Goal: Task Accomplishment & Management: Manage account settings

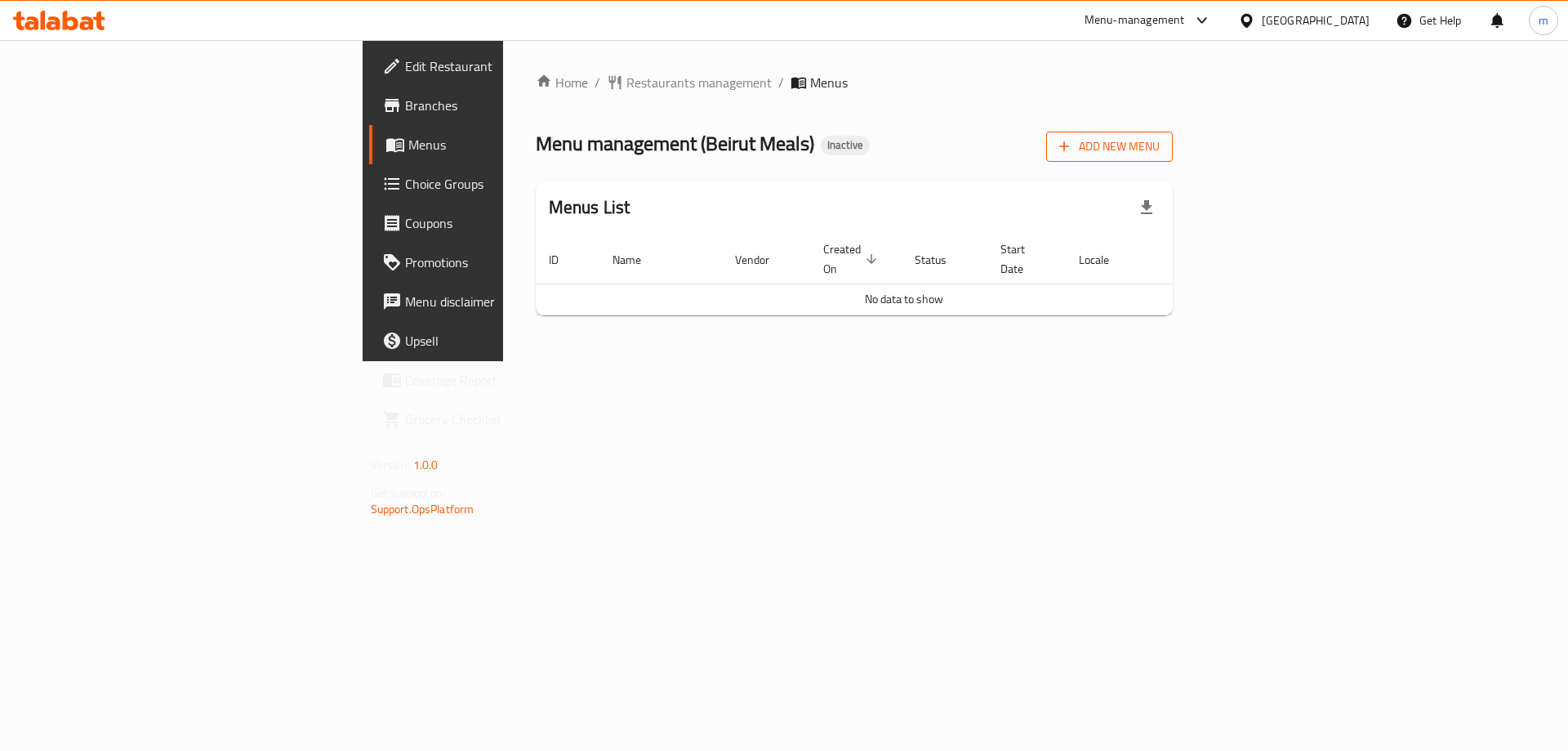
click at [1160, 146] on span "Add New Menu" at bounding box center [1109, 146] width 100 height 20
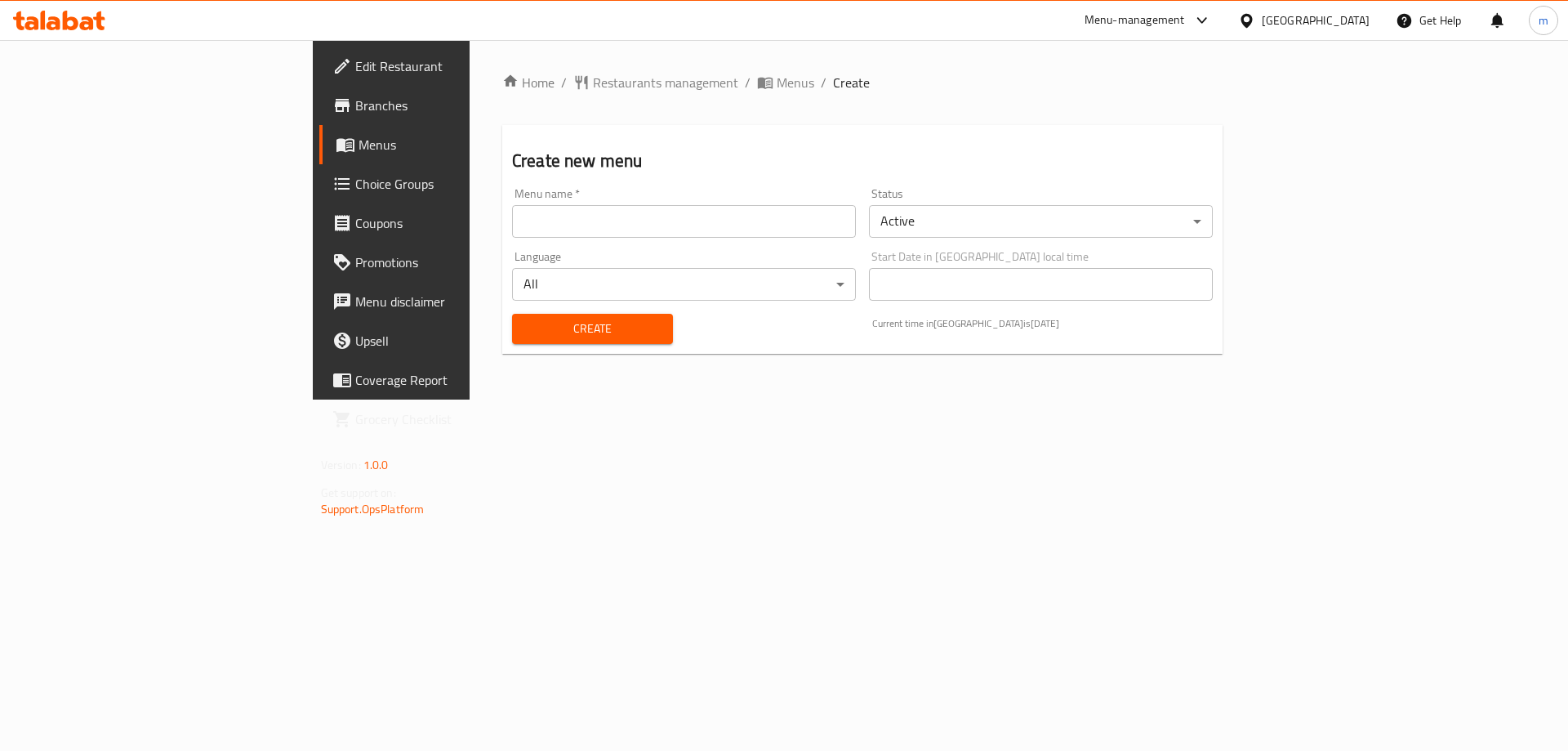
click at [512, 217] on input "text" at bounding box center [684, 221] width 344 height 33
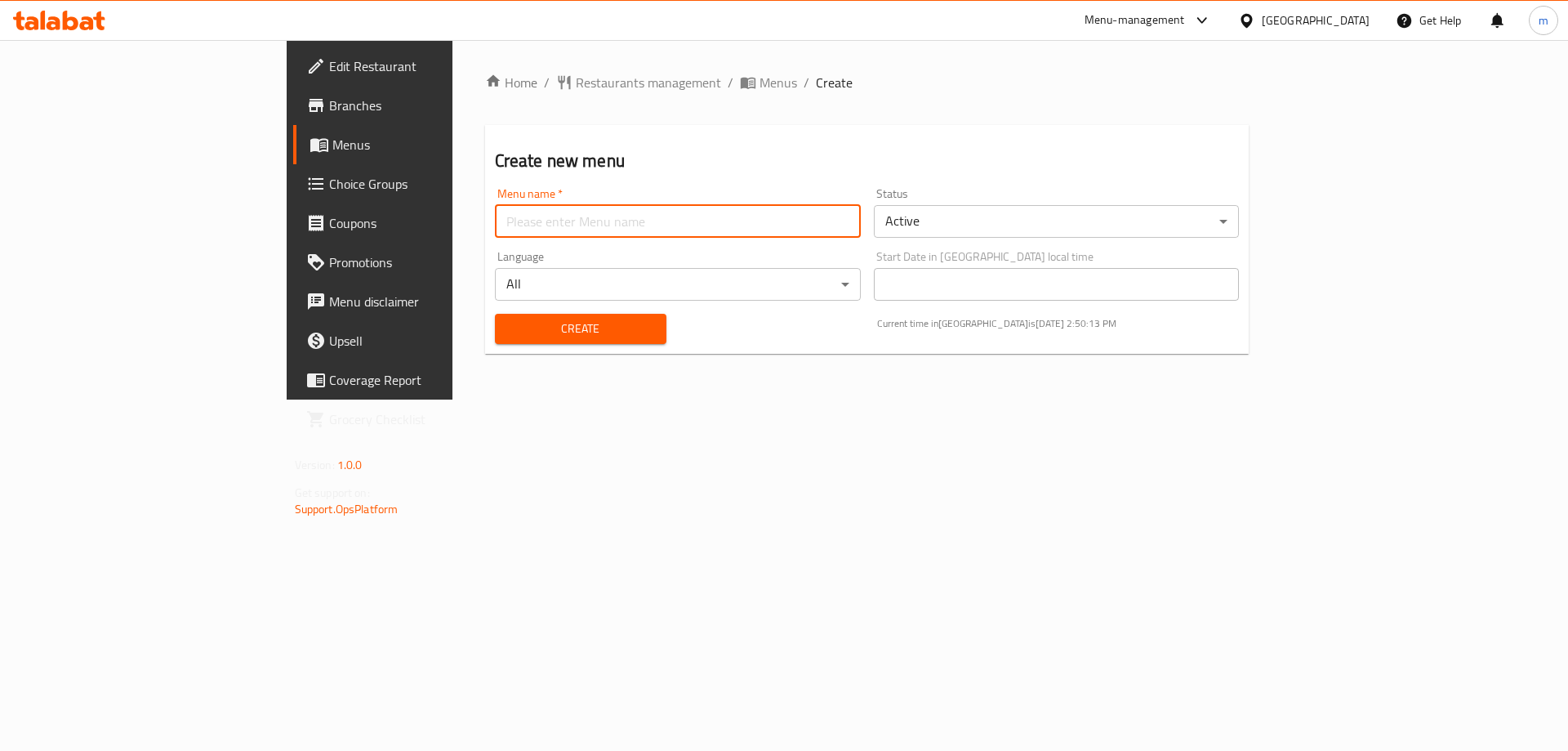
type input "Marwan"
click at [508, 319] on span "Create" at bounding box center [580, 328] width 145 height 20
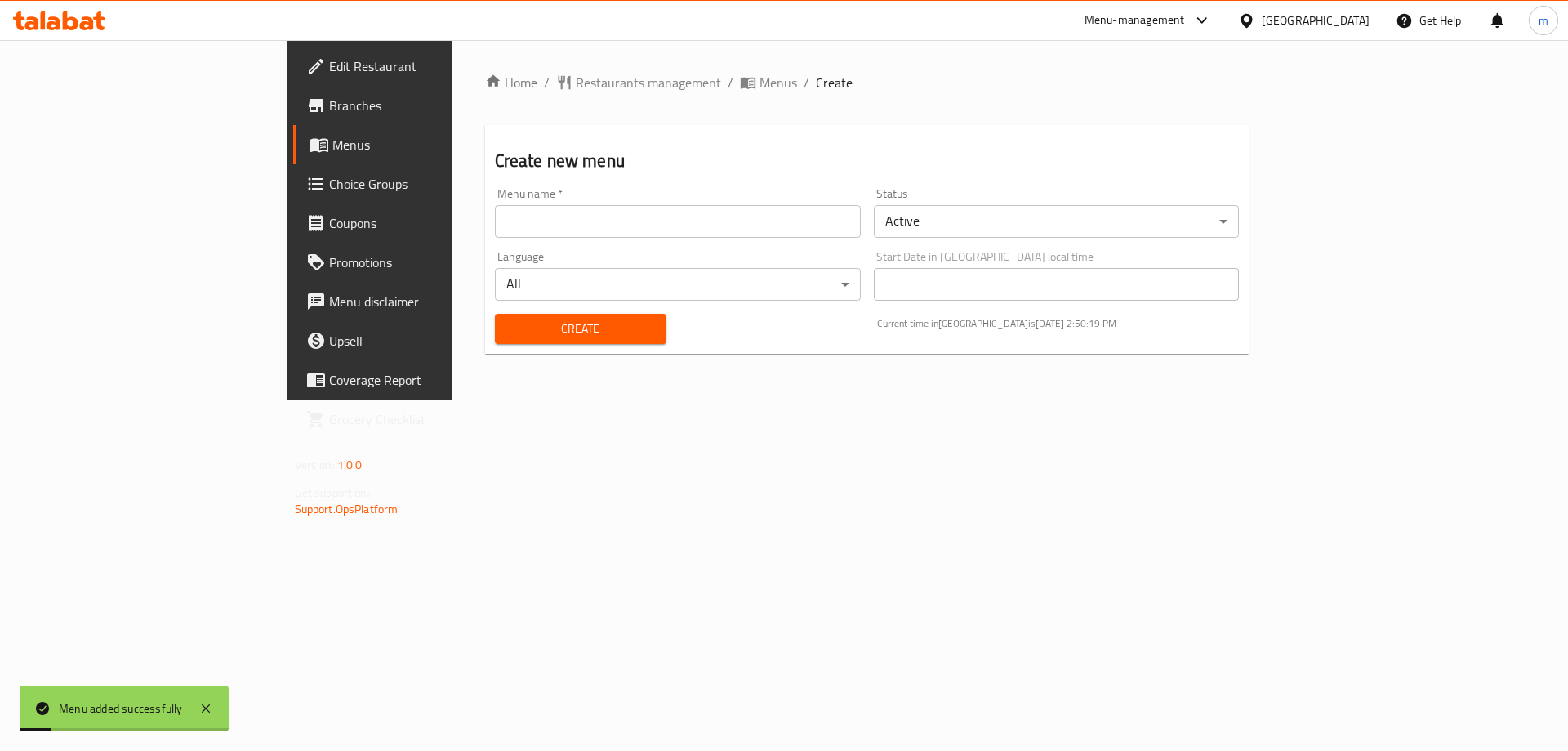
click at [333, 141] on span "Menus" at bounding box center [434, 145] width 203 height 20
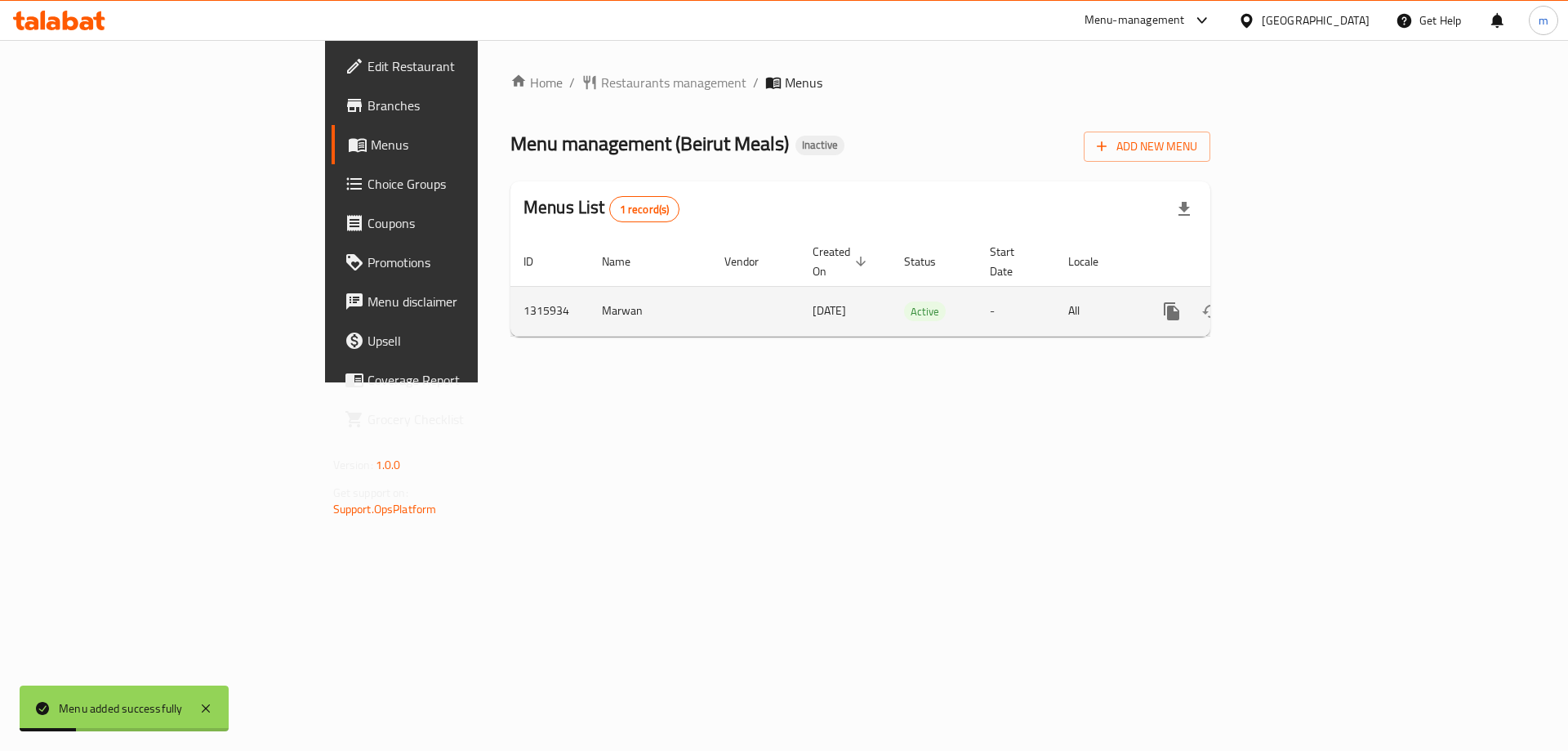
click at [1309, 307] on link "enhanced table" at bounding box center [1289, 311] width 39 height 39
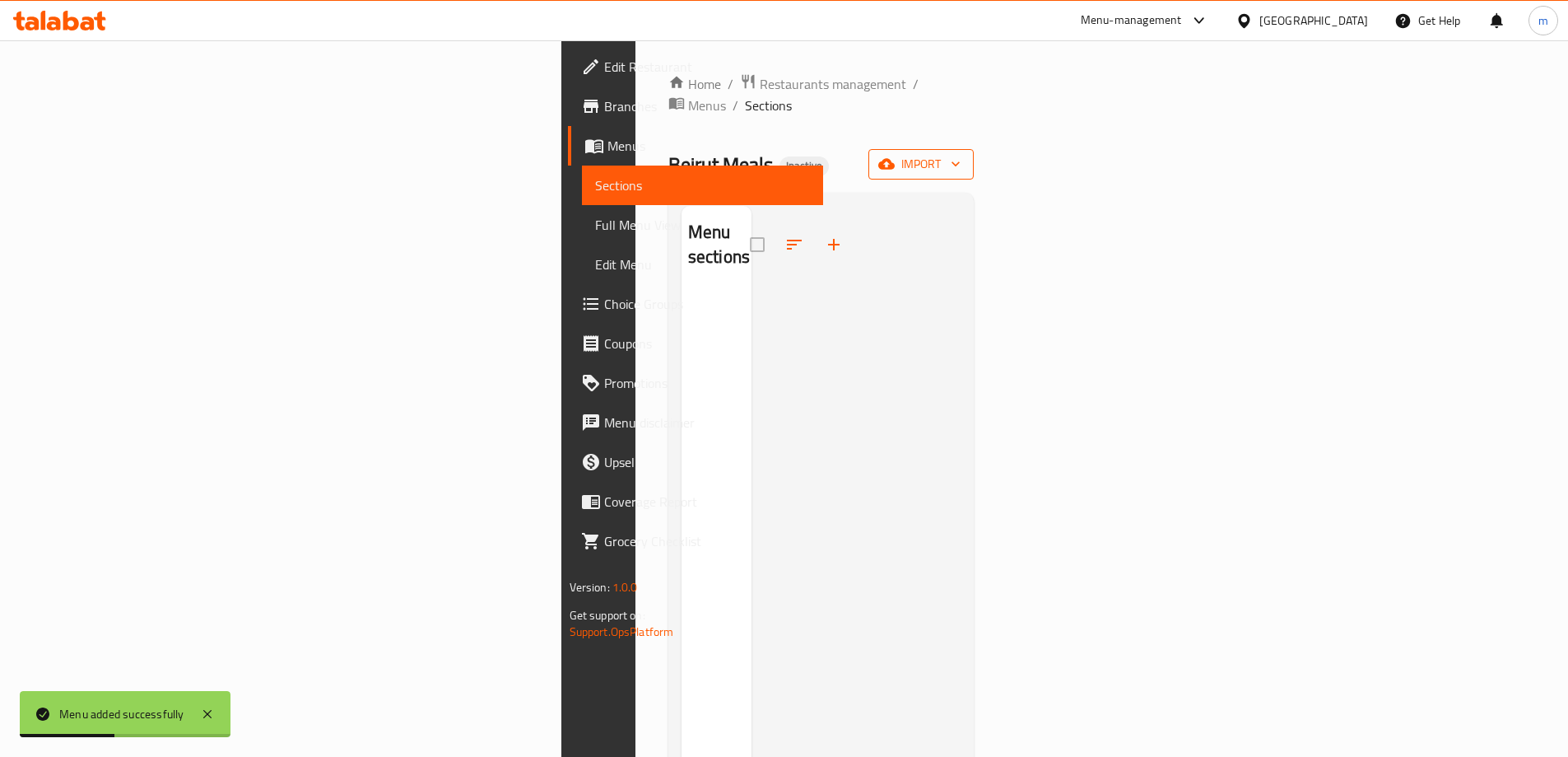
click at [974, 149] on button "import" at bounding box center [921, 164] width 105 height 31
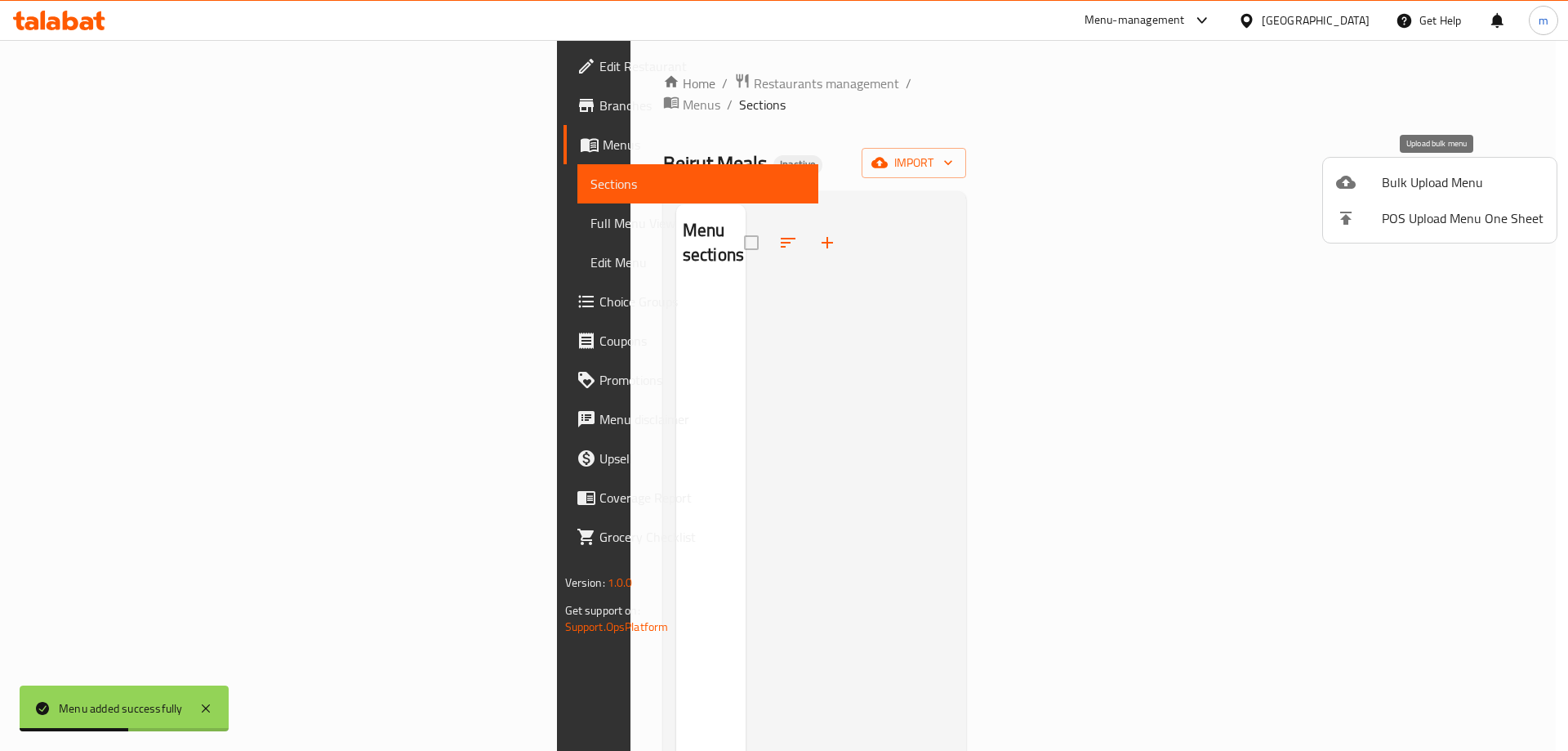
click at [1377, 171] on li "Bulk Upload Menu" at bounding box center [1440, 181] width 233 height 36
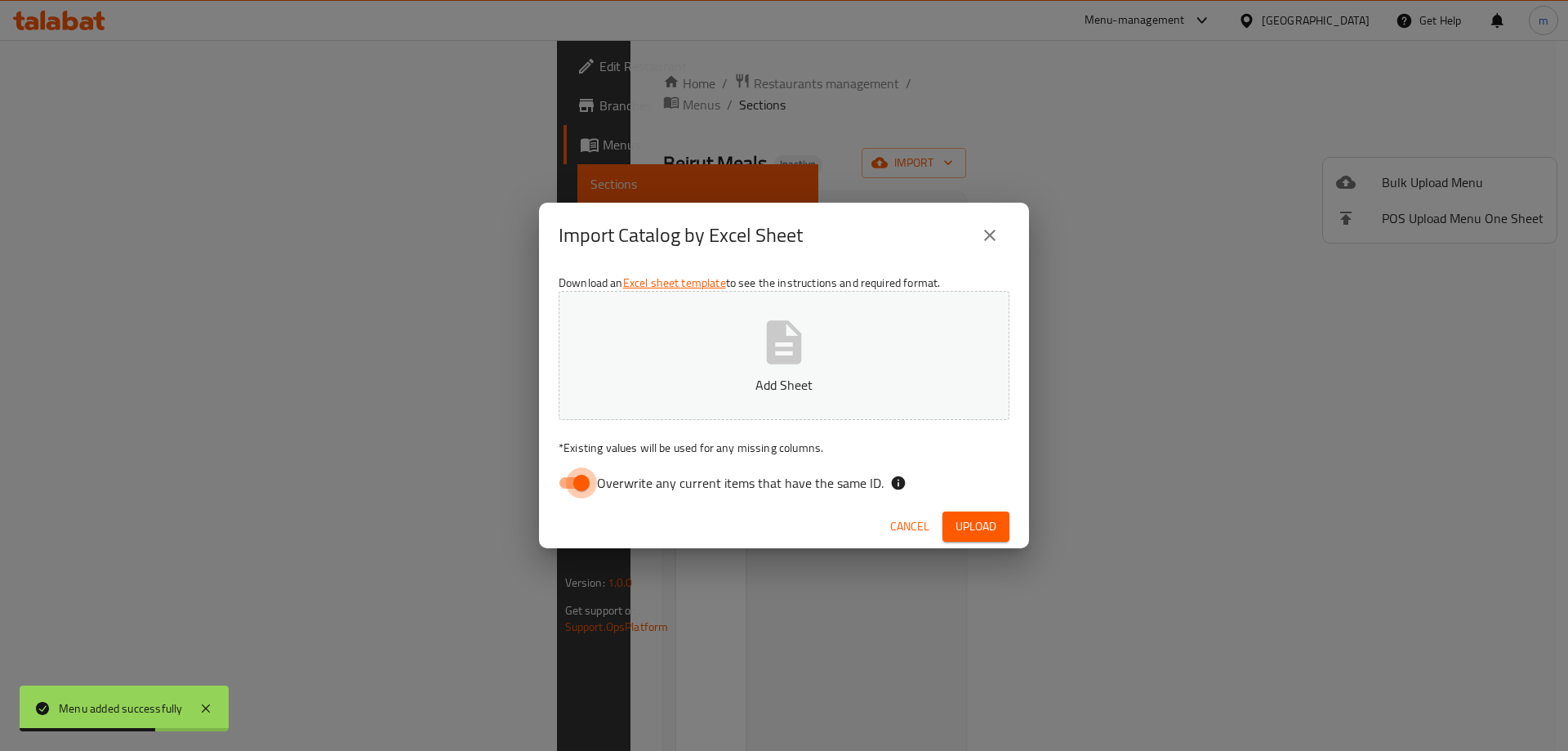
click at [567, 484] on input "Overwrite any current items that have the same ID." at bounding box center [581, 483] width 93 height 31
checkbox input "false"
click at [983, 527] on span "Upload" at bounding box center [976, 526] width 41 height 20
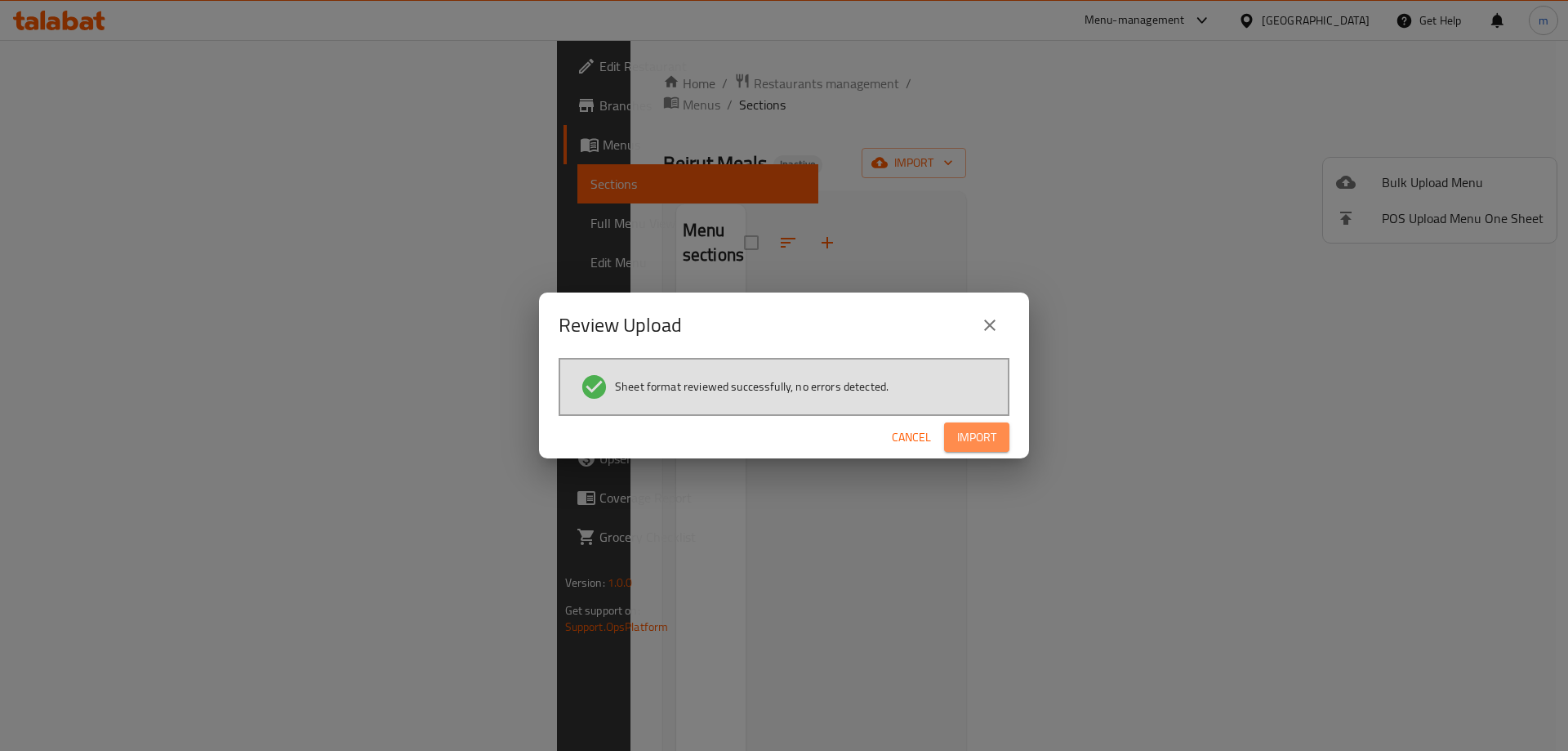
click at [960, 434] on span "Import" at bounding box center [977, 436] width 39 height 20
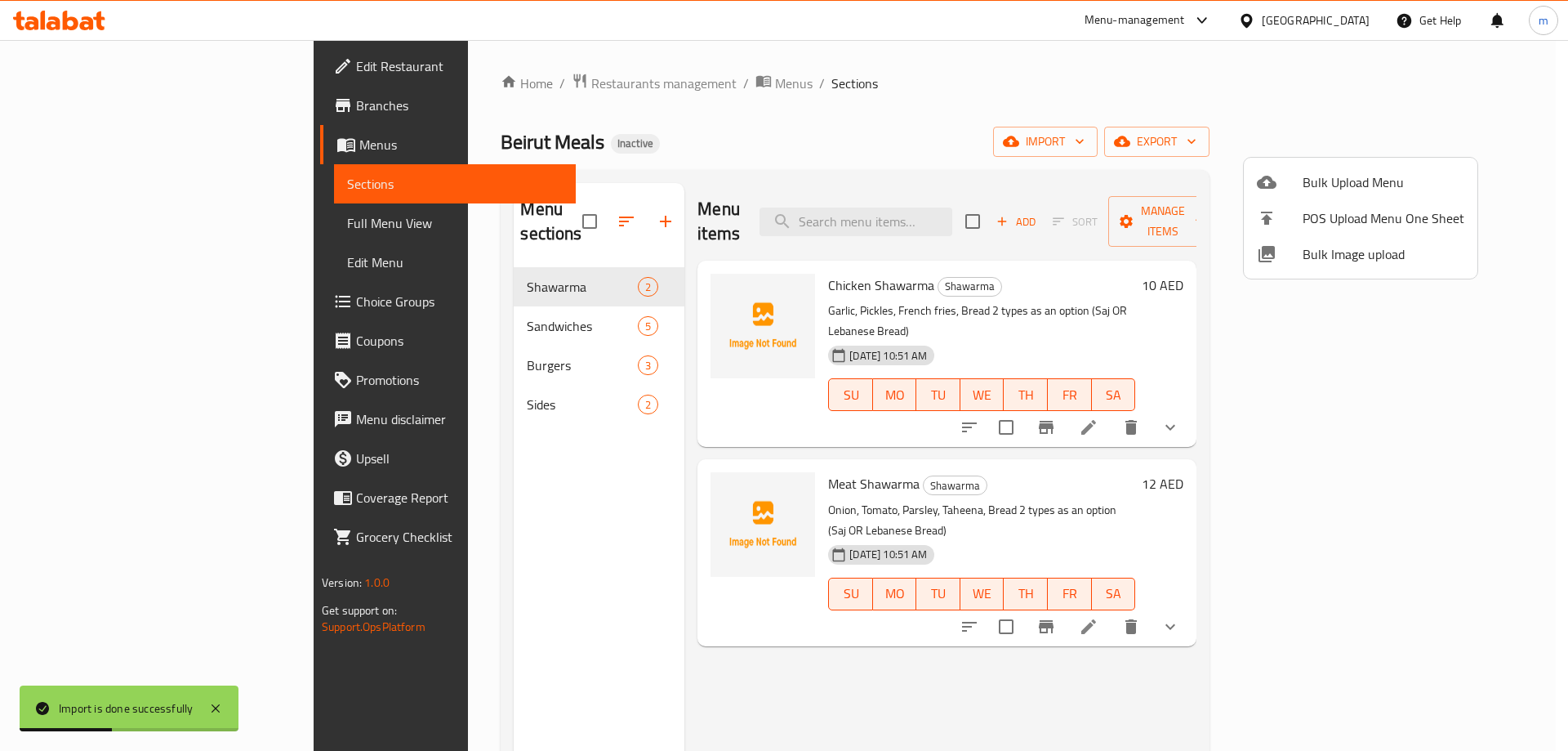
click at [1150, 98] on div at bounding box center [784, 376] width 1568 height 751
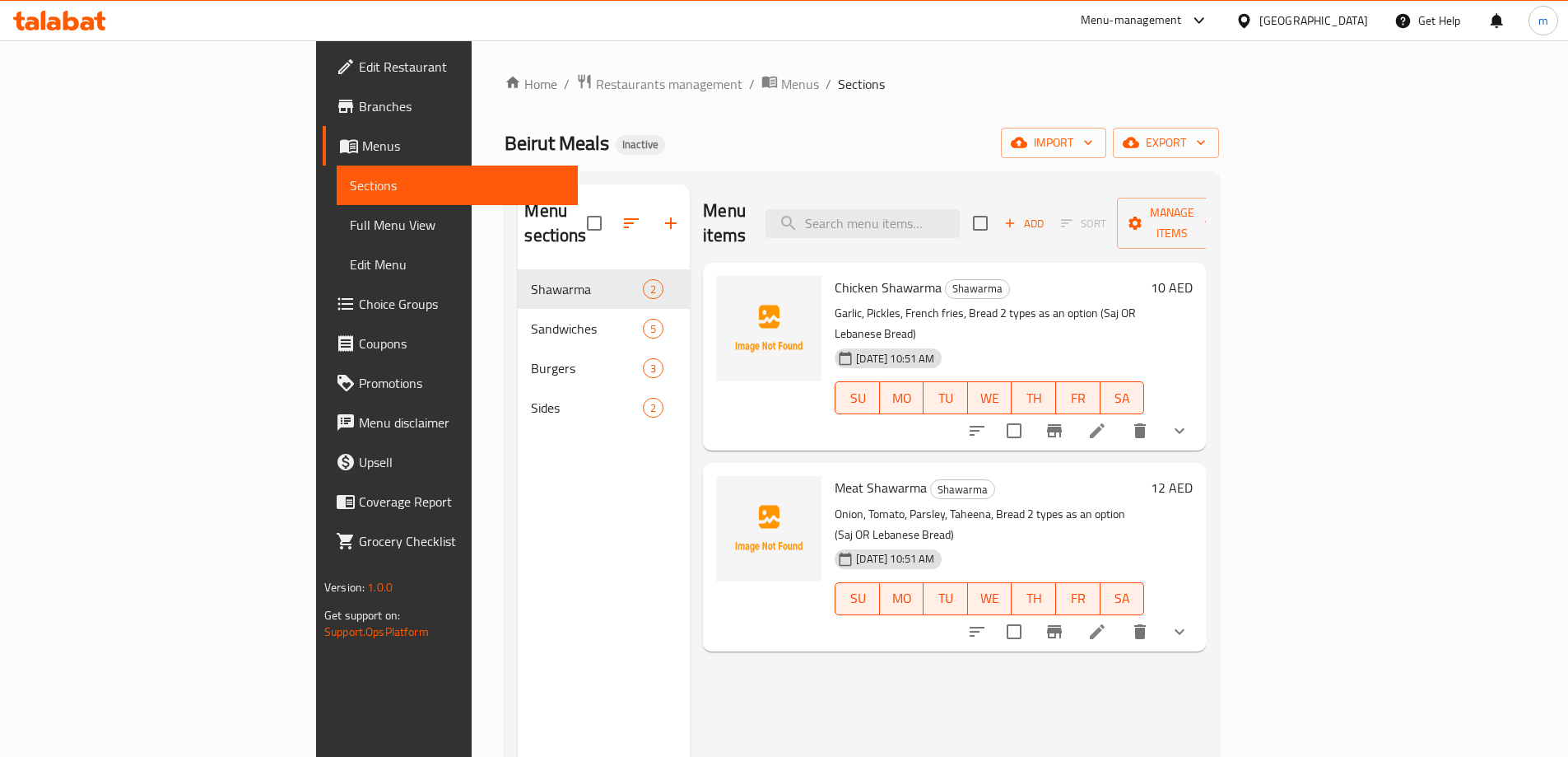
click at [350, 222] on span "Full Menu View" at bounding box center [457, 225] width 215 height 20
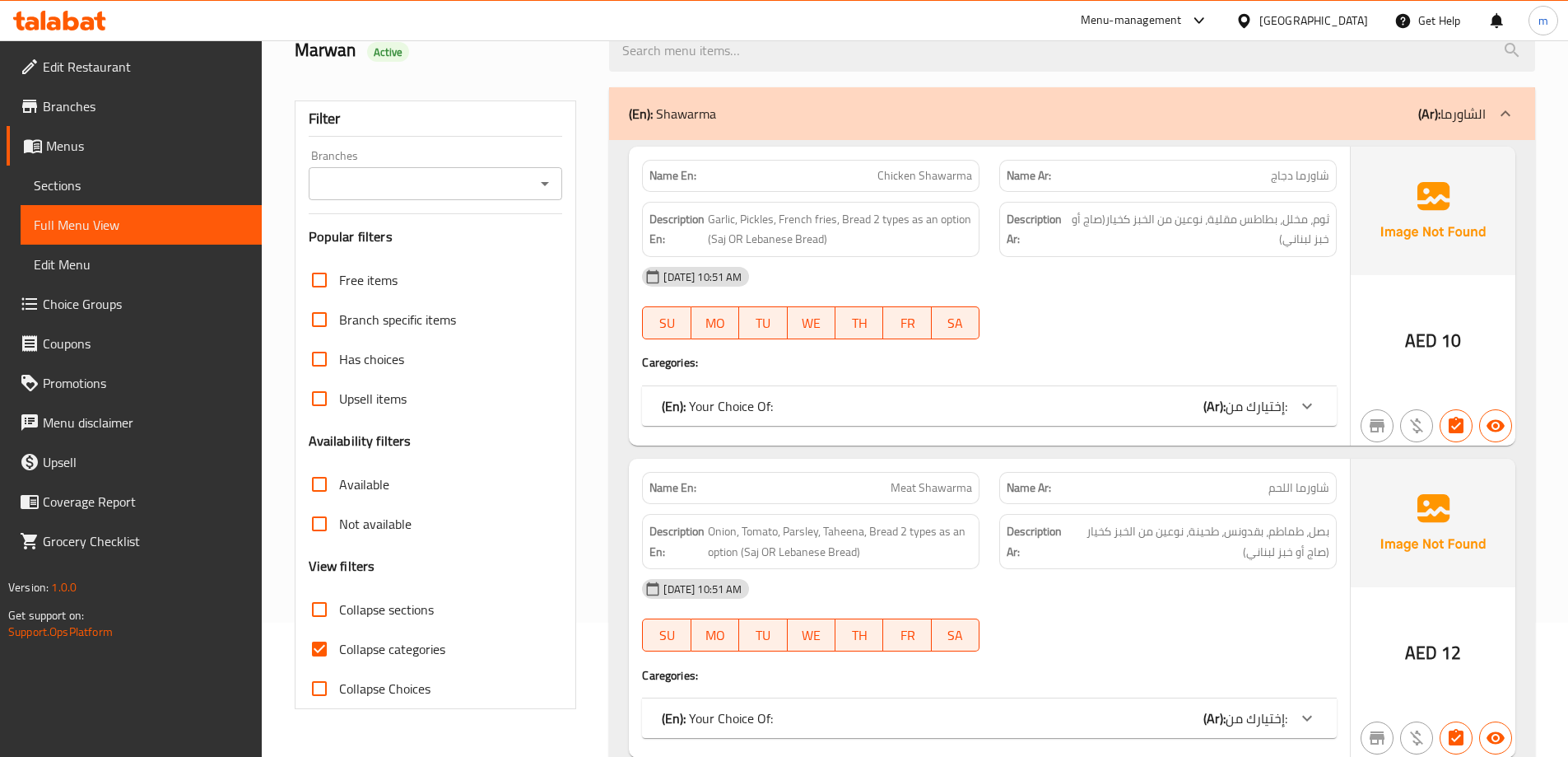
scroll to position [329, 0]
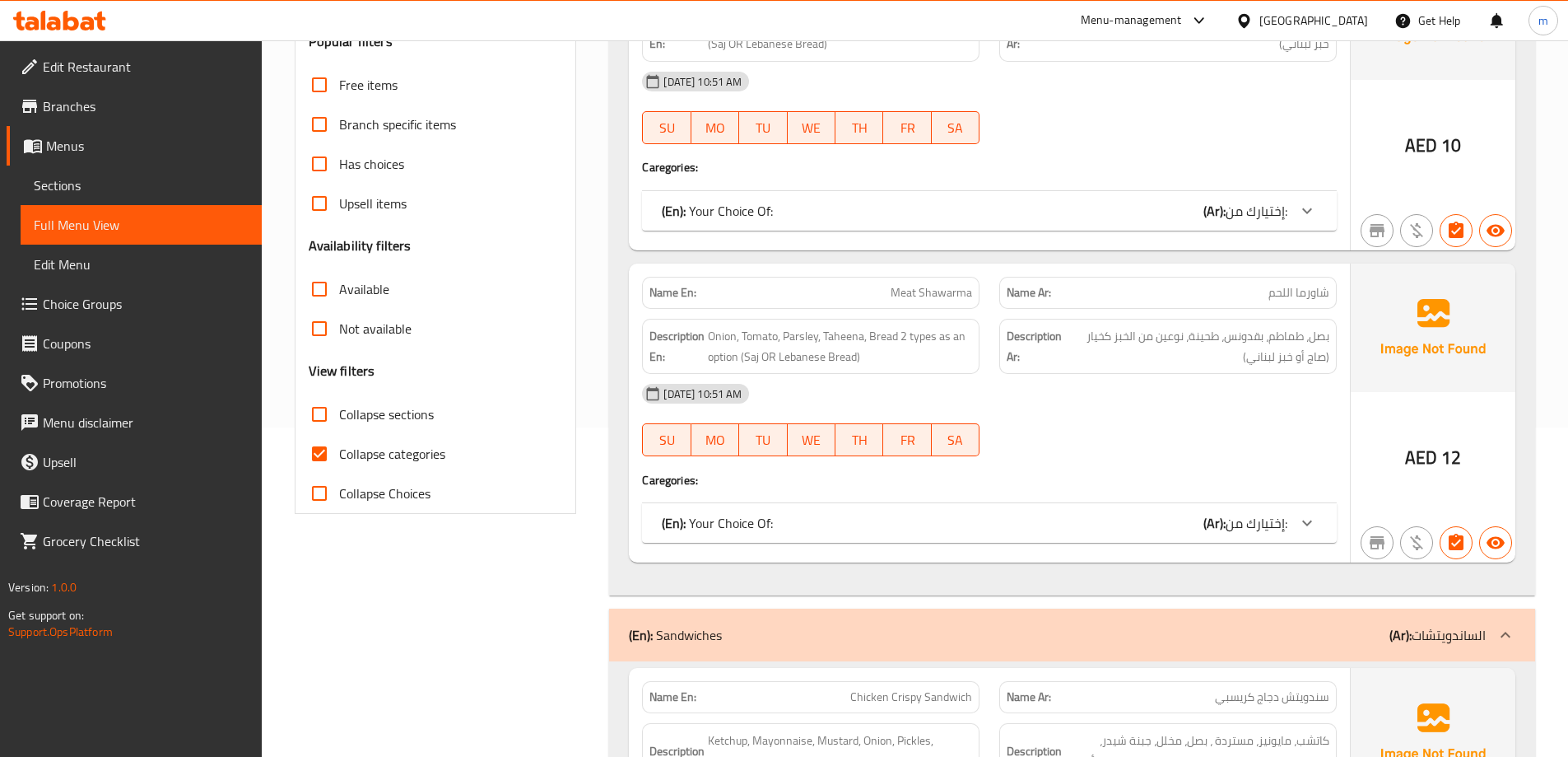
click at [406, 455] on span "Collapse categories" at bounding box center [392, 453] width 106 height 20
click at [339, 455] on input "Collapse categories" at bounding box center [319, 453] width 40 height 40
checkbox input "false"
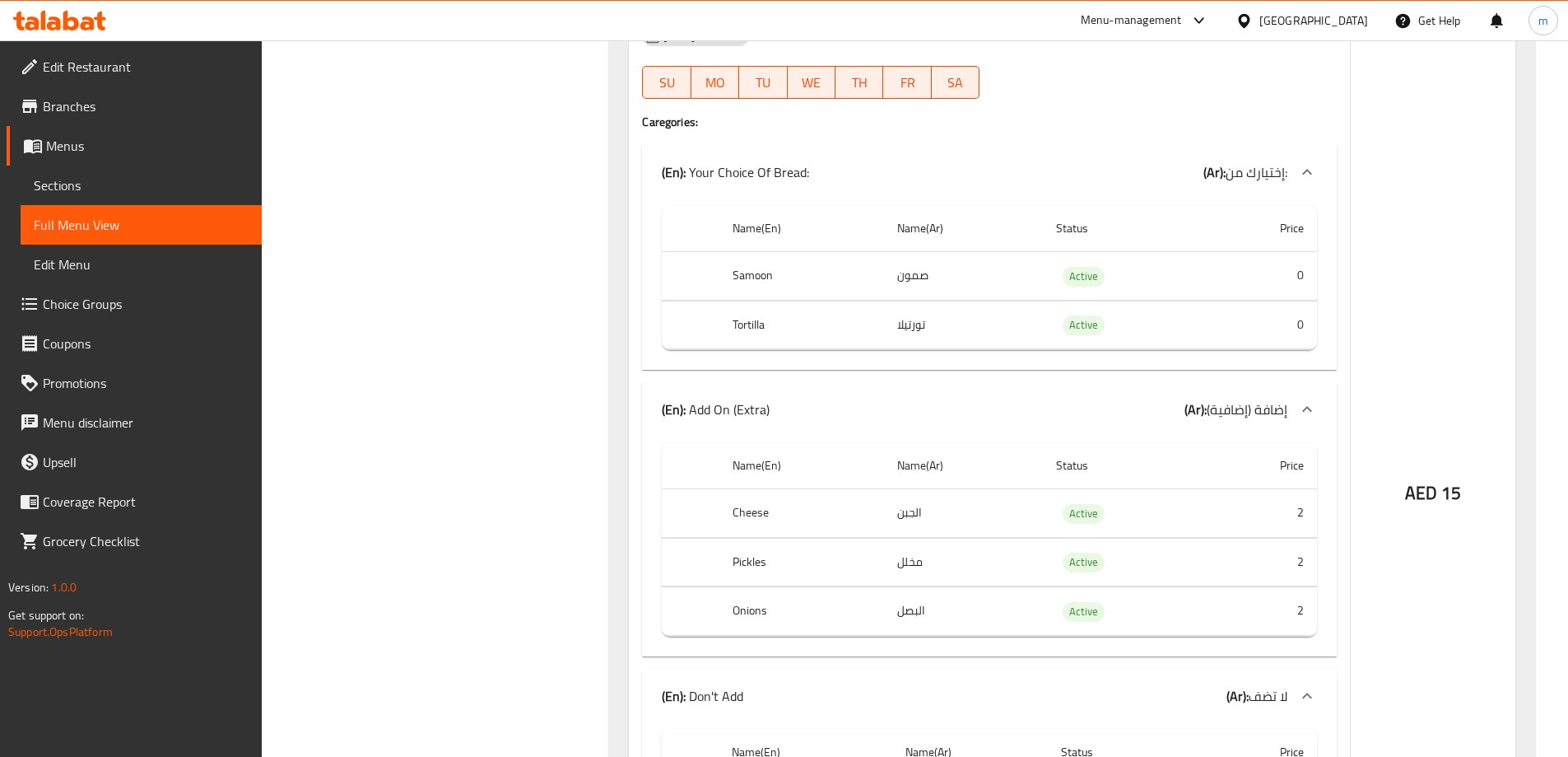
scroll to position [1482, 0]
click at [105, 178] on span "Sections" at bounding box center [140, 185] width 215 height 20
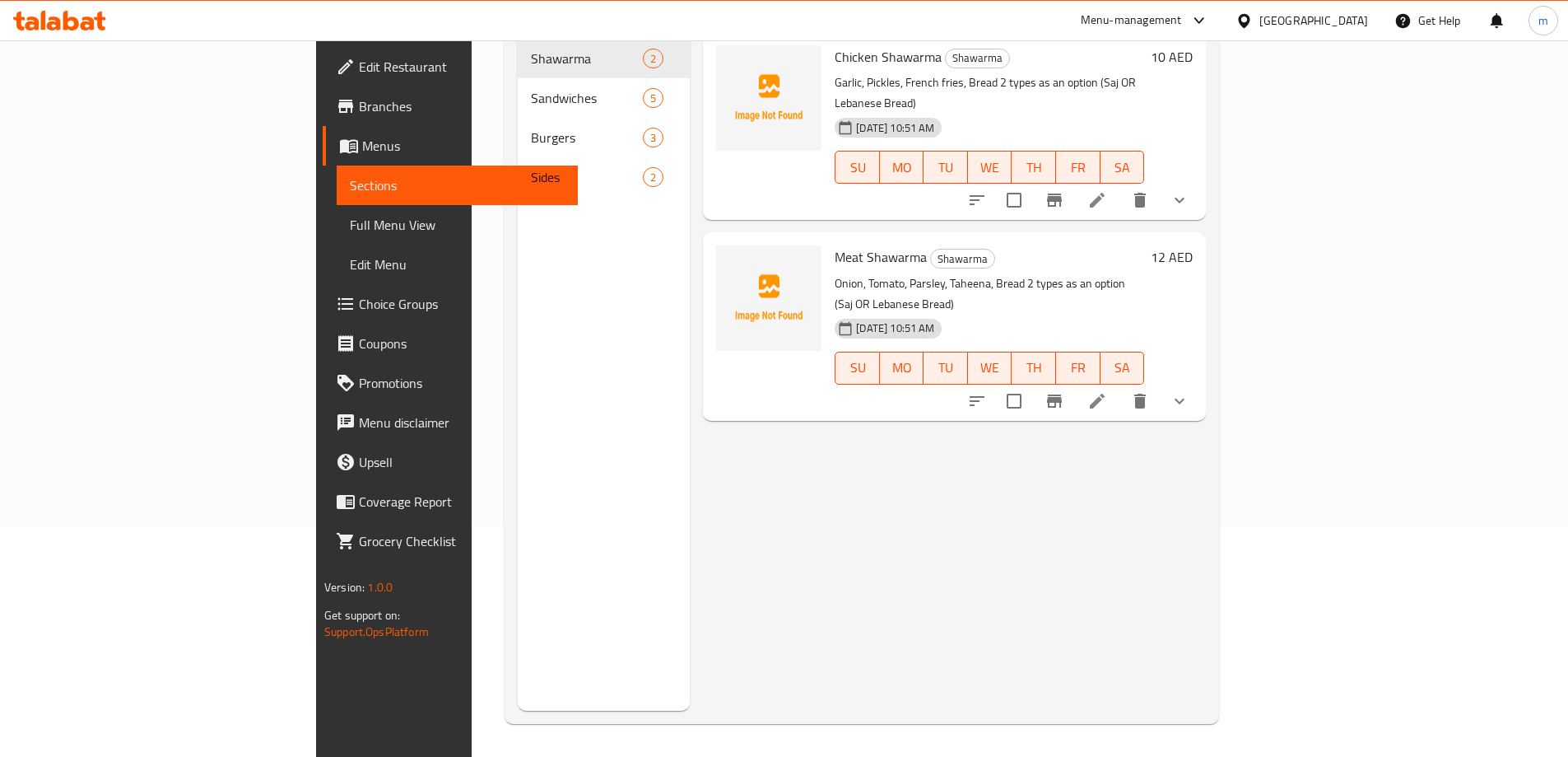
scroll to position [231, 0]
click at [363, 146] on span "Menus" at bounding box center [464, 146] width 203 height 20
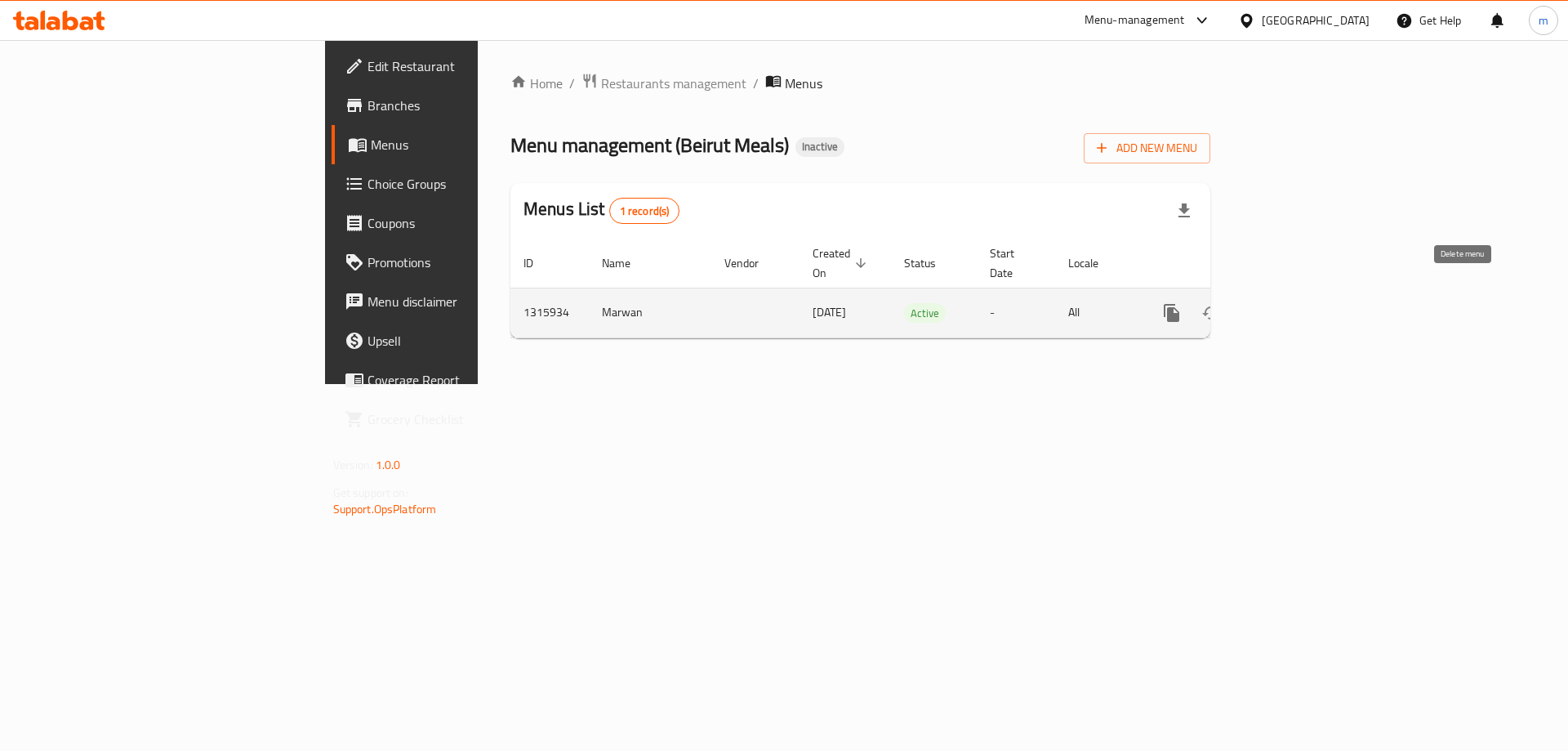
click at [1260, 303] on icon "enhanced table" at bounding box center [1250, 313] width 20 height 20
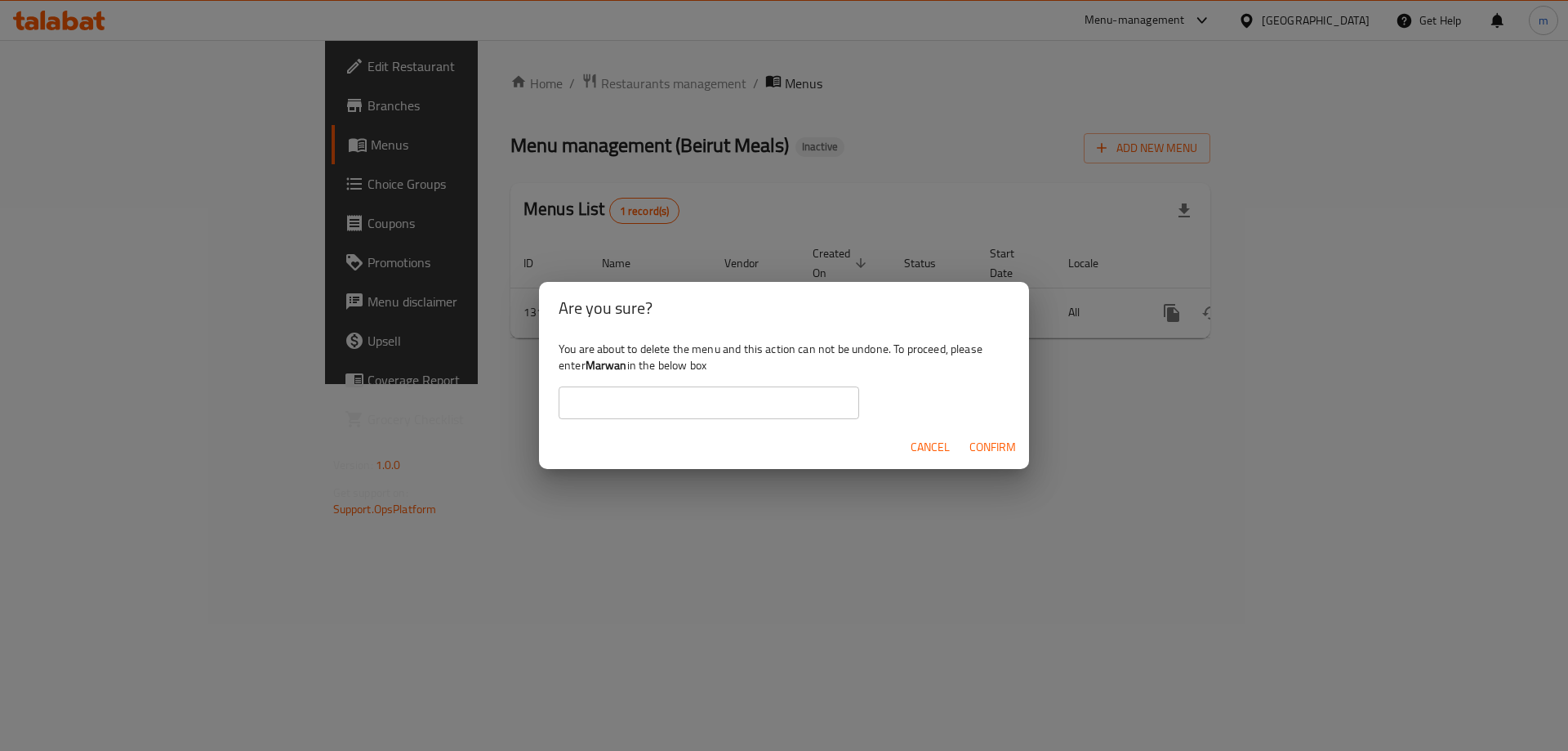
click at [695, 394] on input "text" at bounding box center [708, 403] width 301 height 33
type input "Marwan"
click at [1006, 448] on span "Confirm" at bounding box center [992, 447] width 46 height 20
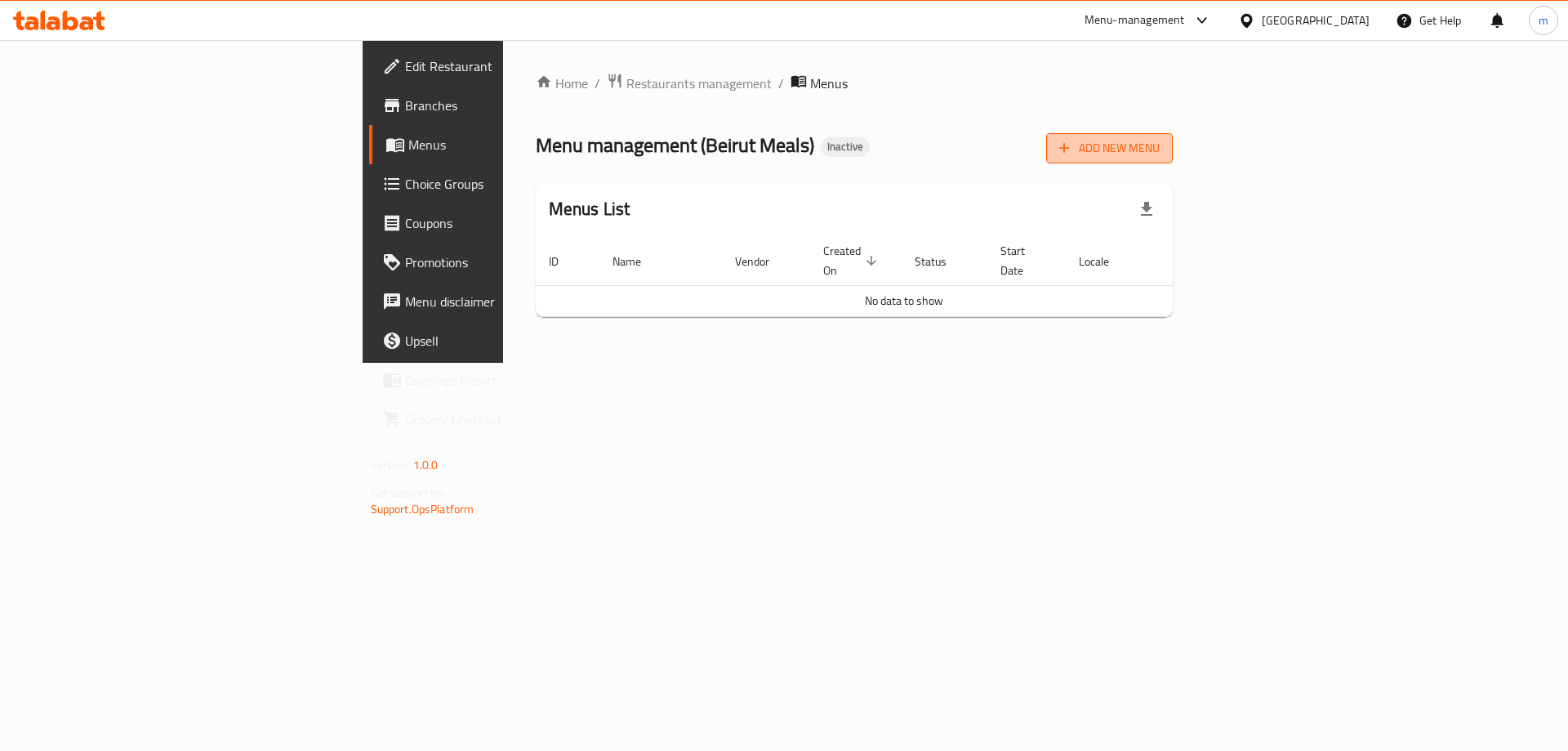
click at [1173, 137] on button "Add New Menu" at bounding box center [1109, 148] width 126 height 30
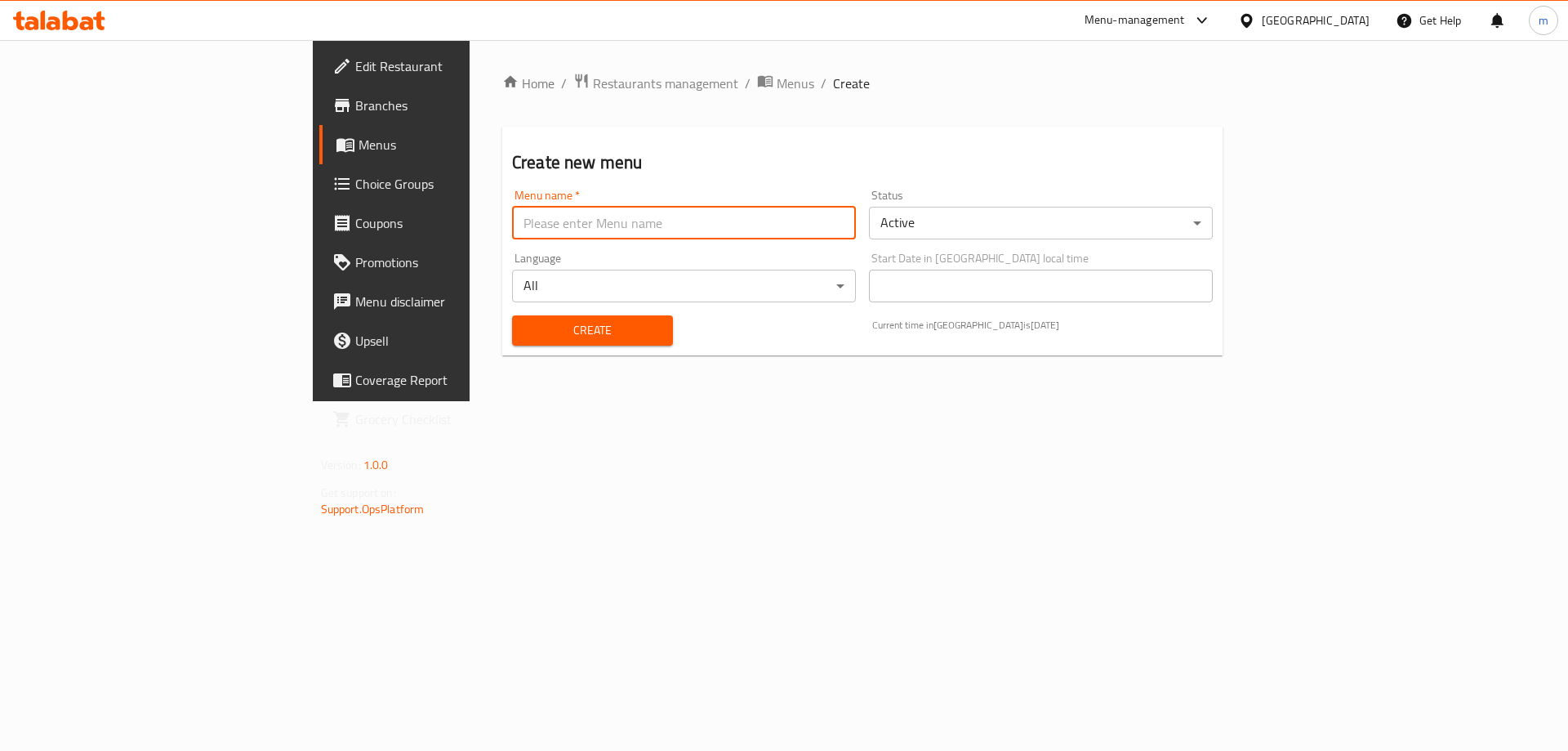
click at [564, 220] on input "text" at bounding box center [684, 223] width 344 height 33
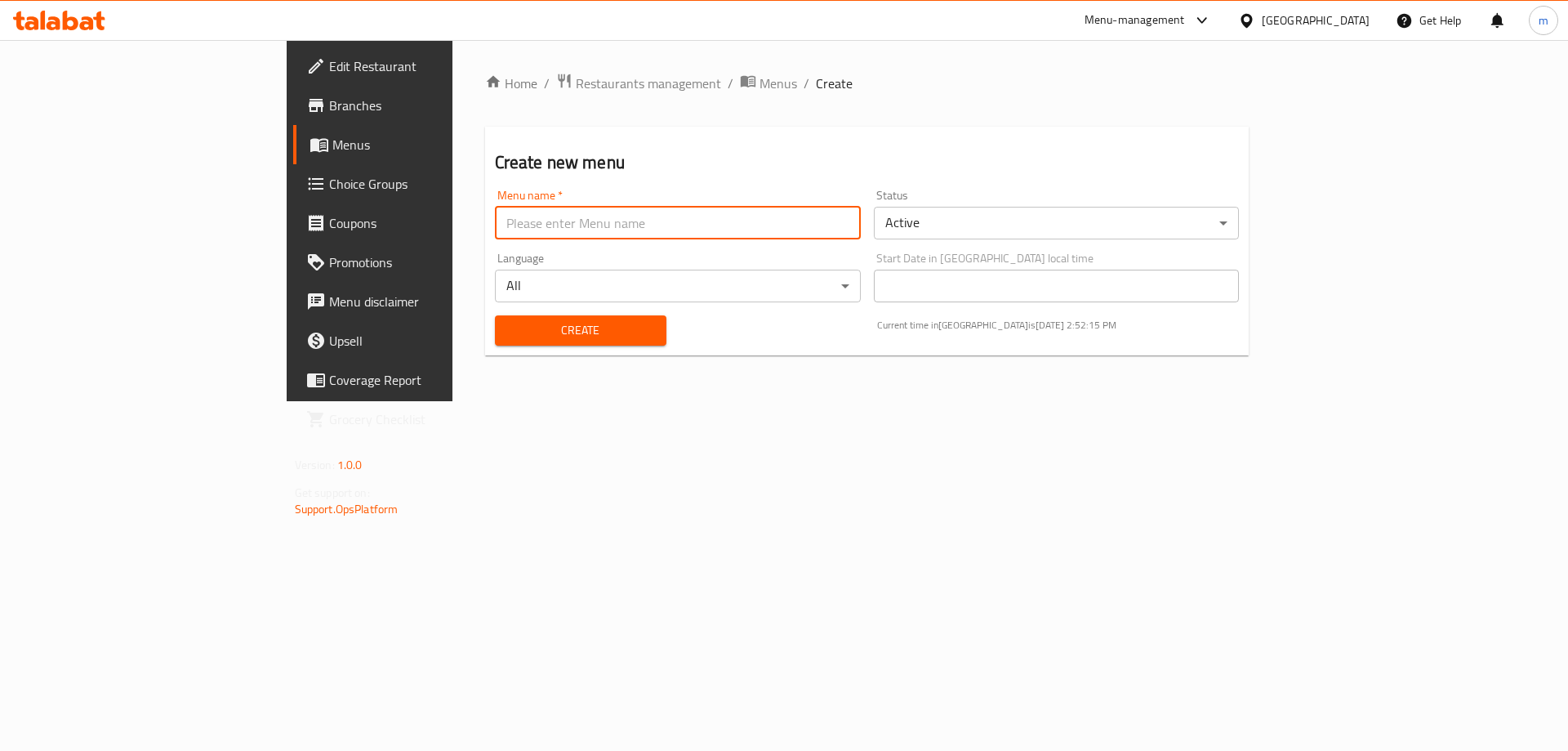
type input "Marwan"
click at [508, 321] on span "Create" at bounding box center [580, 330] width 145 height 20
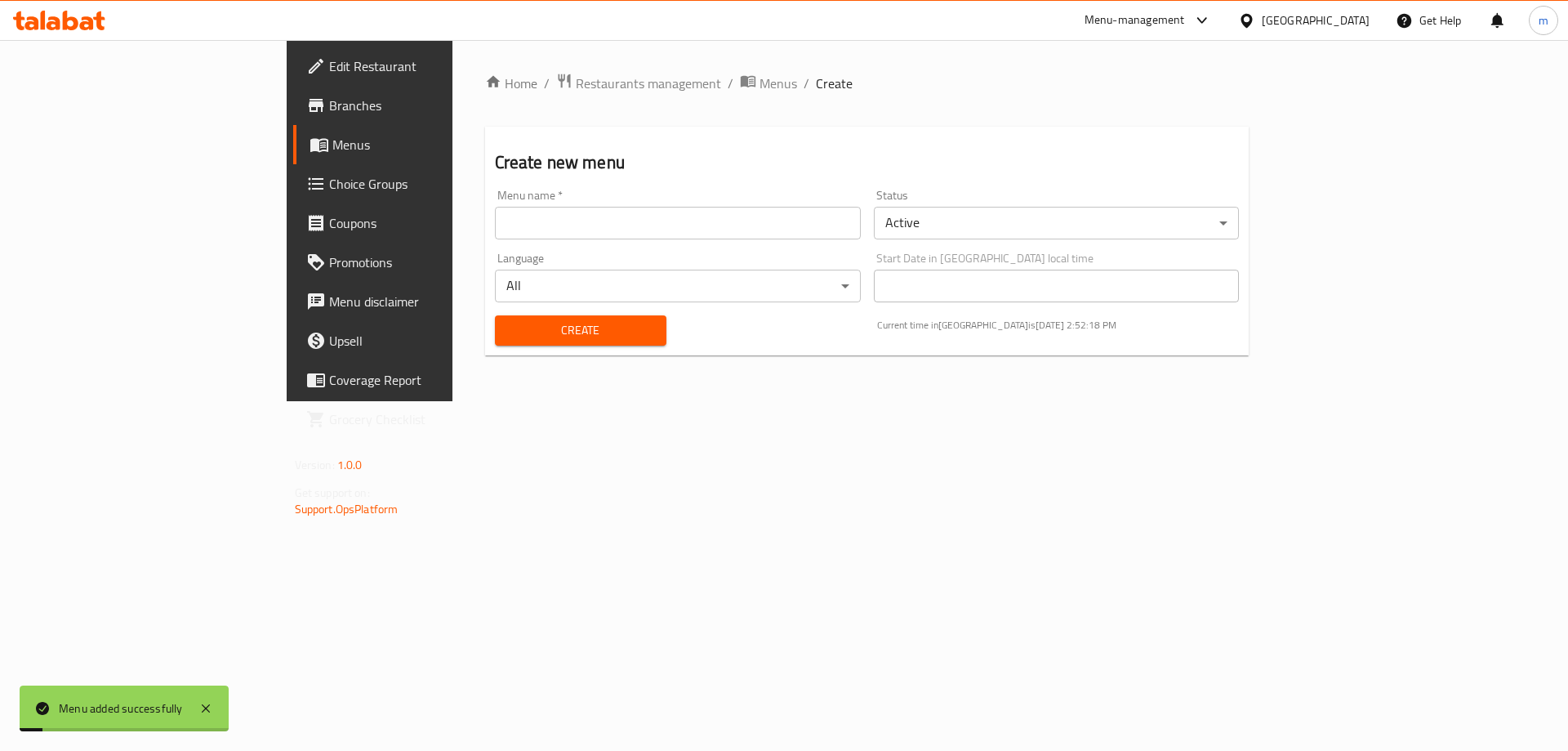
click at [333, 138] on span "Menus" at bounding box center [434, 145] width 203 height 20
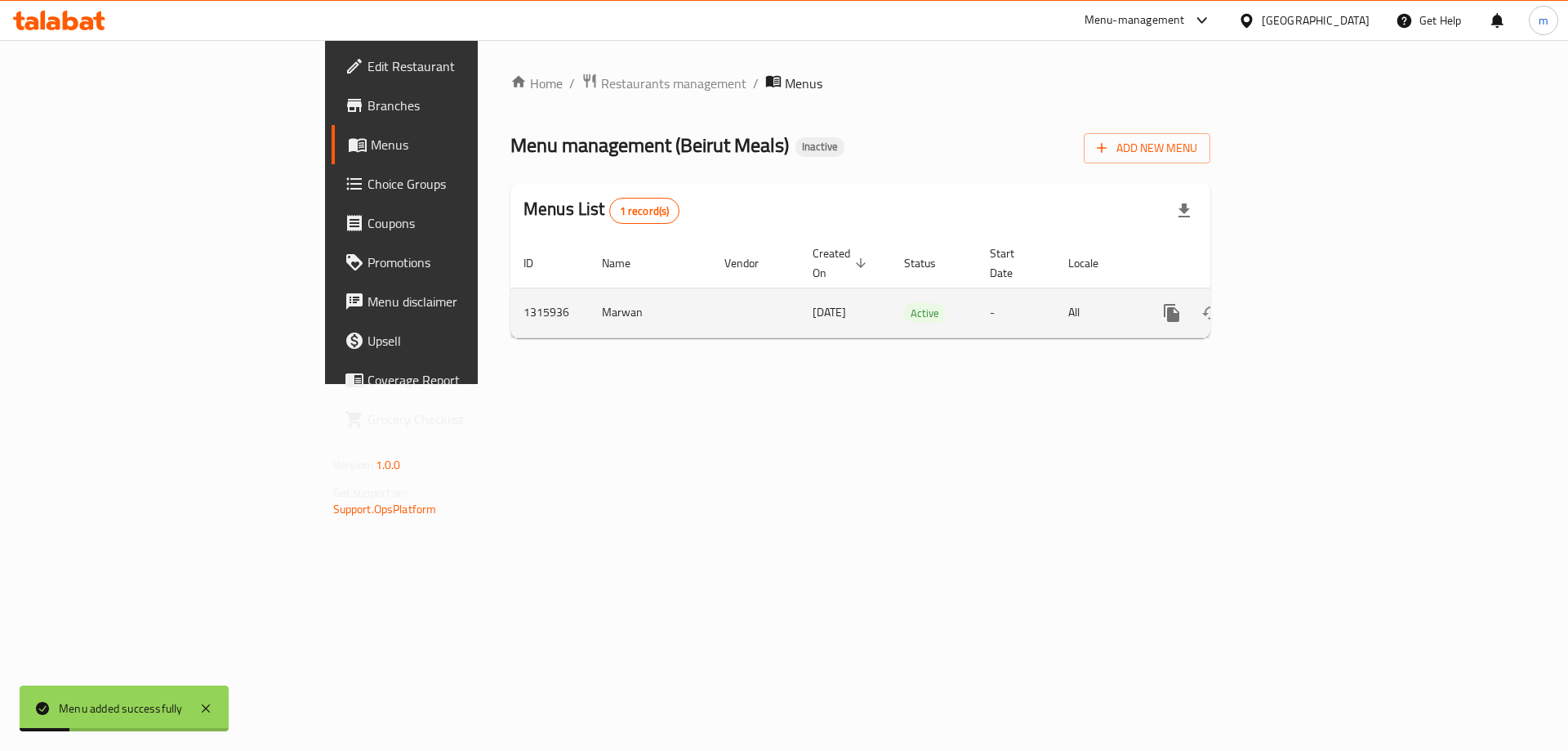
click at [1300, 303] on icon "enhanced table" at bounding box center [1289, 313] width 20 height 20
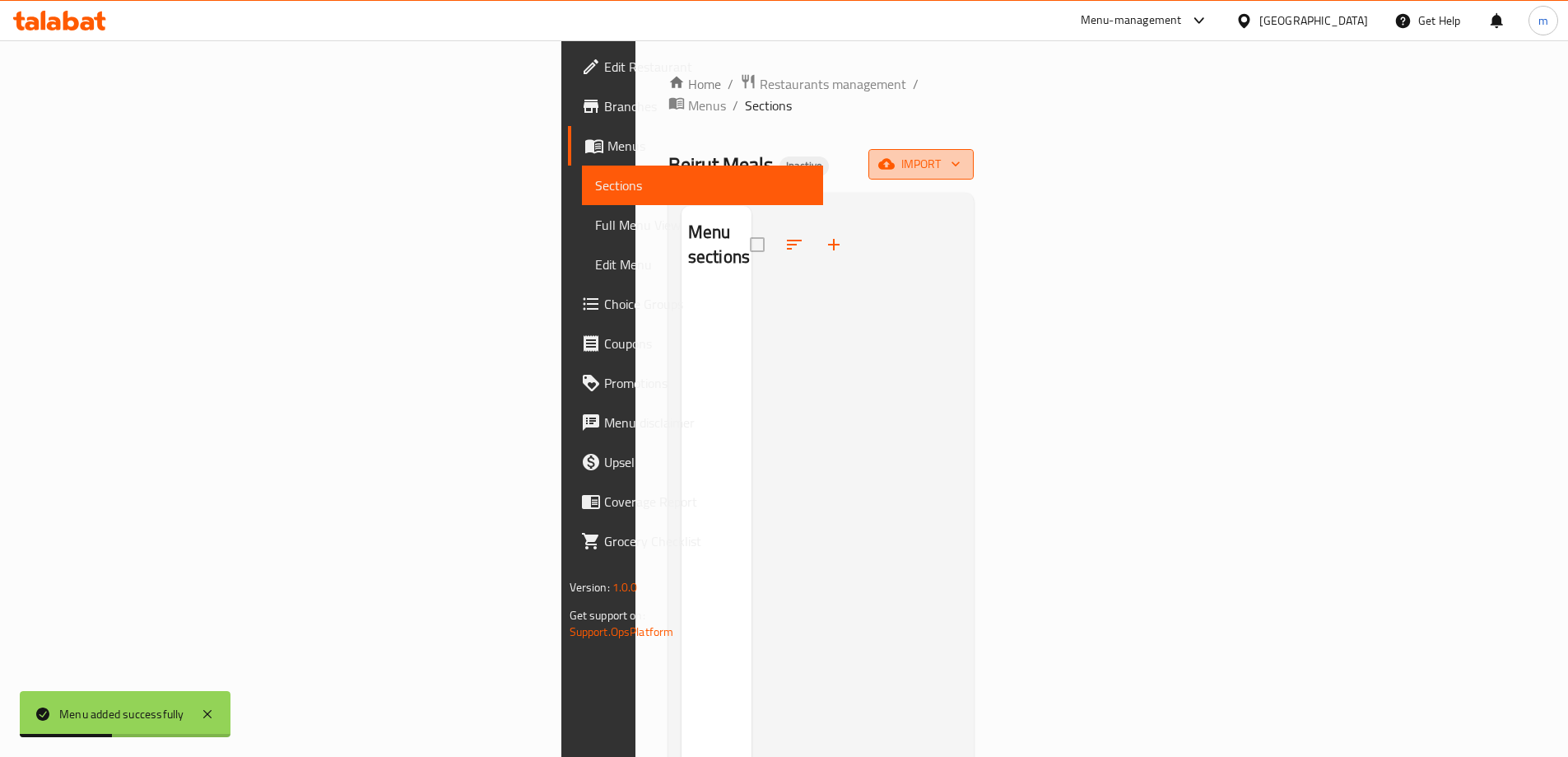
click at [974, 149] on button "import" at bounding box center [921, 164] width 105 height 31
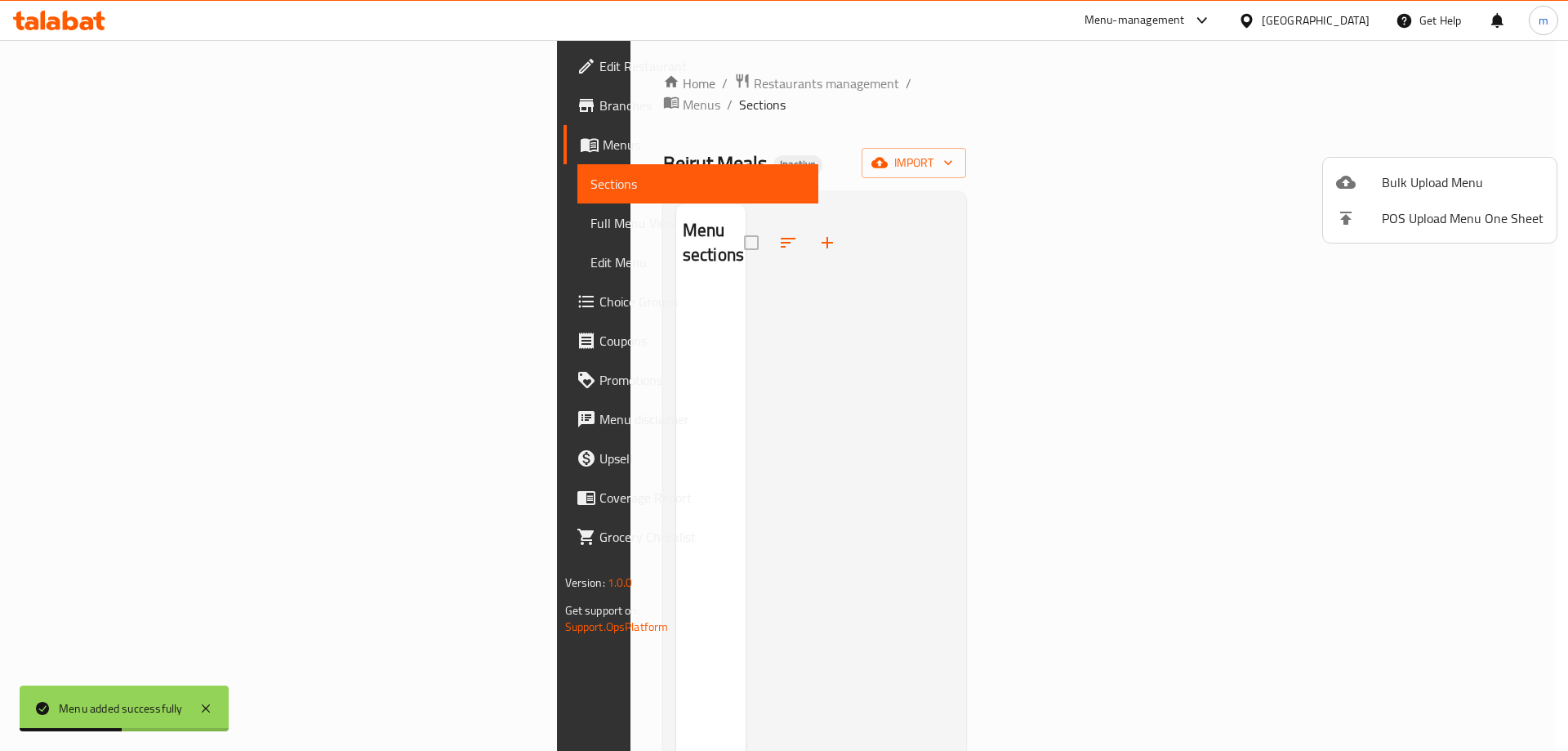
click at [1343, 189] on icon at bounding box center [1346, 182] width 20 height 13
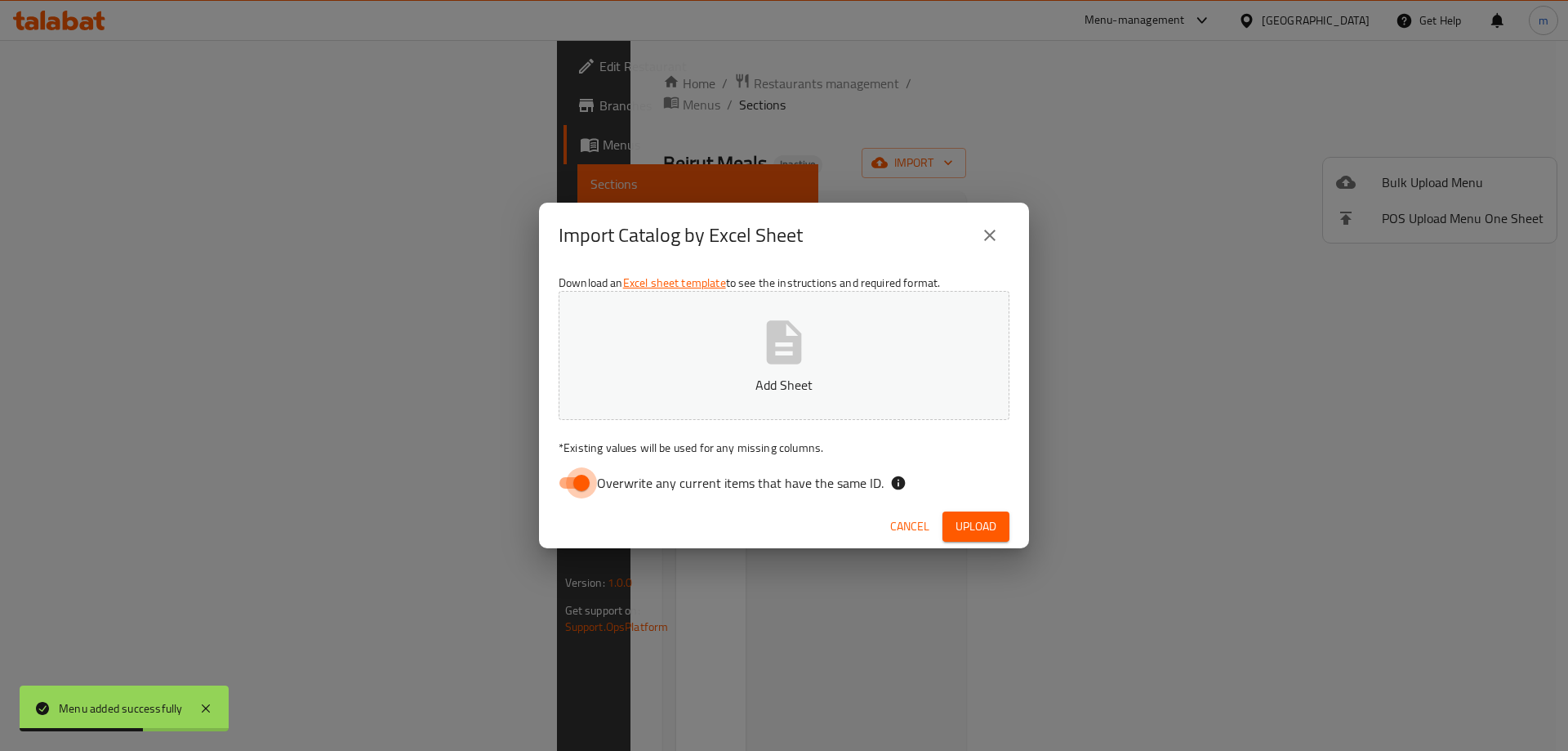
click at [584, 485] on input "Overwrite any current items that have the same ID." at bounding box center [581, 483] width 93 height 31
checkbox input "false"
click at [979, 528] on span "Upload" at bounding box center [976, 526] width 41 height 20
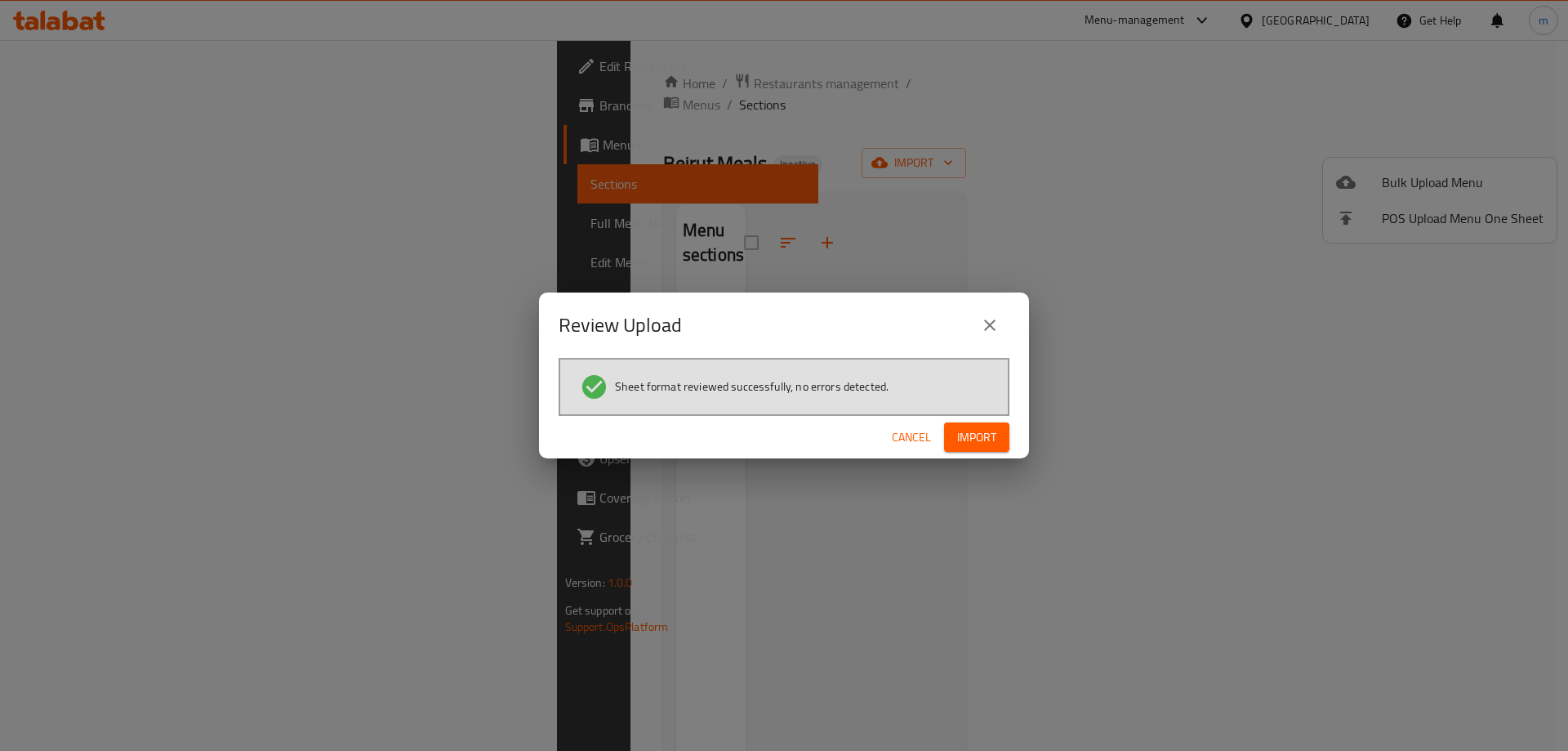
click at [985, 438] on span "Import" at bounding box center [977, 436] width 39 height 20
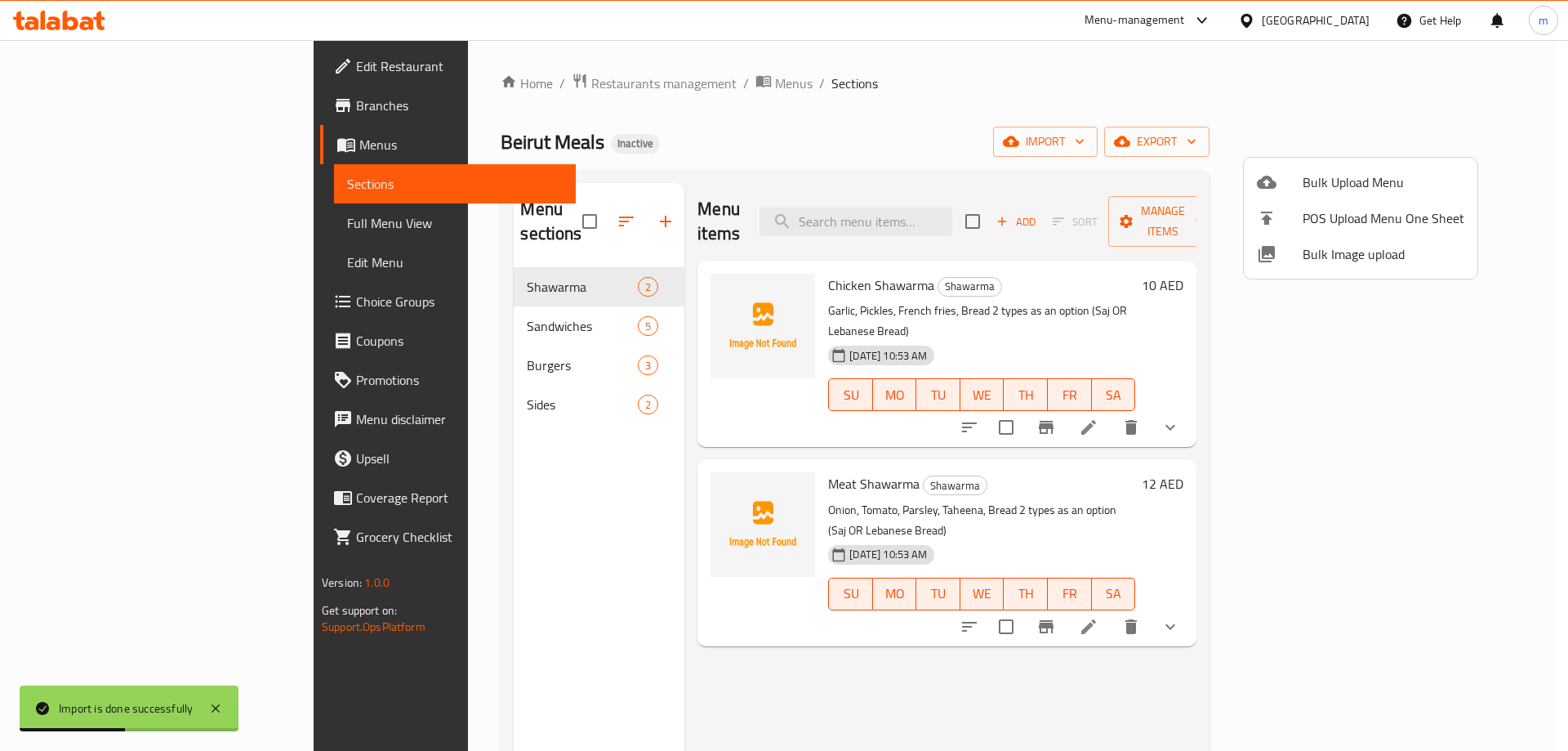
click at [791, 145] on div at bounding box center [784, 376] width 1568 height 751
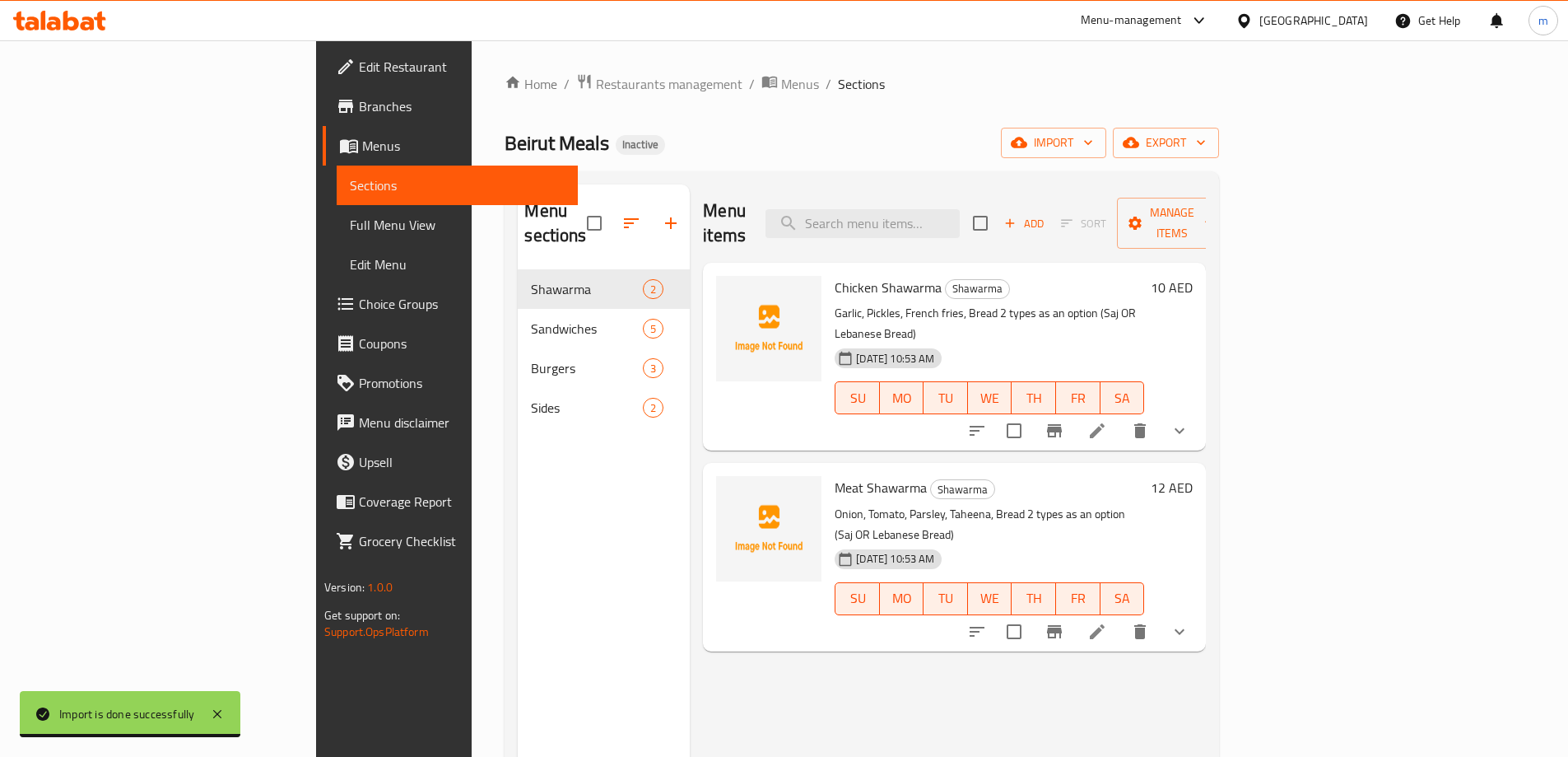
click at [350, 222] on span "Full Menu View" at bounding box center [457, 225] width 215 height 20
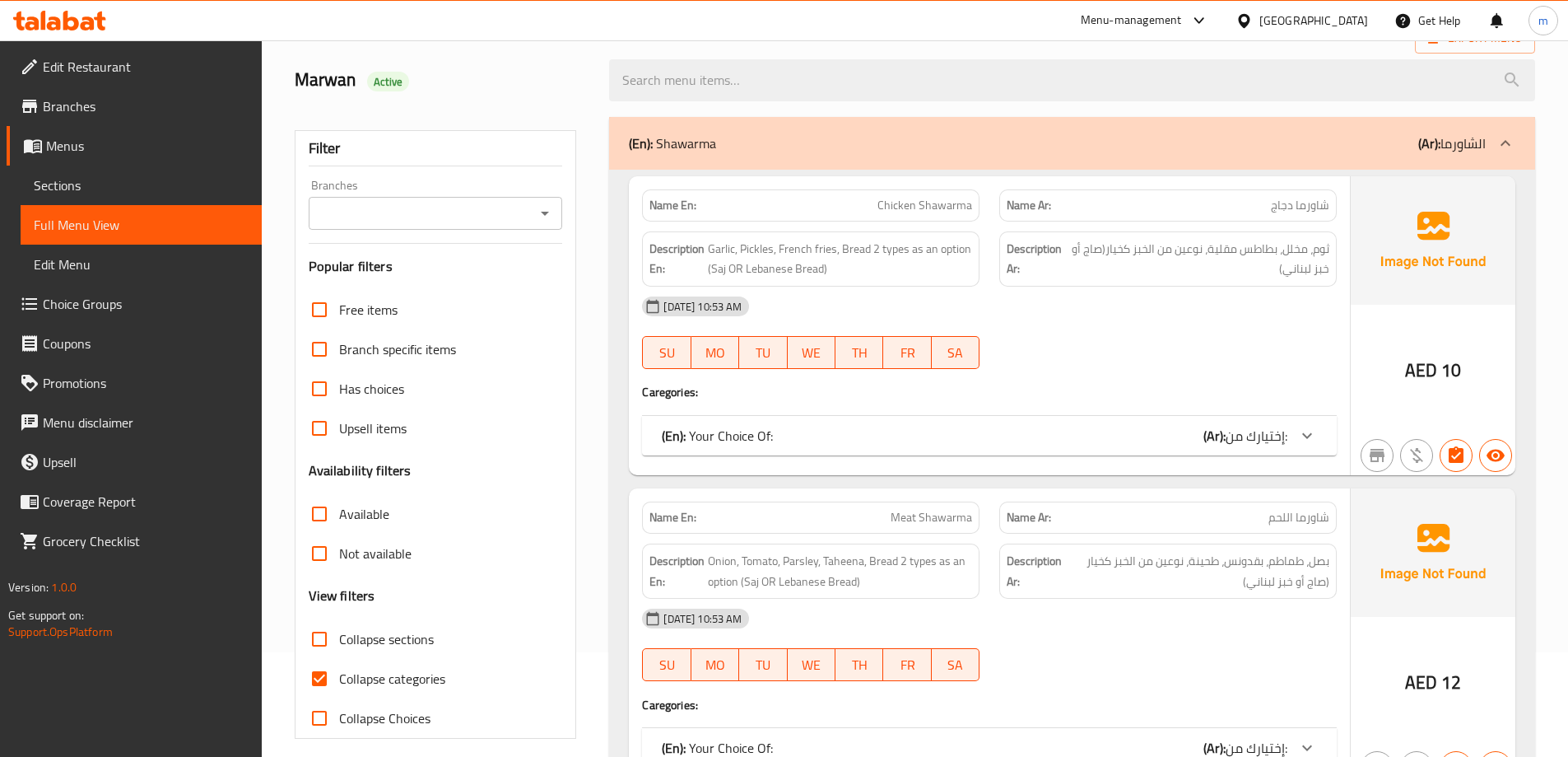
scroll to position [165, 0]
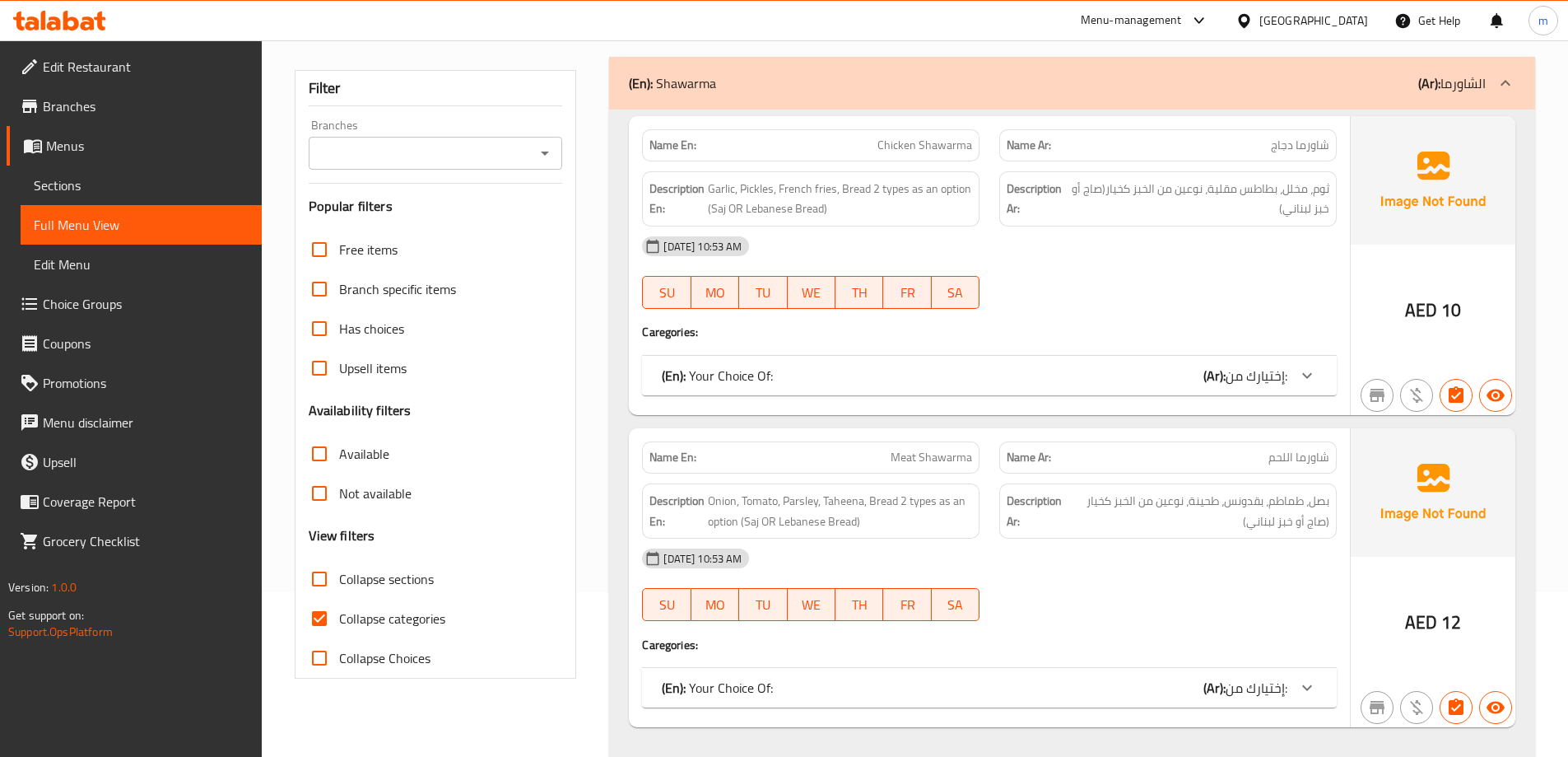
click at [321, 610] on input "Collapse categories" at bounding box center [319, 618] width 40 height 40
checkbox input "false"
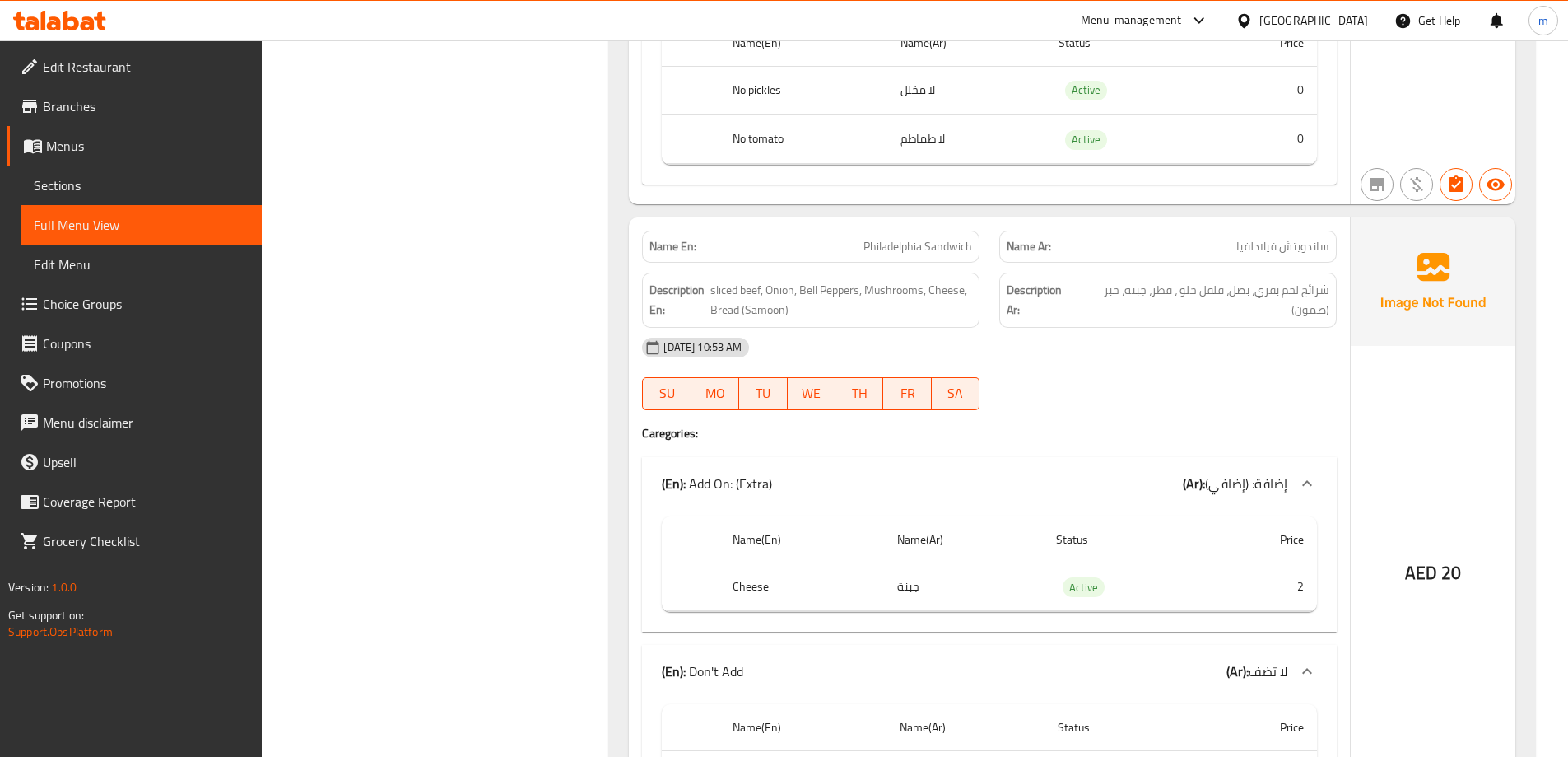
scroll to position [3953, 0]
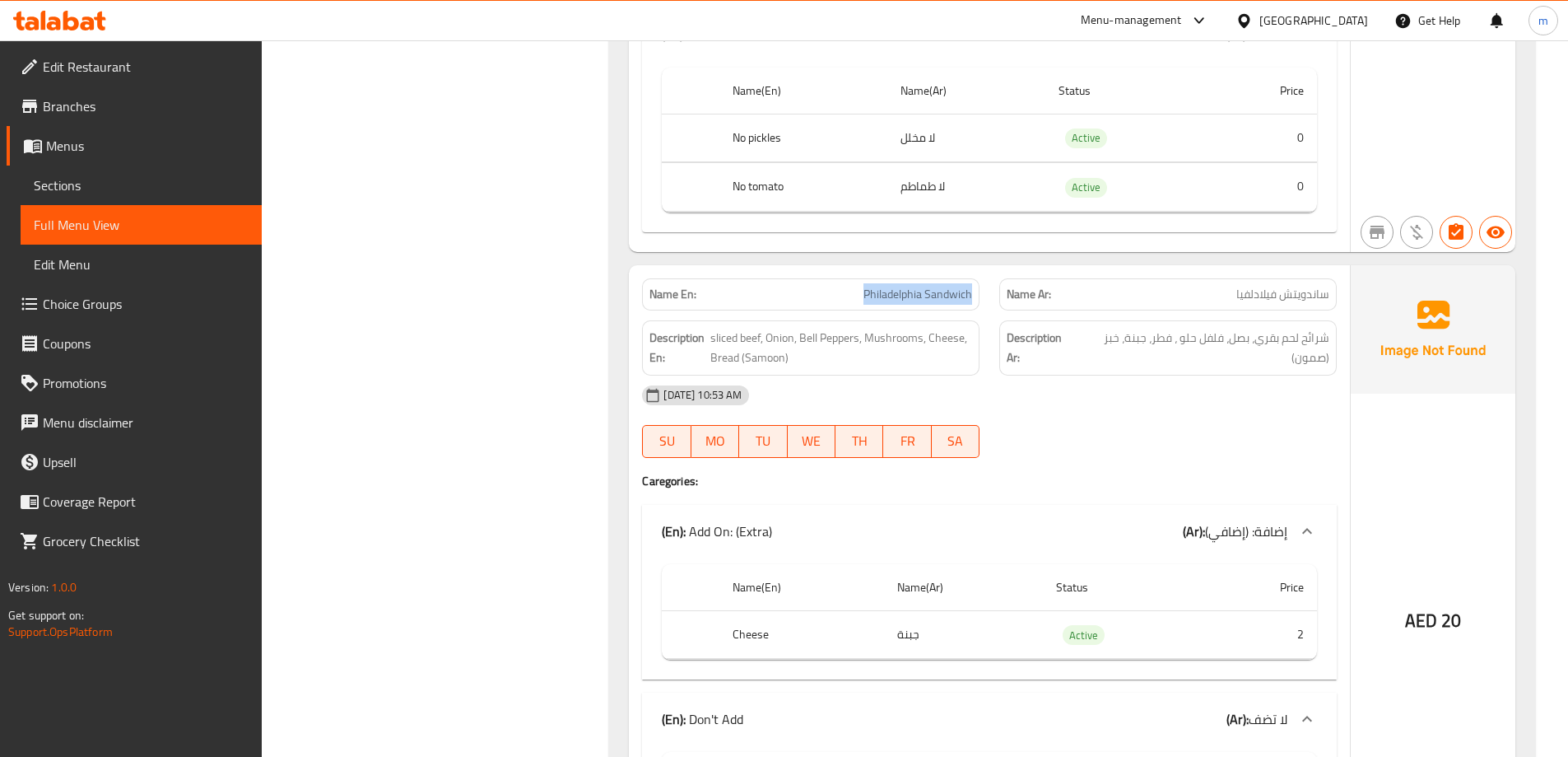
drag, startPoint x: 859, startPoint y: 292, endPoint x: 988, endPoint y: 295, distance: 129.0
click at [988, 295] on div "Name En: Philadelphia Sandwich" at bounding box center [810, 294] width 357 height 52
copy span "Philadelphia Sandwich"
click at [90, 187] on span "Sections" at bounding box center [140, 185] width 215 height 20
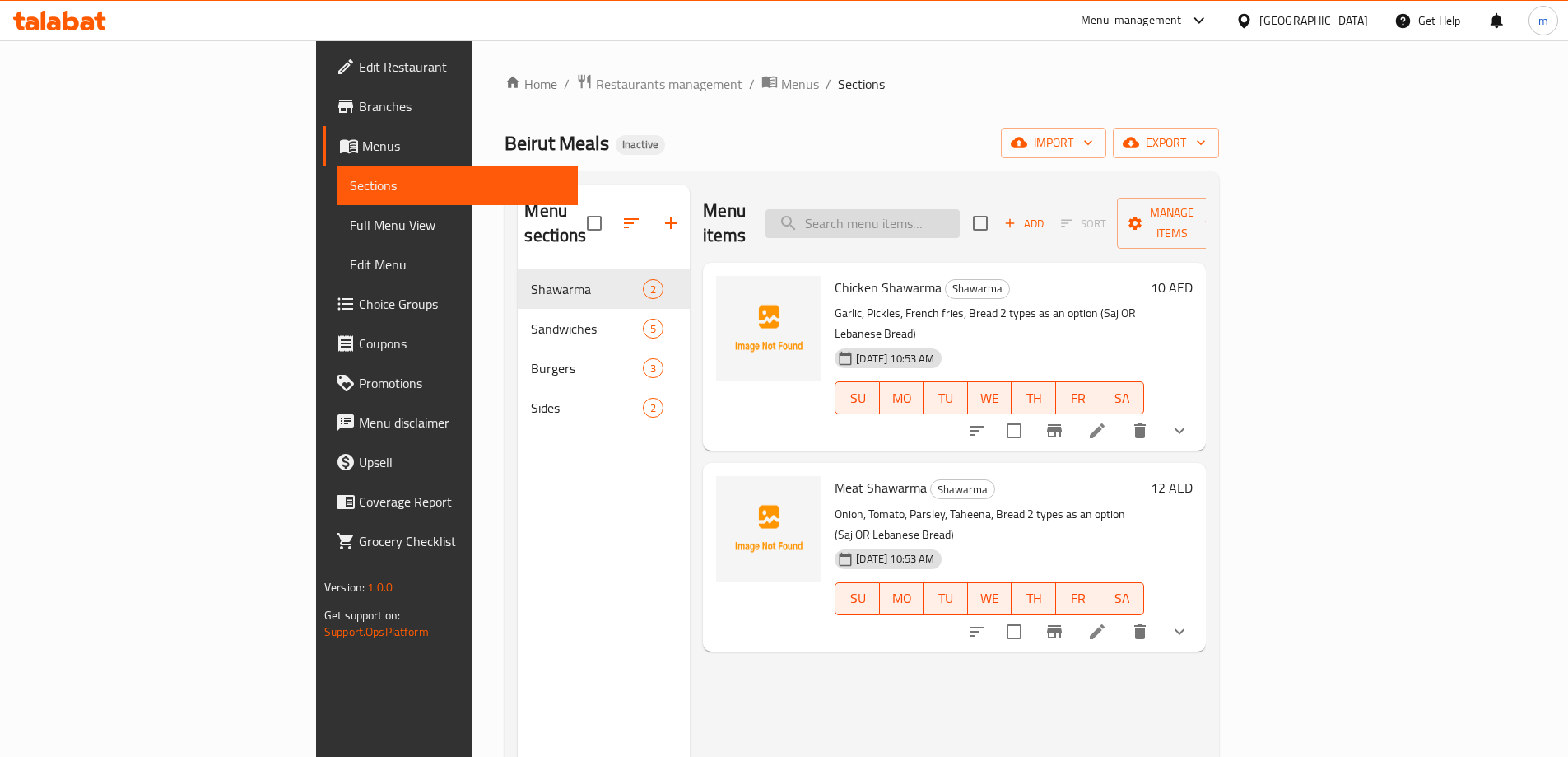
click at [916, 218] on input "search" at bounding box center [862, 223] width 194 height 29
paste input "Philadelphia Sandwich"
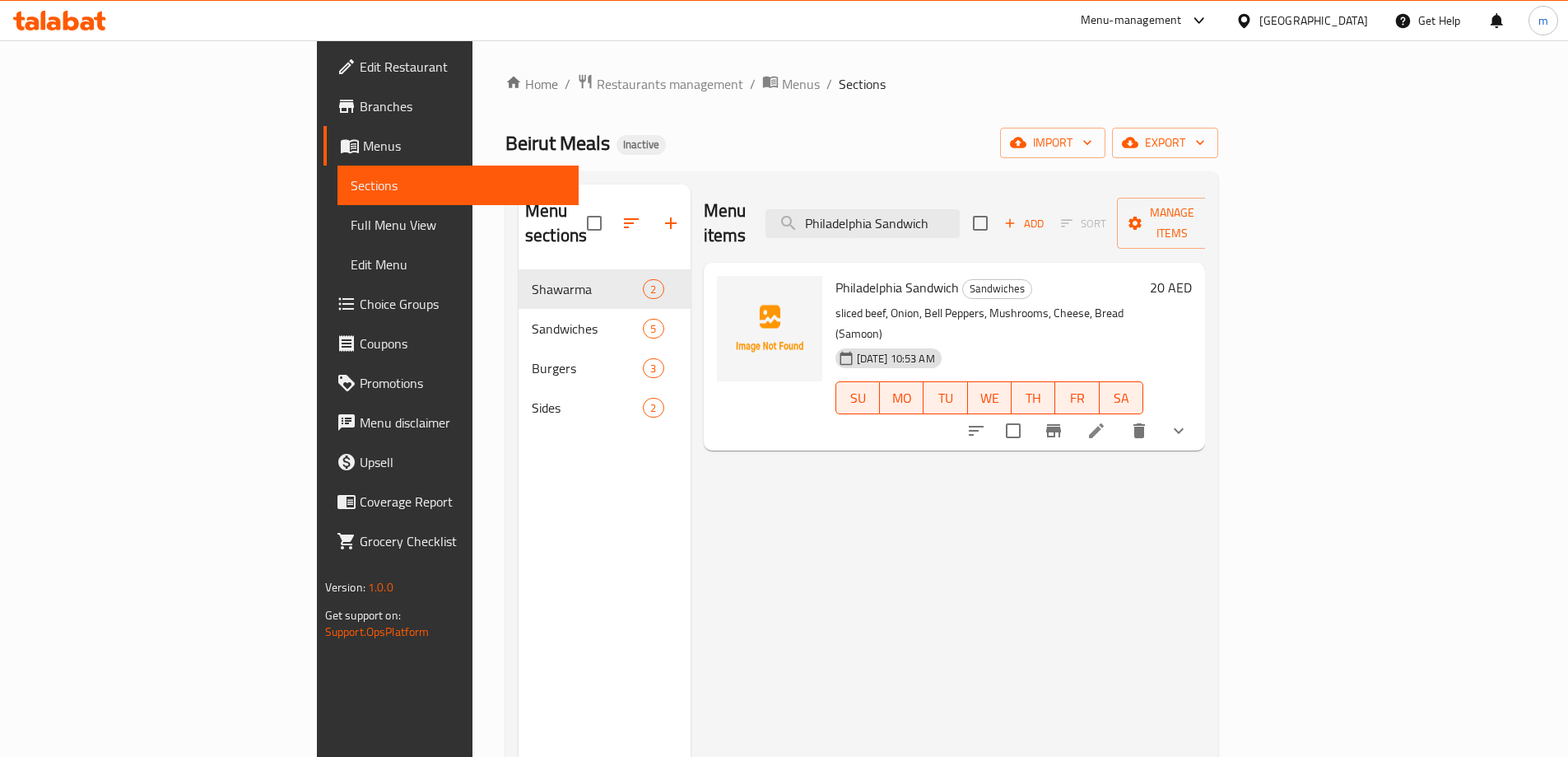
type input "Philadelphia Sandwich"
click at [1106, 421] on icon at bounding box center [1097, 430] width 20 height 20
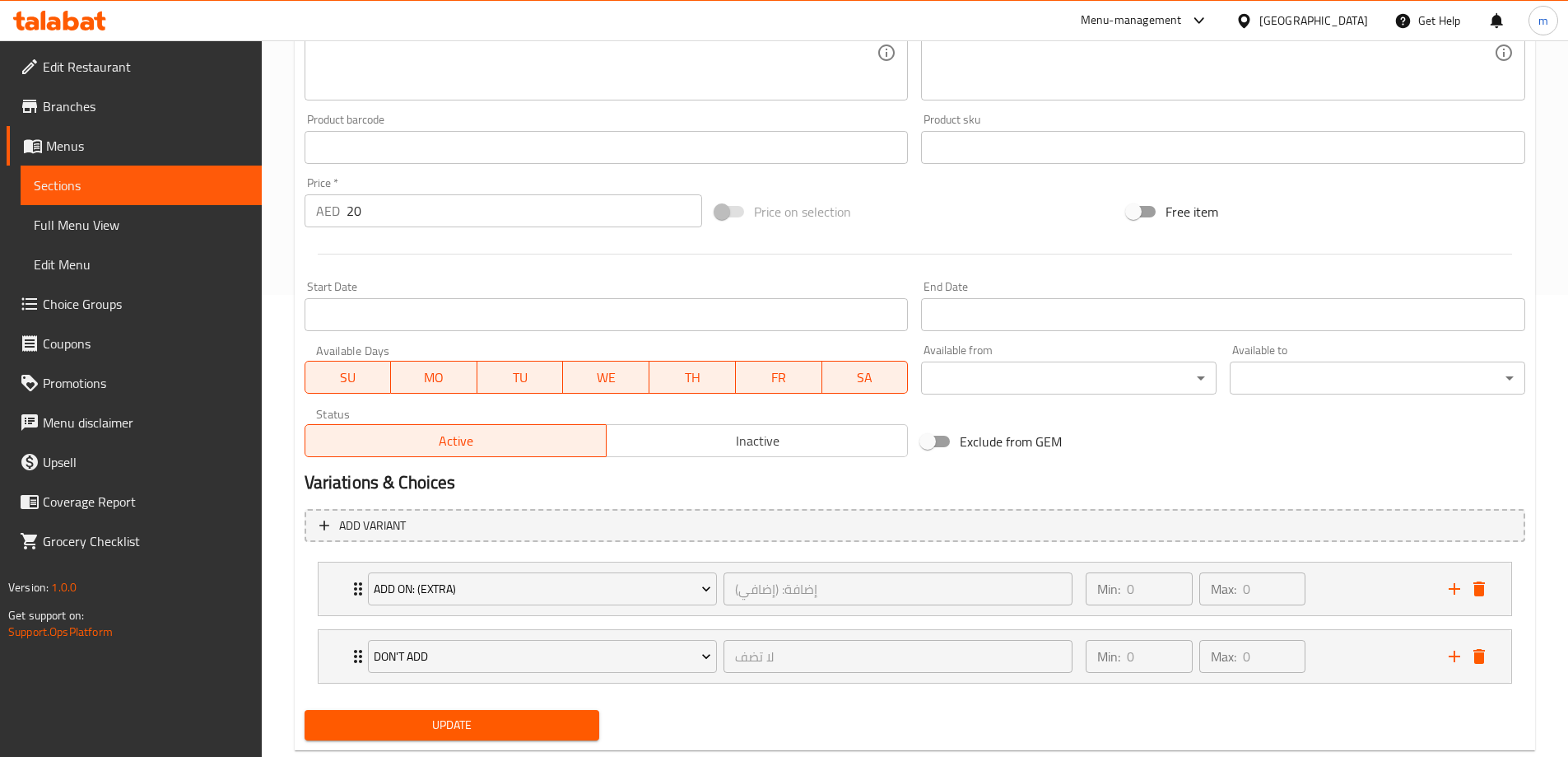
scroll to position [501, 0]
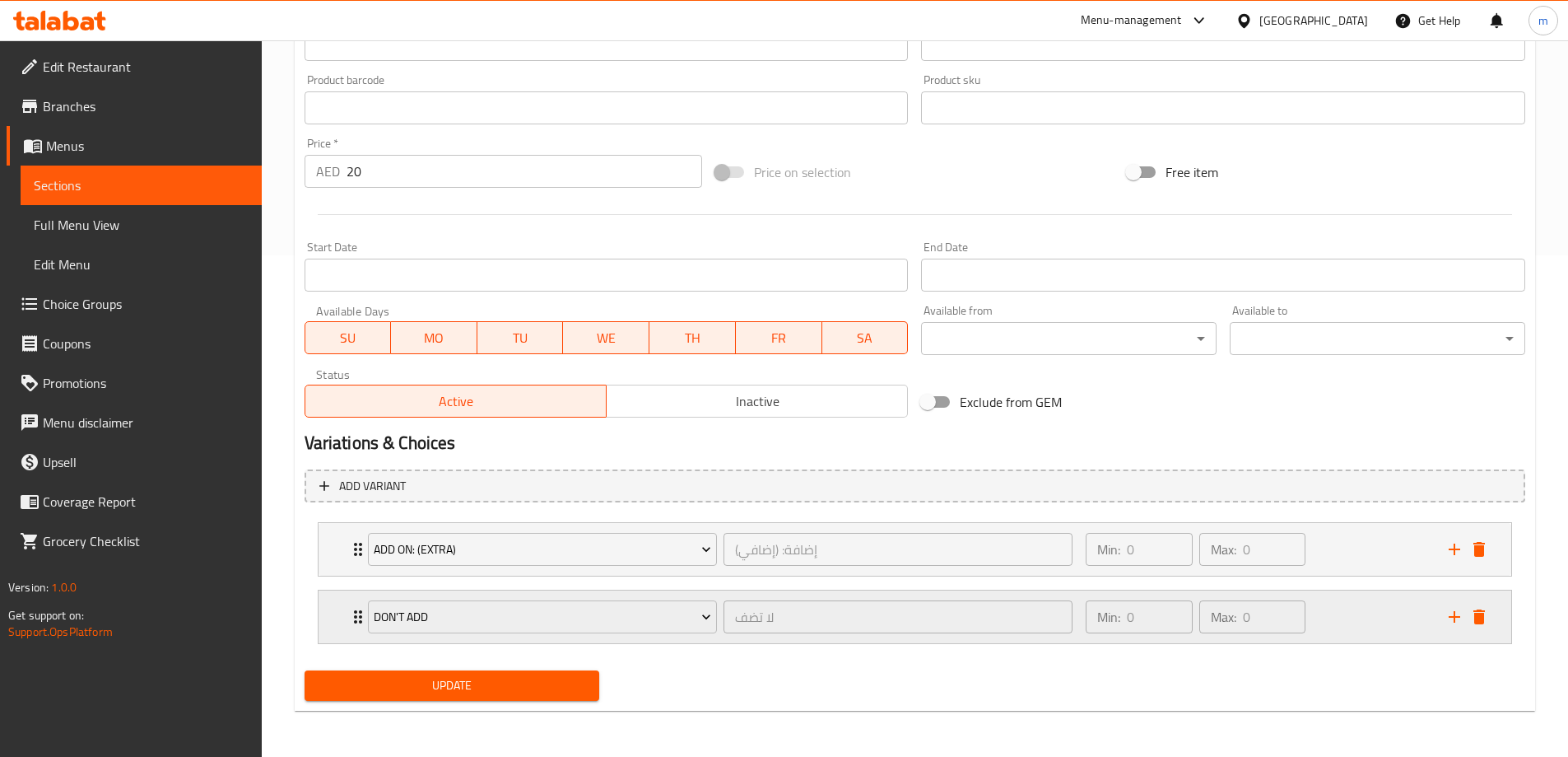
click at [347, 615] on div "Don't Add لا تضف ​ Min: 0 ​ Max: 0 ​" at bounding box center [915, 616] width 1193 height 53
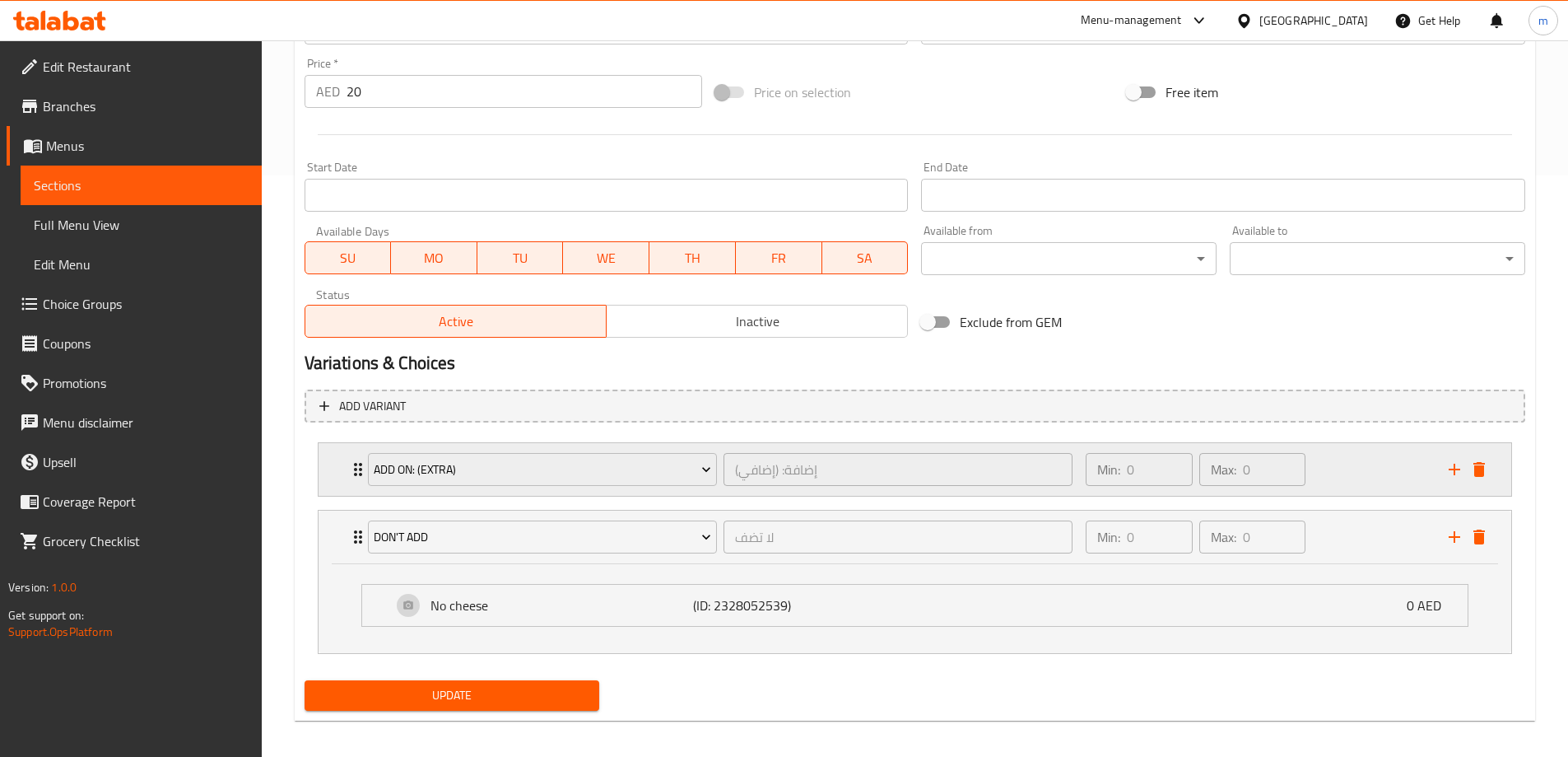
scroll to position [591, 0]
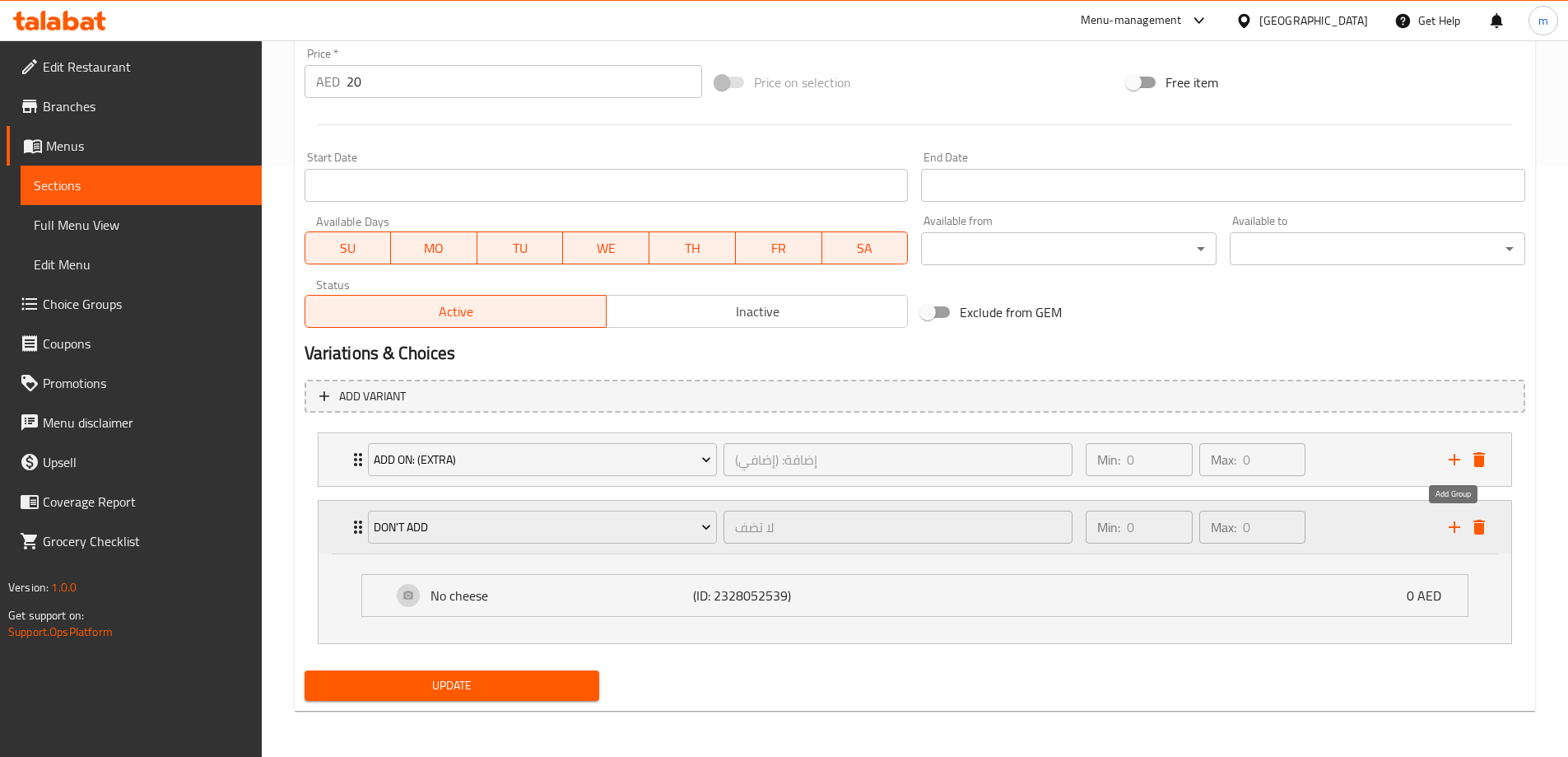
click at [1454, 536] on icon "add" at bounding box center [1455, 527] width 20 height 20
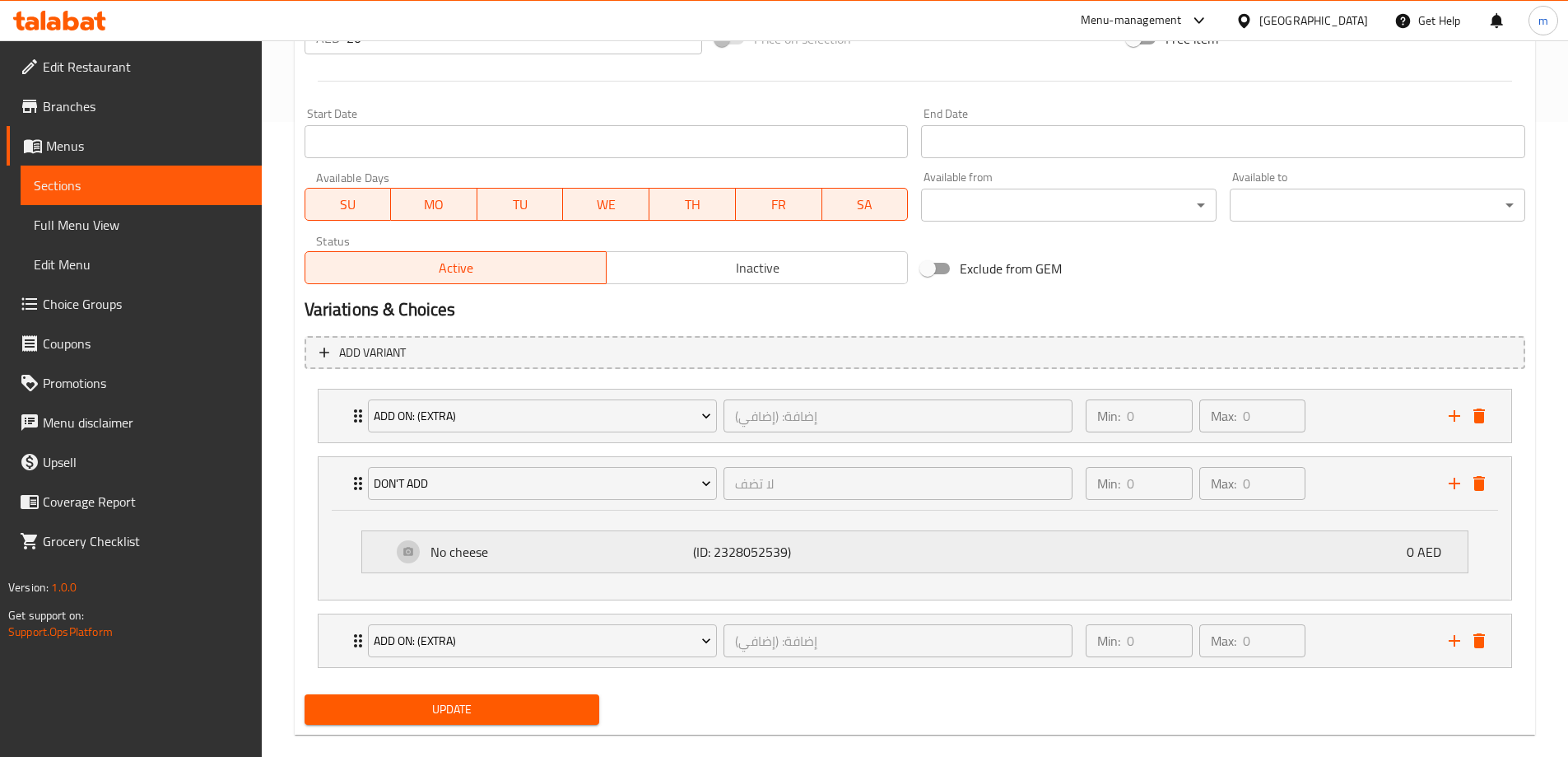
scroll to position [659, 0]
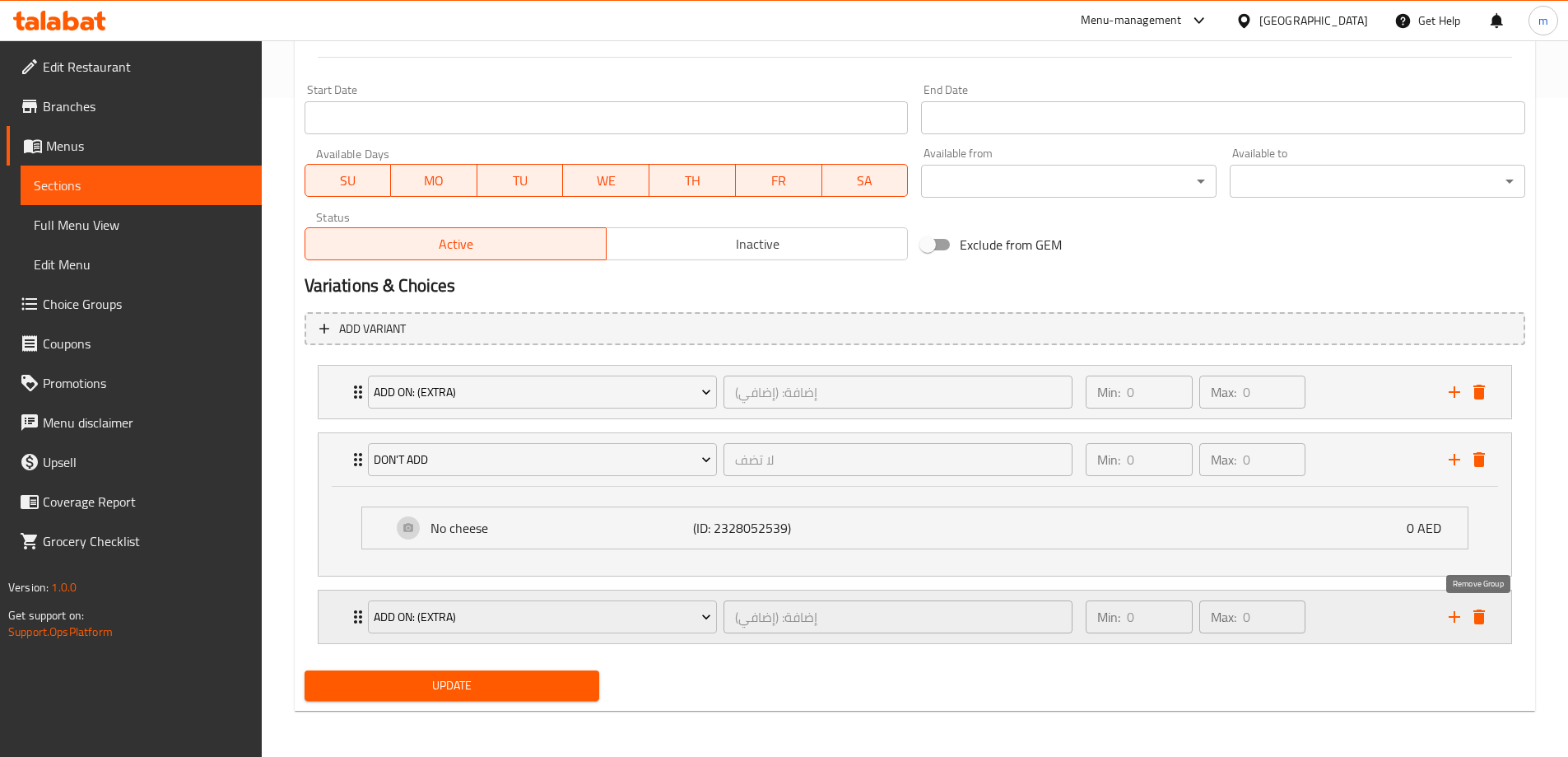
click at [1484, 616] on icon "delete" at bounding box center [1478, 616] width 11 height 15
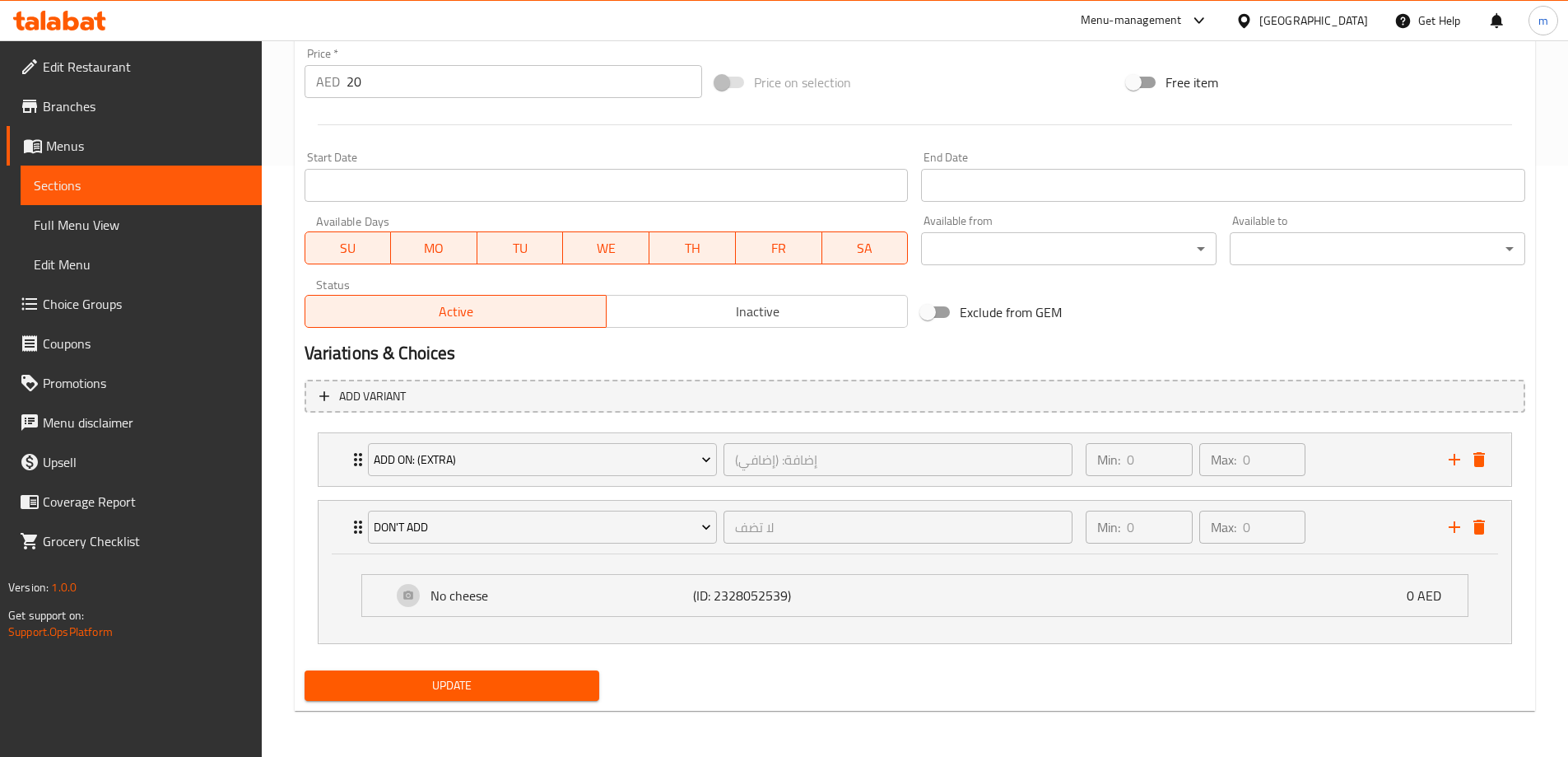
scroll to position [591, 0]
click at [1356, 552] on div "Min: 0 ​ Max: 0 ​" at bounding box center [1257, 527] width 363 height 53
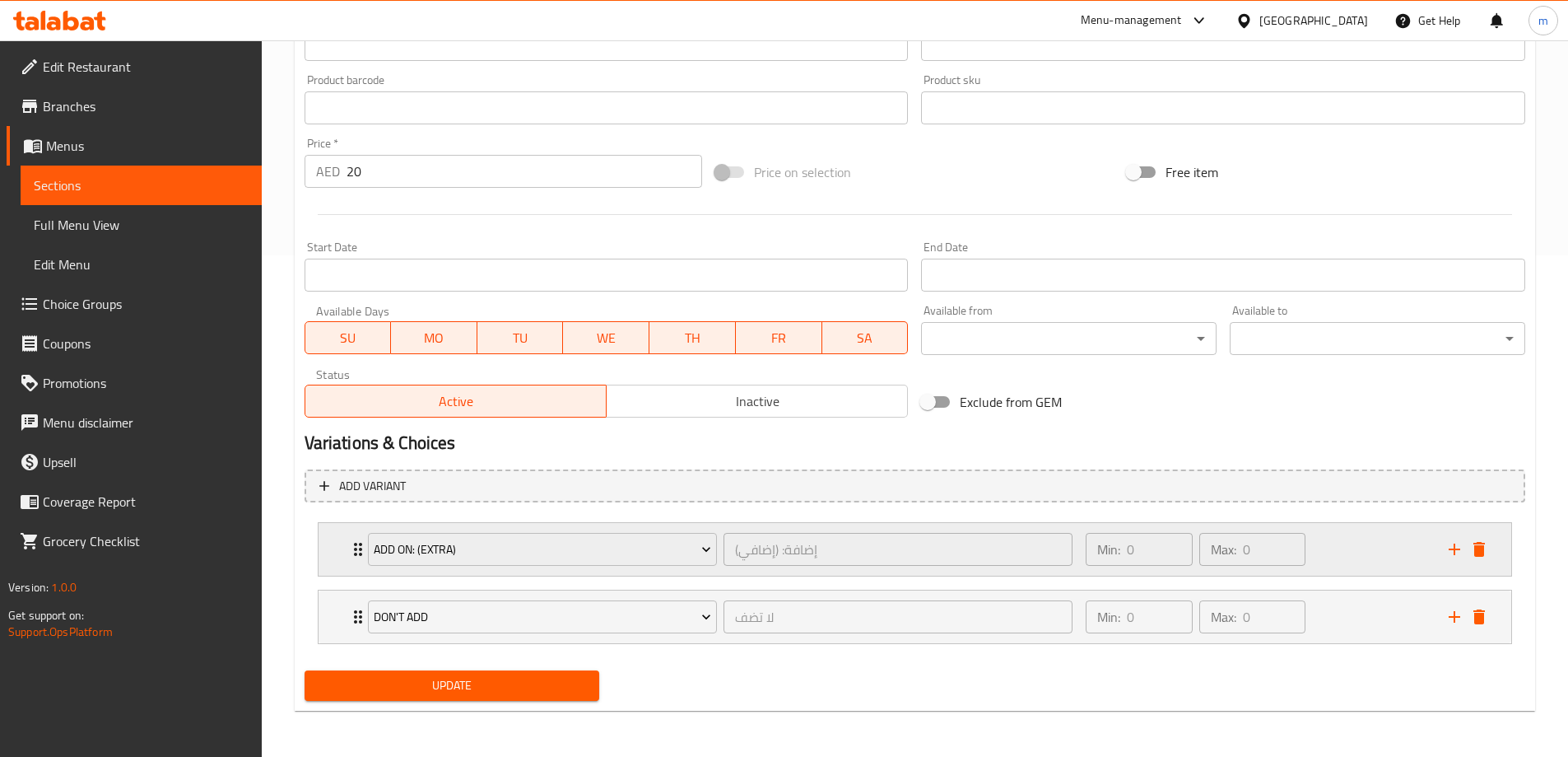
scroll to position [501, 0]
click at [355, 621] on icon "Expand" at bounding box center [357, 616] width 8 height 13
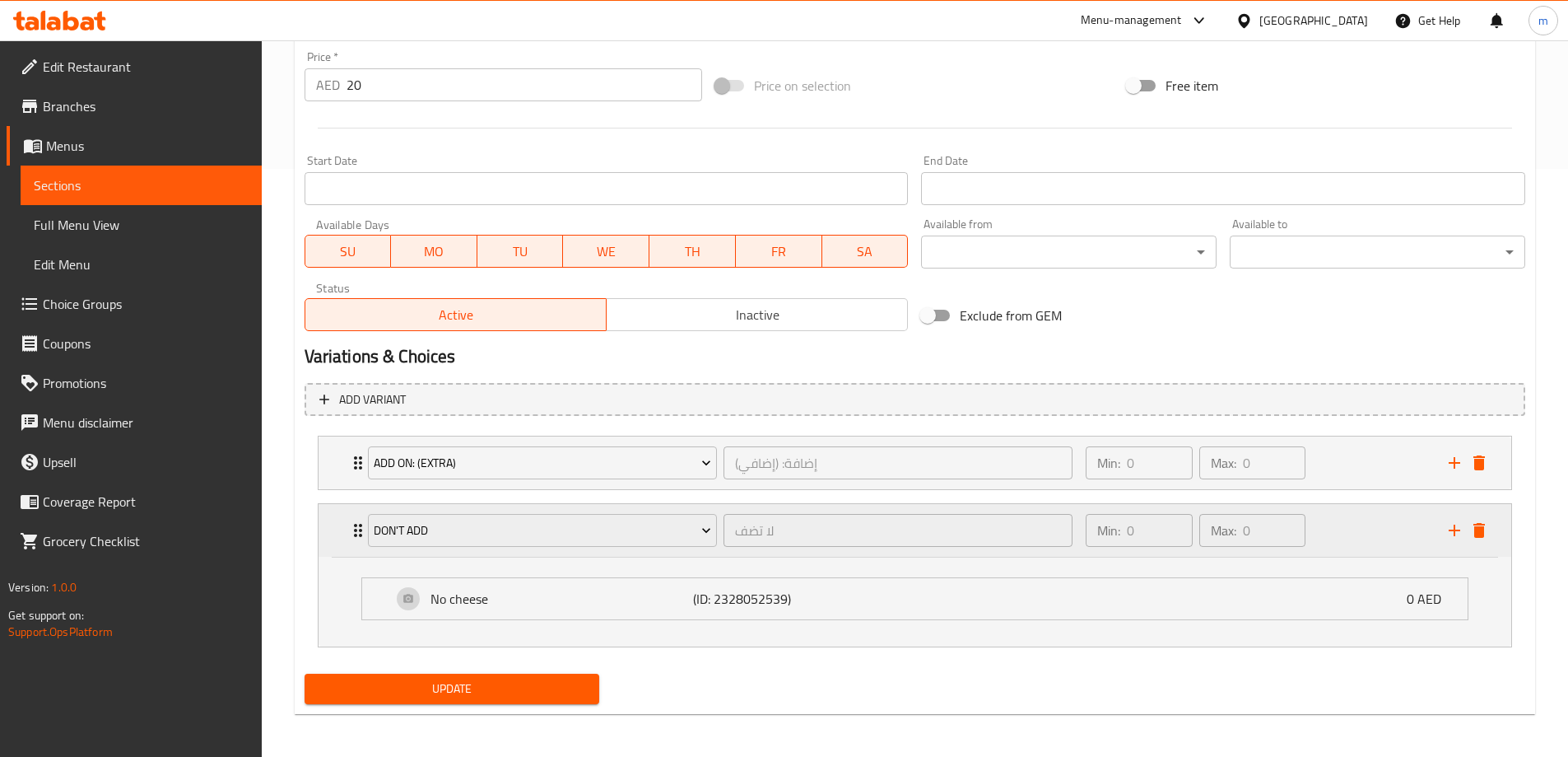
scroll to position [591, 0]
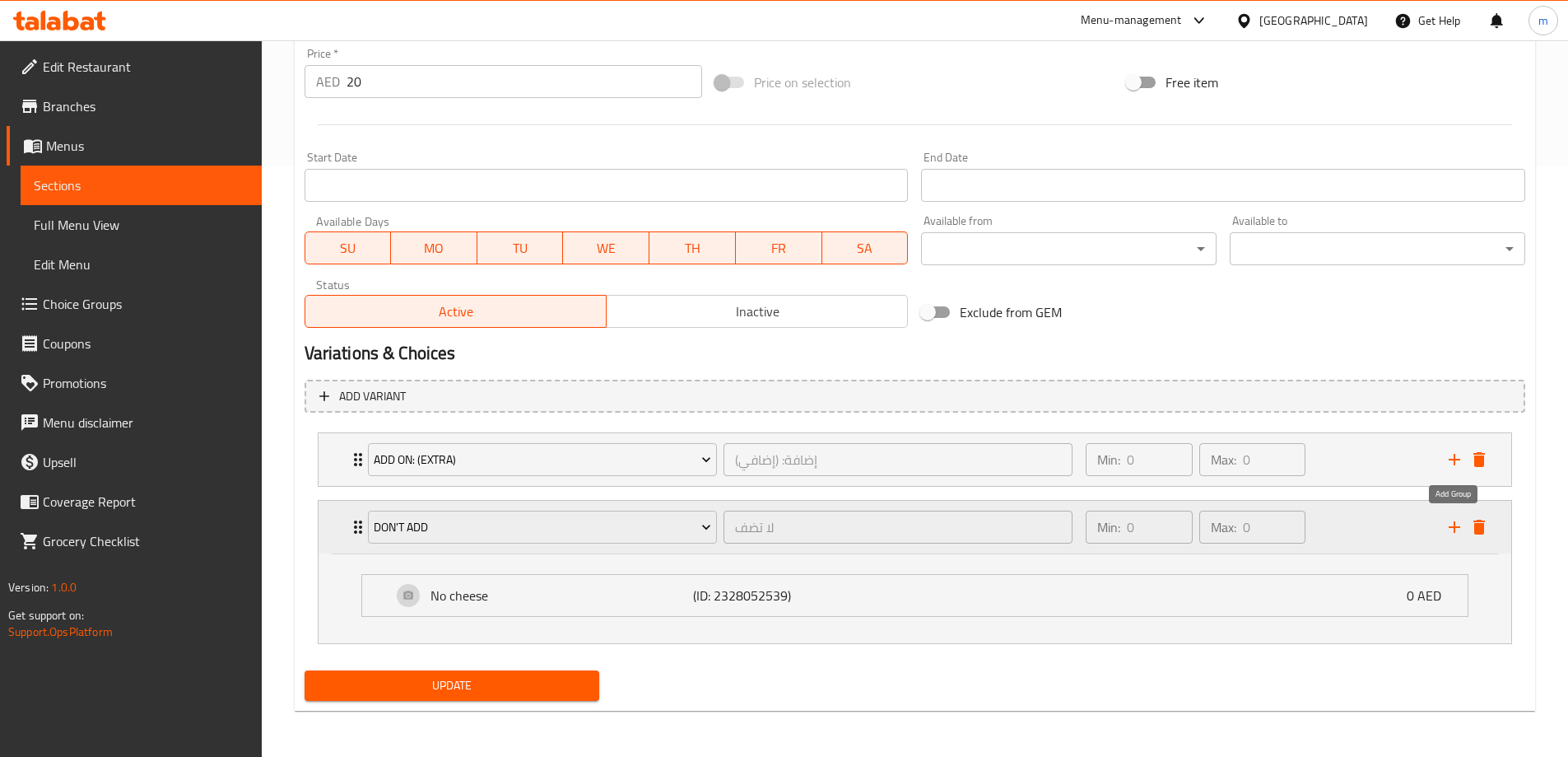
click at [1449, 528] on icon "add" at bounding box center [1454, 527] width 11 height 11
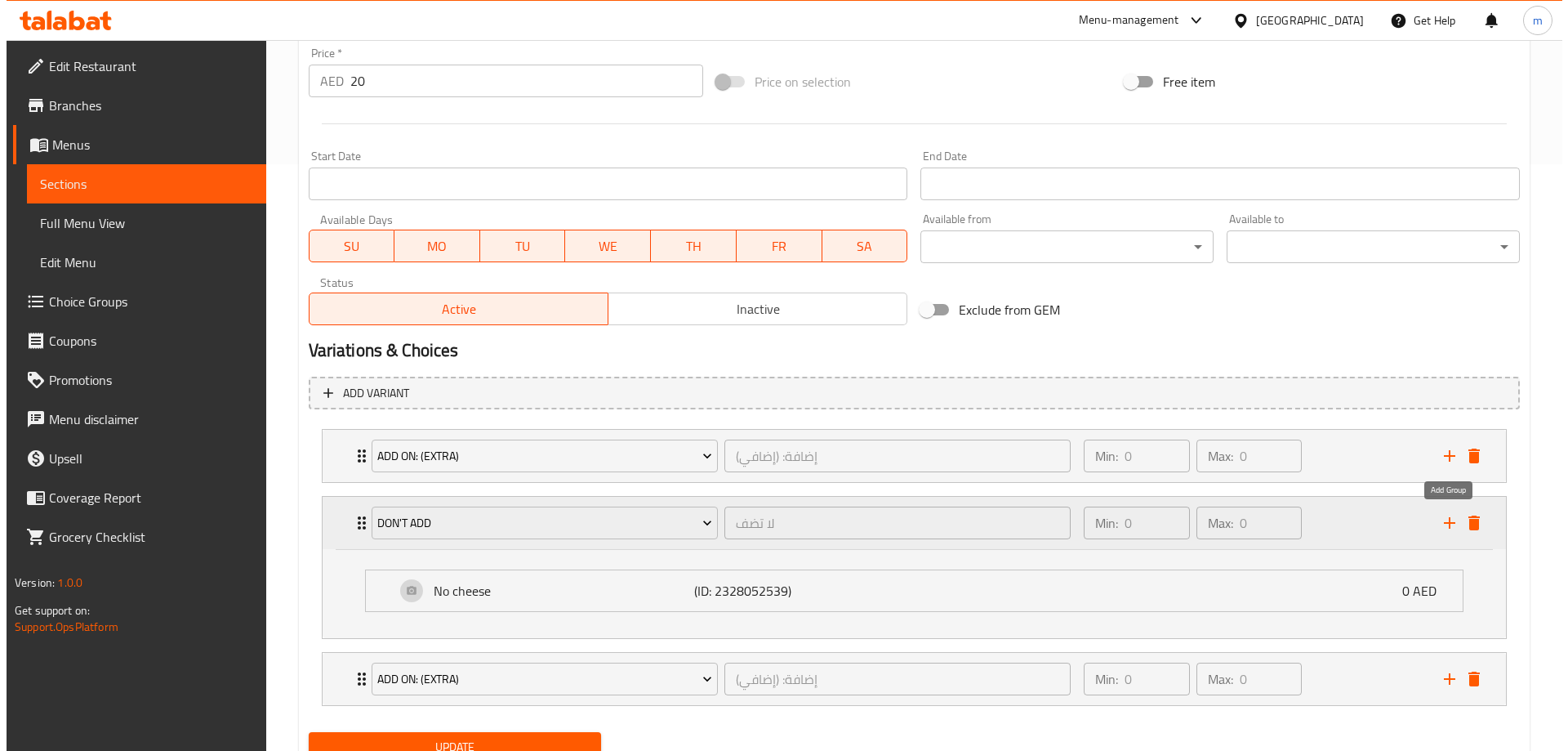
scroll to position [653, 0]
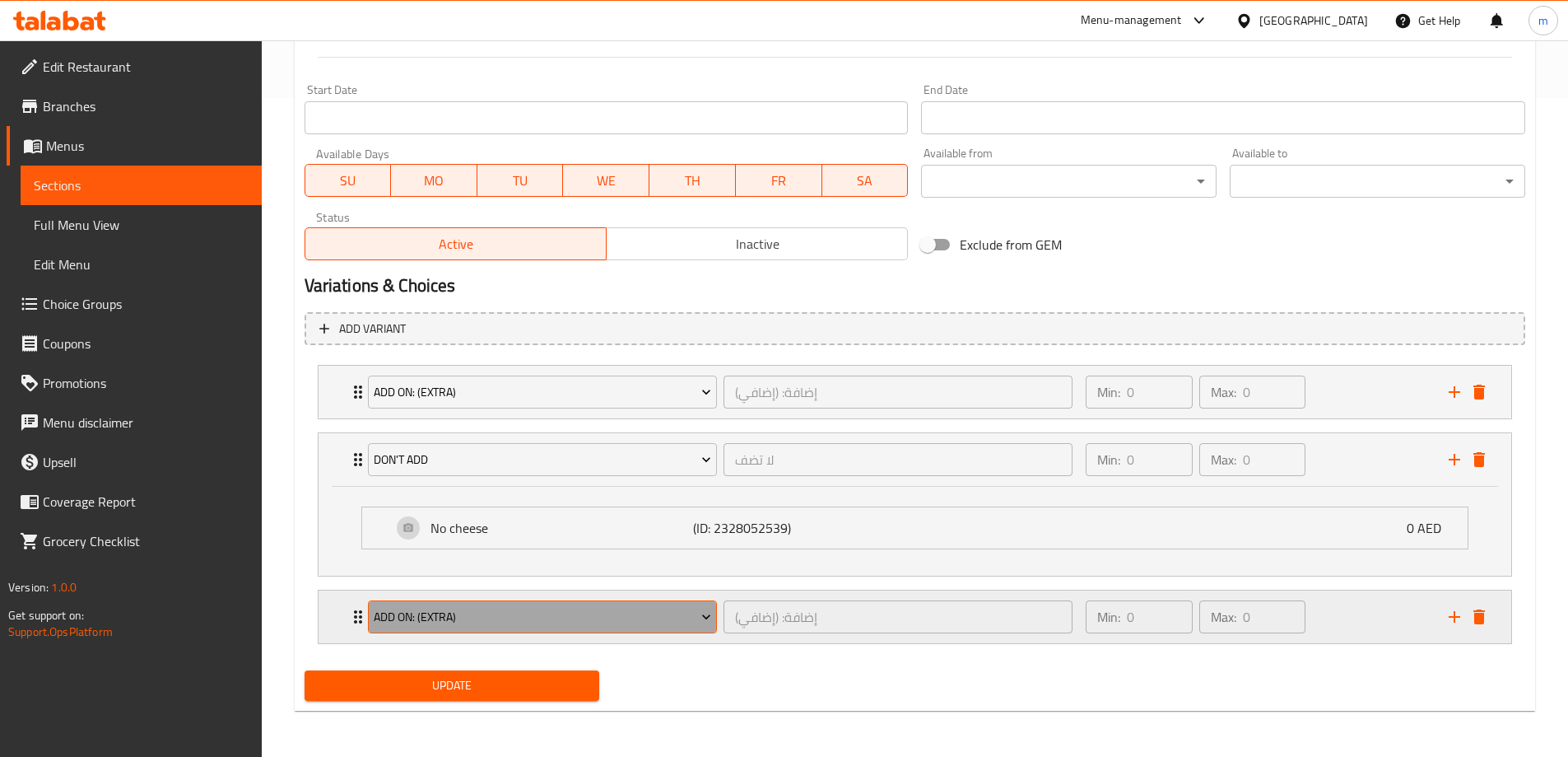
click at [504, 619] on span "Add On: (Extra)" at bounding box center [543, 616] width 337 height 20
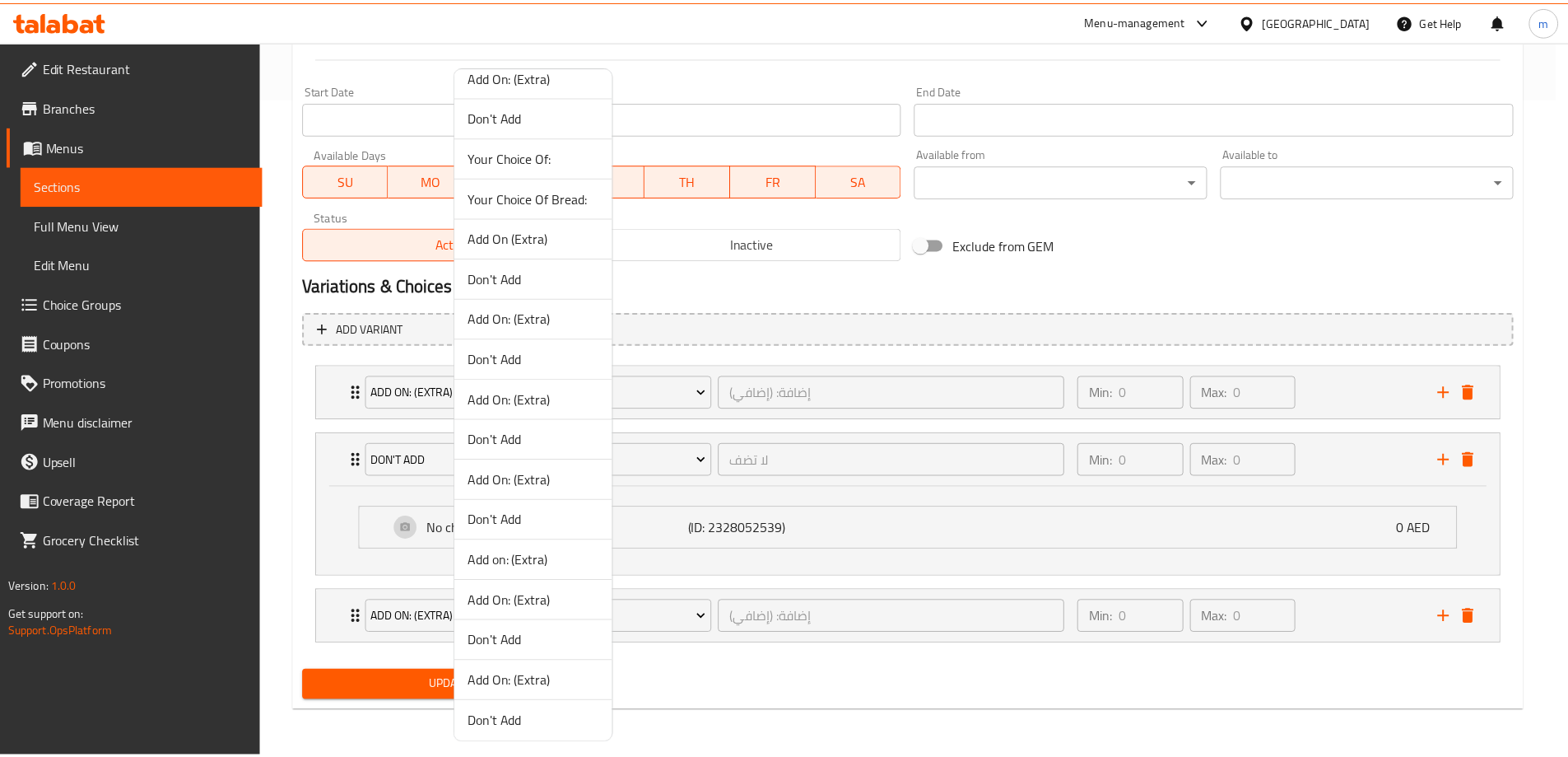
scroll to position [22, 0]
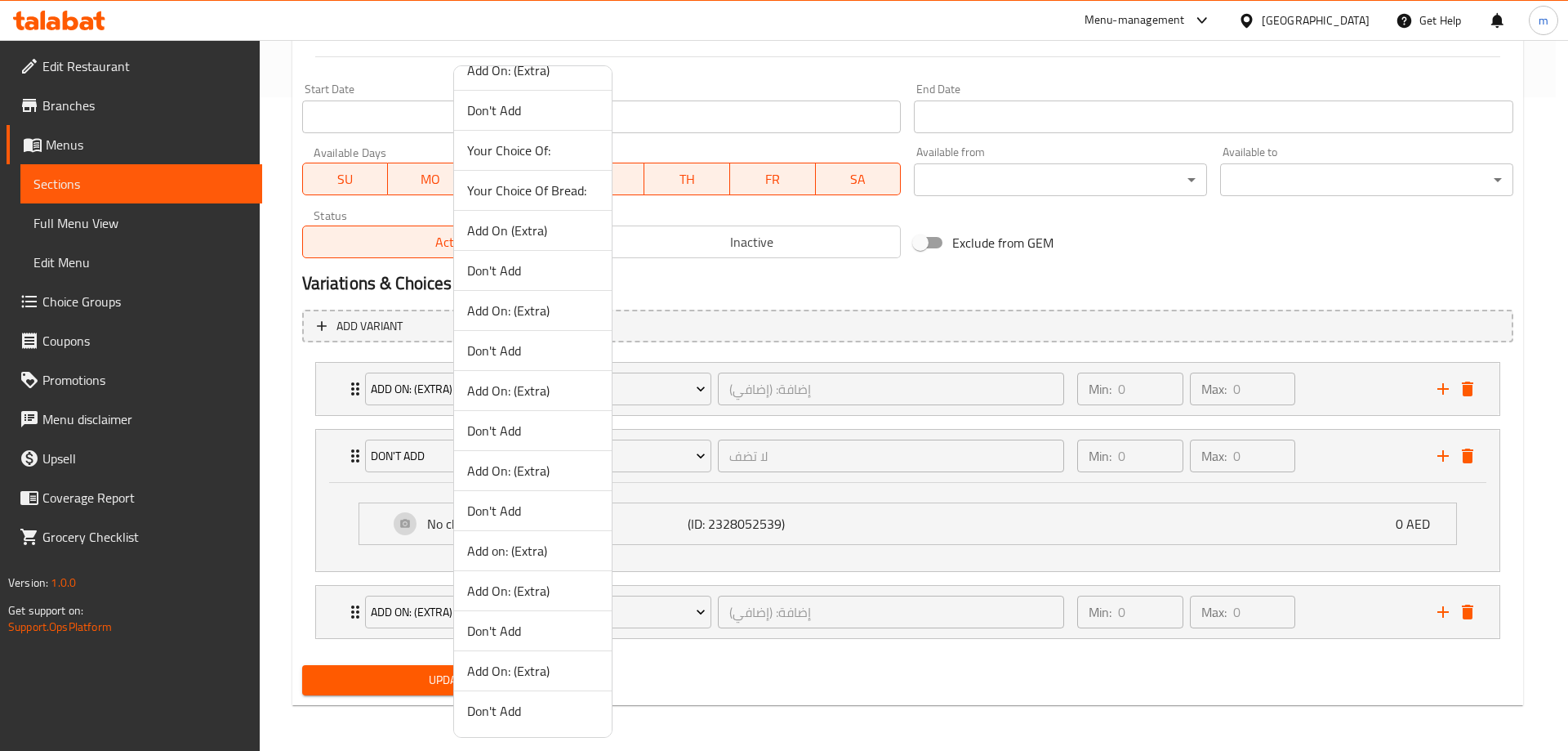
click at [354, 613] on div at bounding box center [784, 376] width 1568 height 751
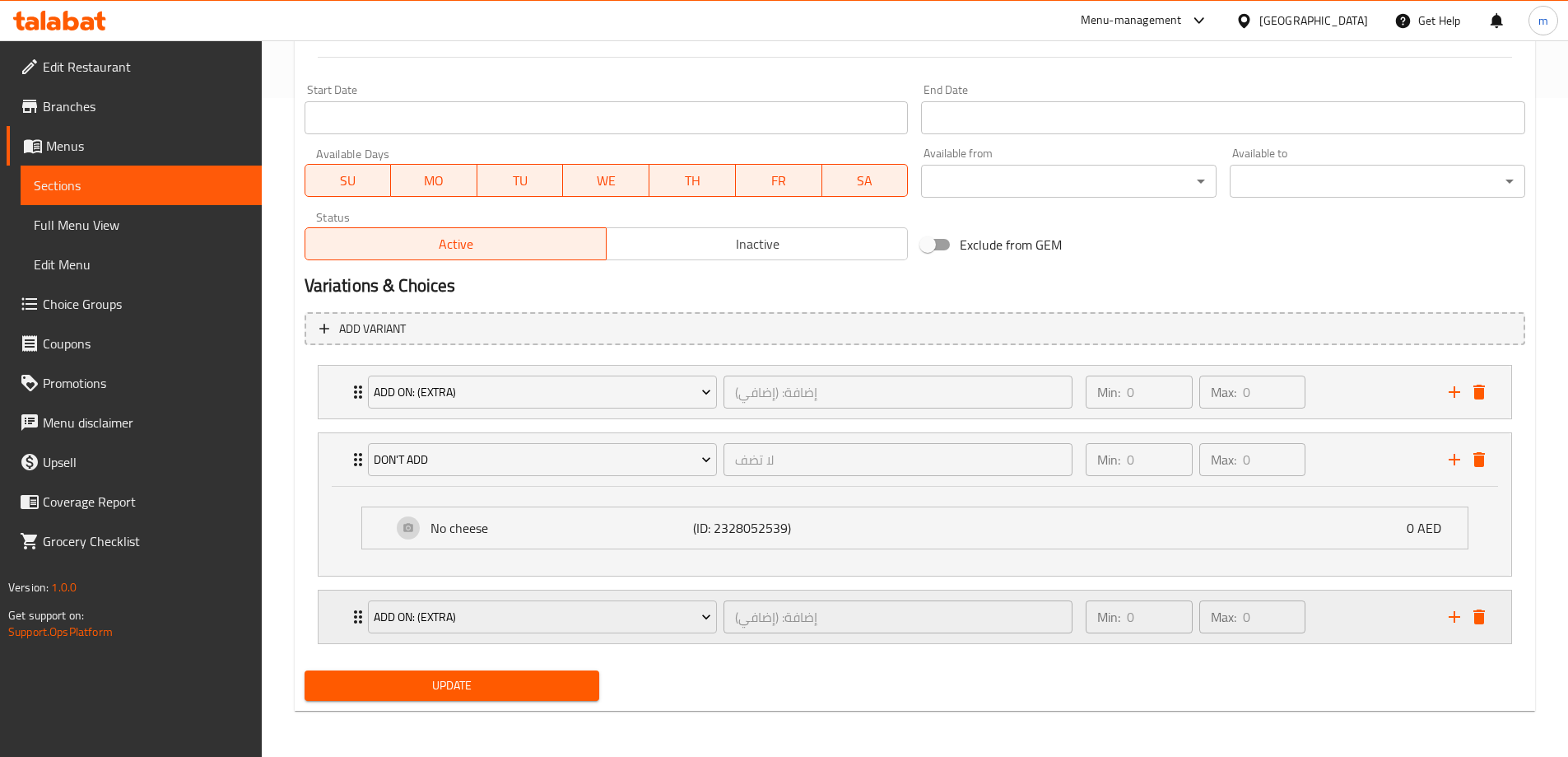
click at [1479, 616] on icon "delete" at bounding box center [1478, 616] width 11 height 15
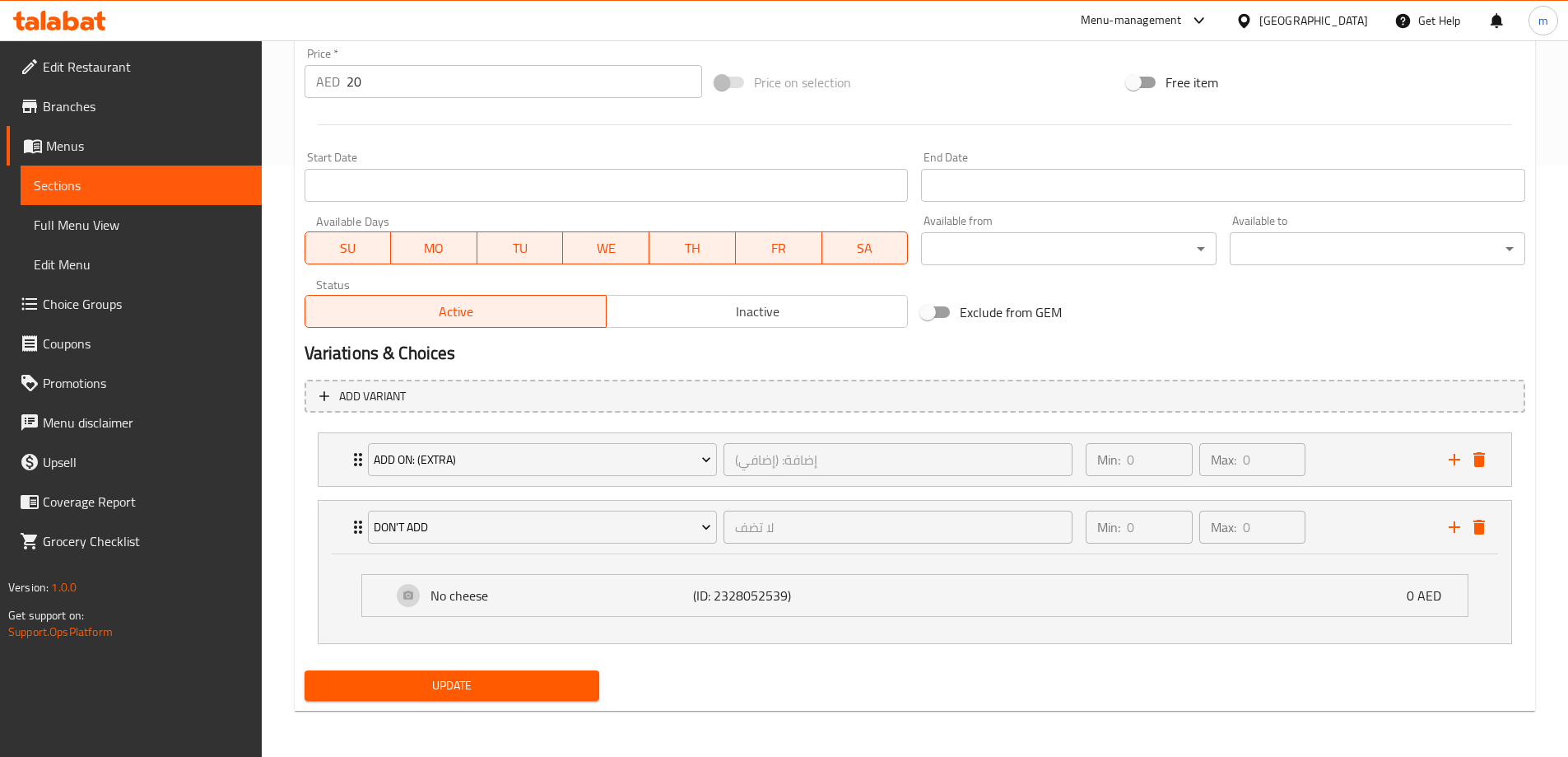
scroll to position [591, 0]
click at [441, 610] on div "No cheese (ID: 2328052539) 0 AED" at bounding box center [919, 595] width 1056 height 41
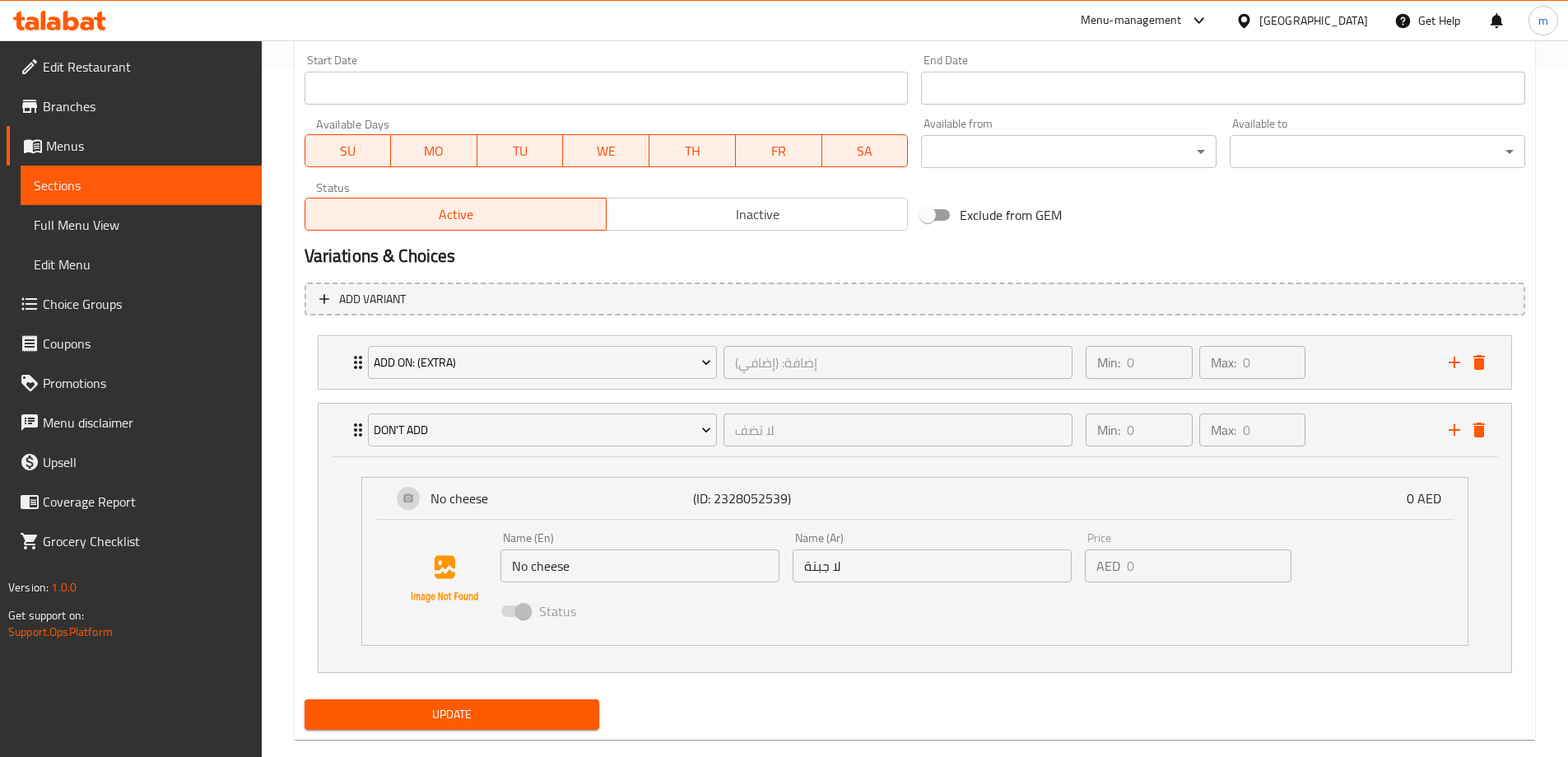
scroll to position [717, 0]
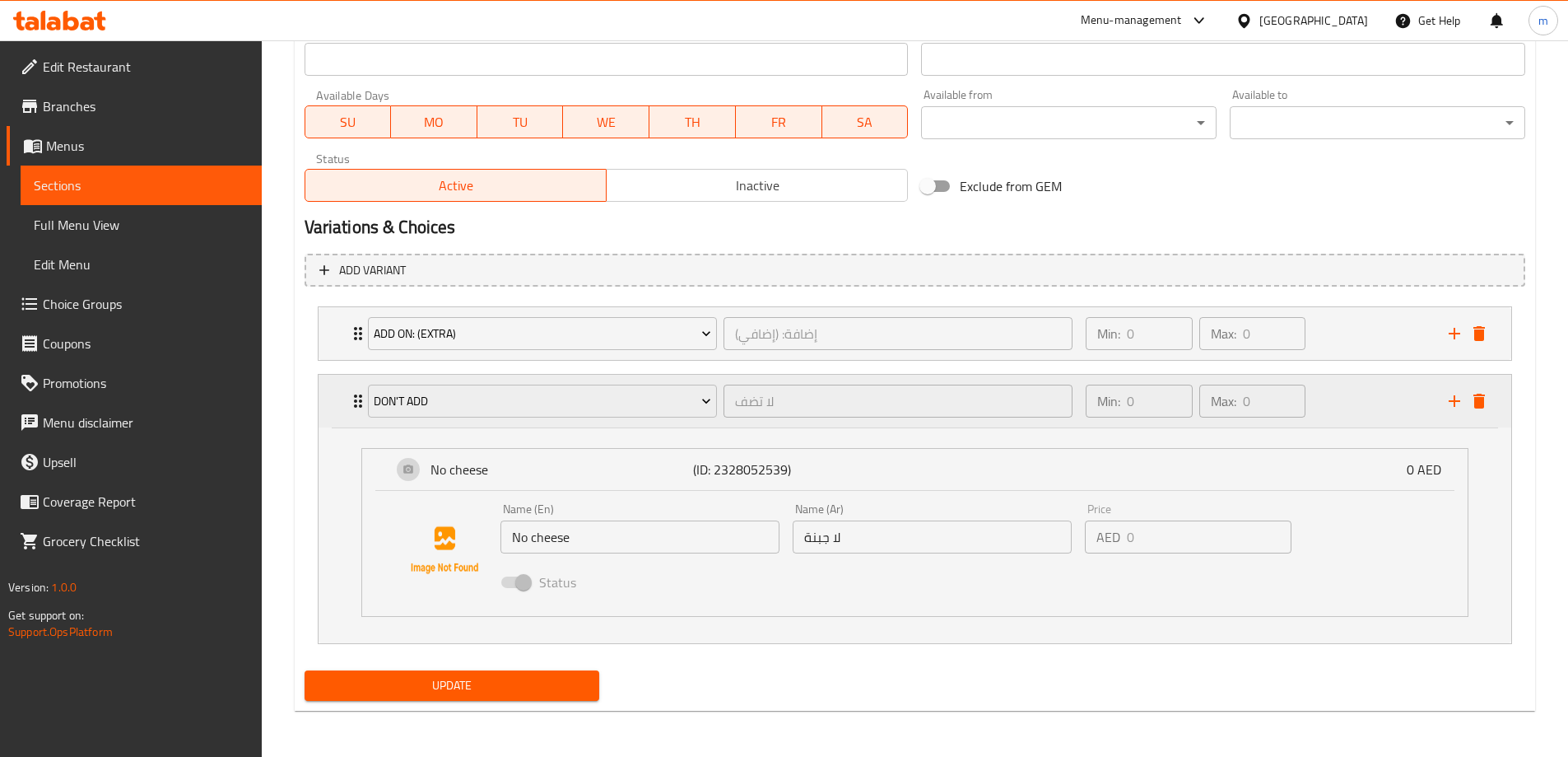
click at [352, 396] on icon "Expand" at bounding box center [358, 400] width 20 height 20
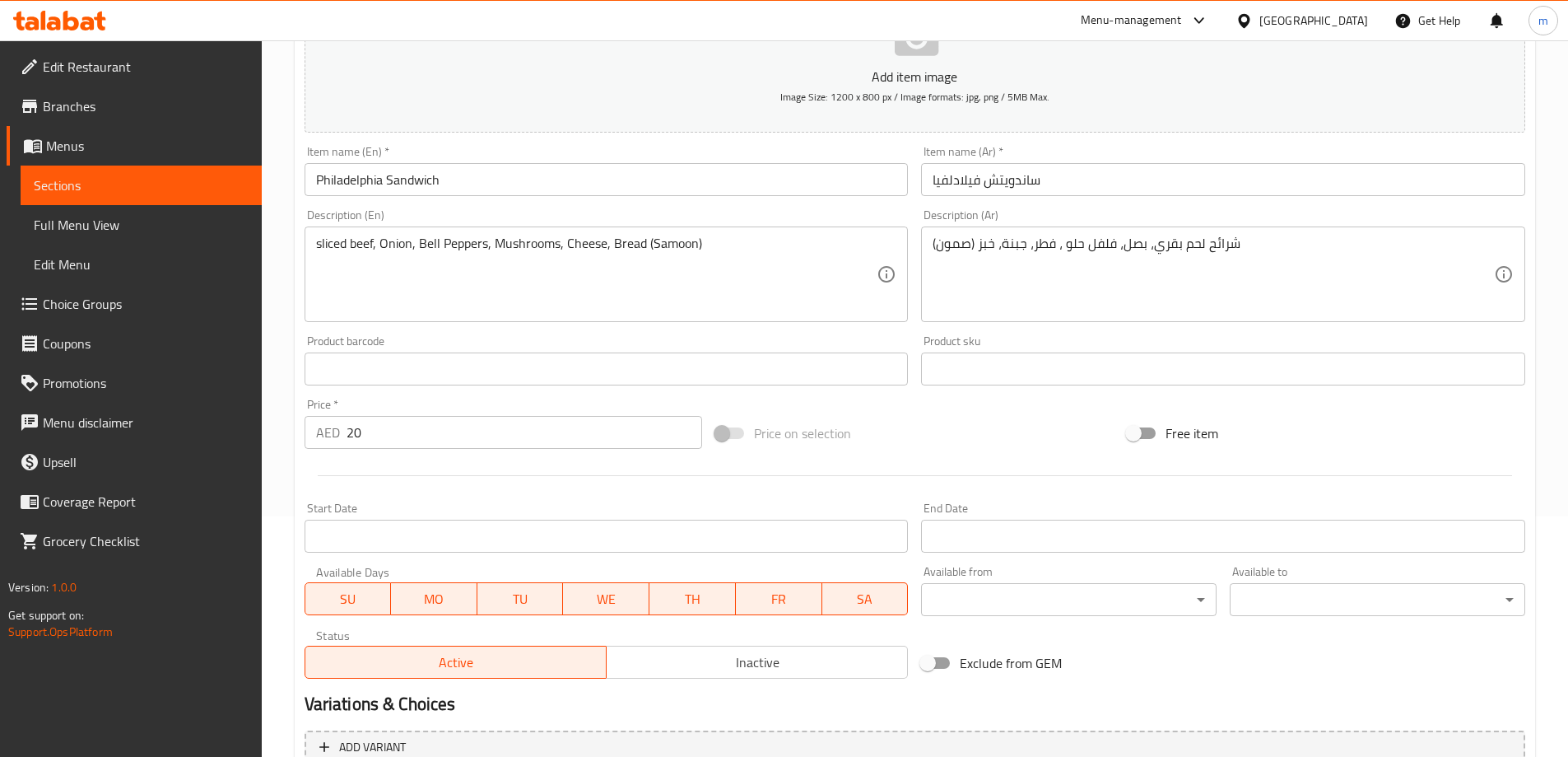
scroll to position [7, 0]
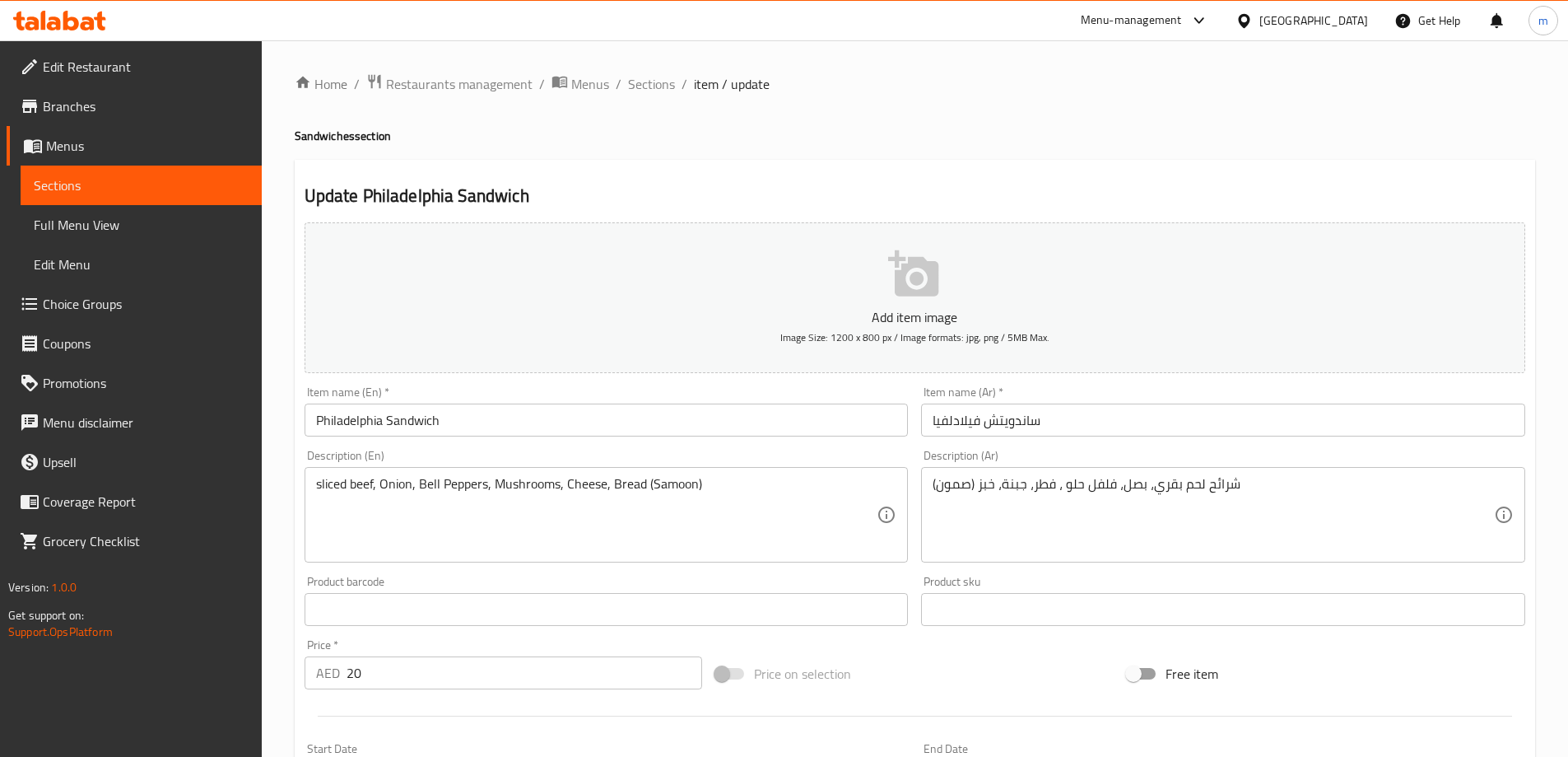
click at [96, 303] on span "Choice Groups" at bounding box center [146, 304] width 205 height 20
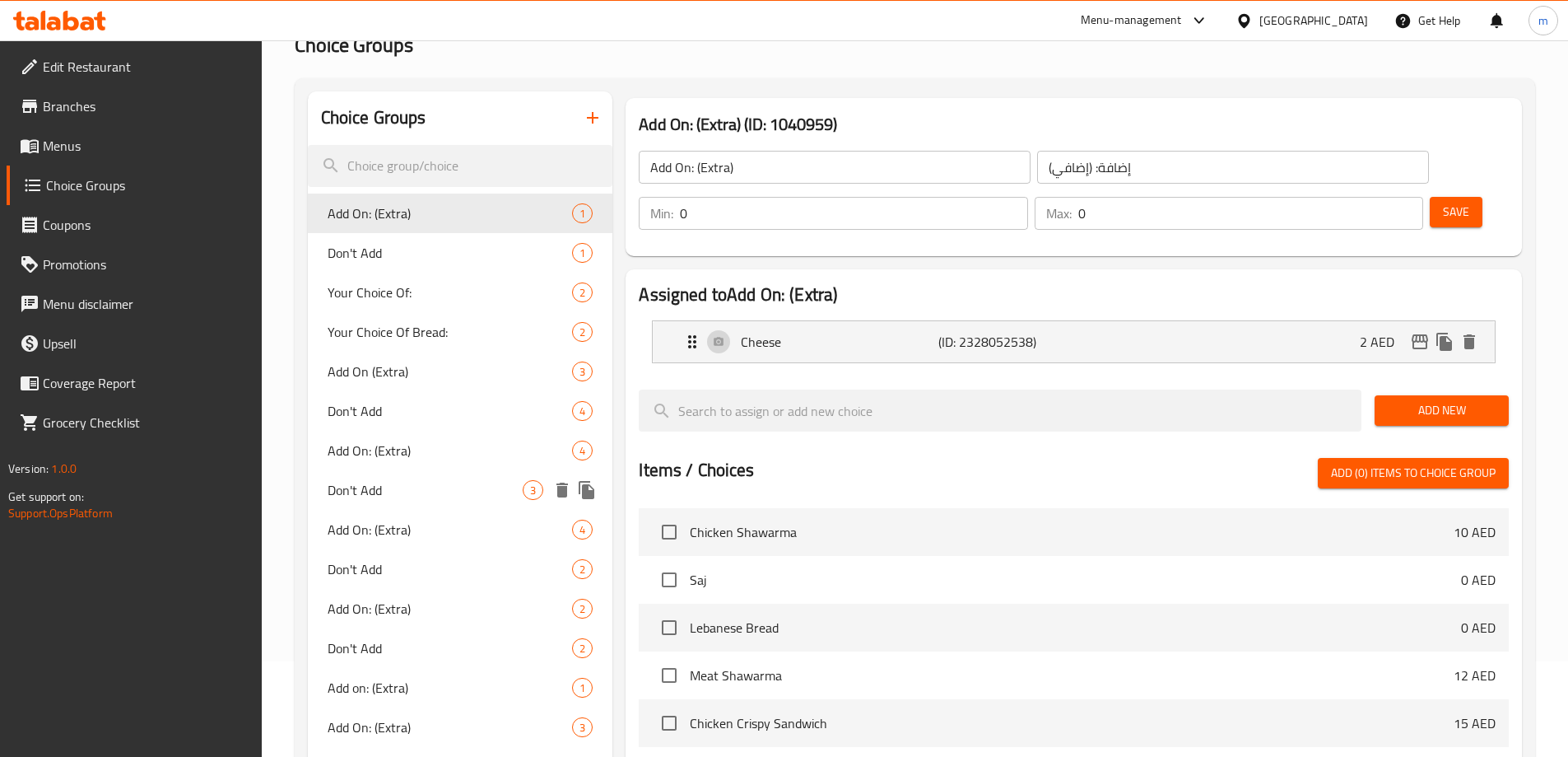
scroll to position [247, 0]
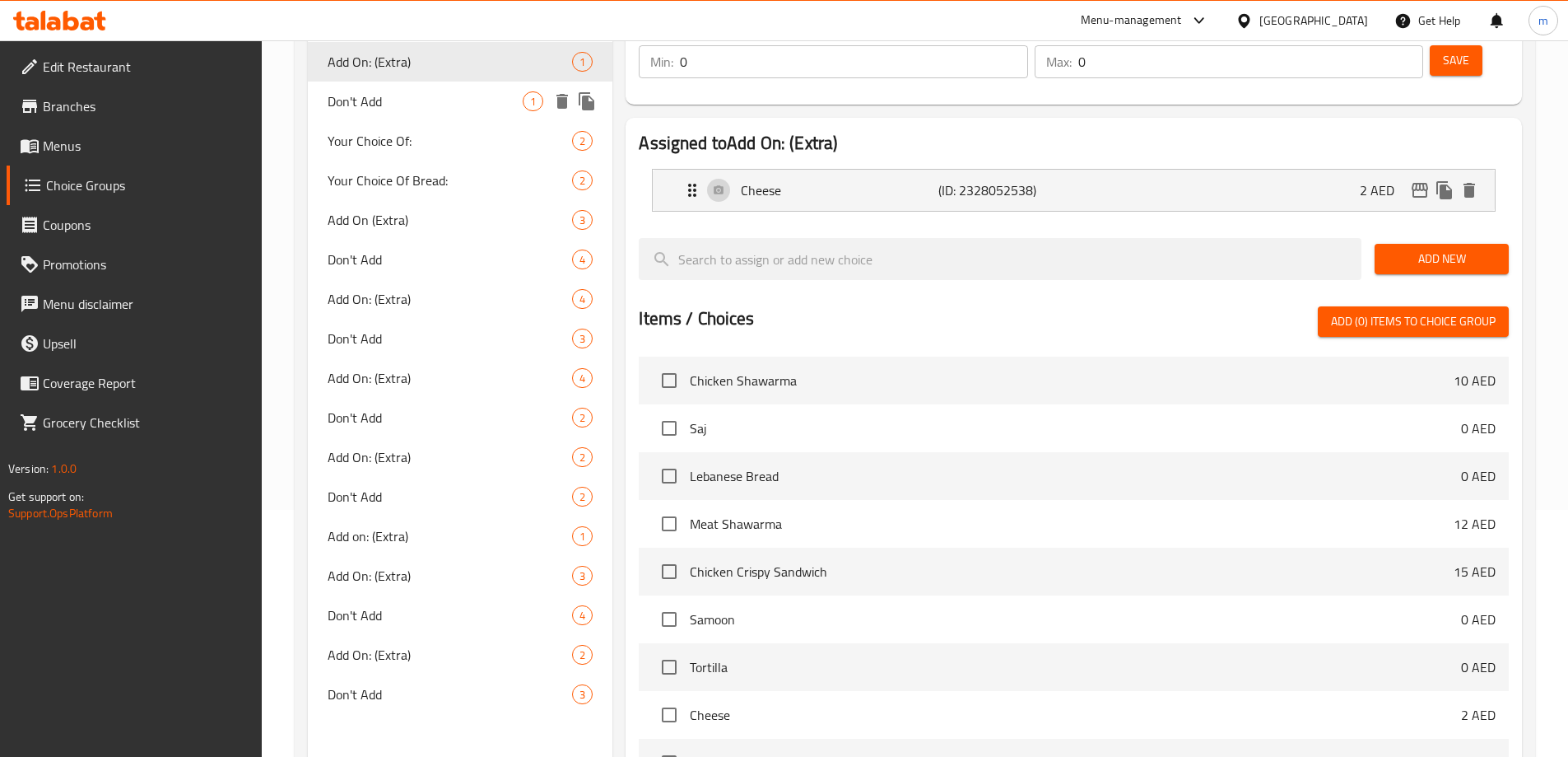
click at [484, 83] on div "Don't Add 1" at bounding box center [461, 101] width 306 height 40
type input "Don't Add"
type input "لا تضف"
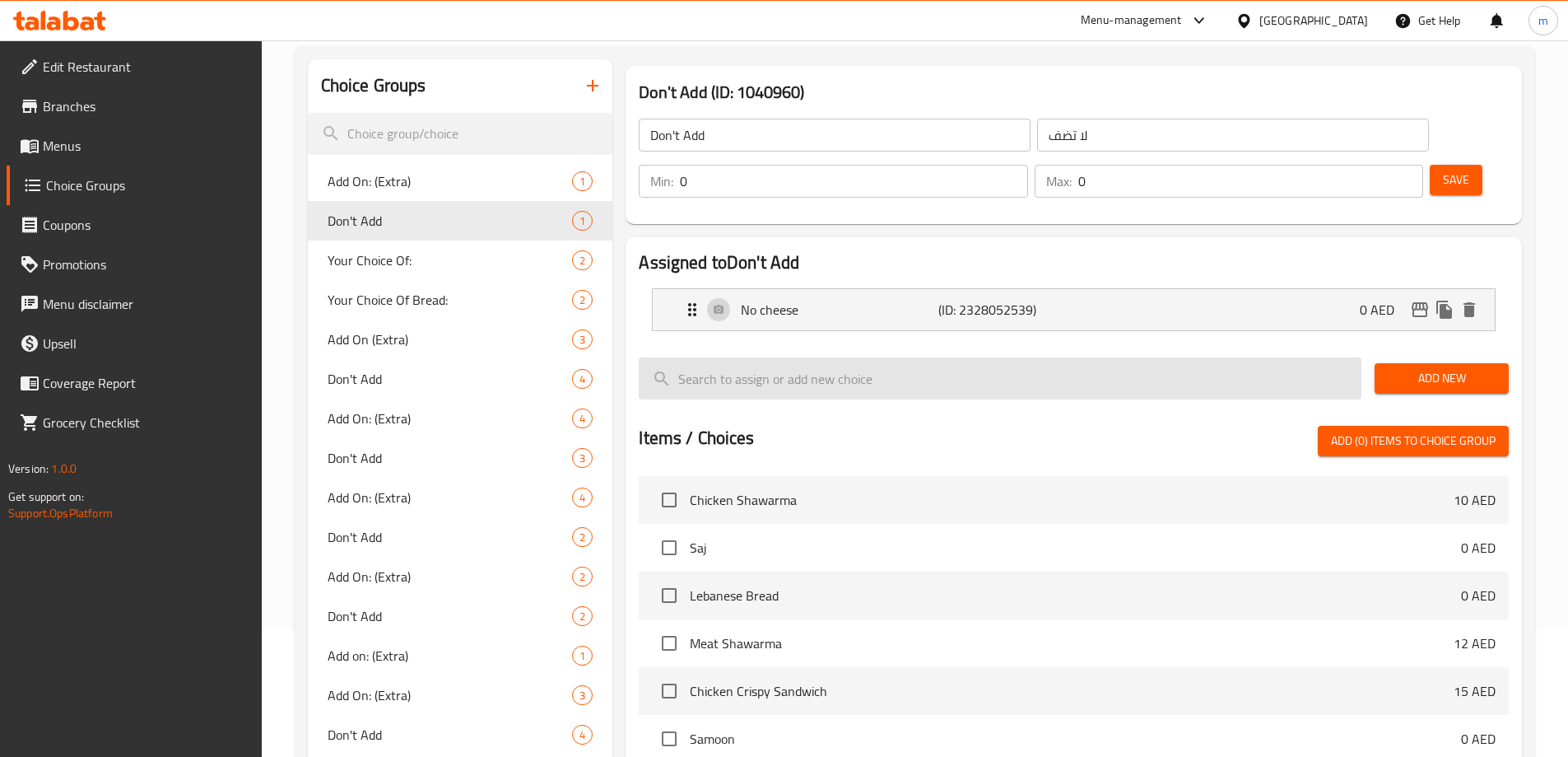
scroll to position [0, 0]
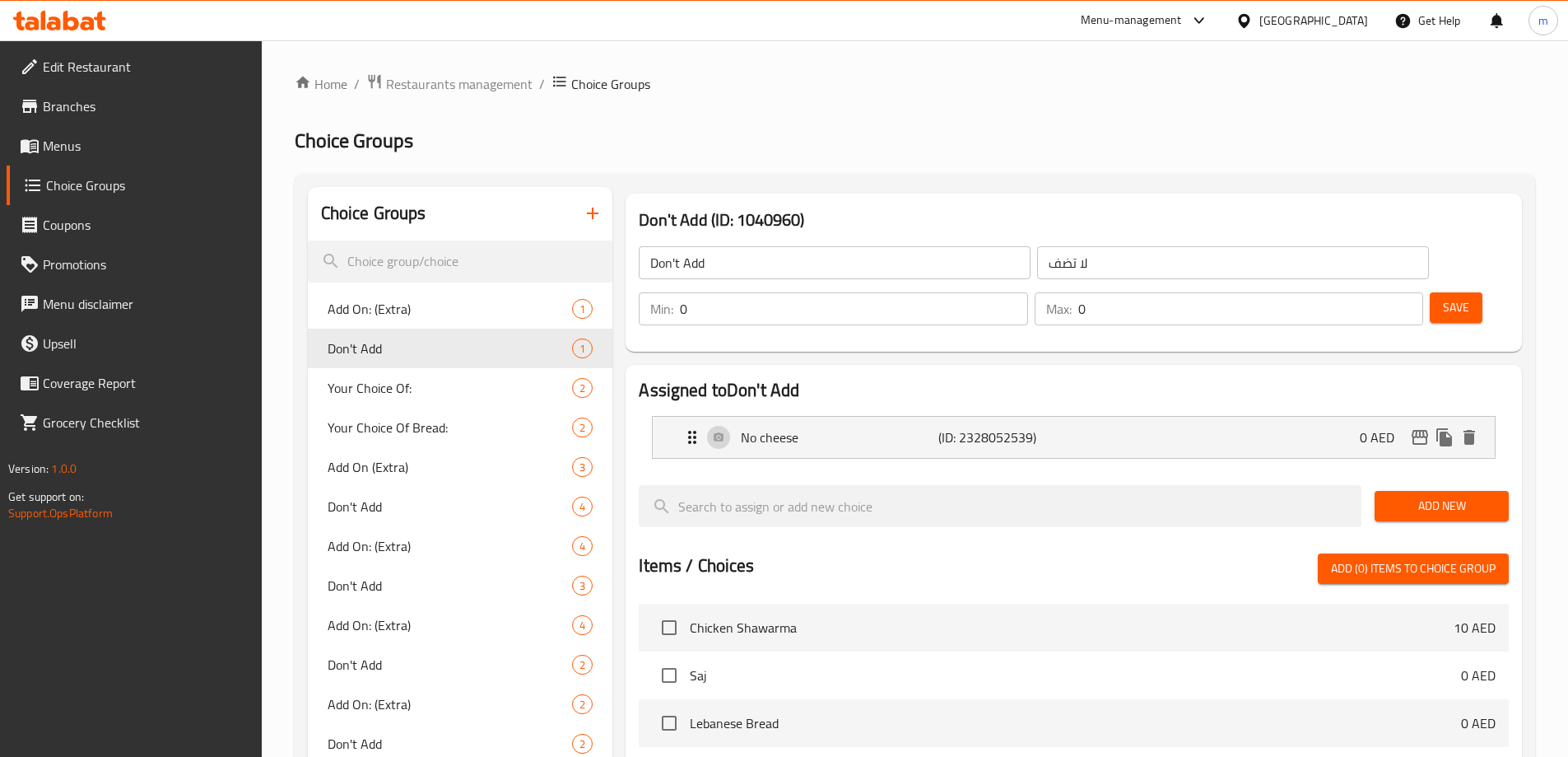
click at [1419, 495] on span "Add New" at bounding box center [1442, 505] width 108 height 20
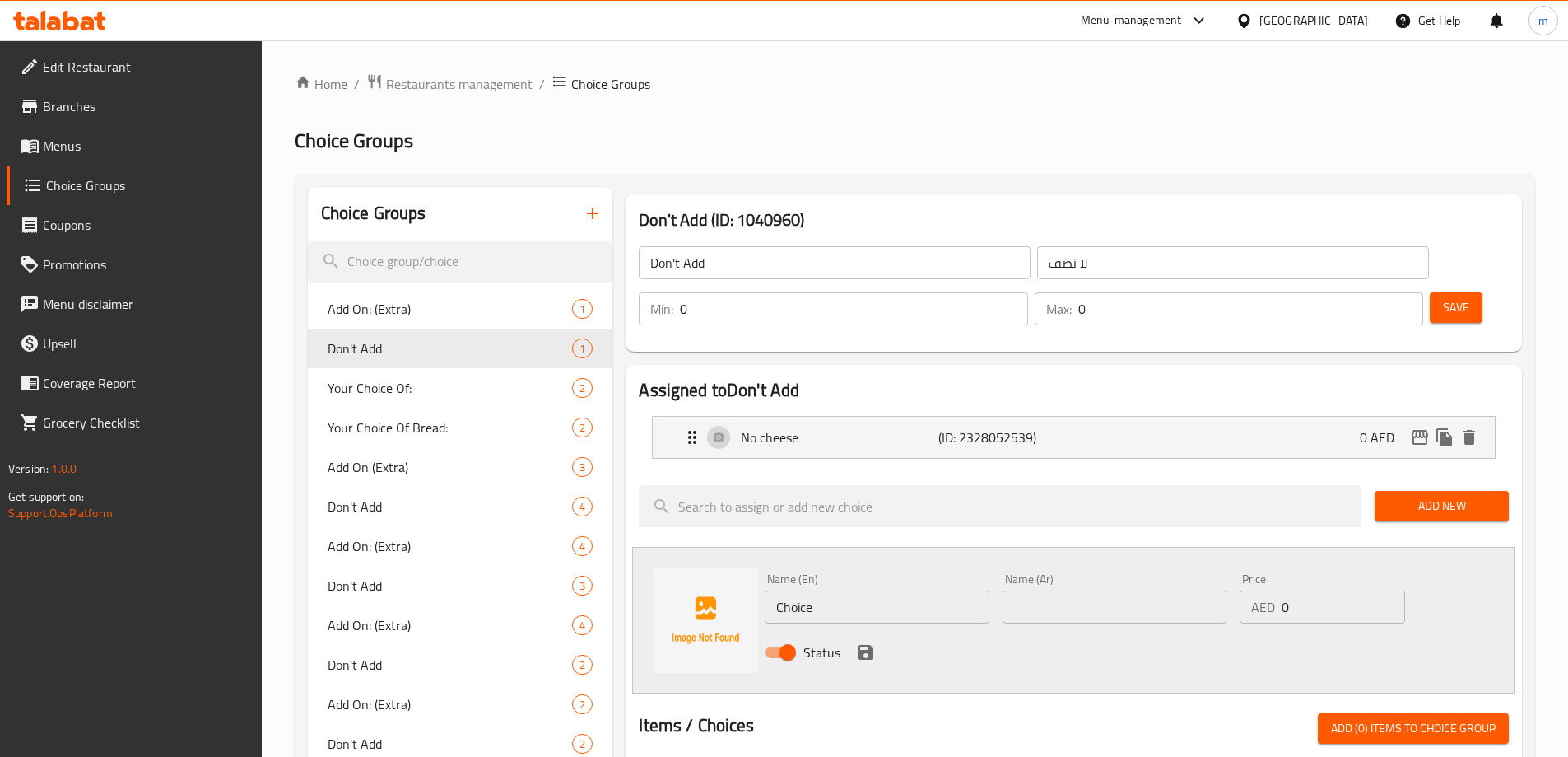
click at [853, 590] on input "Choice" at bounding box center [876, 607] width 224 height 33
type input "No Onion"
click at [1104, 590] on input "text" at bounding box center [1114, 607] width 224 height 33
type input "g"
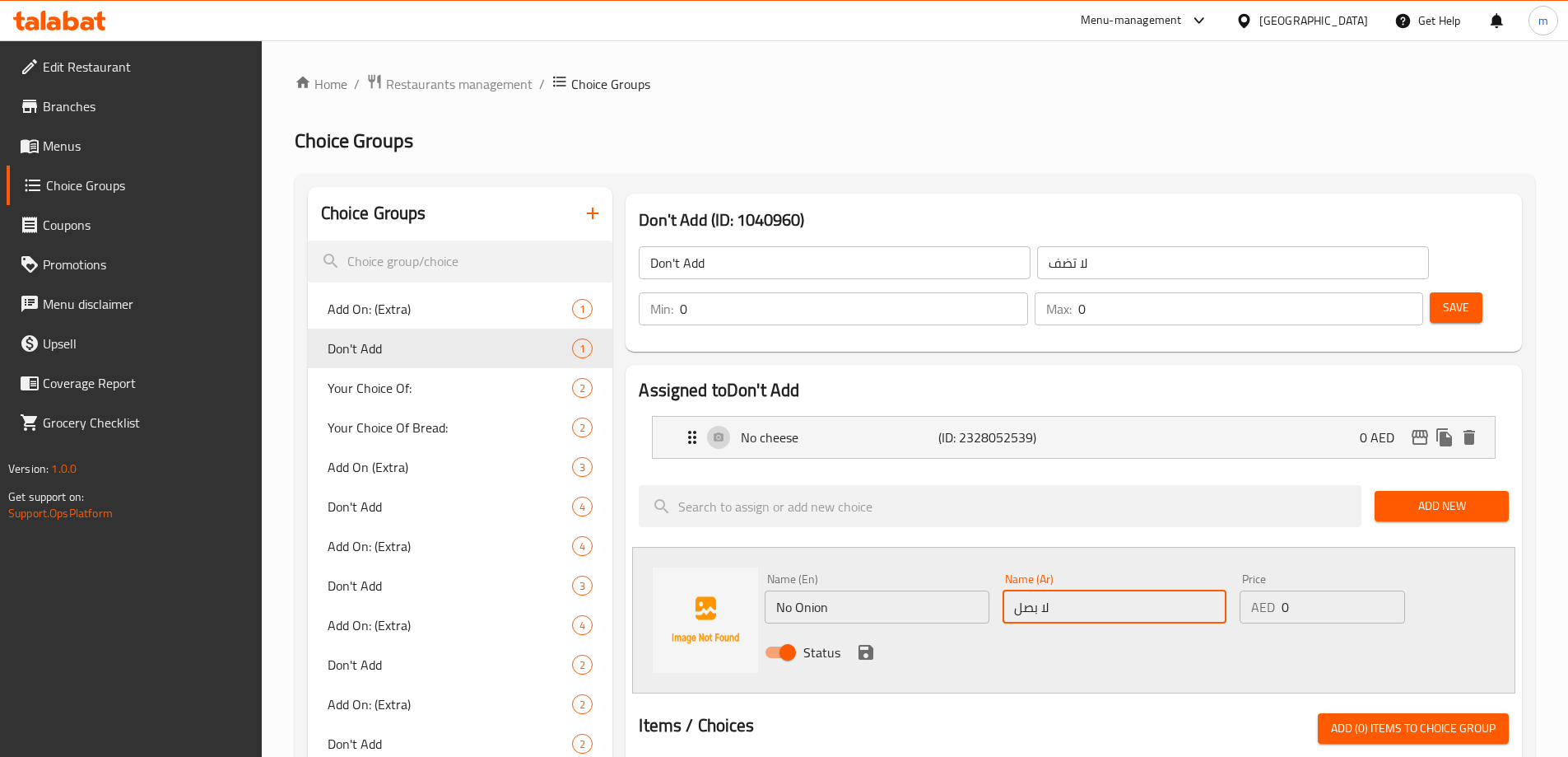
type input "لا بصل"
click at [1097, 482] on div at bounding box center [1000, 506] width 736 height 55
click at [866, 642] on icon "save" at bounding box center [866, 652] width 20 height 20
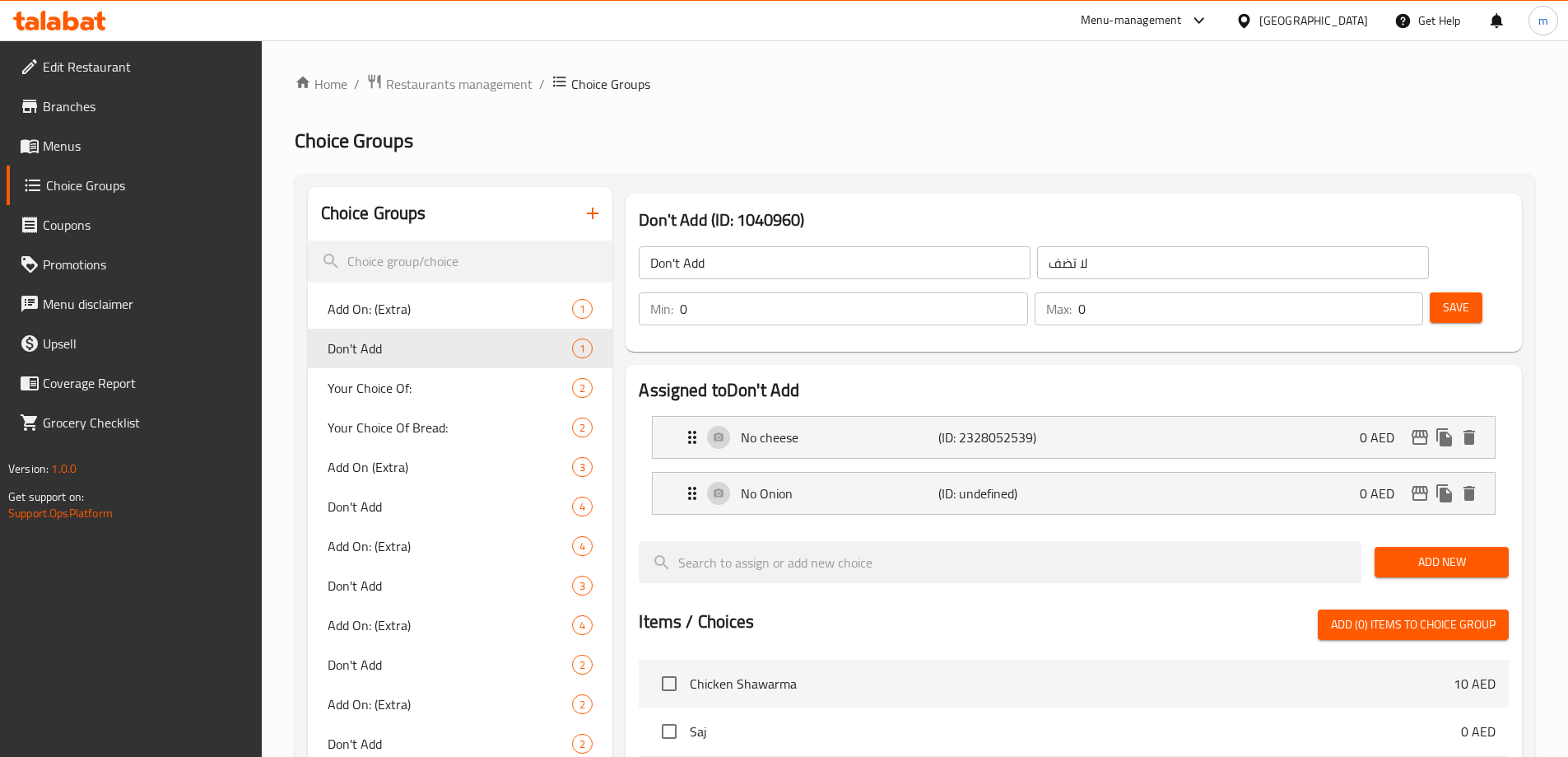
click at [1430, 289] on div "Save" at bounding box center [1463, 308] width 73 height 40
click at [1430, 292] on button "Save" at bounding box center [1457, 307] width 53 height 31
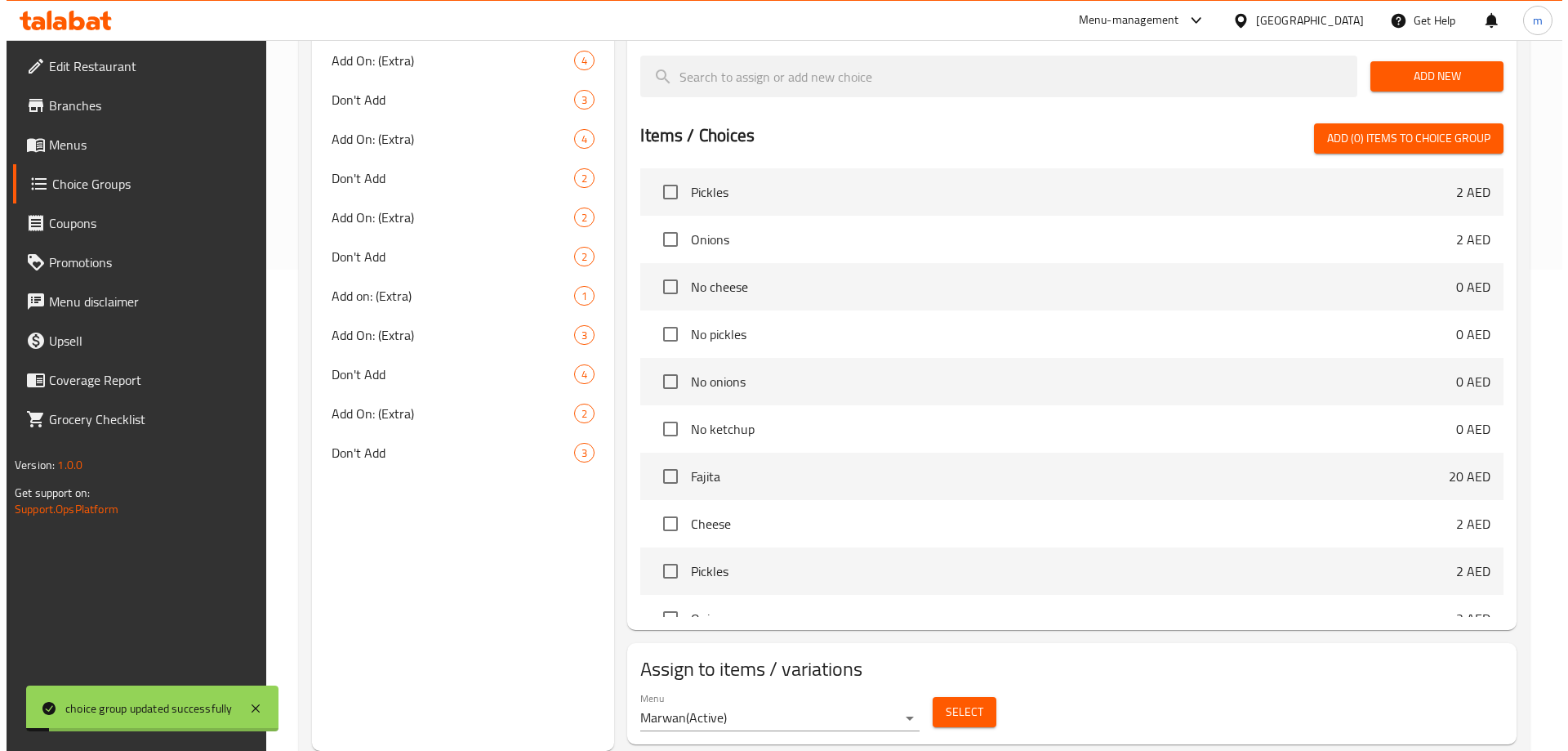
scroll to position [491, 0]
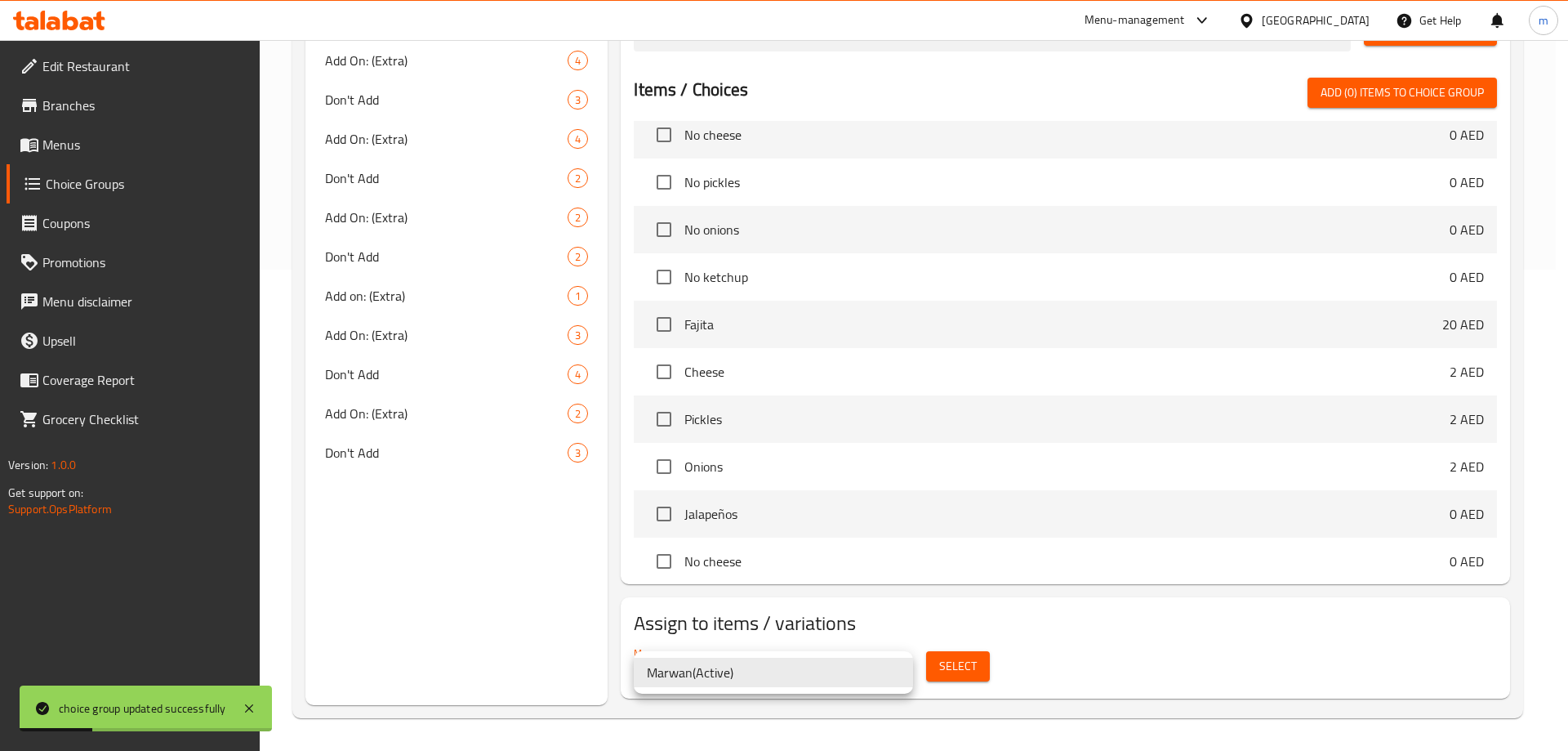
click at [978, 668] on div at bounding box center [784, 376] width 1568 height 751
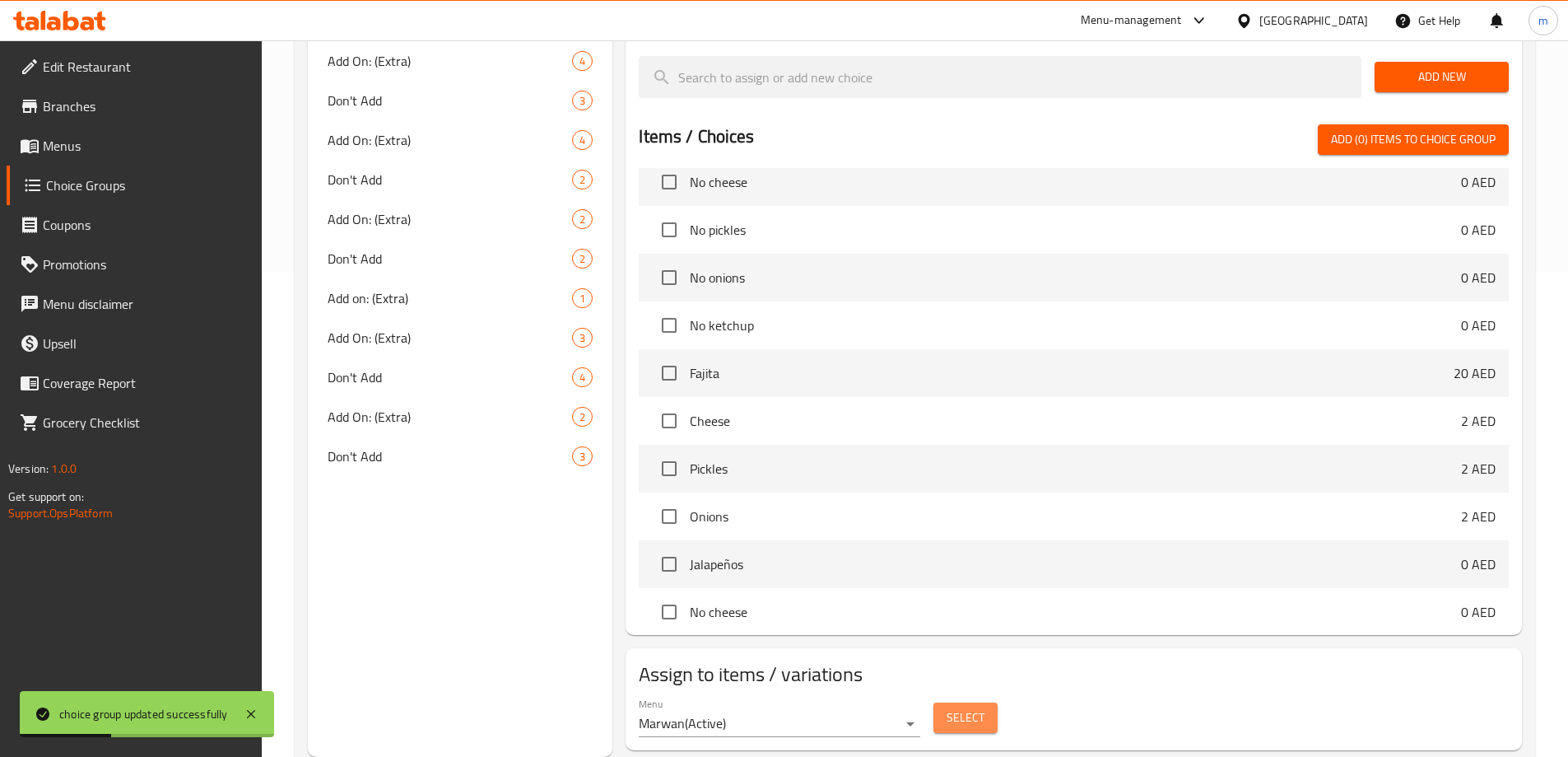
click at [986, 703] on button "Select" at bounding box center [965, 717] width 64 height 31
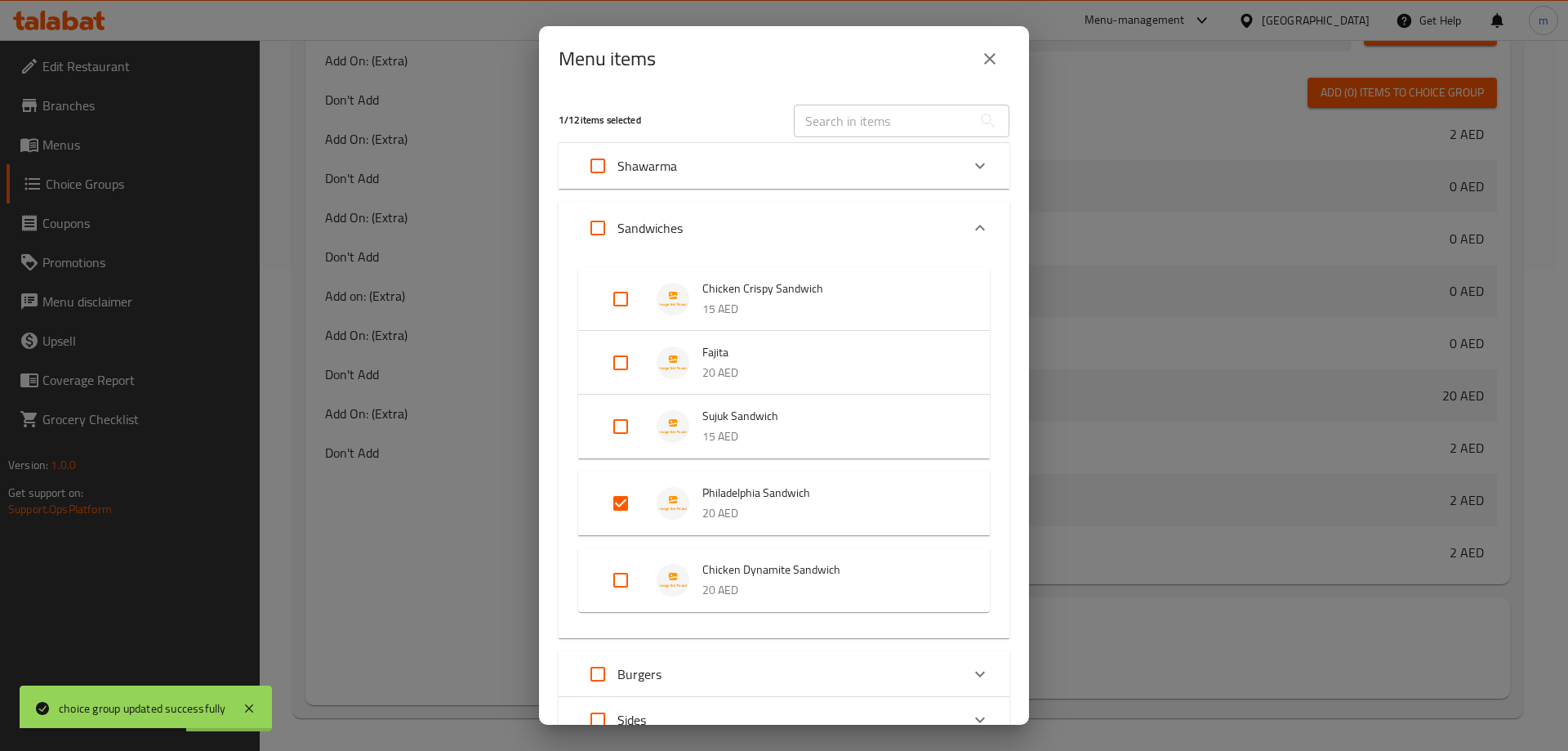
click at [623, 505] on input "Expand" at bounding box center [620, 503] width 39 height 39
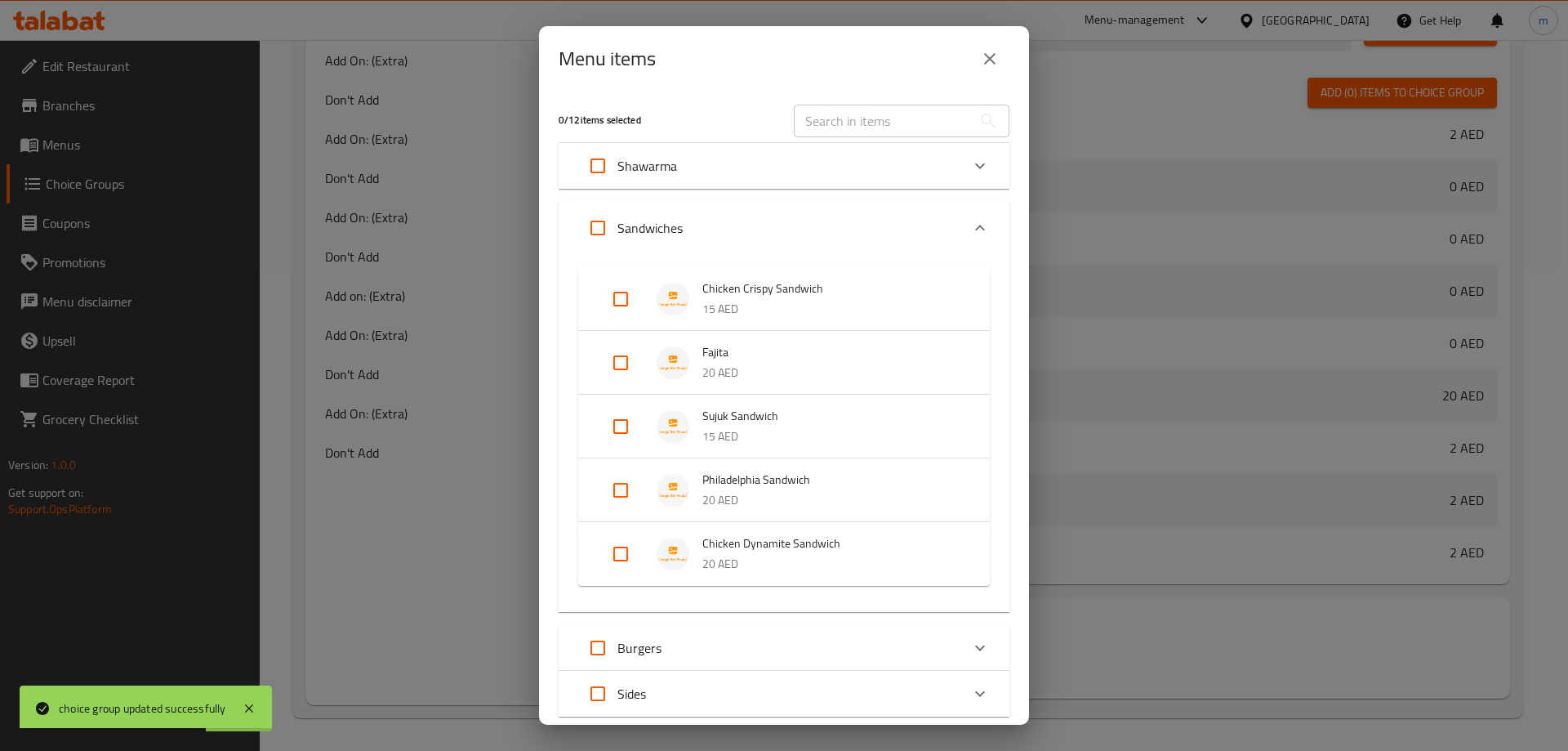
click at [623, 491] on input "Expand" at bounding box center [620, 490] width 39 height 39
checkbox input "true"
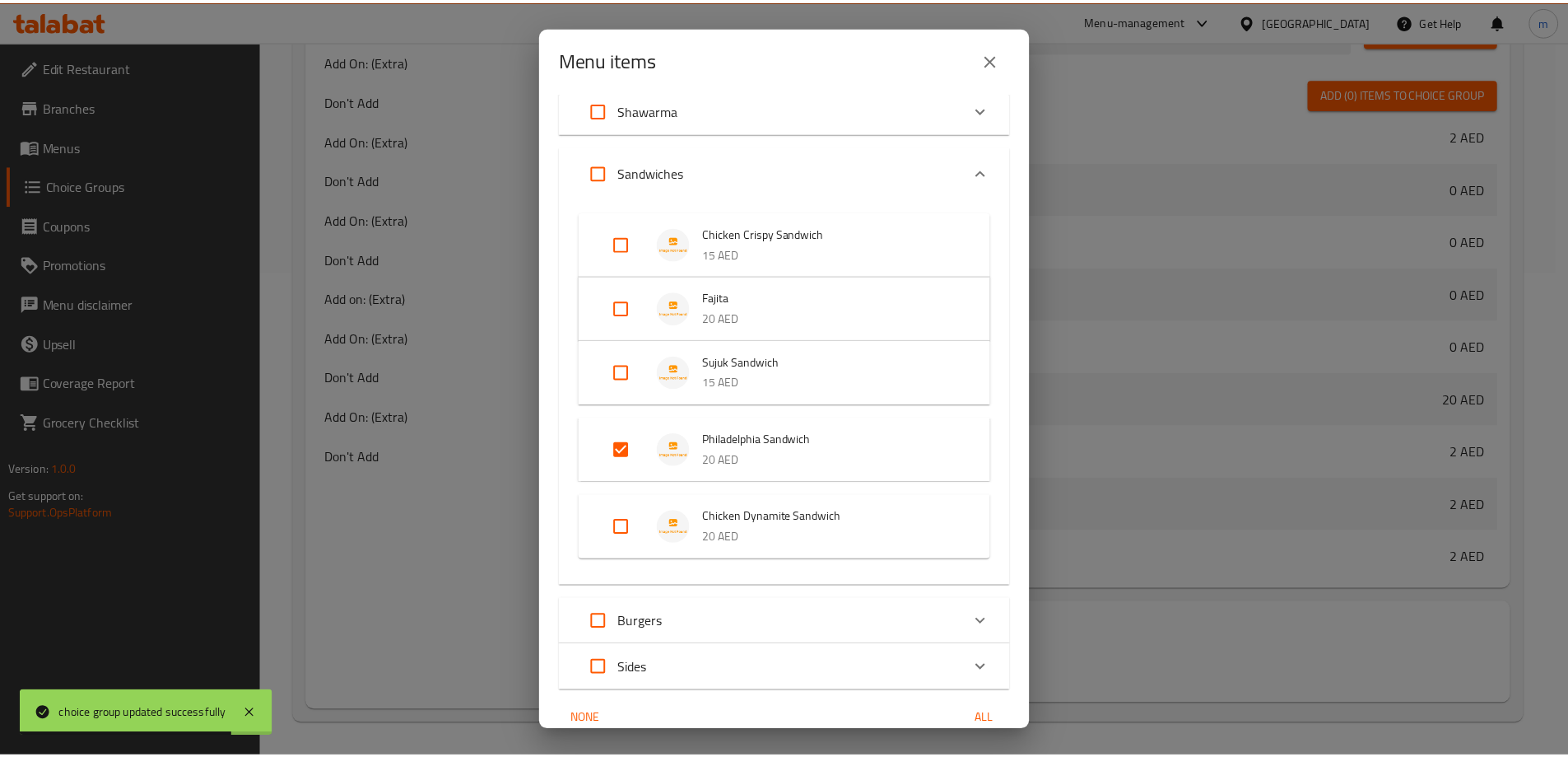
scroll to position [133, 0]
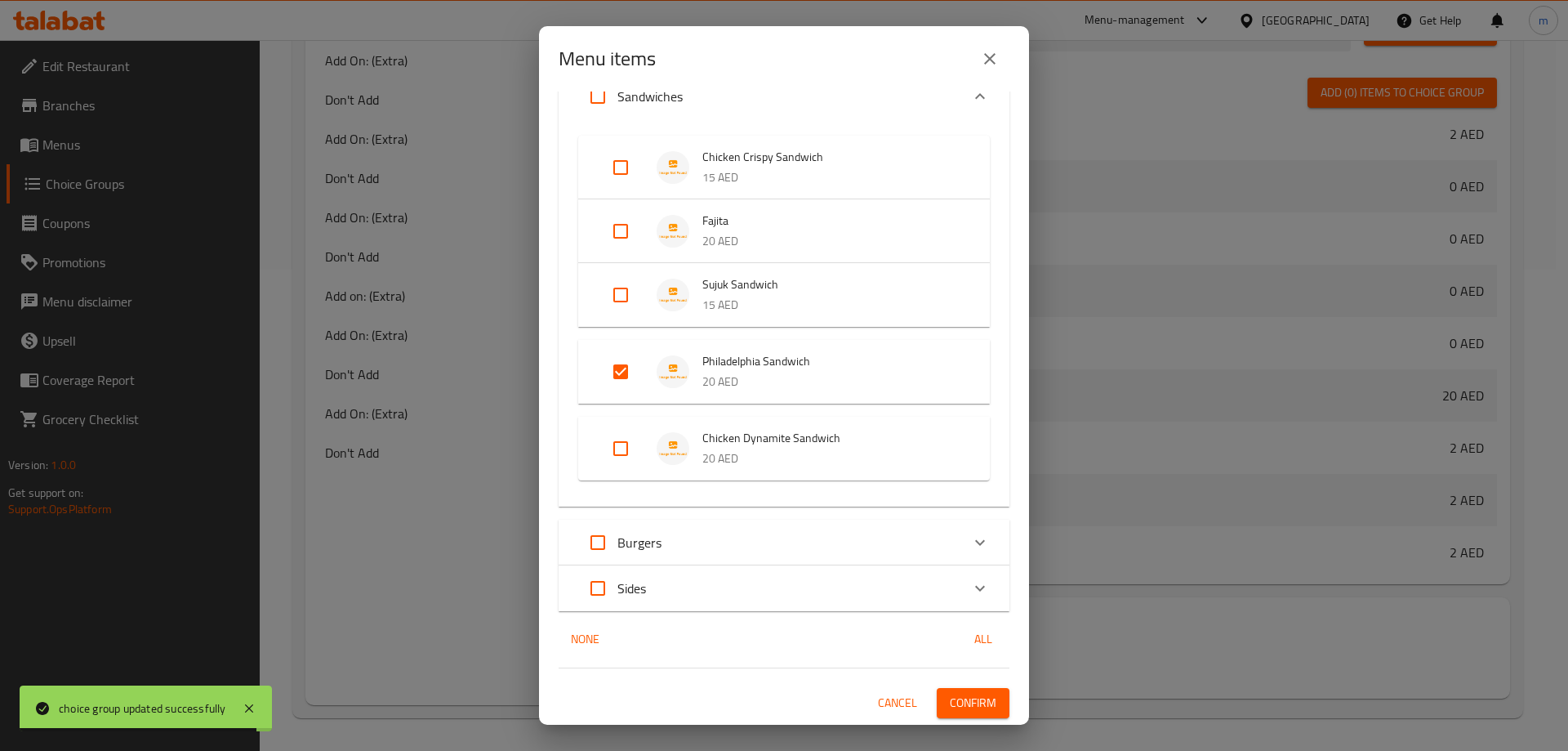
click at [968, 705] on span "Confirm" at bounding box center [973, 702] width 46 height 20
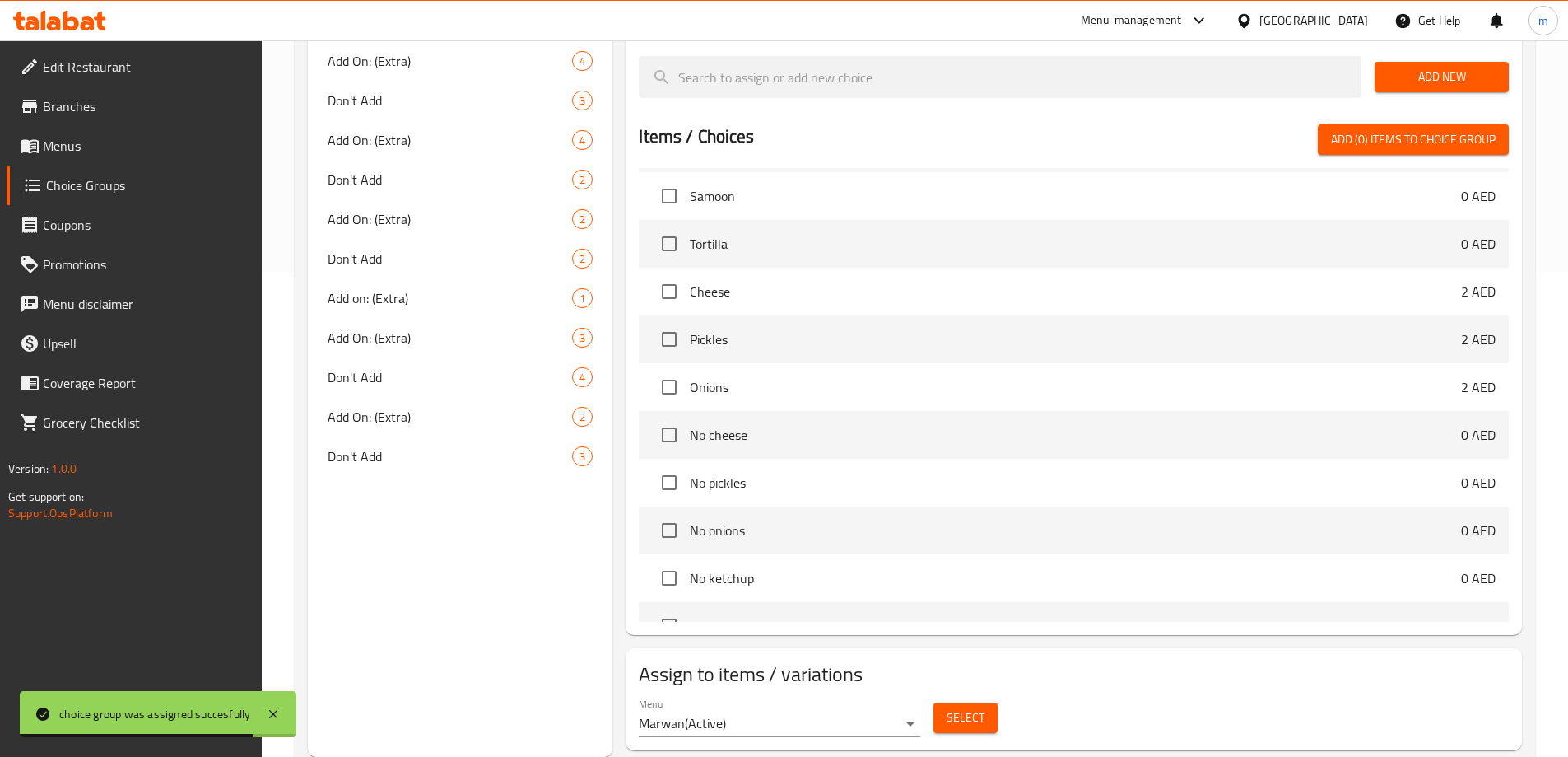
scroll to position [0, 0]
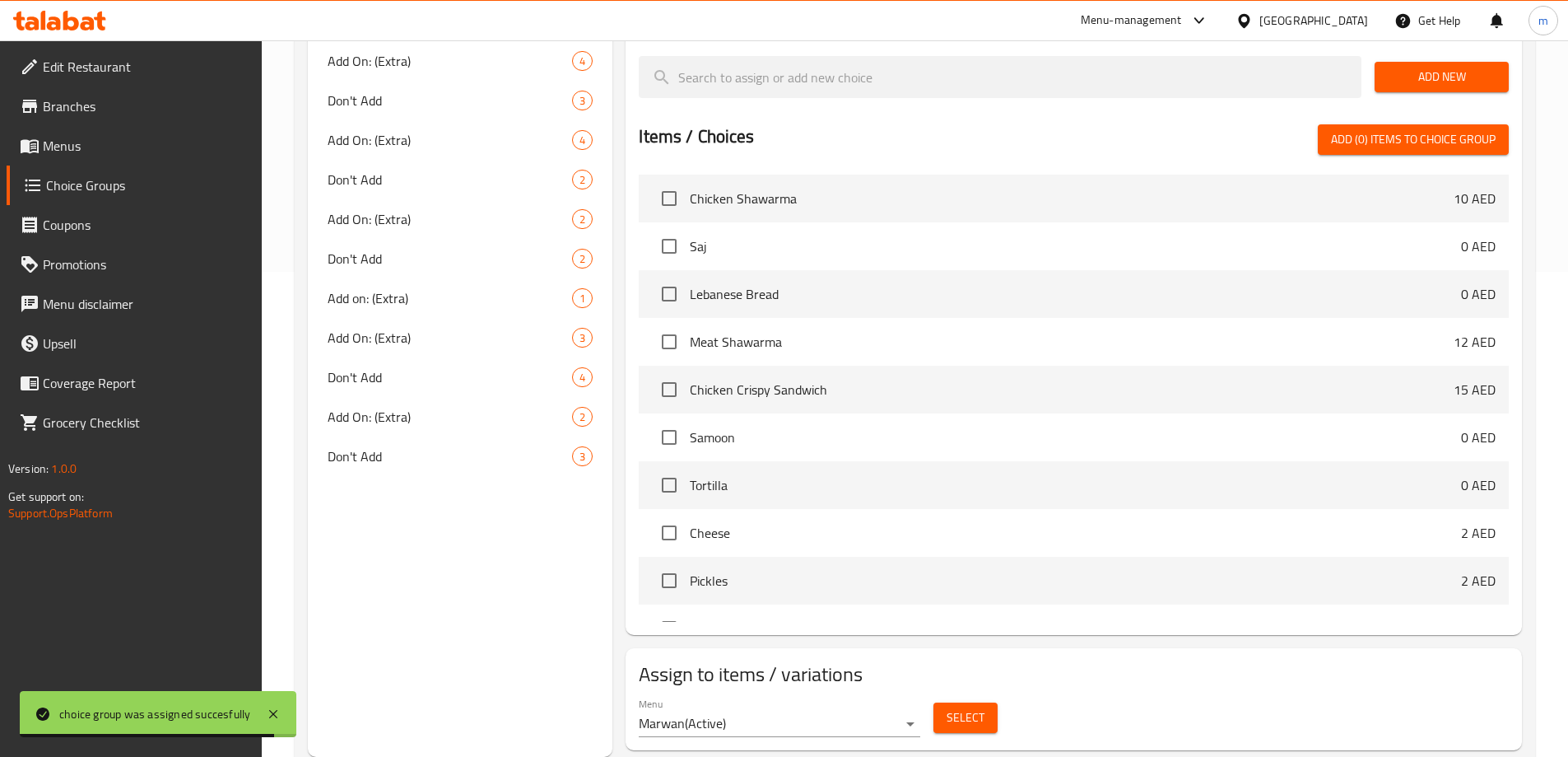
click at [73, 136] on span "Menus" at bounding box center [146, 146] width 205 height 20
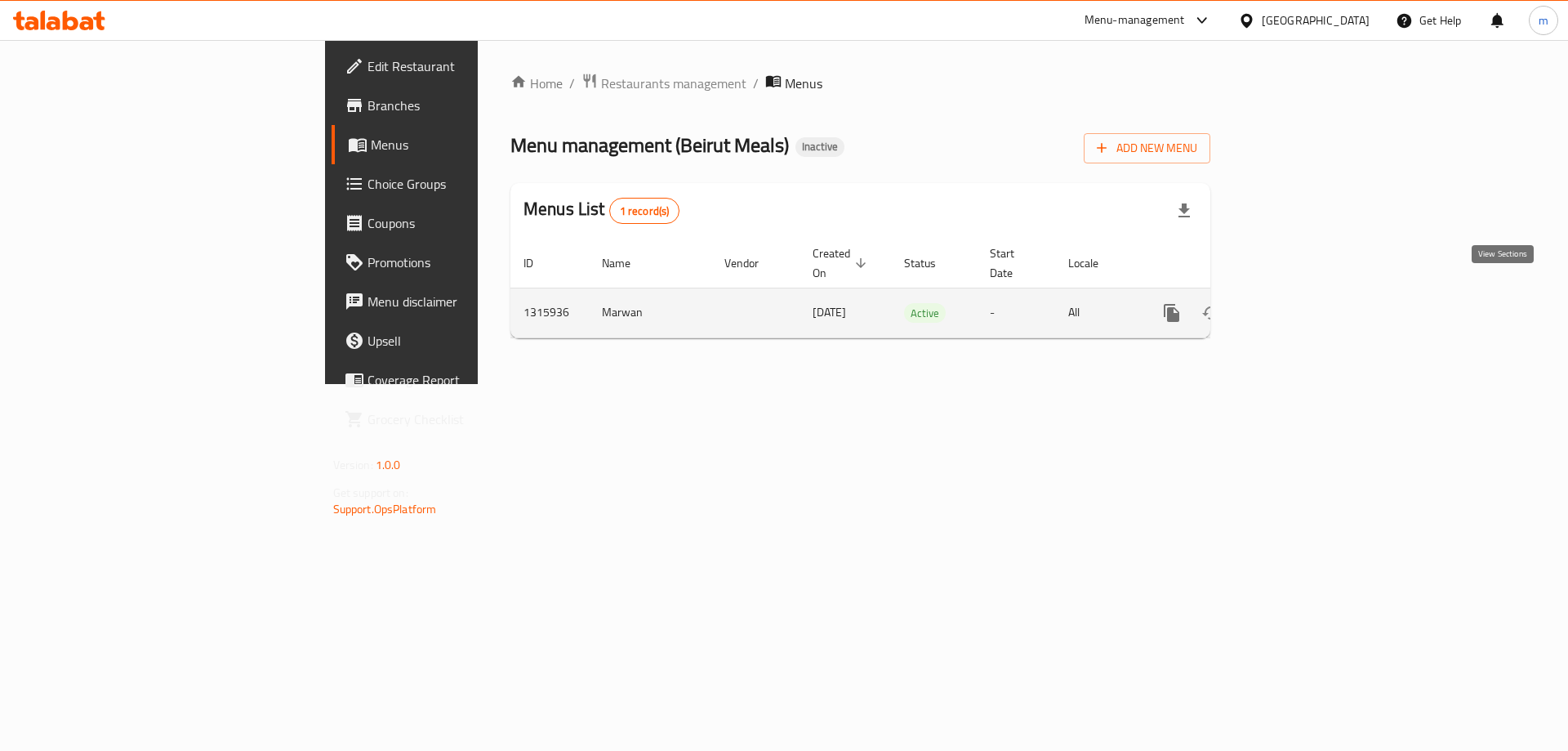
click at [1309, 294] on link "enhanced table" at bounding box center [1289, 313] width 39 height 39
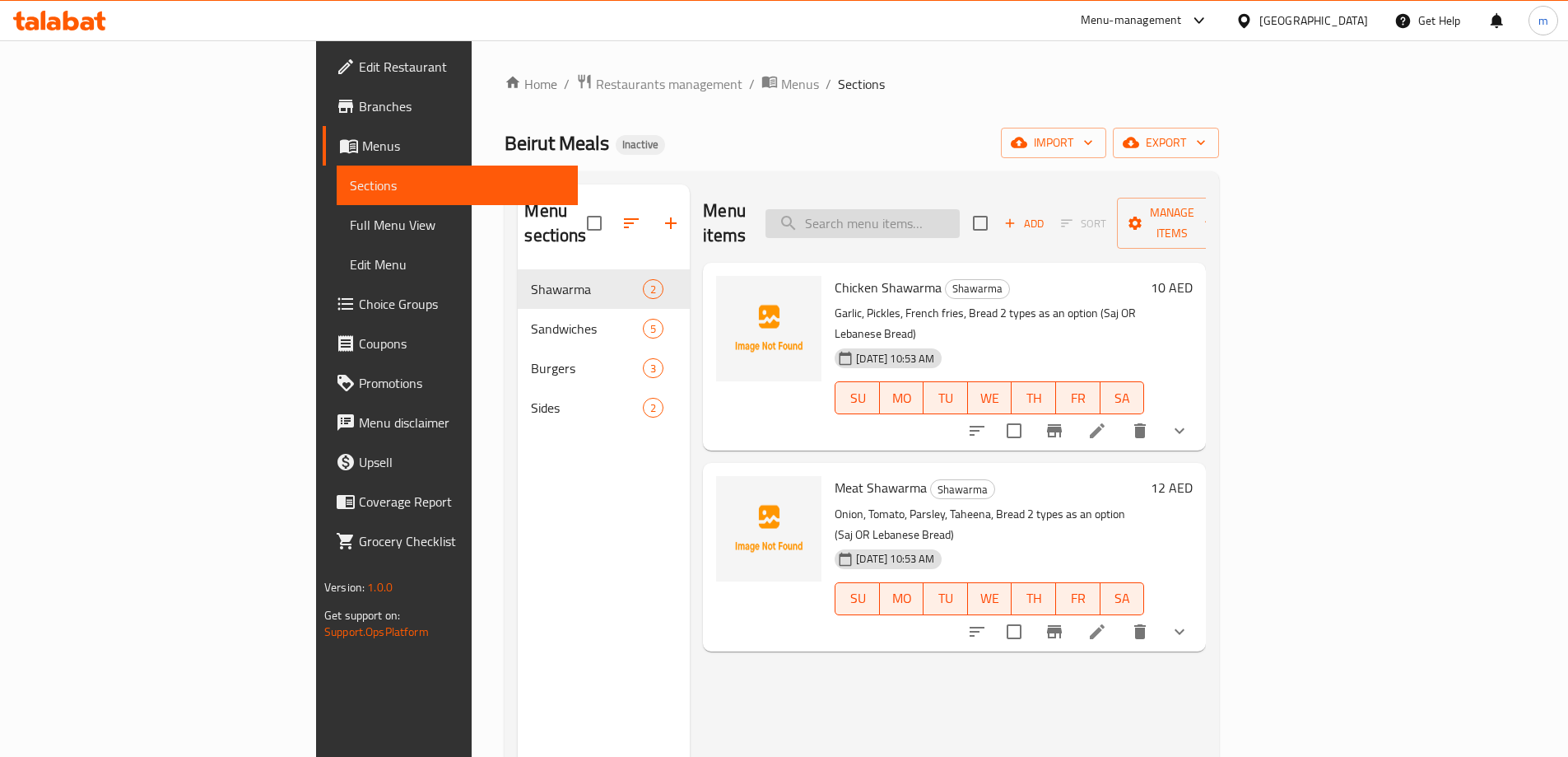
click at [916, 216] on input "search" at bounding box center [862, 223] width 194 height 29
paste input "Chicken Shawarma"
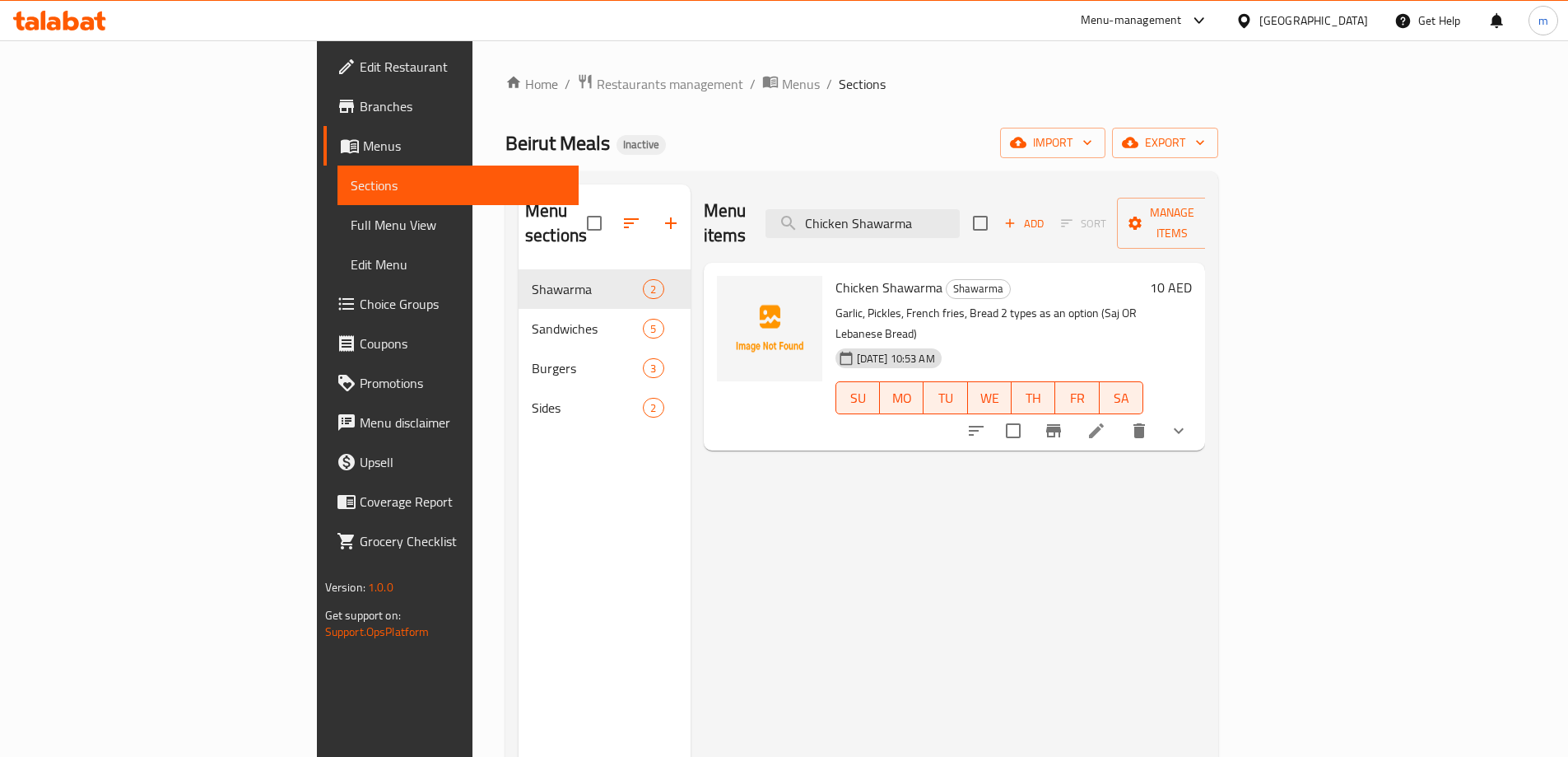
type input "Chicken Shawarma"
click at [1119, 416] on li at bounding box center [1097, 431] width 47 height 30
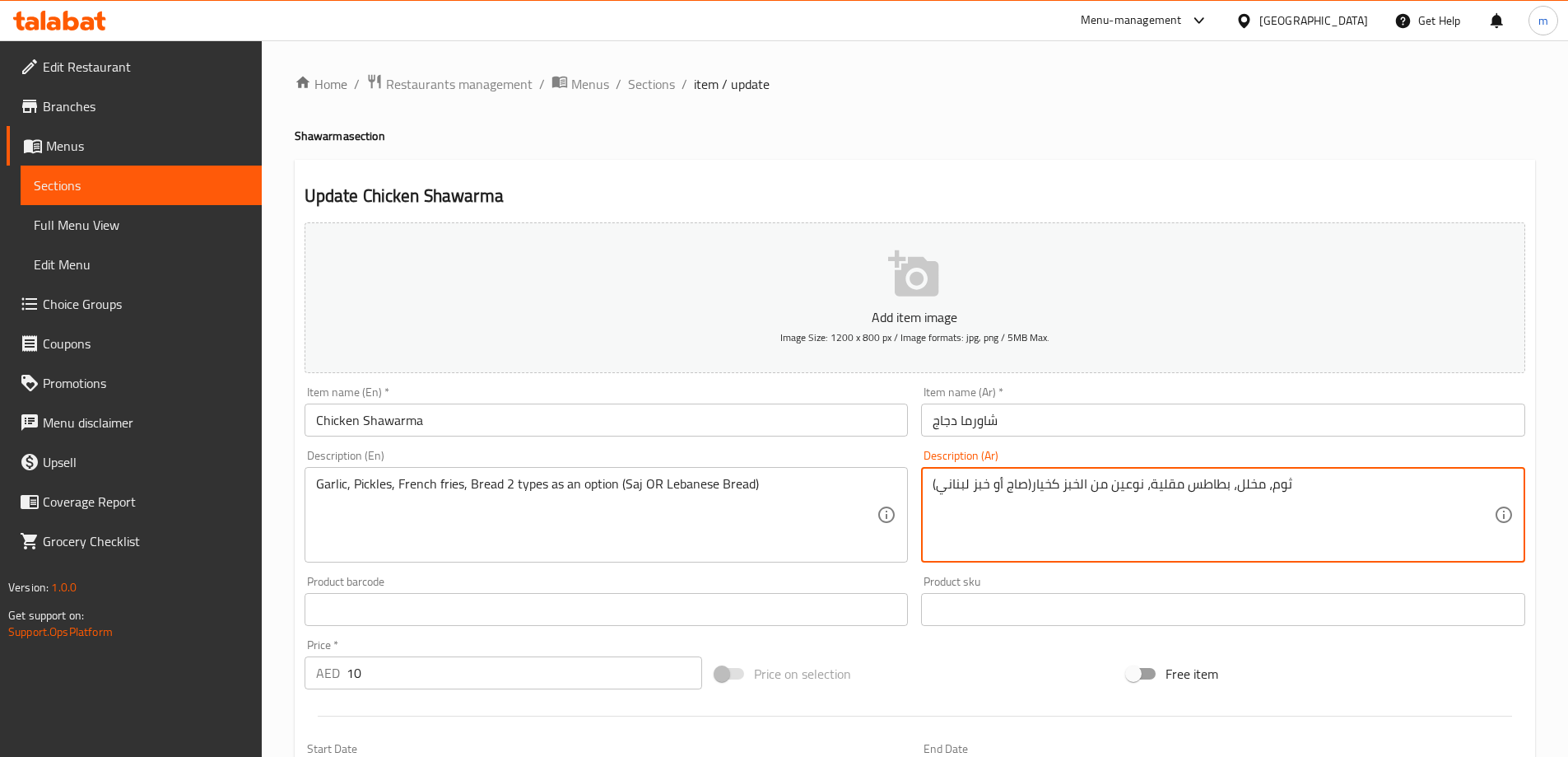
click at [1044, 487] on textarea "ثوم، مخلل، بطاطس مقلية، نوعين من الخبز كخيار(صاج أو خبز لبناني)" at bounding box center [1213, 515] width 562 height 78
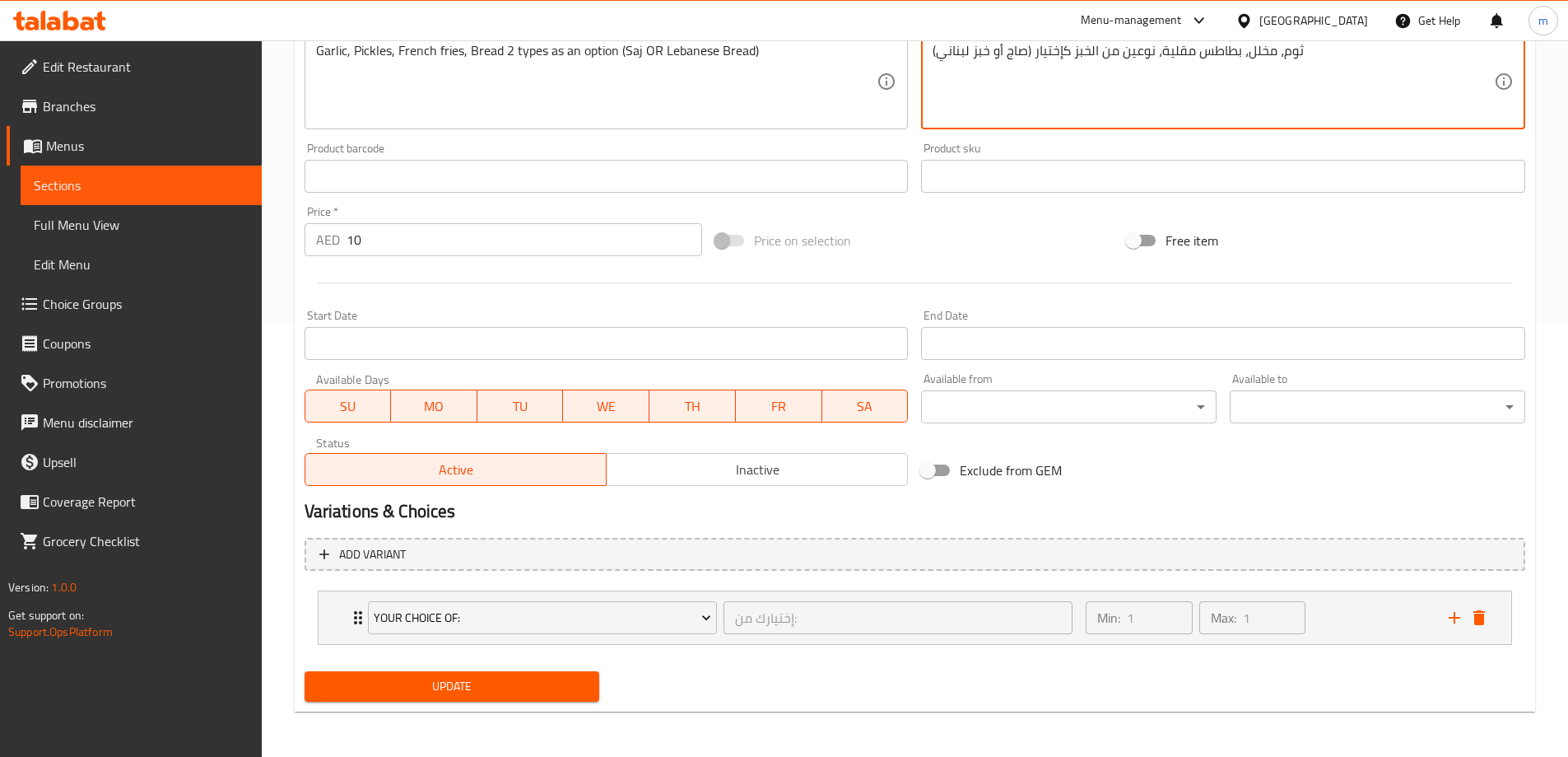
scroll to position [434, 0]
type textarea "ثوم، مخلل، بطاطس مقلية، نوعين من الخبز كإختيار (صاج أو خبز لبناني)"
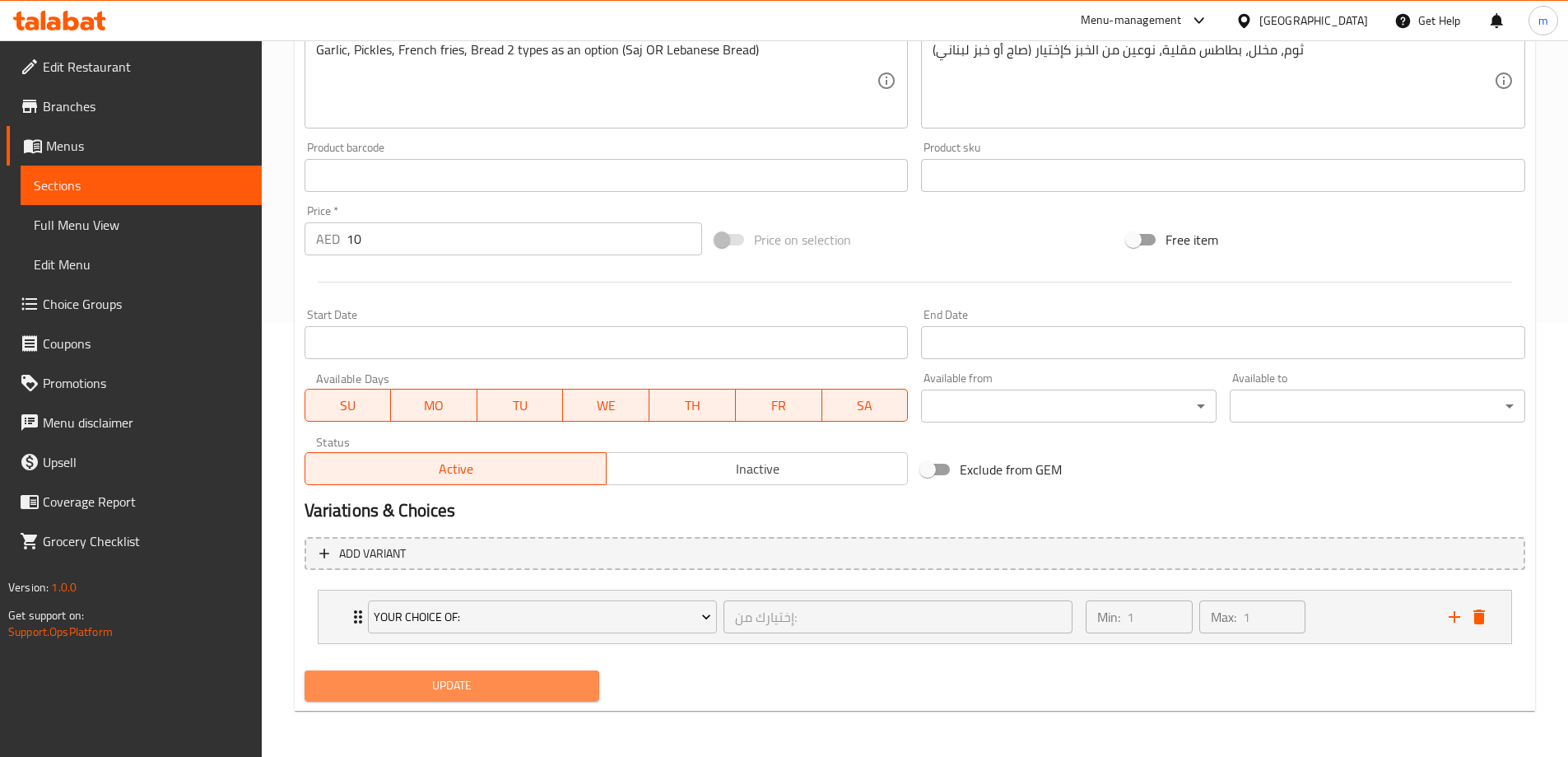
click at [521, 689] on span "Update" at bounding box center [452, 685] width 270 height 20
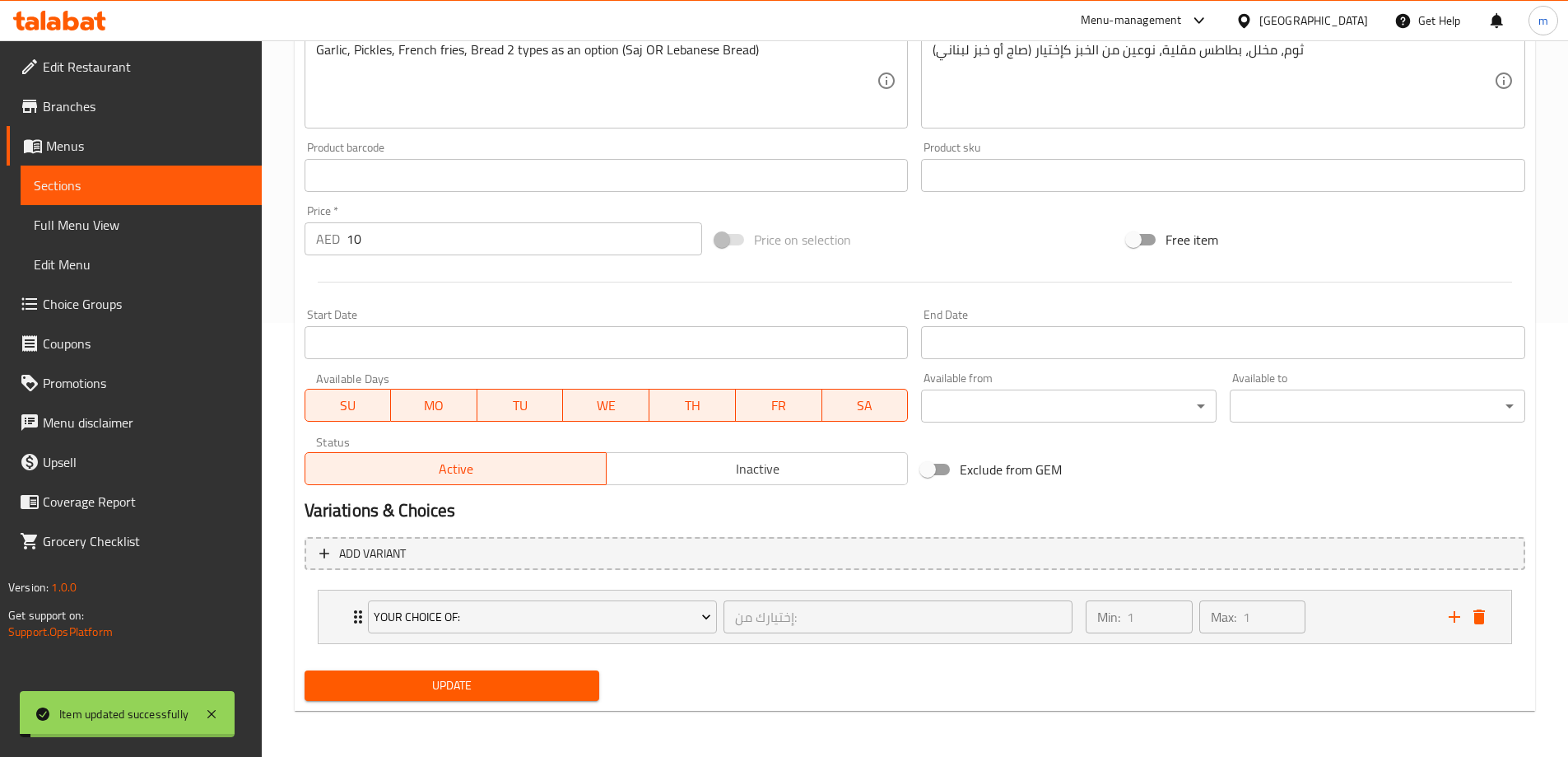
click at [108, 191] on span "Sections" at bounding box center [140, 185] width 215 height 20
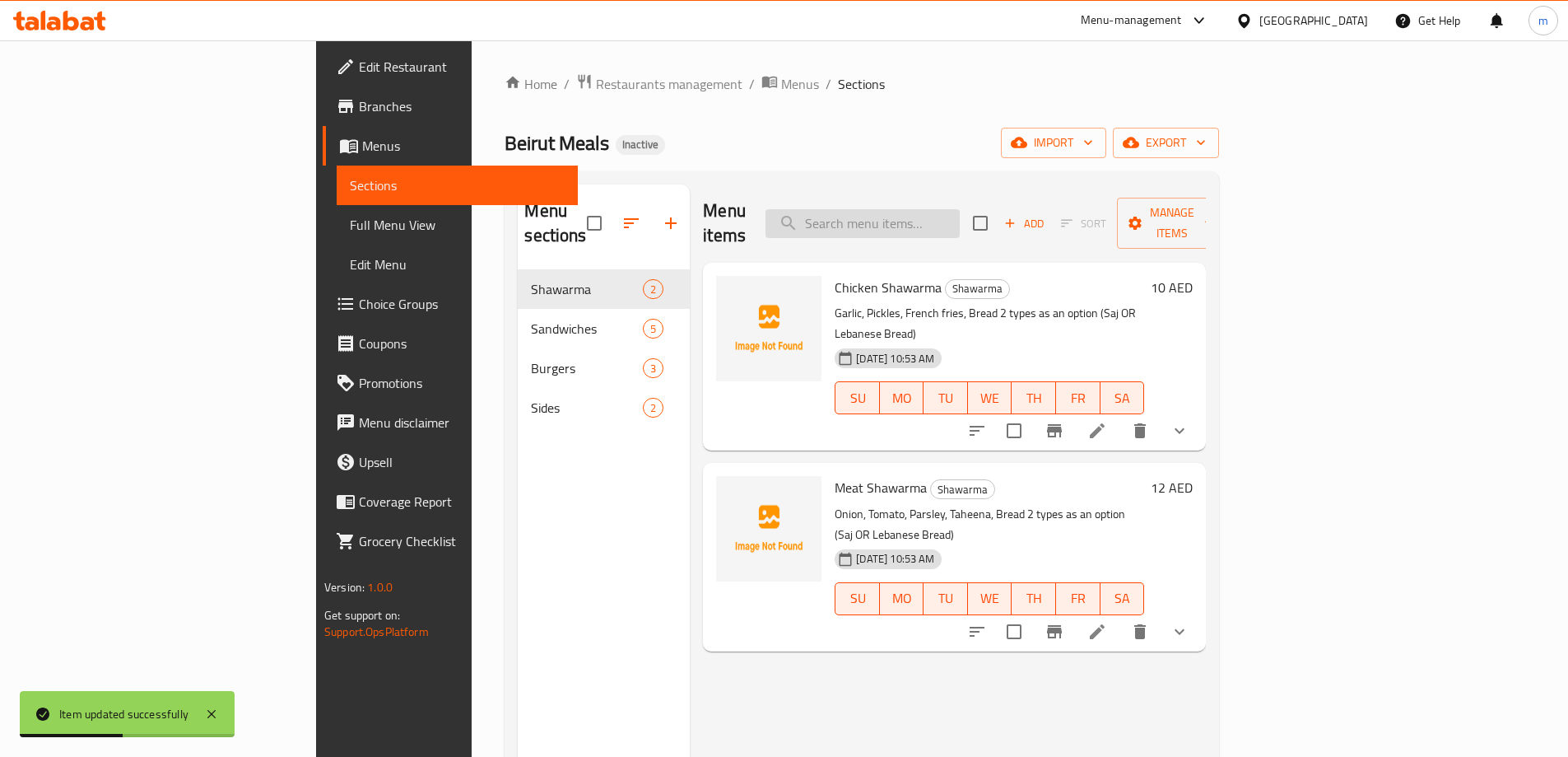
click at [960, 213] on input "search" at bounding box center [862, 223] width 194 height 29
paste input "Meat Shawarma"
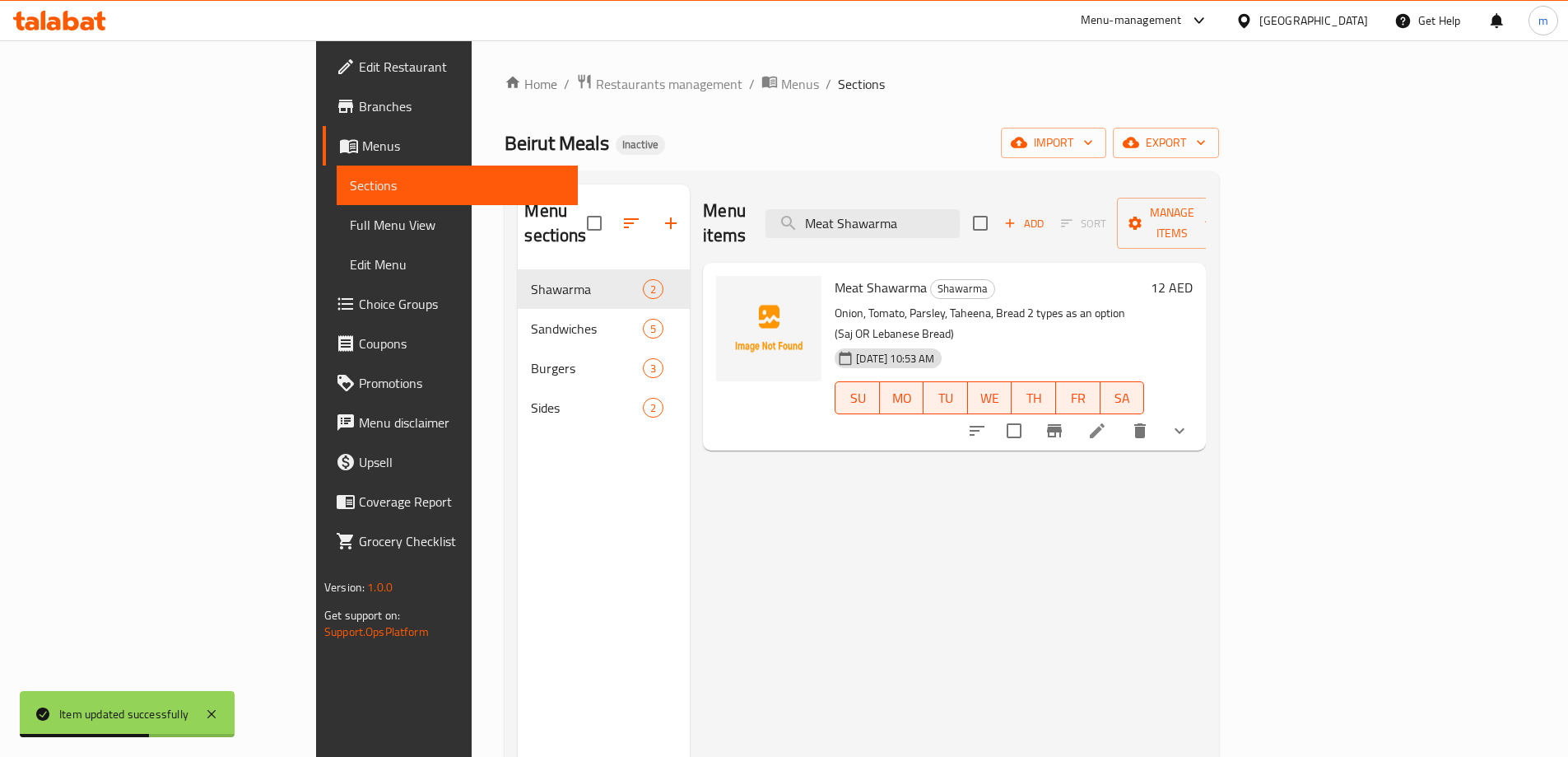
type input "Meat Shawarma"
click at [1104, 423] on icon at bounding box center [1097, 430] width 15 height 15
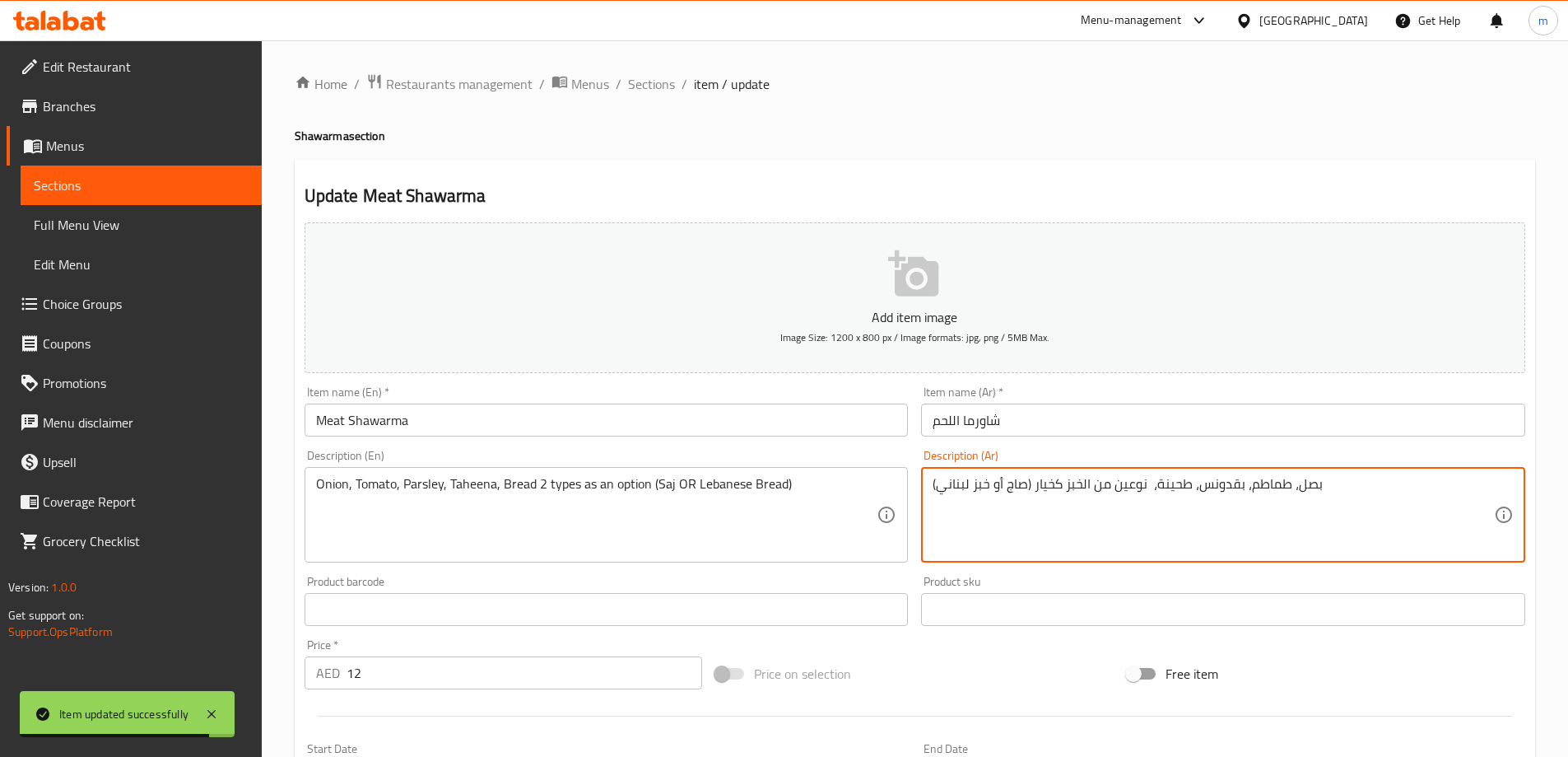
click at [1054, 485] on textarea "بصل، طماطم، بقدونس، طحينة، نوعين من الخبز كخيار (صاج أو خبز لبناني)" at bounding box center [1213, 515] width 562 height 78
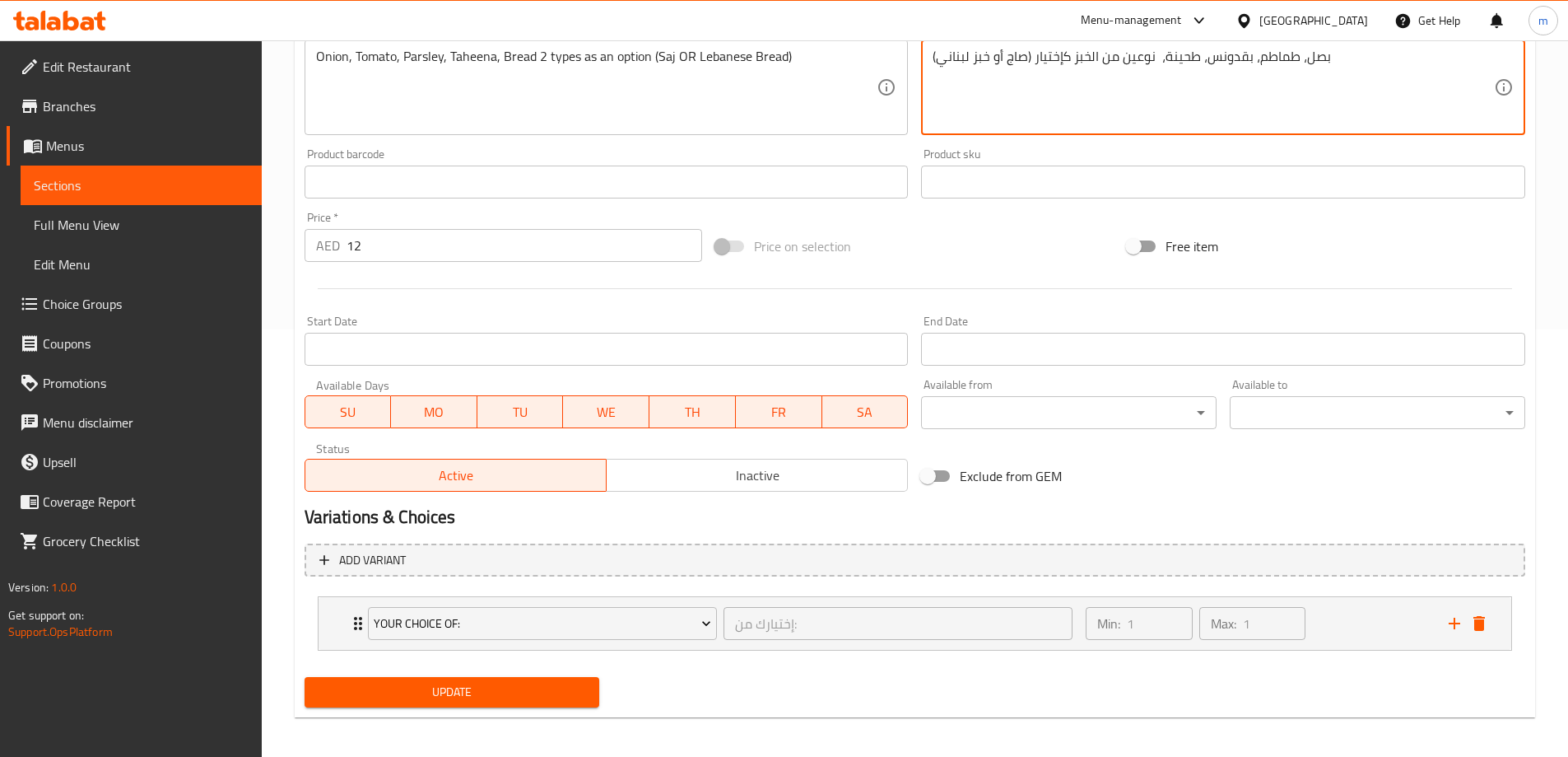
scroll to position [434, 0]
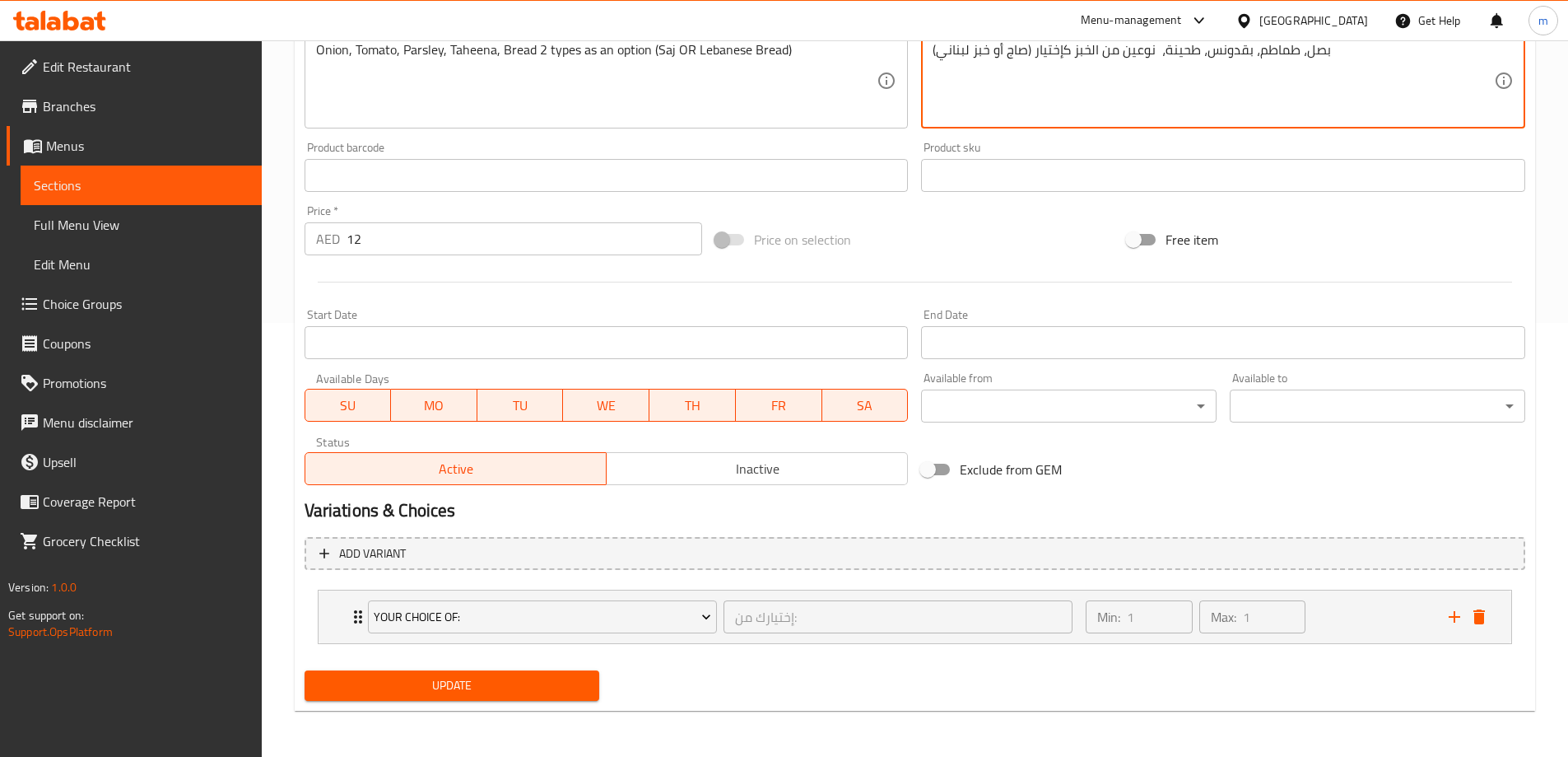
type textarea "بصل، طماطم، بقدونس، طحينة، نوعين من الخبز كإختيار (صاج أو خبز لبناني)"
click at [401, 689] on span "Update" at bounding box center [452, 685] width 270 height 20
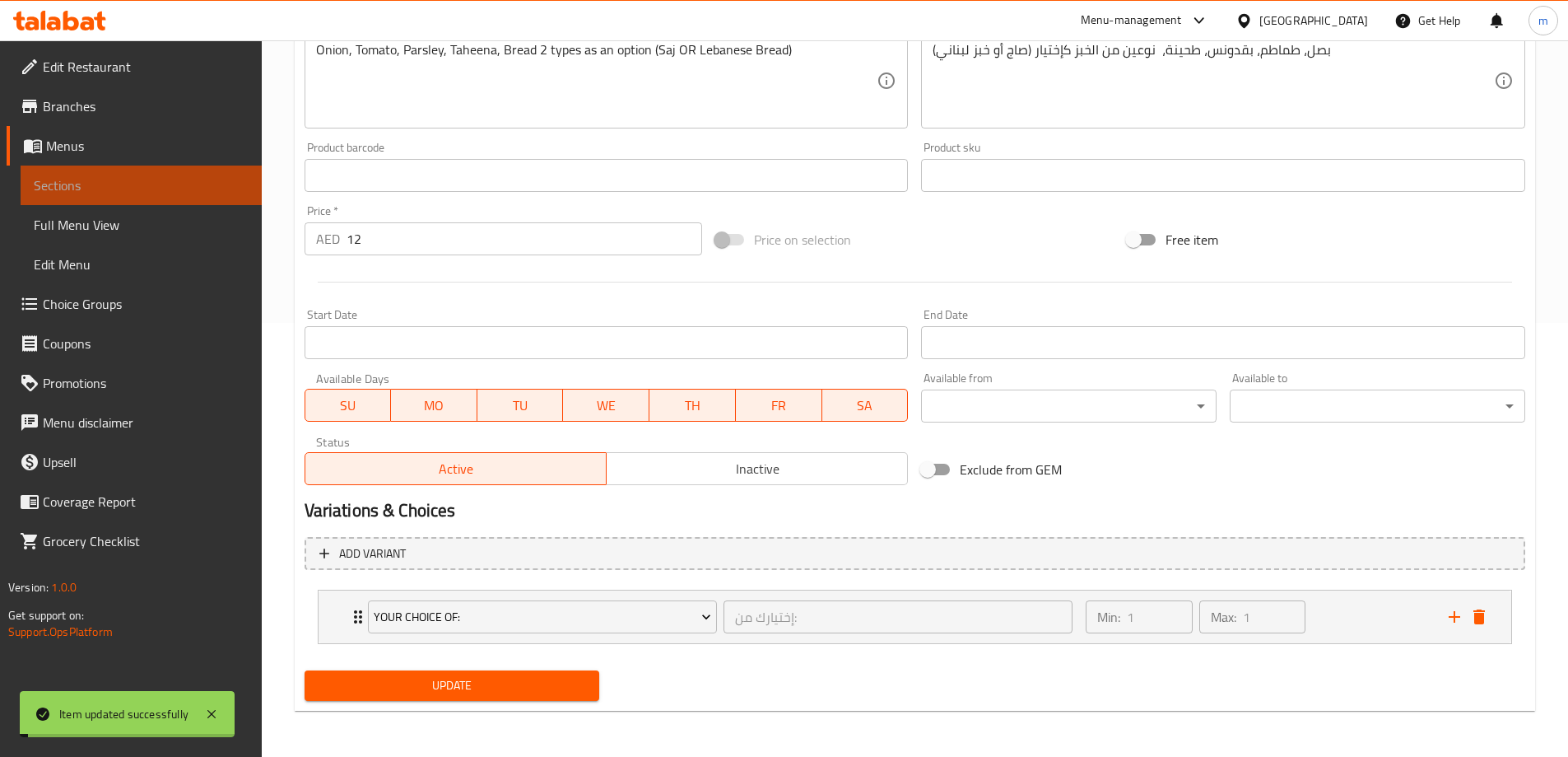
click at [161, 187] on span "Sections" at bounding box center [140, 185] width 215 height 20
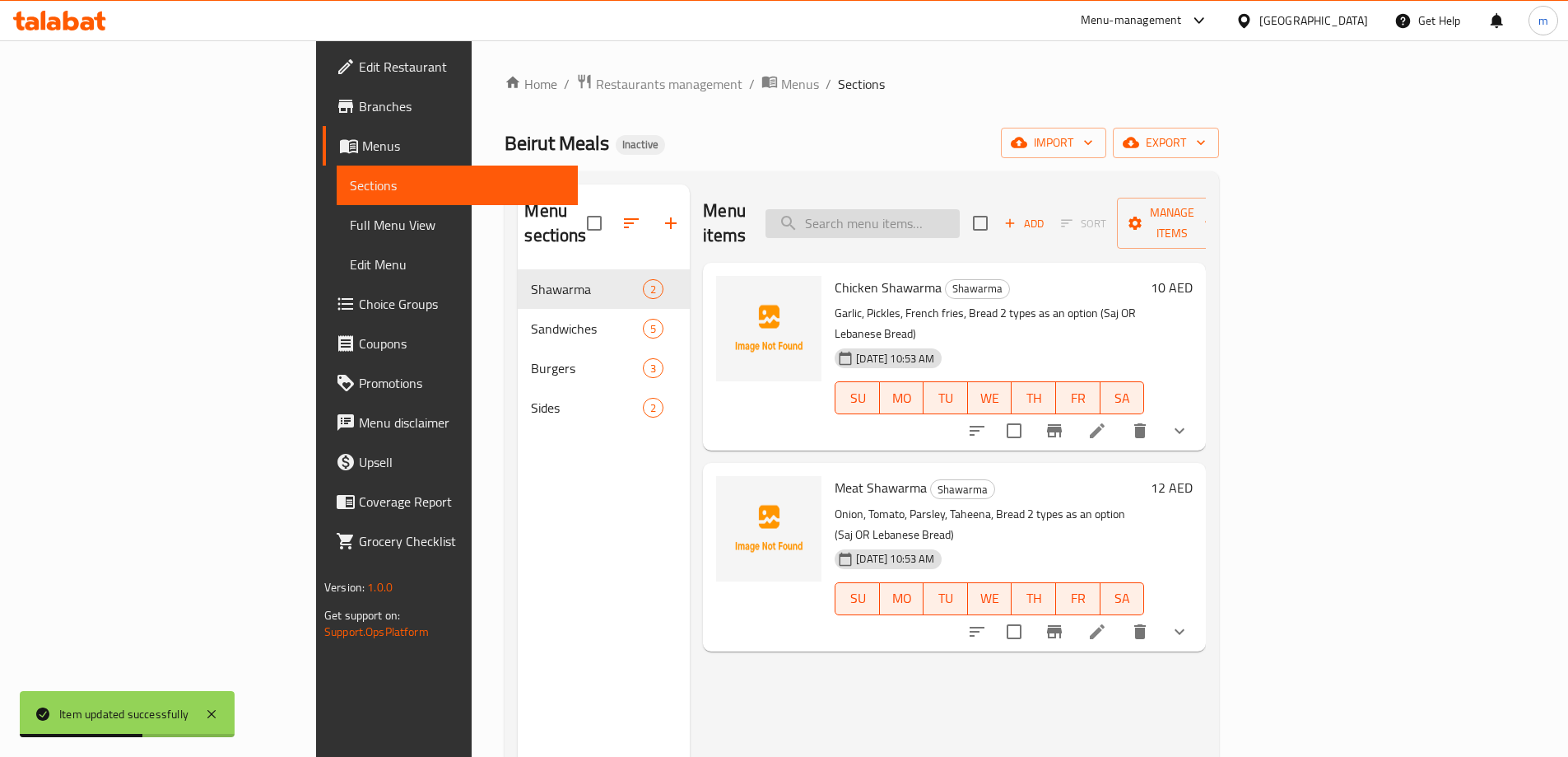
click at [935, 213] on input "search" at bounding box center [862, 223] width 194 height 29
paste input "Chicken Crispy Sandwich"
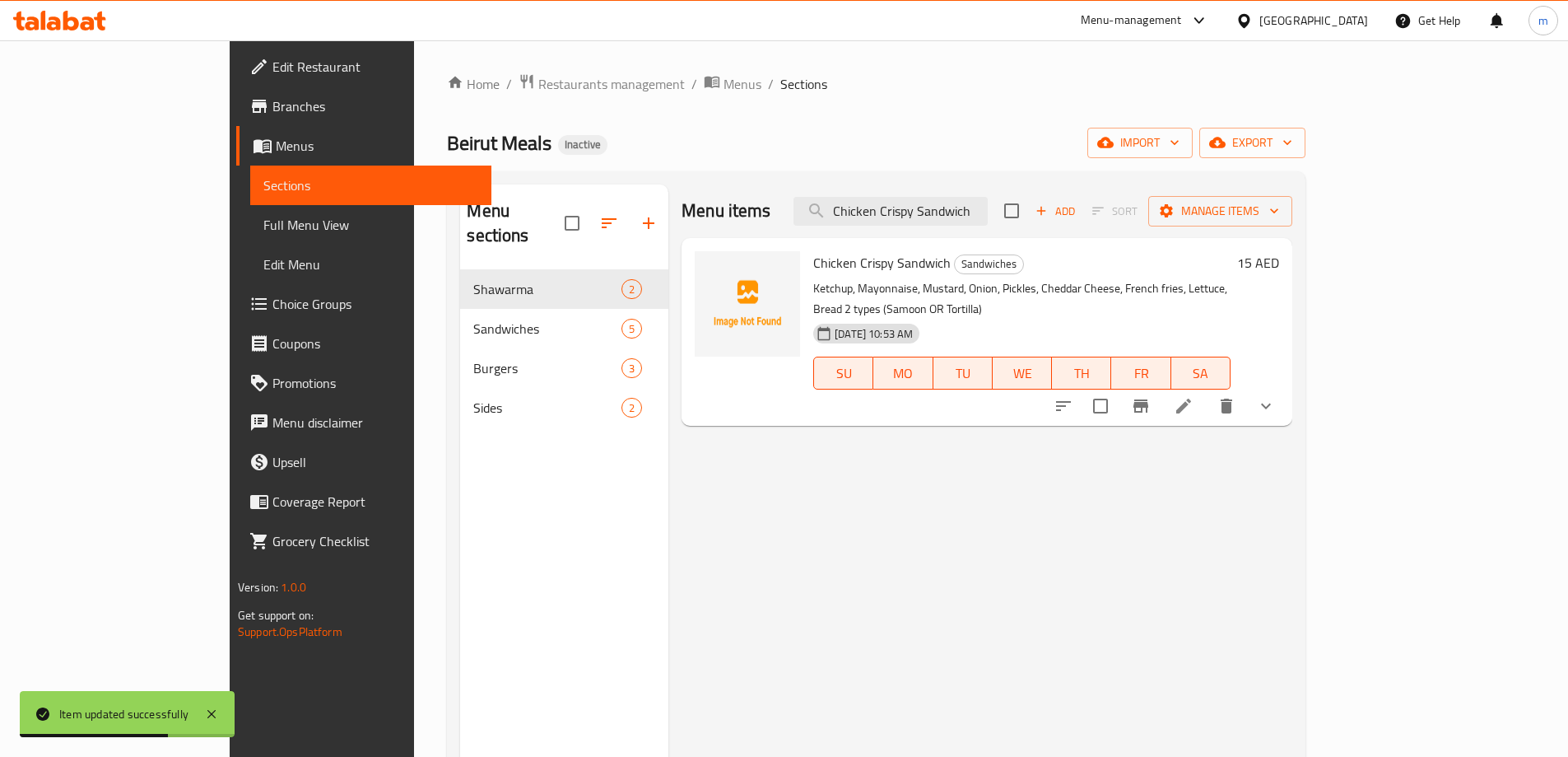
type input "Chicken Crispy Sandwich"
click at [1194, 396] on icon at bounding box center [1183, 406] width 20 height 20
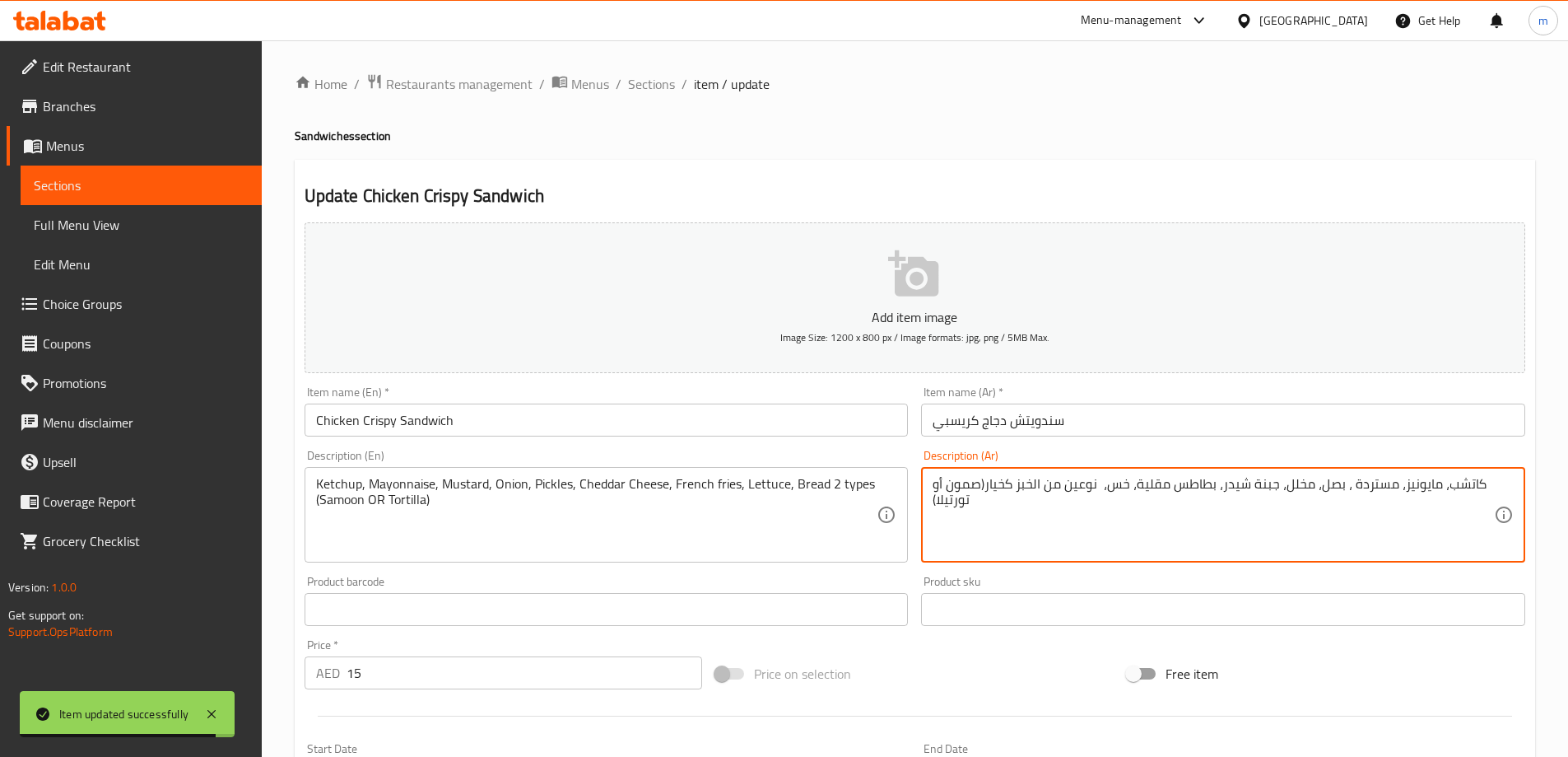
click at [1000, 486] on textarea "كاتشب، مايونيز، مستردة ، بصل، مخلل، جبنة شيدر، بطاطس مقلية، خس، نوعين من الخبز …" at bounding box center [1213, 515] width 562 height 78
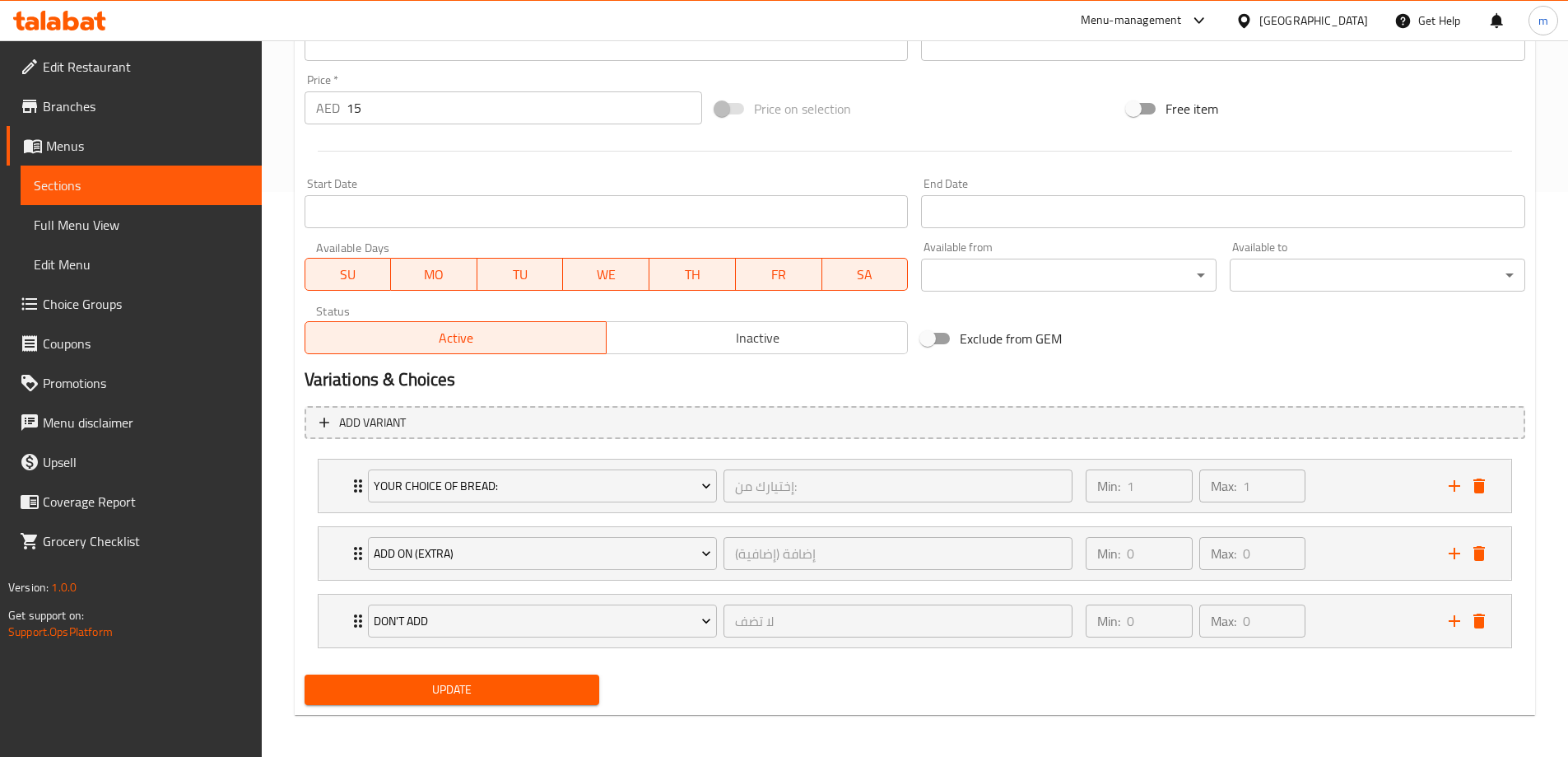
scroll to position [569, 0]
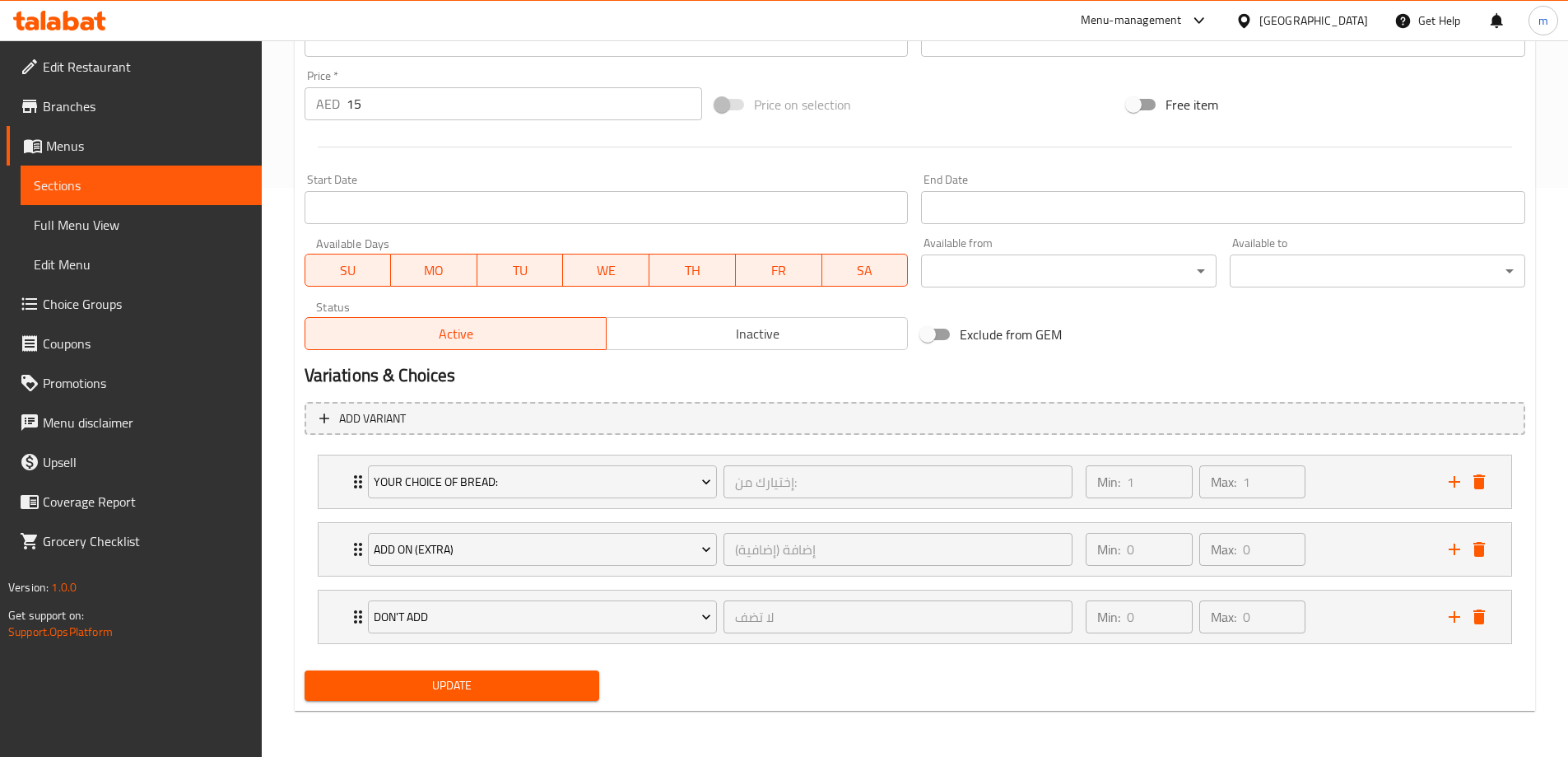
type textarea "كاتشب، مايونيز، مستردة ، بصل، مخلل، جبنة شيدر، بطاطس مقلية، خس، نوعين من الخبز …"
click at [550, 691] on span "Update" at bounding box center [452, 685] width 270 height 20
click at [126, 188] on span "Sections" at bounding box center [140, 185] width 215 height 20
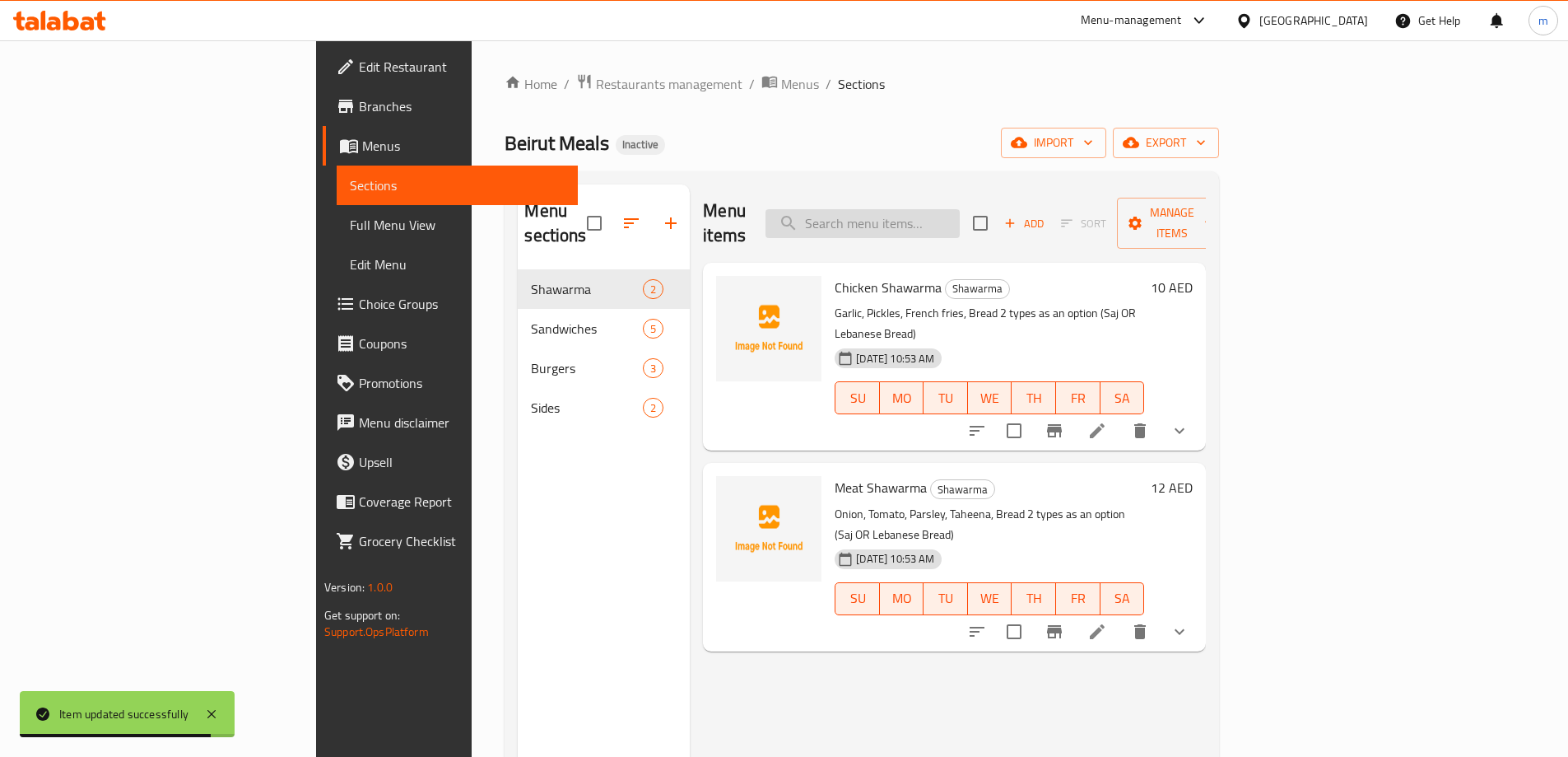
click at [943, 218] on input "search" at bounding box center [862, 223] width 194 height 29
paste input "Chicken Crispy Burger"
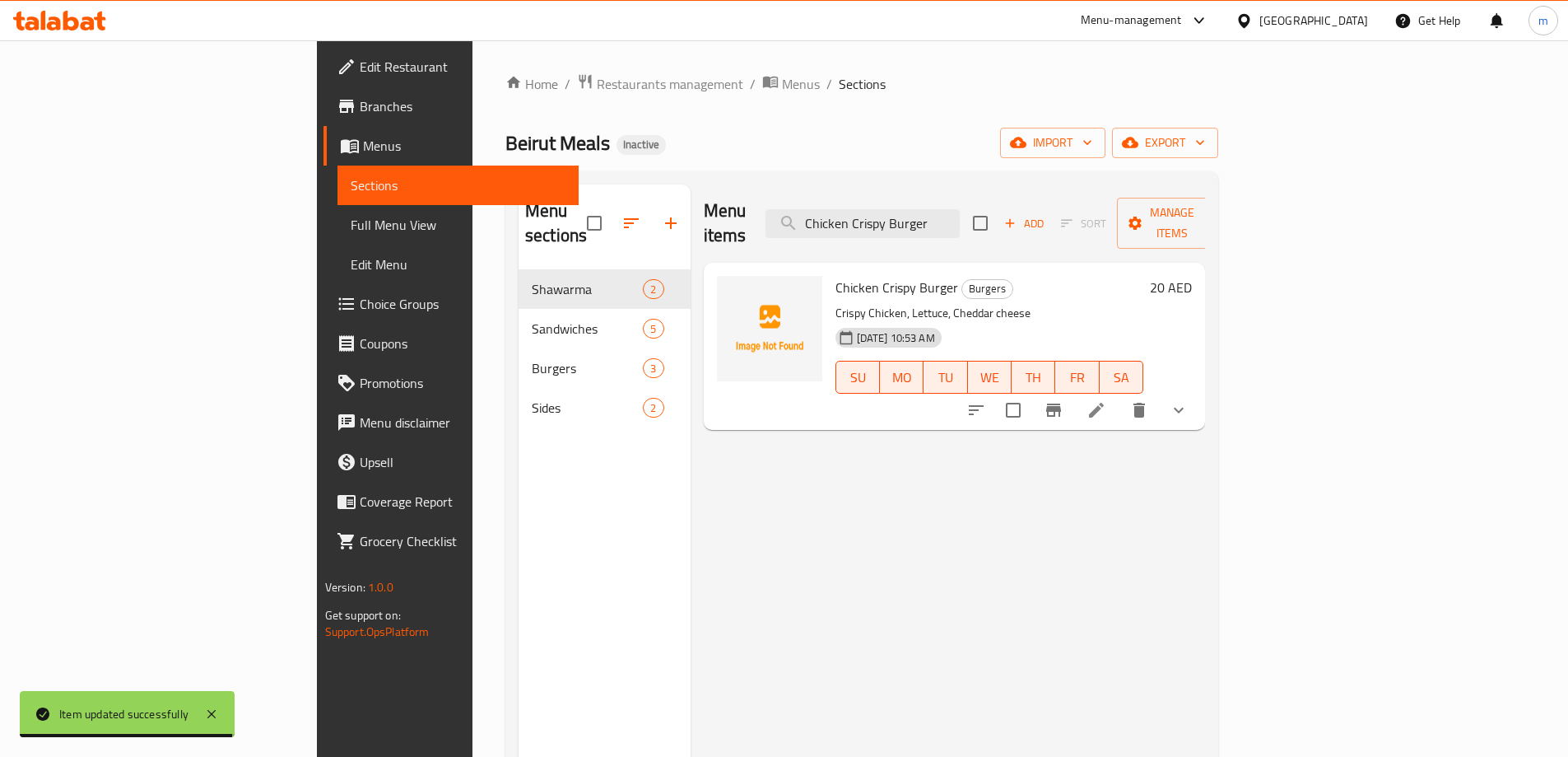
type input "Chicken Crispy Burger"
click at [1106, 400] on icon at bounding box center [1097, 410] width 20 height 20
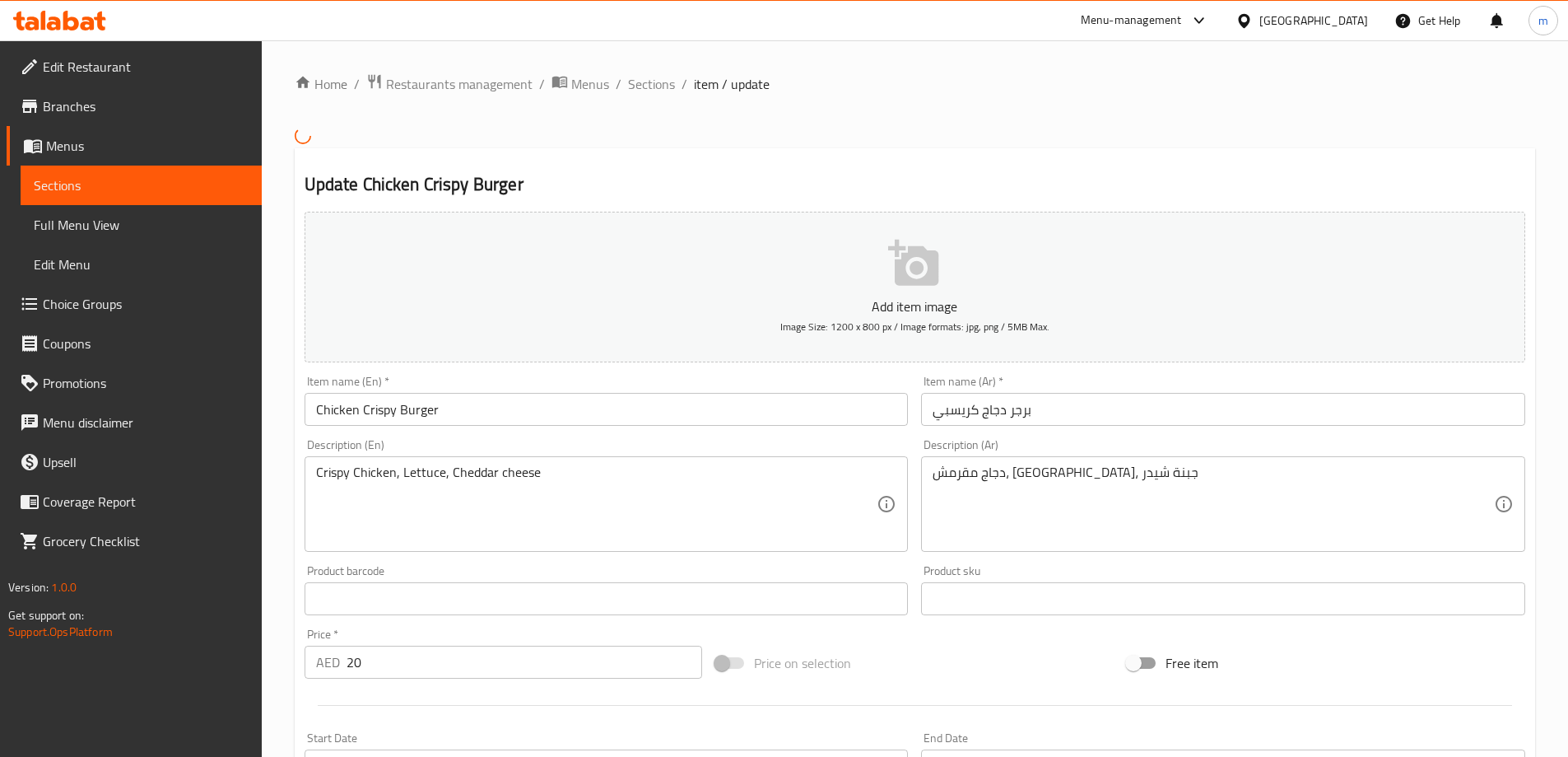
click at [959, 407] on input "برجر دجاج كريسبي" at bounding box center [1223, 409] width 604 height 33
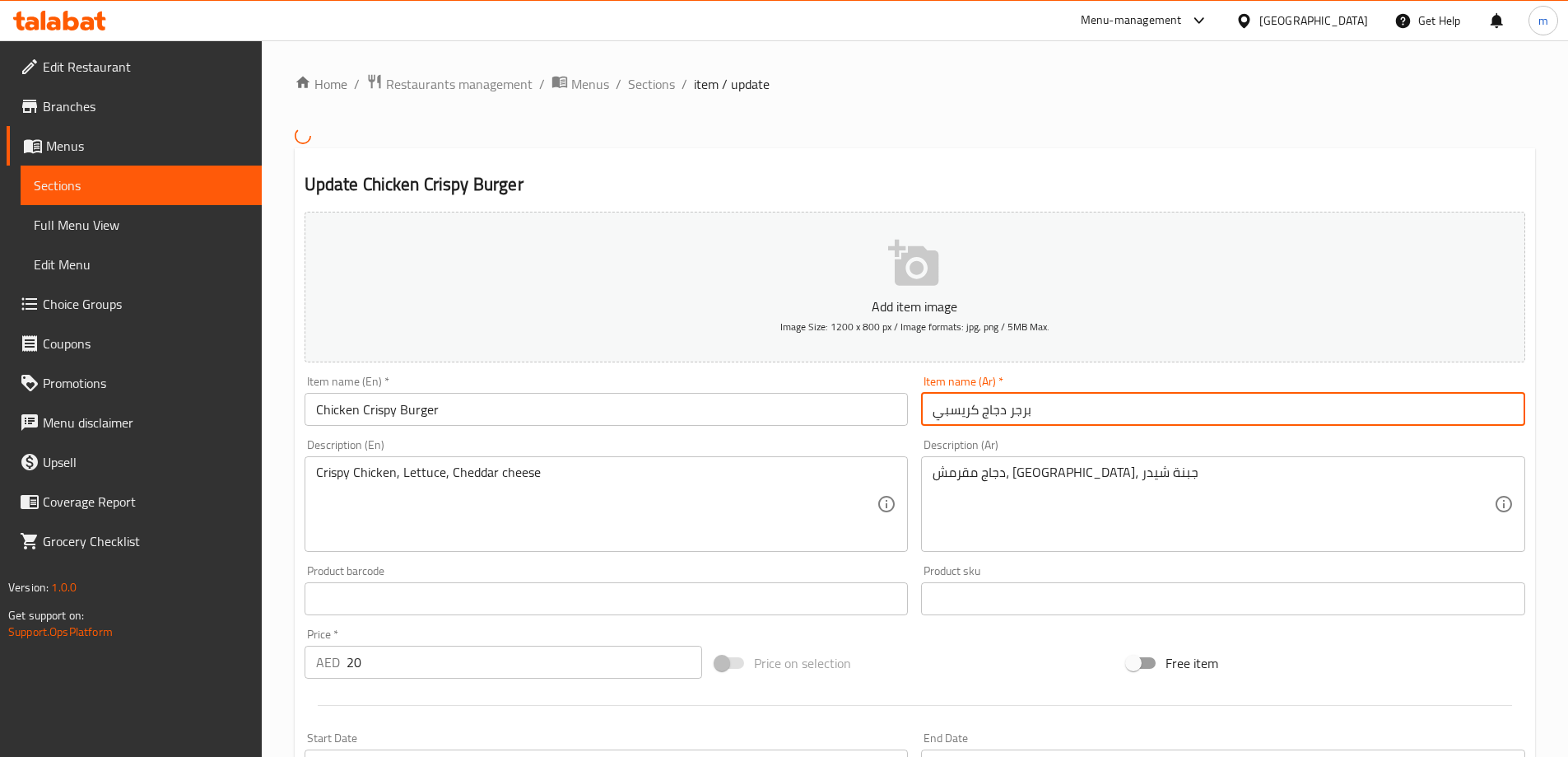
click at [959, 407] on input "برجر دجاج كريسبي" at bounding box center [1223, 409] width 604 height 33
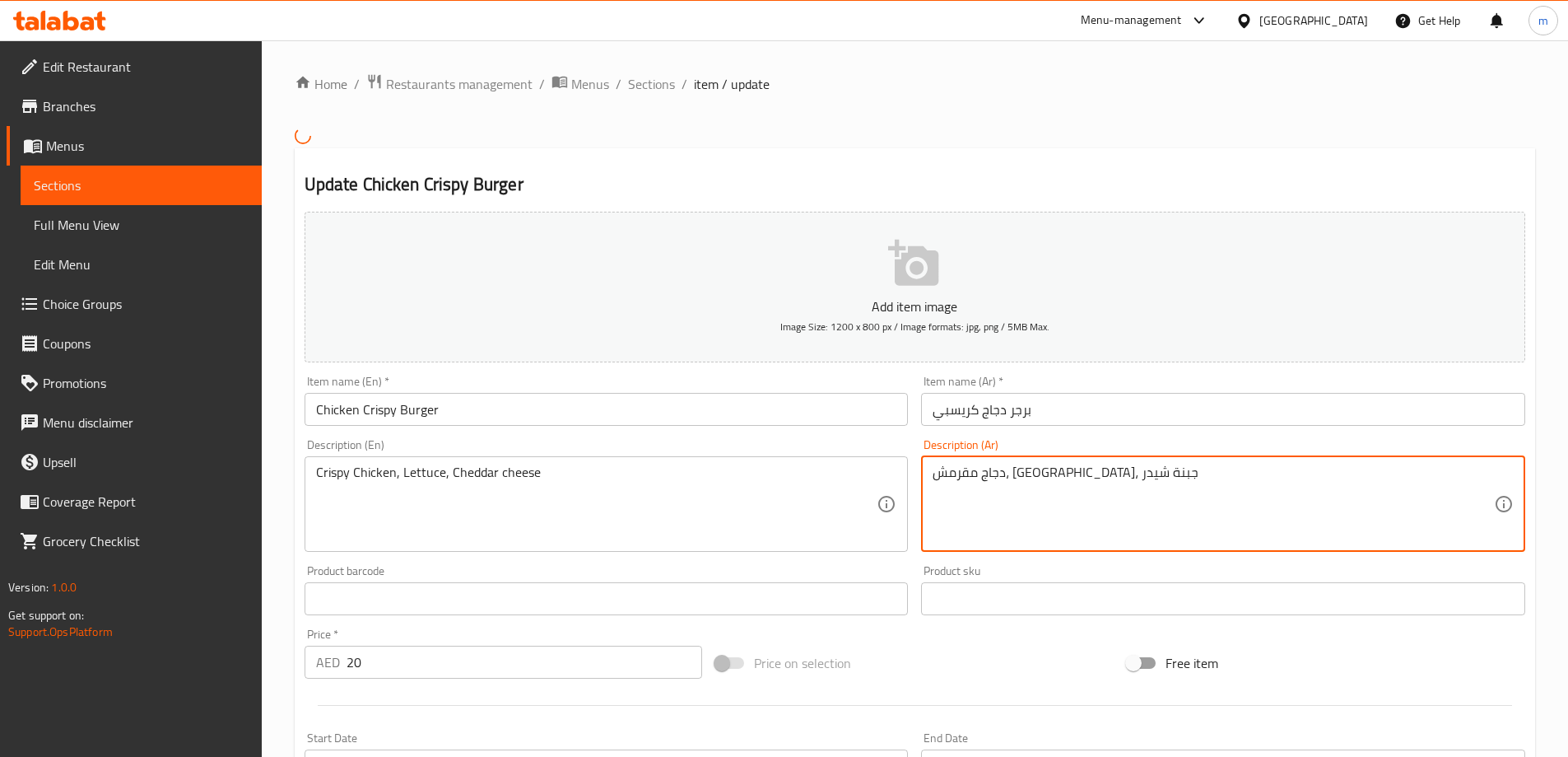
click at [1040, 477] on textarea "دجاج مقرمش، [GEOGRAPHIC_DATA]، جبنة شيدر" at bounding box center [1213, 503] width 562 height 78
click at [1041, 476] on textarea "دجاج مقرمش، [GEOGRAPHIC_DATA]، جبنة شيدر" at bounding box center [1213, 503] width 562 height 78
click at [1039, 480] on textarea "دجاج مقرمش، [GEOGRAPHIC_DATA]، جبنة شيدر" at bounding box center [1213, 503] width 562 height 78
click at [956, 412] on input "برجر دجاج كريسبي" at bounding box center [1223, 409] width 604 height 33
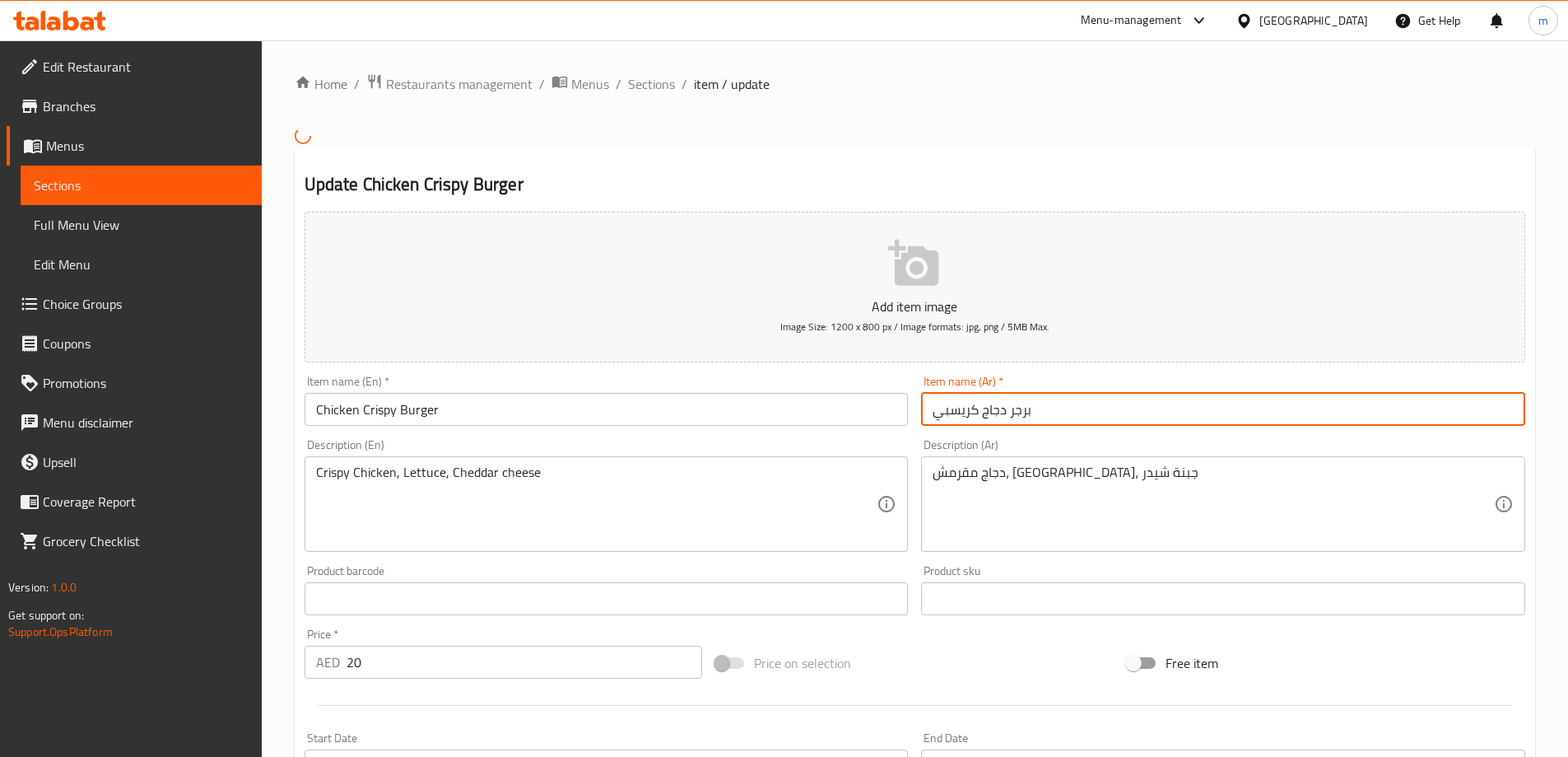
click at [956, 413] on input "برجر دجاج كريسبي" at bounding box center [1223, 409] width 604 height 33
paste input "قرمش"
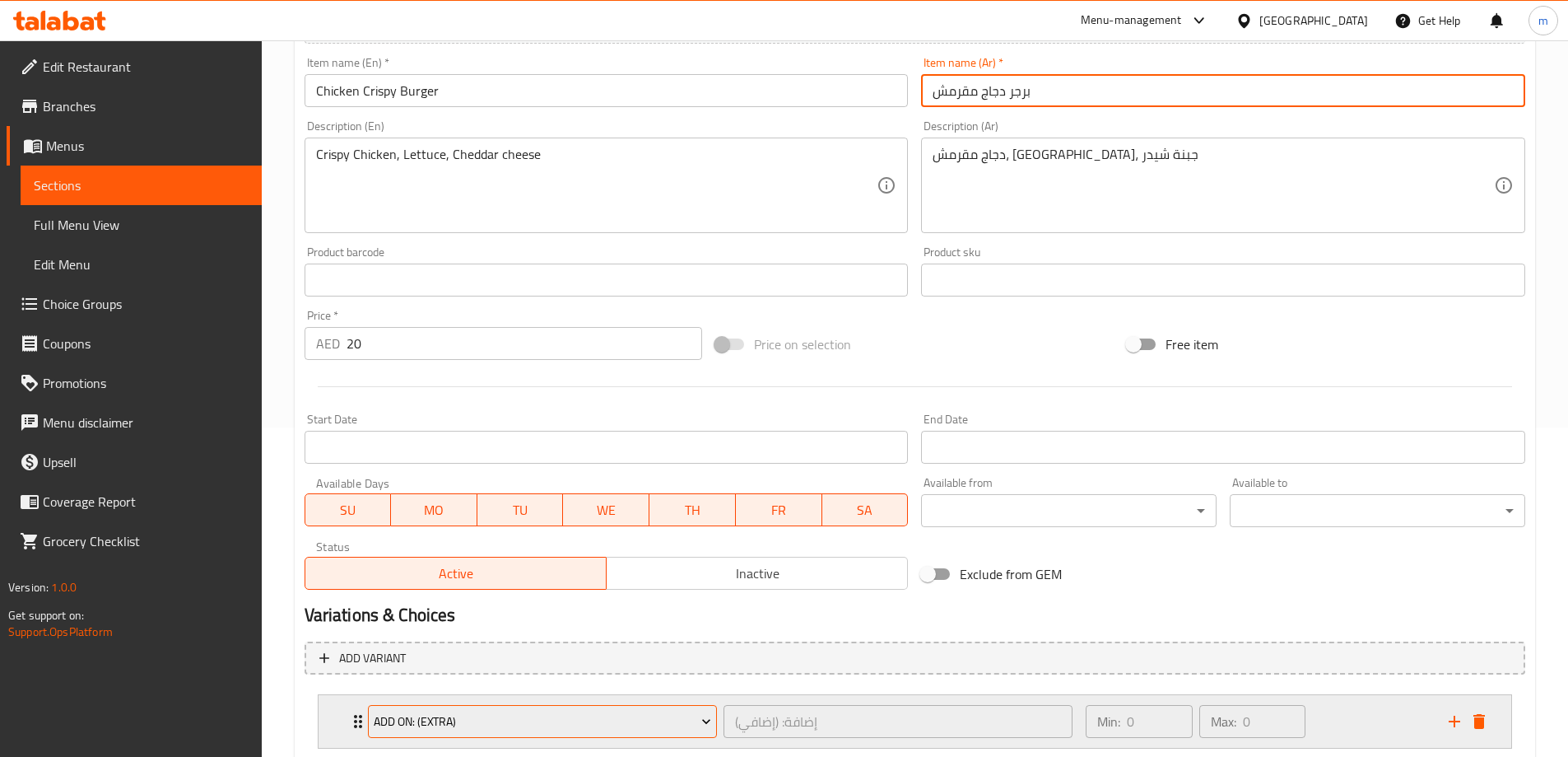
scroll to position [501, 0]
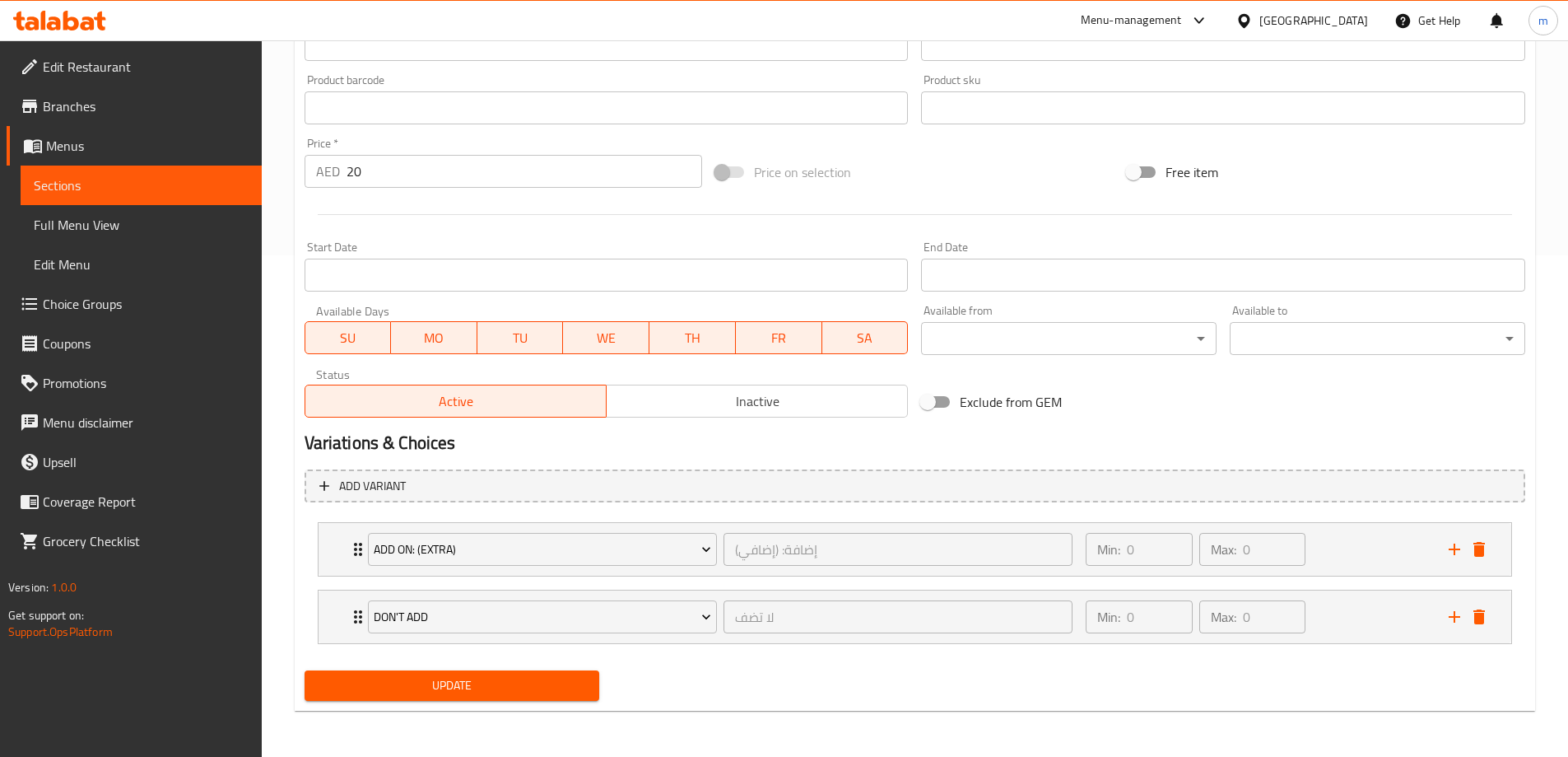
type input "برجر دجاج مقرمش"
click at [470, 696] on span "Update" at bounding box center [452, 685] width 270 height 20
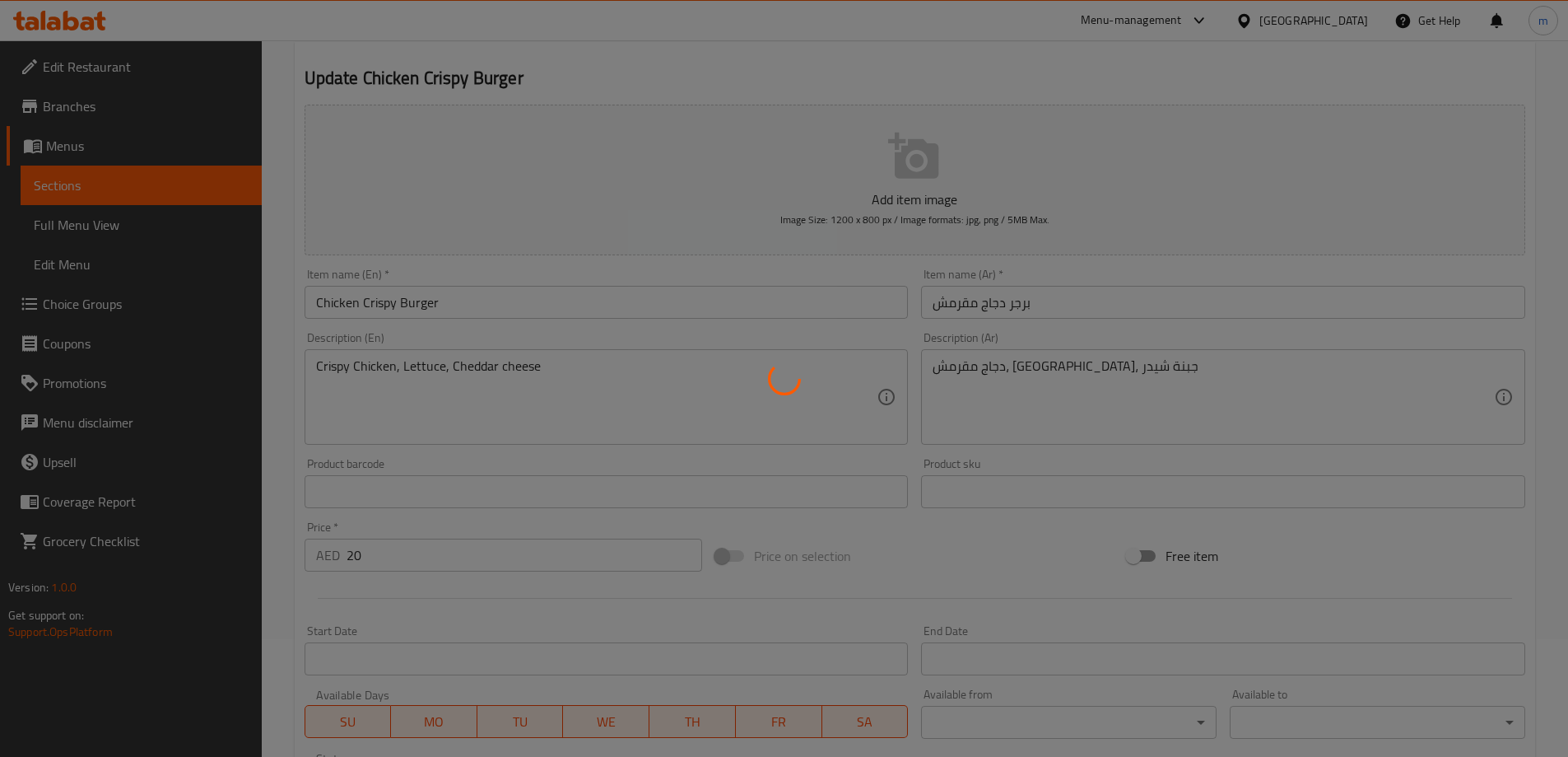
scroll to position [90, 0]
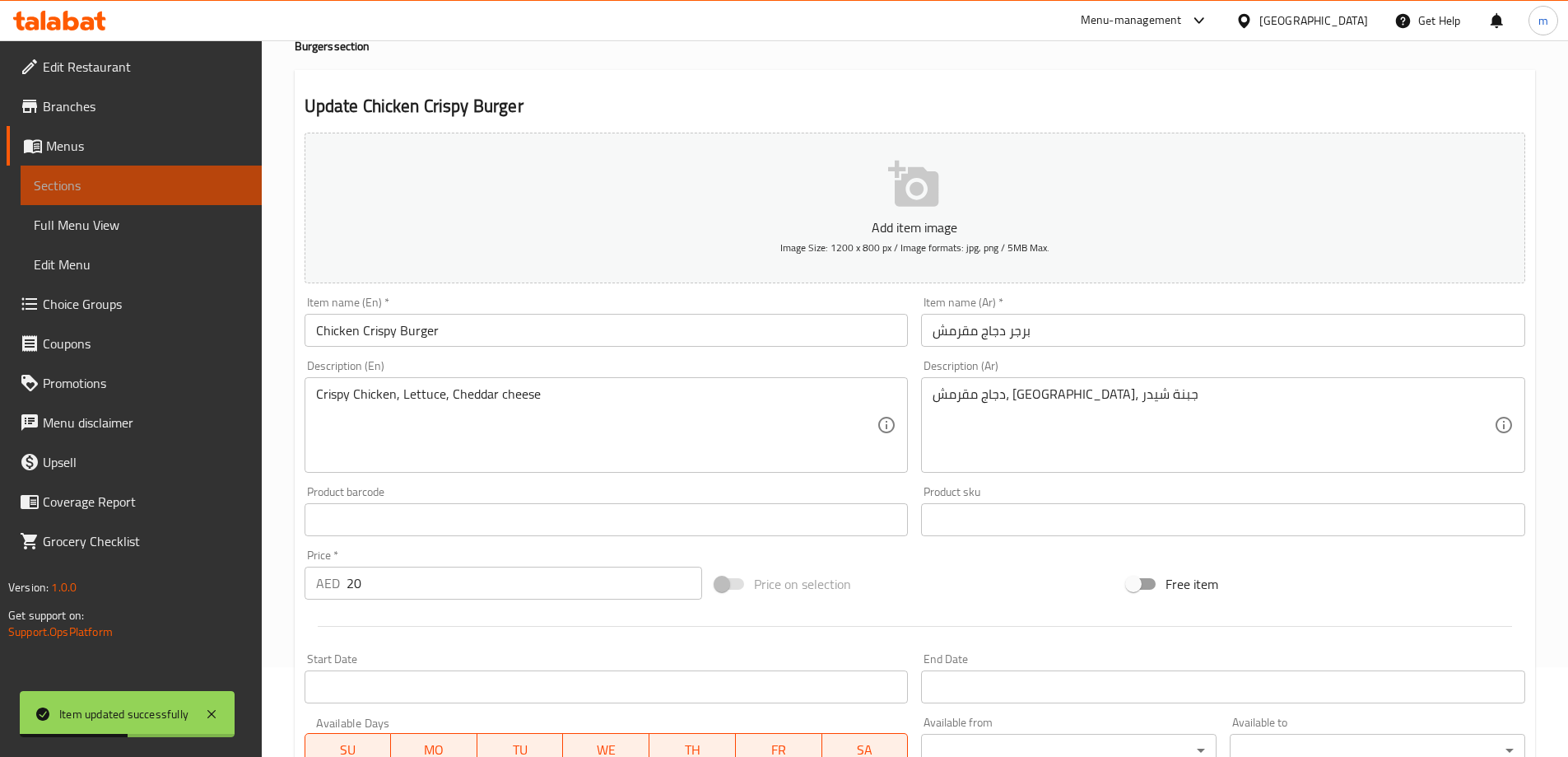
click at [212, 196] on link "Sections" at bounding box center [140, 184] width 241 height 40
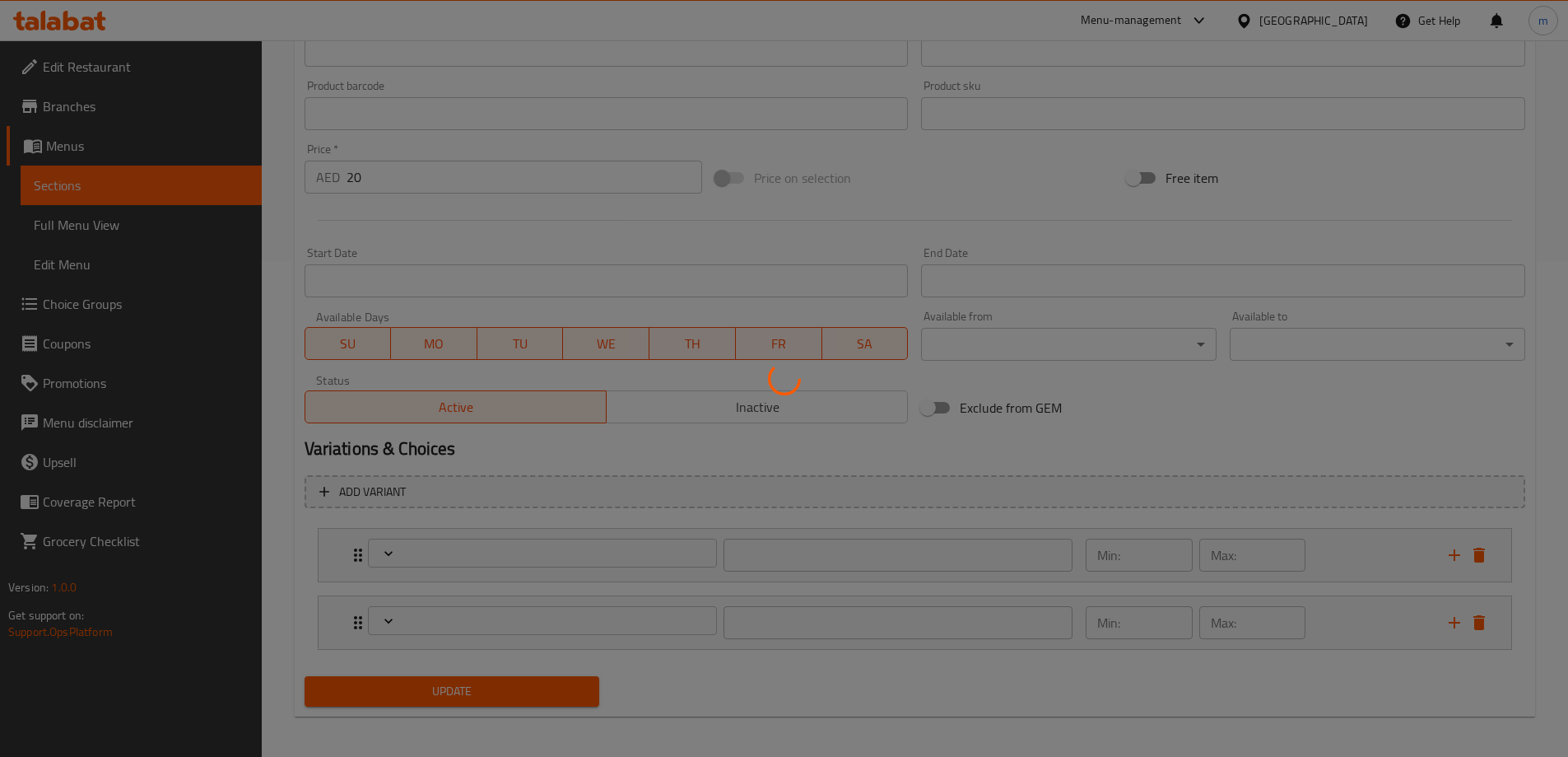
scroll to position [501, 0]
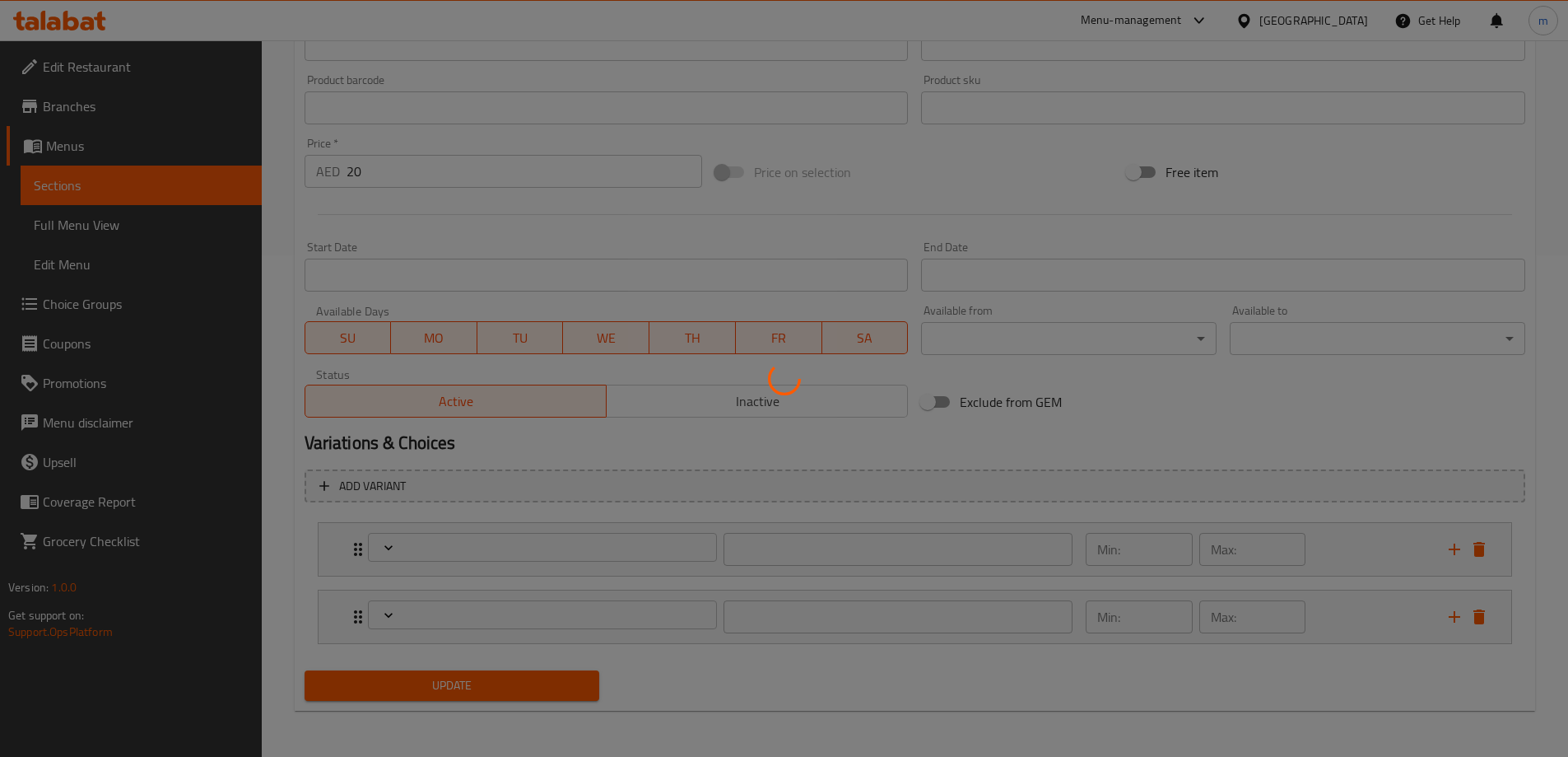
type input "إضافة: (إضافي)"
type input "0"
type input "لا تضف"
type input "0"
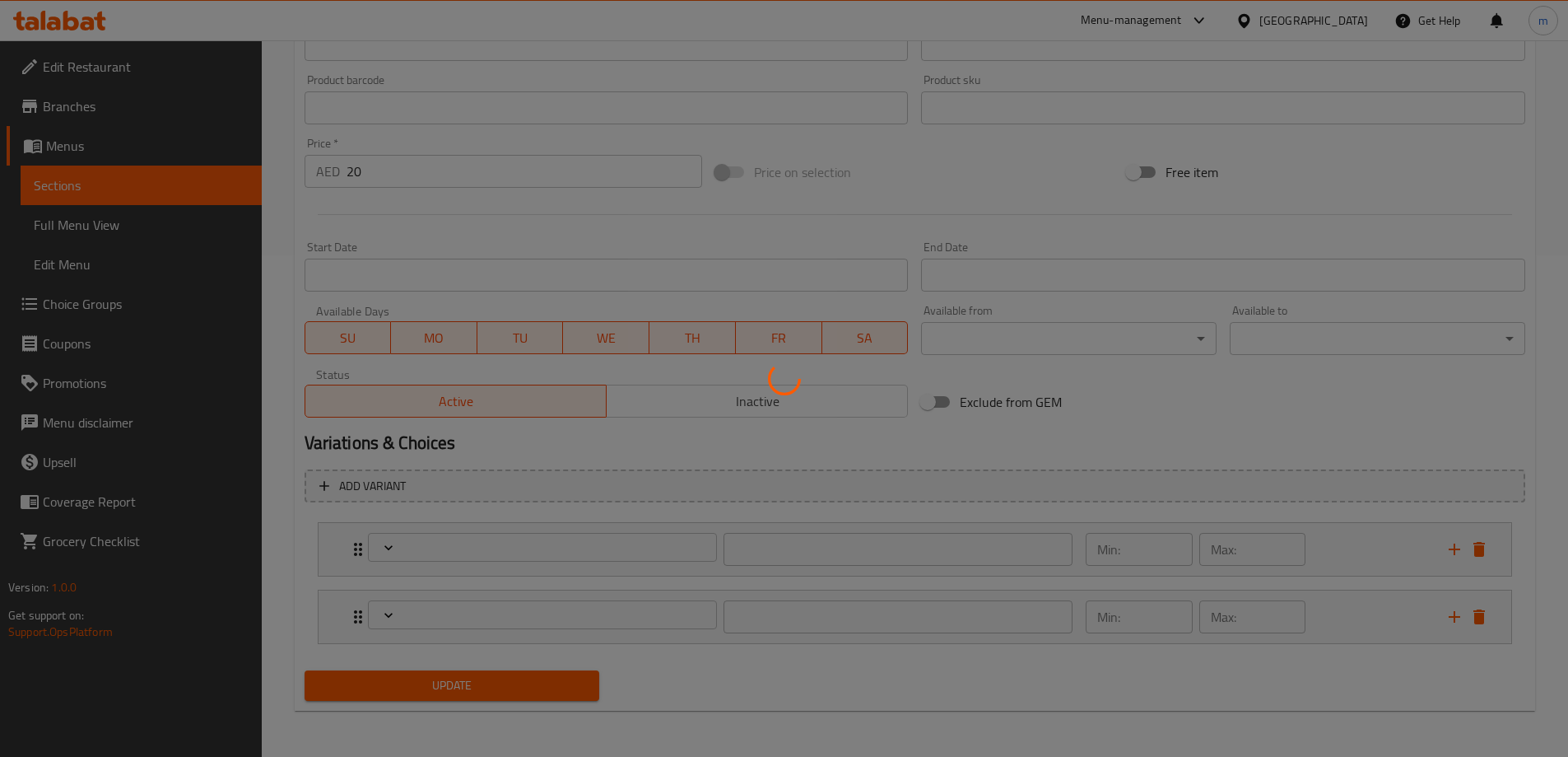
type input "0"
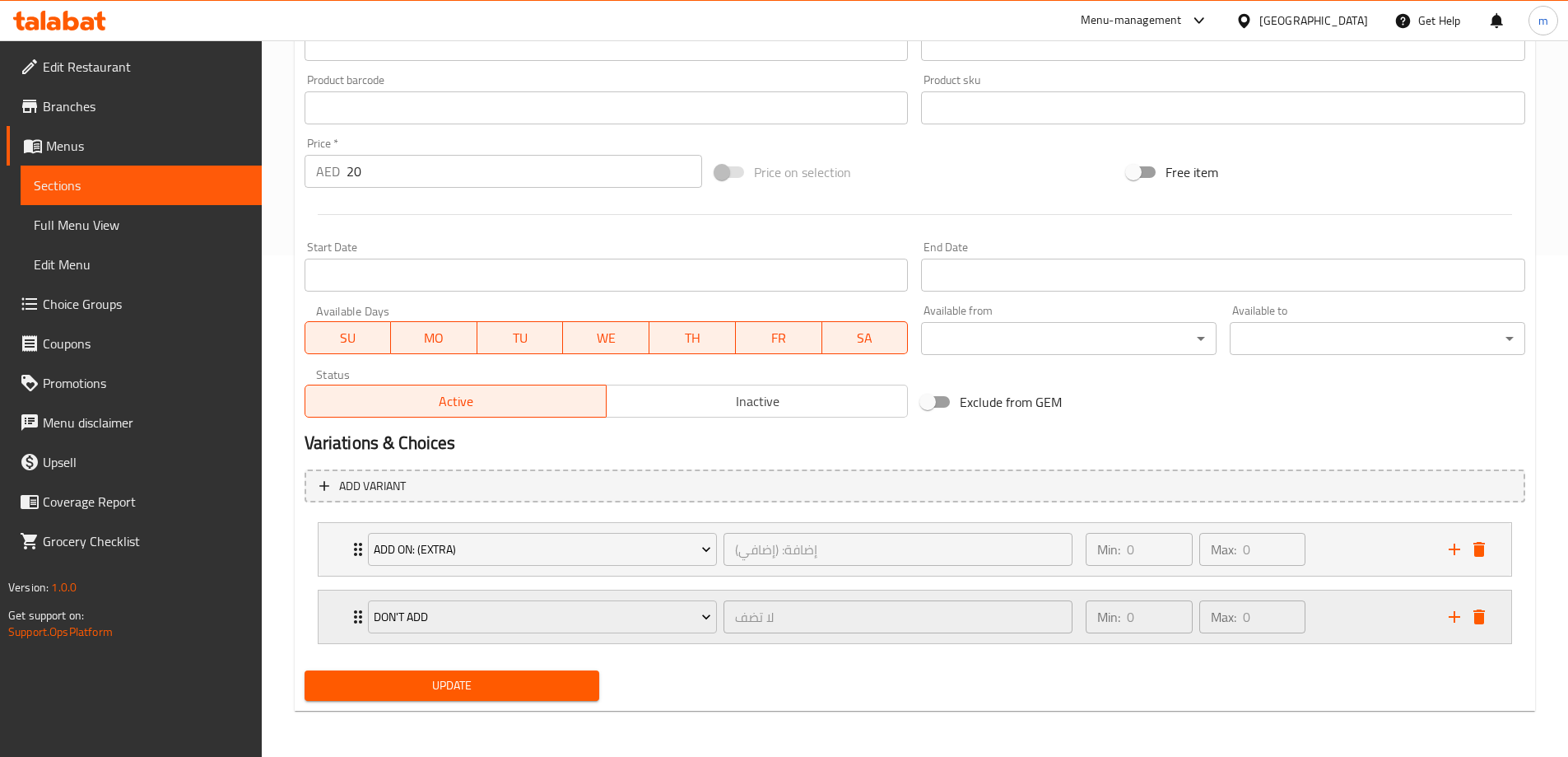
click at [355, 607] on icon "Expand" at bounding box center [358, 616] width 20 height 20
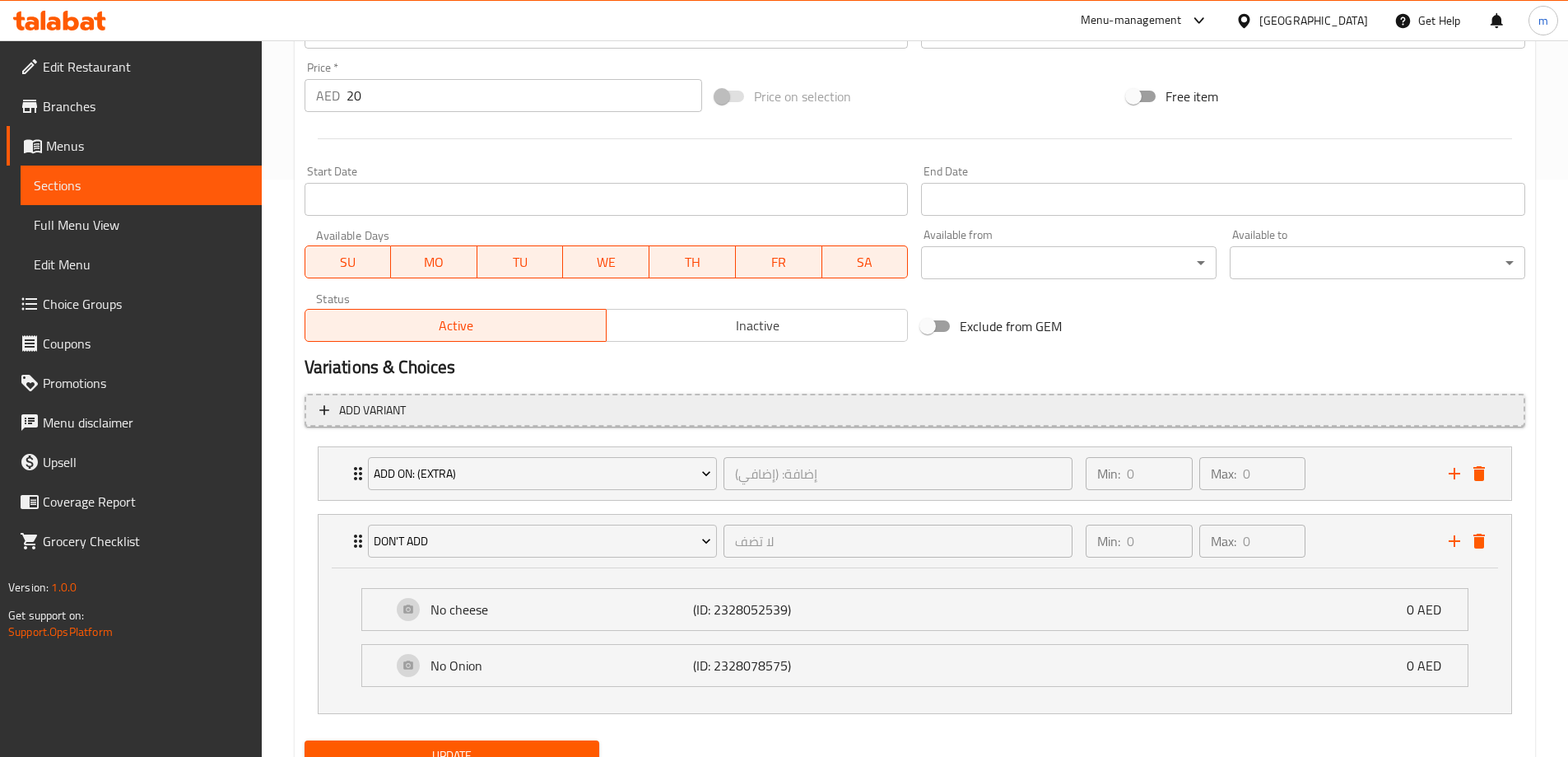
scroll to position [647, 0]
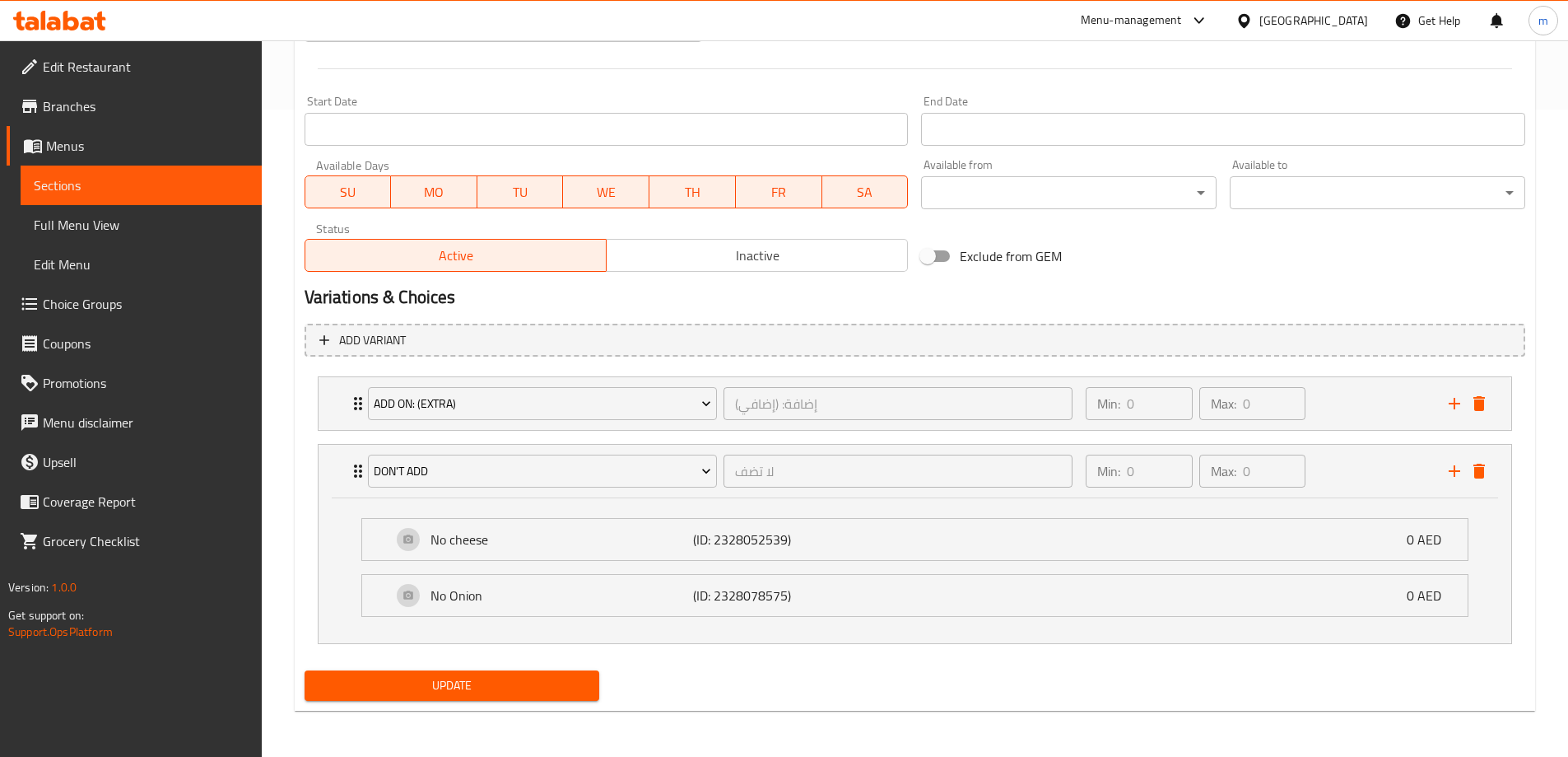
click at [67, 176] on span "Sections" at bounding box center [140, 185] width 215 height 20
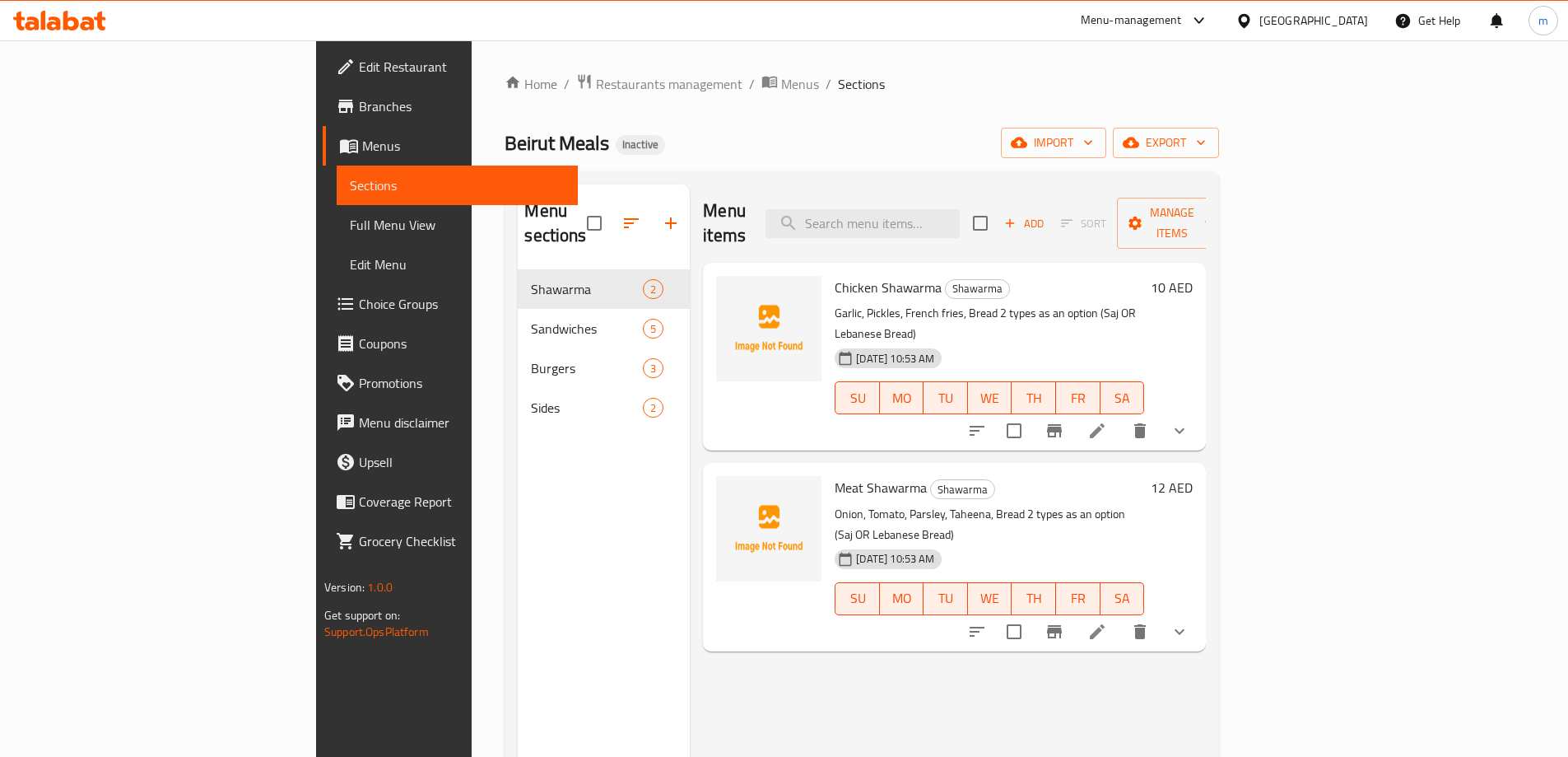
click at [350, 229] on span "Full Menu View" at bounding box center [457, 225] width 215 height 20
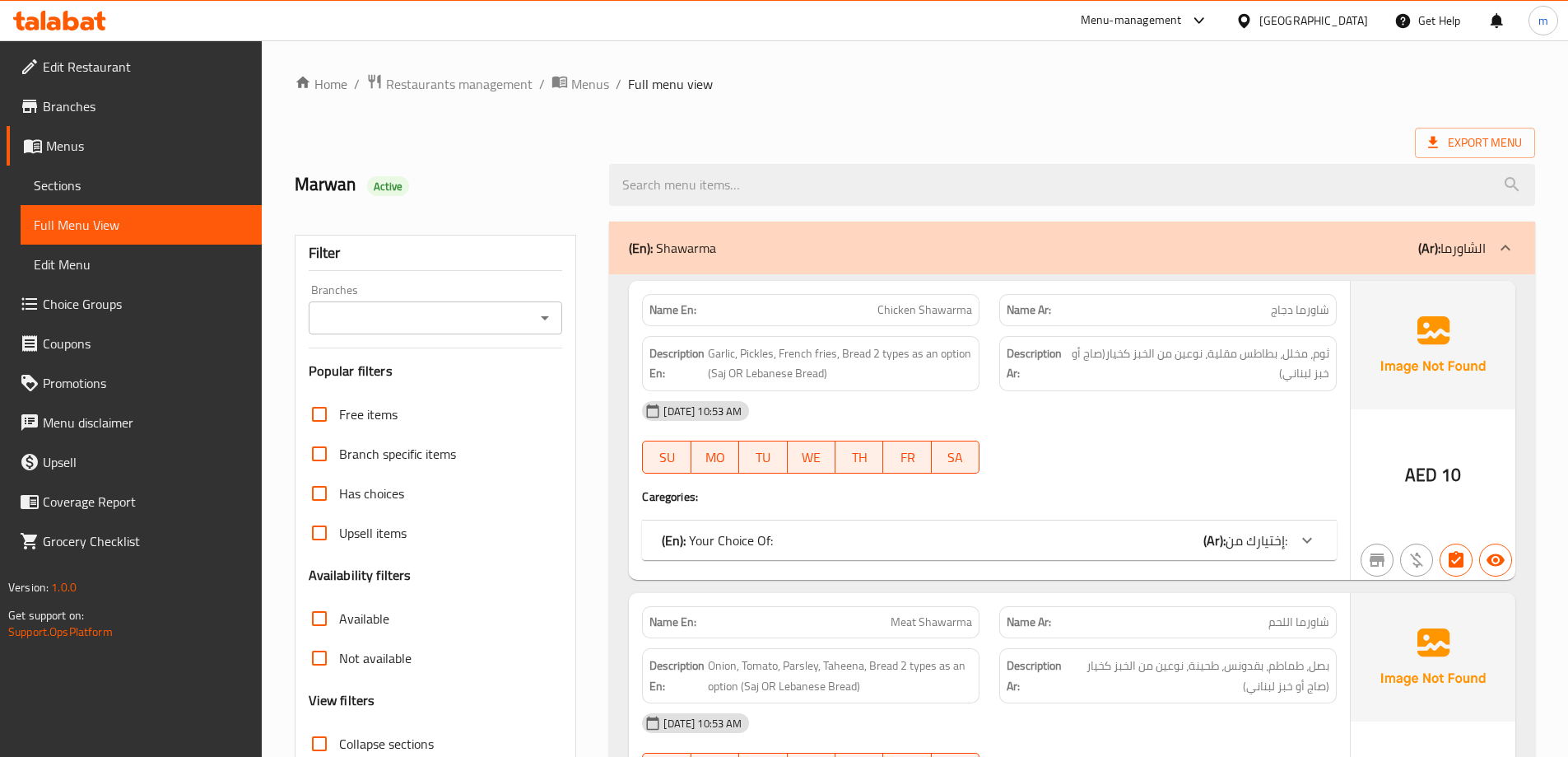
scroll to position [329, 0]
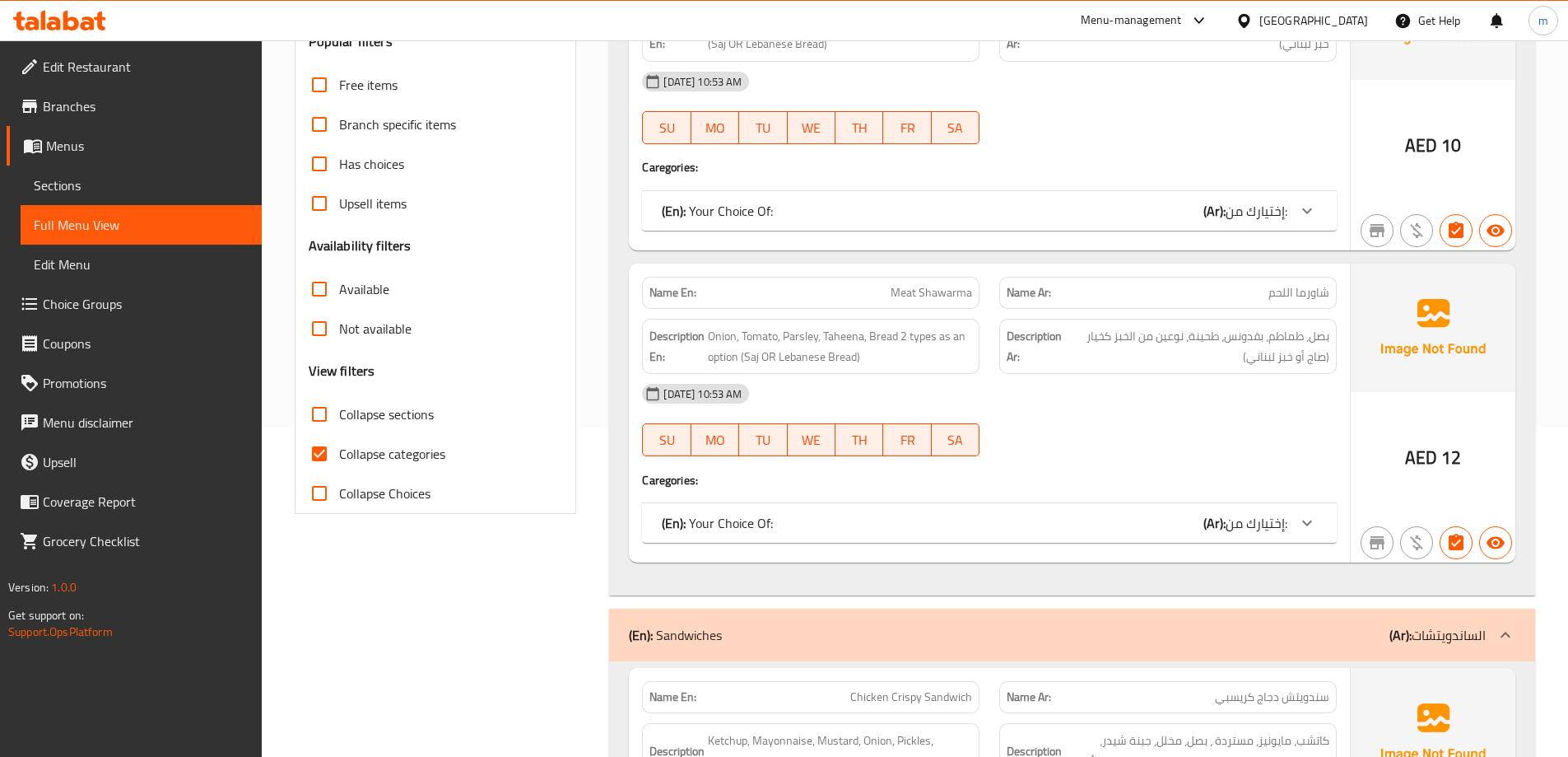
click at [364, 456] on span "Collapse categories" at bounding box center [392, 453] width 106 height 20
click at [339, 456] on input "Collapse categories" at bounding box center [319, 453] width 40 height 40
checkbox input "false"
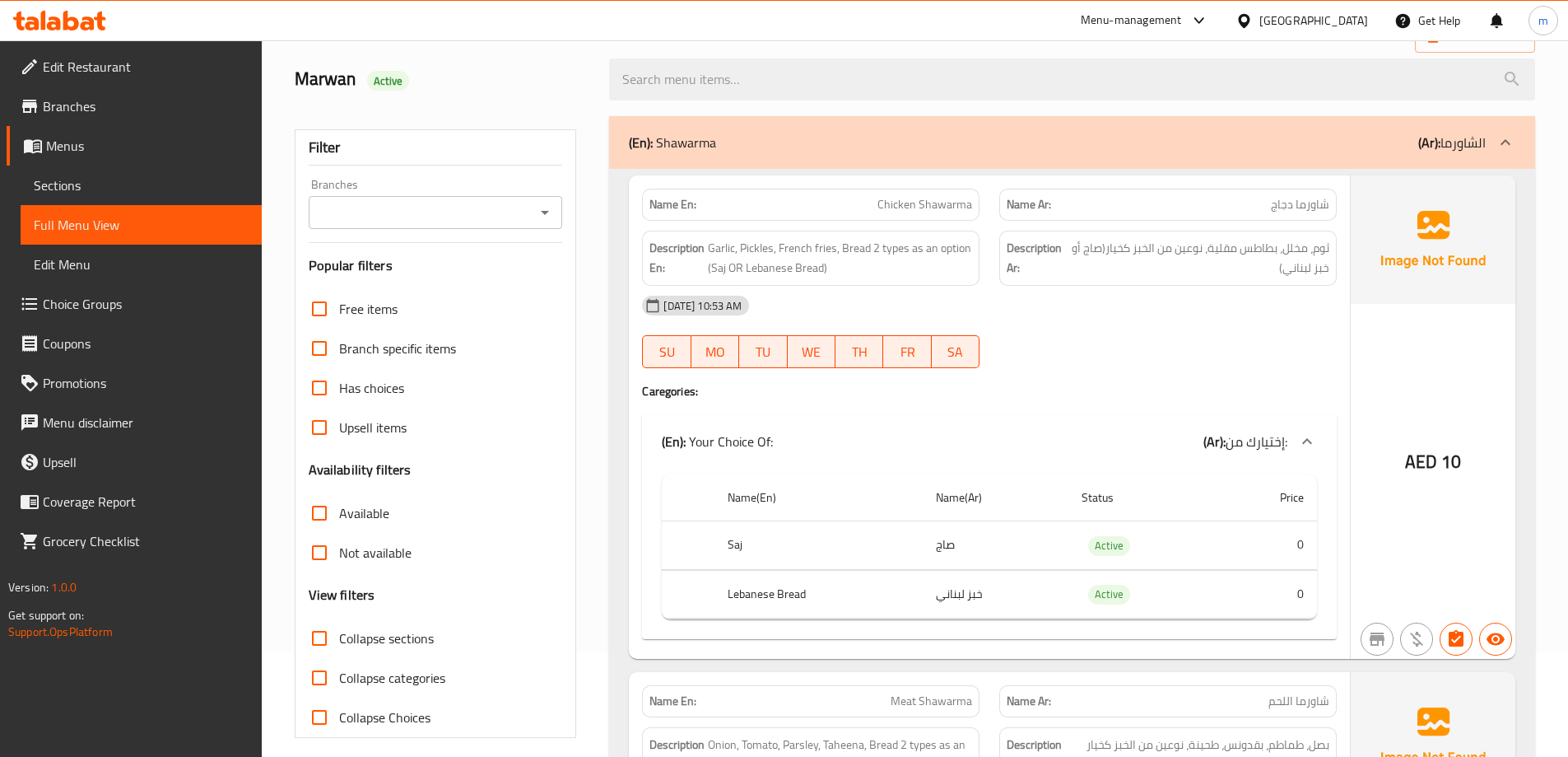
scroll to position [83, 0]
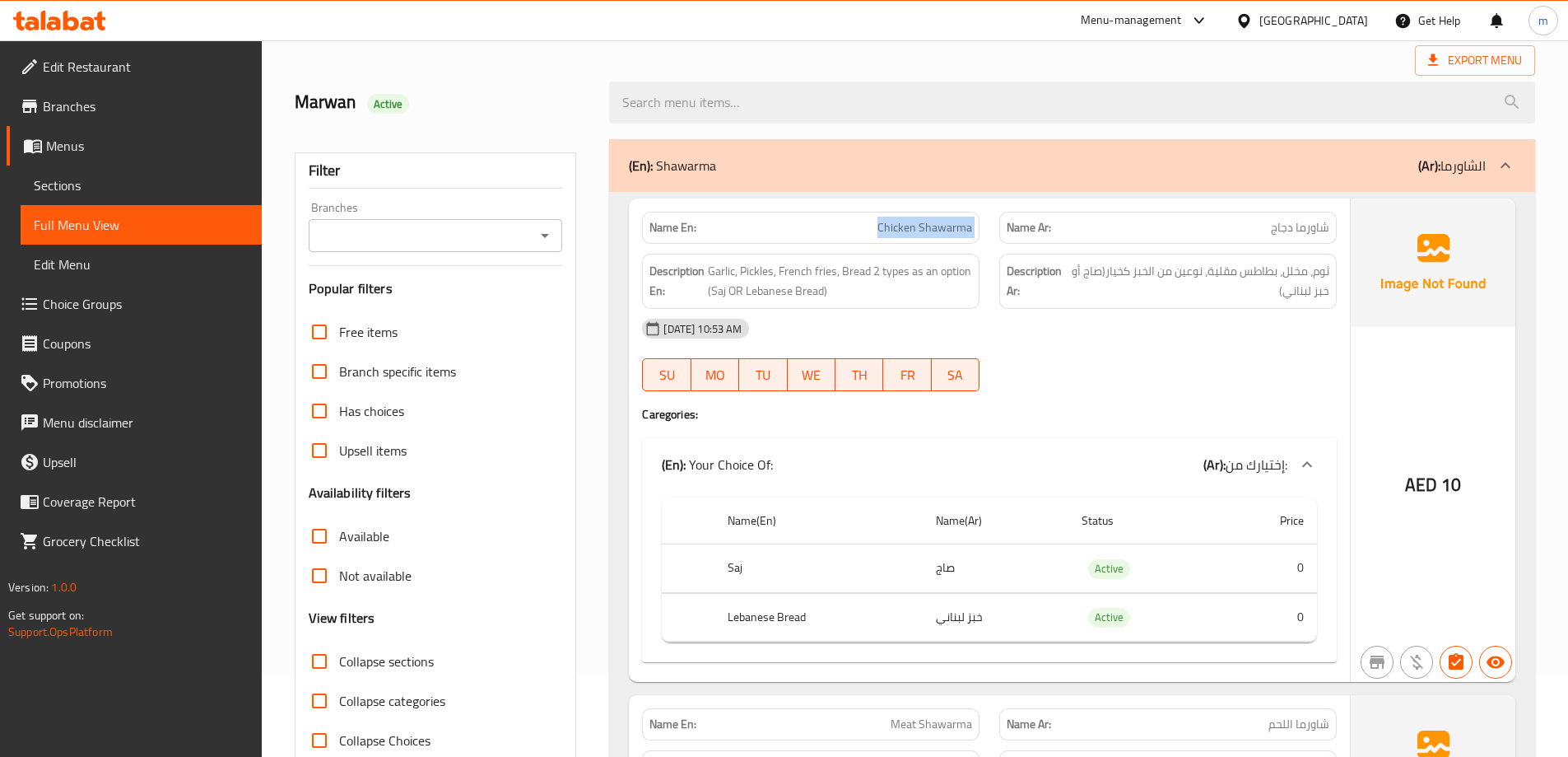
drag, startPoint x: 868, startPoint y: 225, endPoint x: 997, endPoint y: 227, distance: 129.0
click at [997, 227] on div "Name En: Chicken Shawarma Name Ar: شاورما دجاج" at bounding box center [989, 227] width 715 height 52
copy span "Chicken Shawarma"
click at [1070, 369] on div "06-10-2025 10:53 AM SU MO TU WE TH FR SA" at bounding box center [989, 355] width 715 height 92
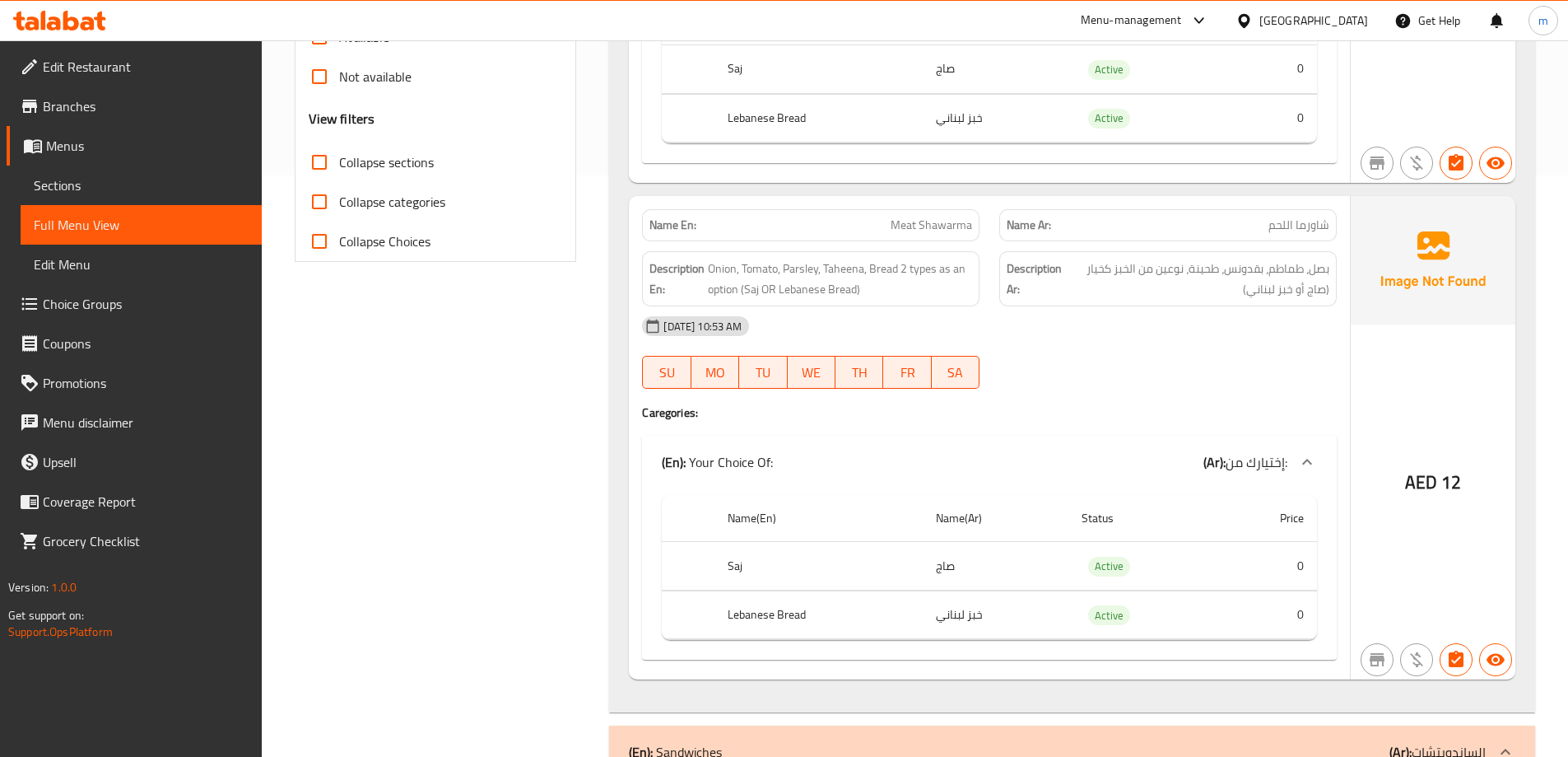
scroll to position [576, 0]
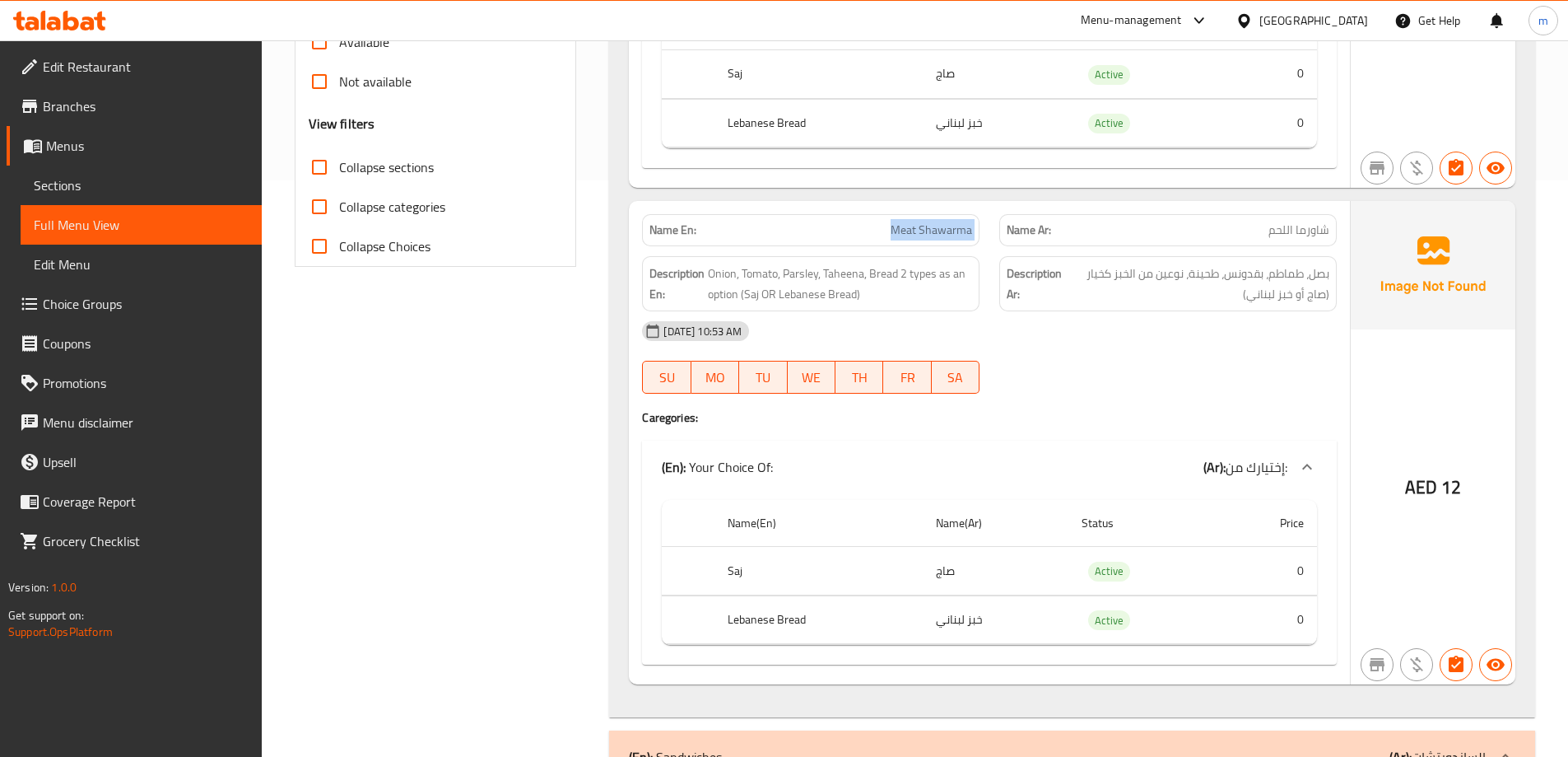
drag, startPoint x: 868, startPoint y: 224, endPoint x: 1002, endPoint y: 227, distance: 134.0
click at [1002, 227] on div "Name En: Meat Shawarma Name Ar: شاورما اللحم" at bounding box center [989, 230] width 715 height 52
copy span "Meat Shawarma"
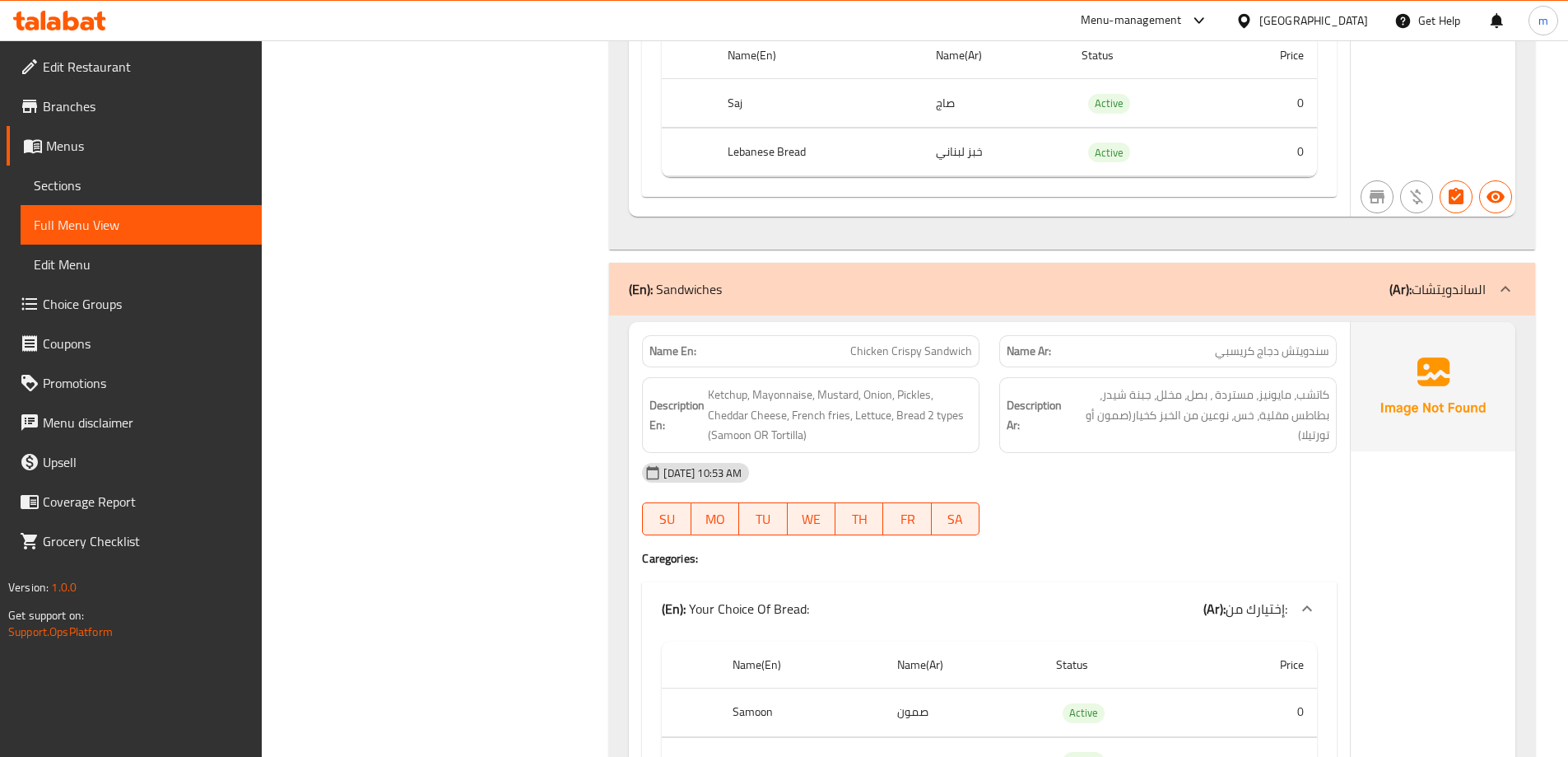
scroll to position [1317, 0]
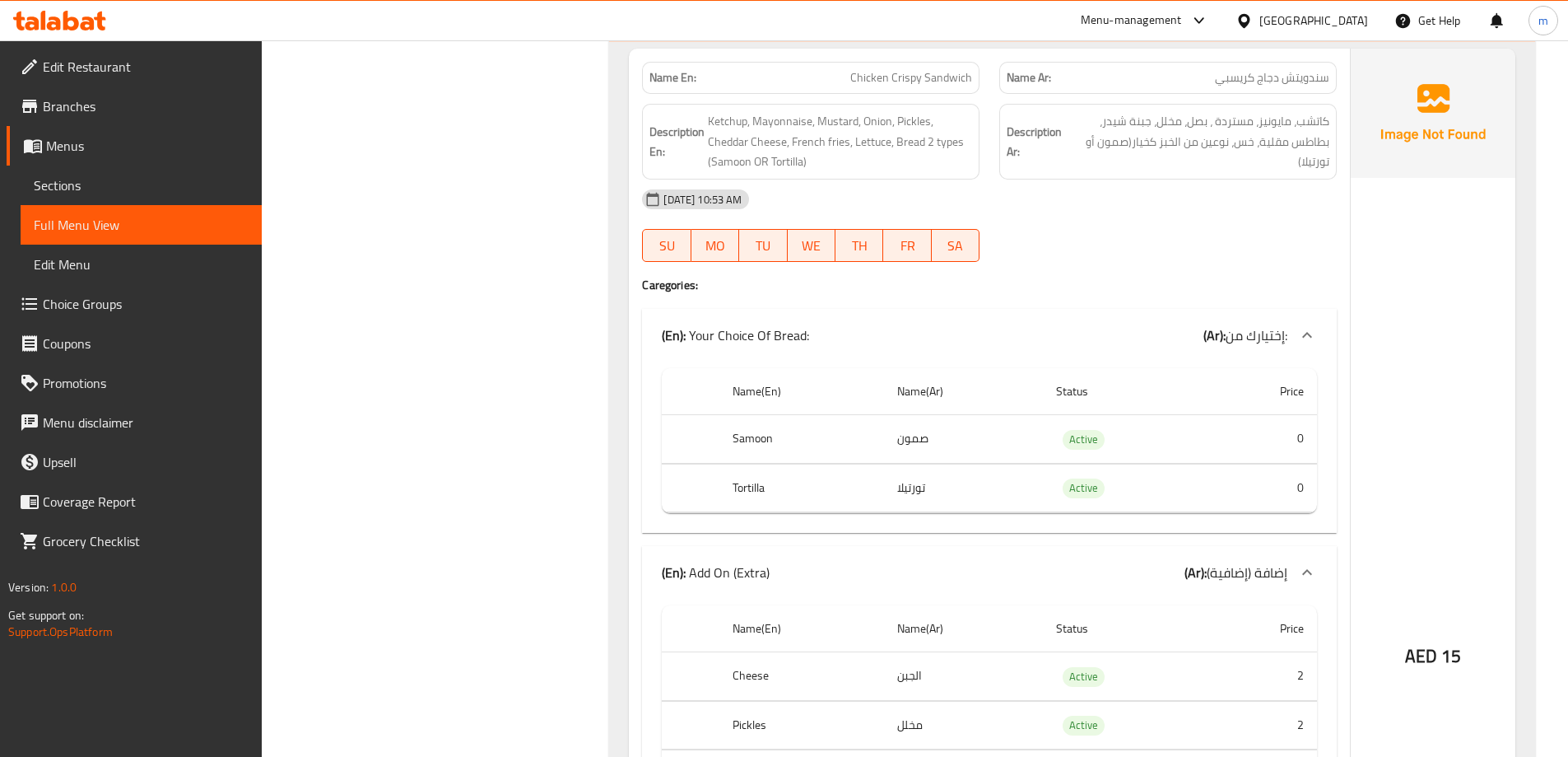
click at [1098, 259] on div at bounding box center [1168, 262] width 357 height 20
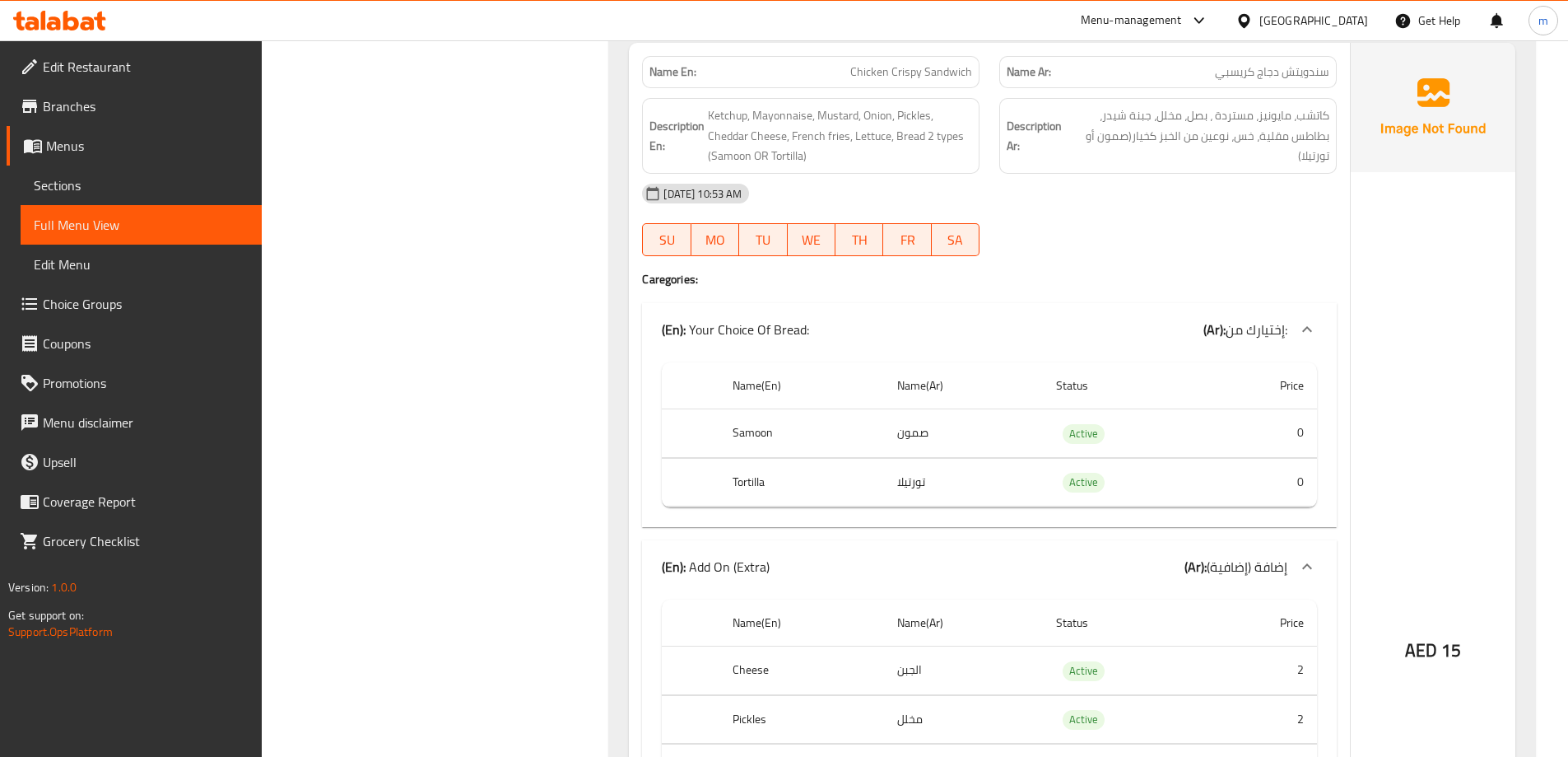
scroll to position [1071, 0]
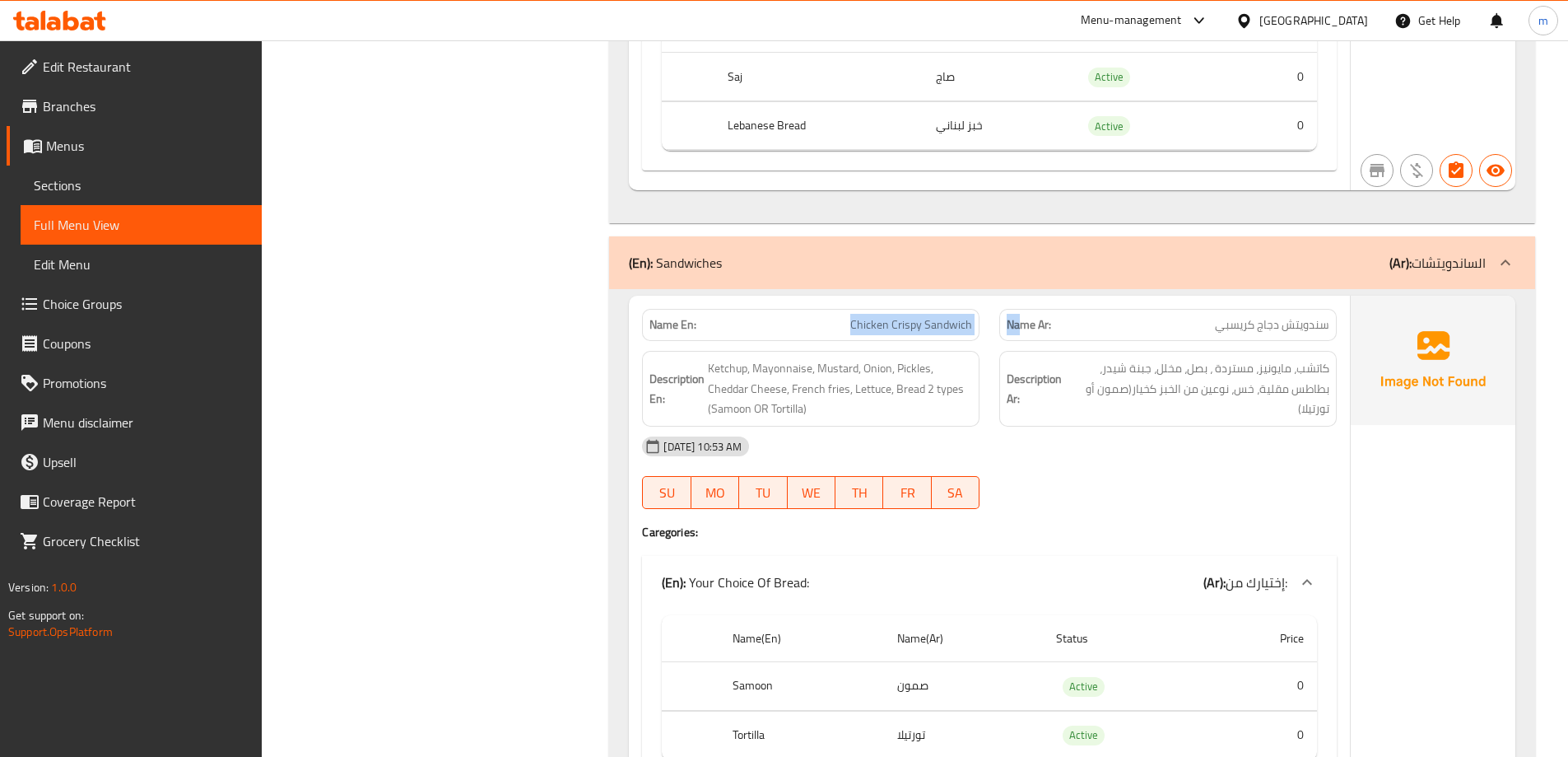
drag, startPoint x: 843, startPoint y: 319, endPoint x: 1023, endPoint y: 328, distance: 180.2
click at [1023, 328] on div "Name En: Chicken Crispy Sandwich Name Ar: سندويتش دجاج كريسبي" at bounding box center [989, 324] width 715 height 52
click at [927, 331] on span "Chicken Crispy Sandwich" at bounding box center [911, 325] width 122 height 18
drag, startPoint x: 850, startPoint y: 319, endPoint x: 975, endPoint y: 337, distance: 126.3
click at [975, 337] on div "Name En: Chicken Crispy Sandwich" at bounding box center [810, 325] width 337 height 32
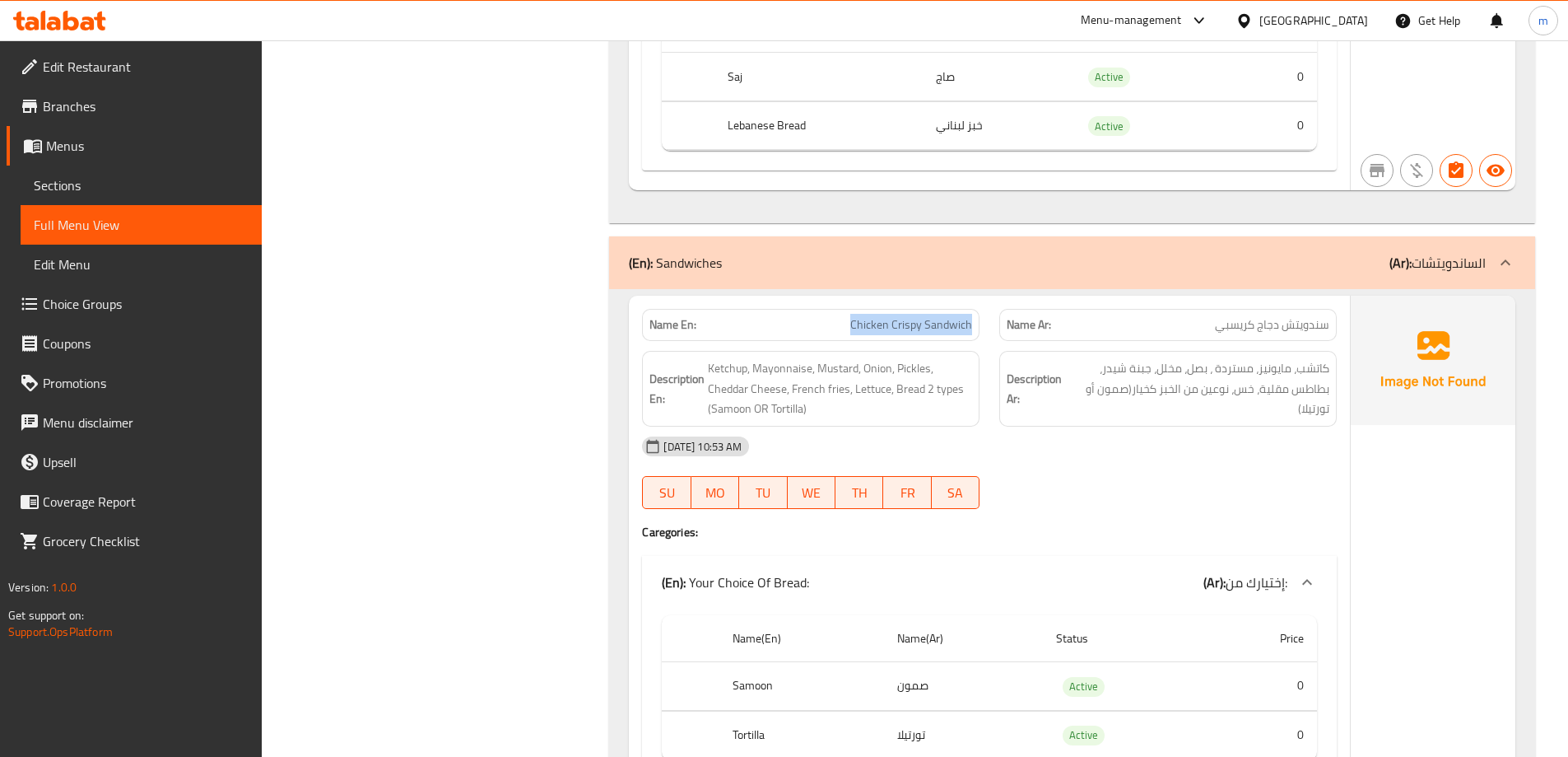
copy span "Chicken Crispy Sandwich"
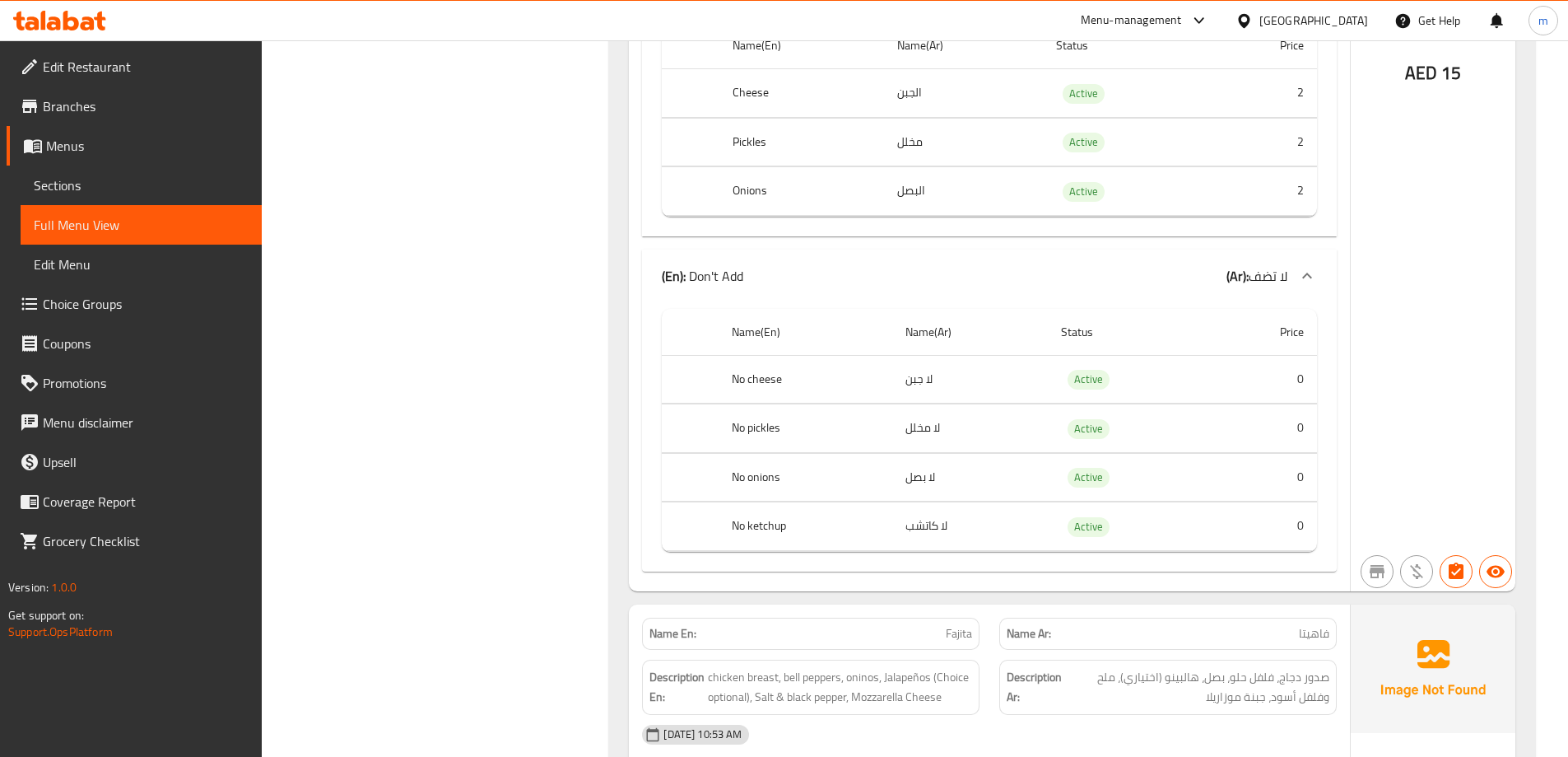
scroll to position [2224, 0]
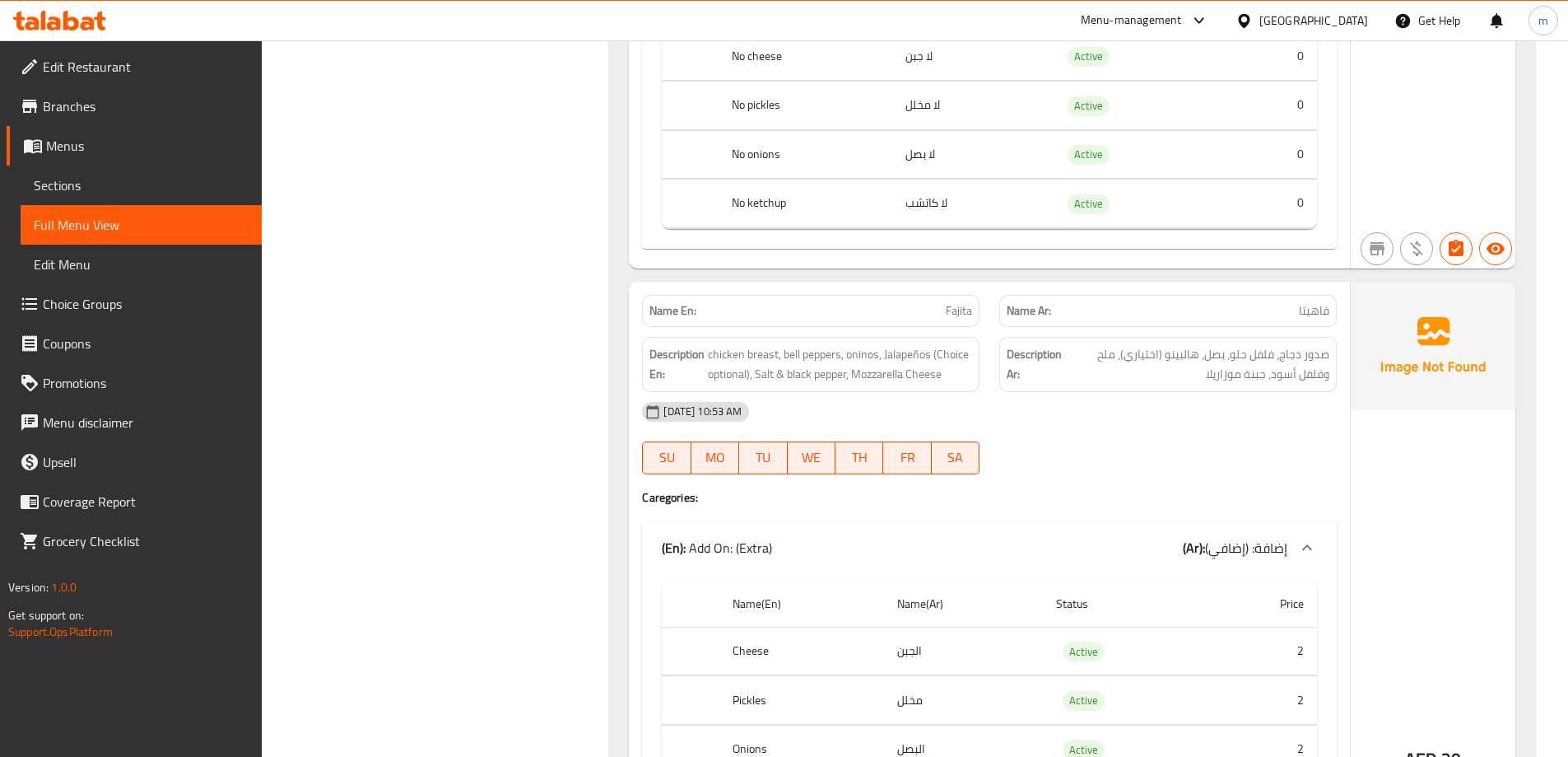
click at [1097, 451] on div "06-10-2025 10:53 AM SU MO TU WE TH FR SA" at bounding box center [989, 437] width 715 height 92
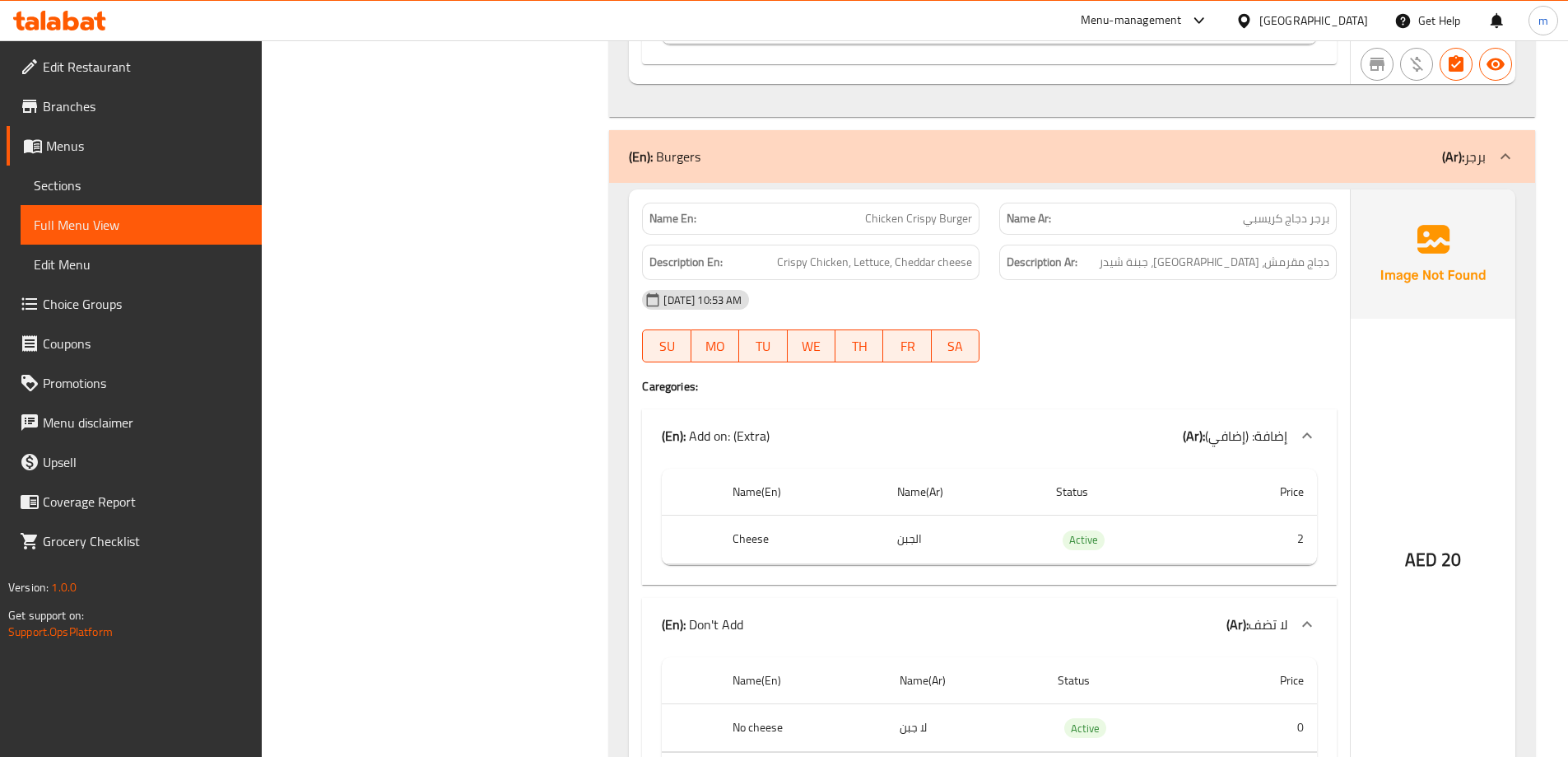
scroll to position [5518, 0]
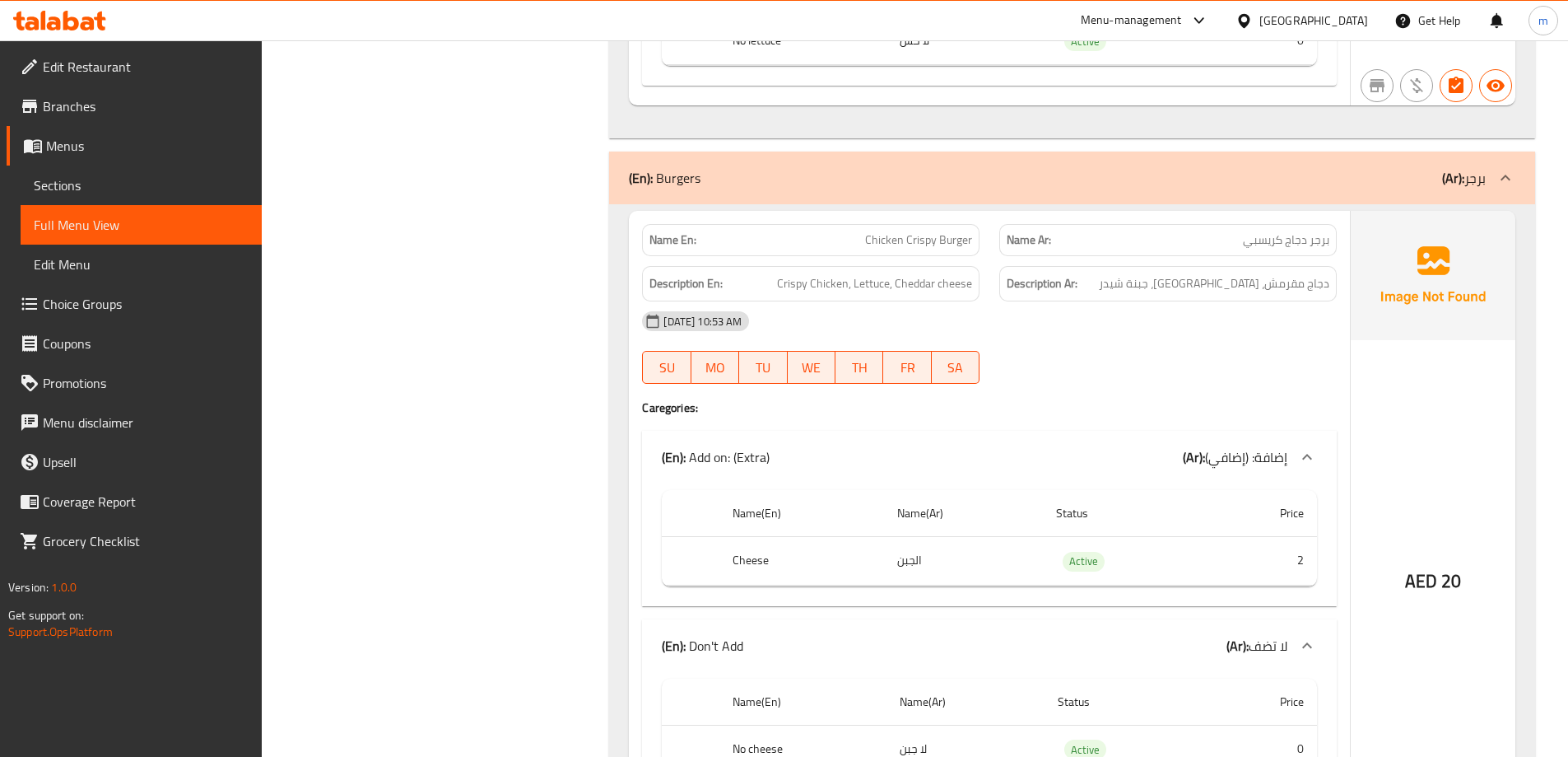
click at [922, 240] on span "Chicken Crispy Burger" at bounding box center [919, 240] width 107 height 18
copy span "Crispy"
drag, startPoint x: 853, startPoint y: 242, endPoint x: 971, endPoint y: 249, distance: 118.2
click at [971, 249] on p "Name En: Chicken Crispy Burger" at bounding box center [811, 240] width 323 height 18
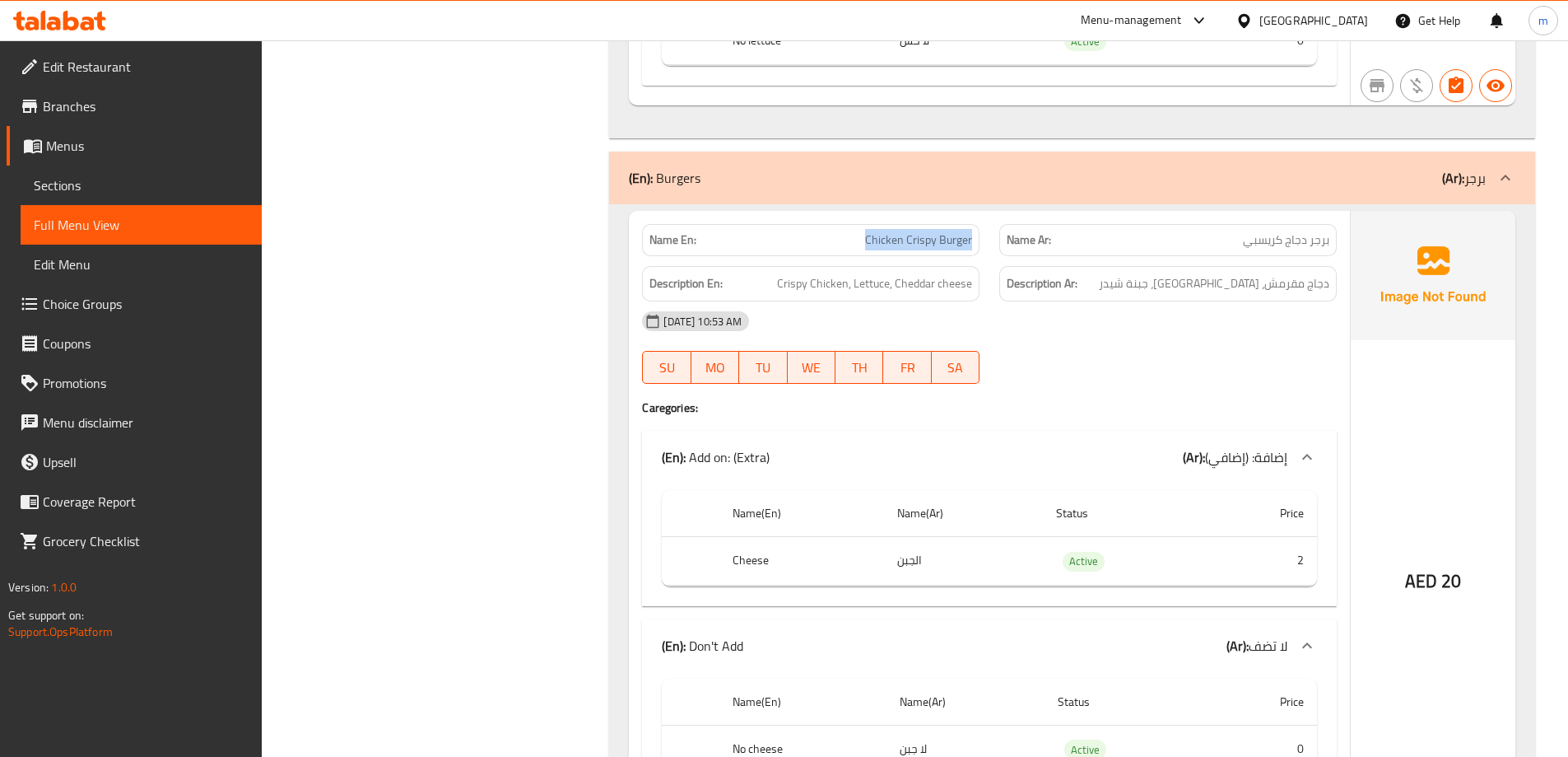
copy span "Chicken Crispy Burger"
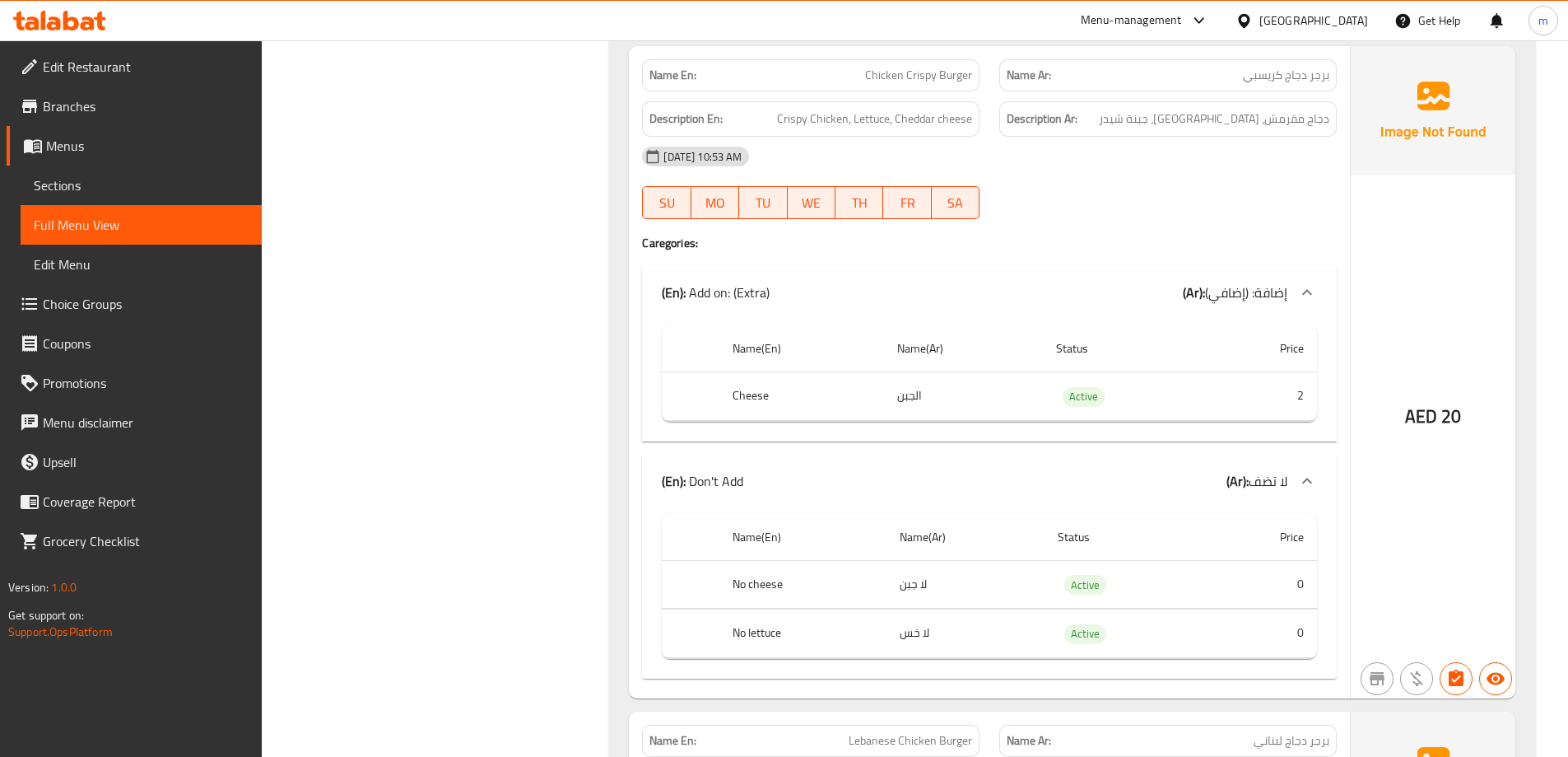
click at [1122, 191] on div "06-10-2025 10:53 AM SU MO TU WE TH FR SA" at bounding box center [989, 183] width 715 height 92
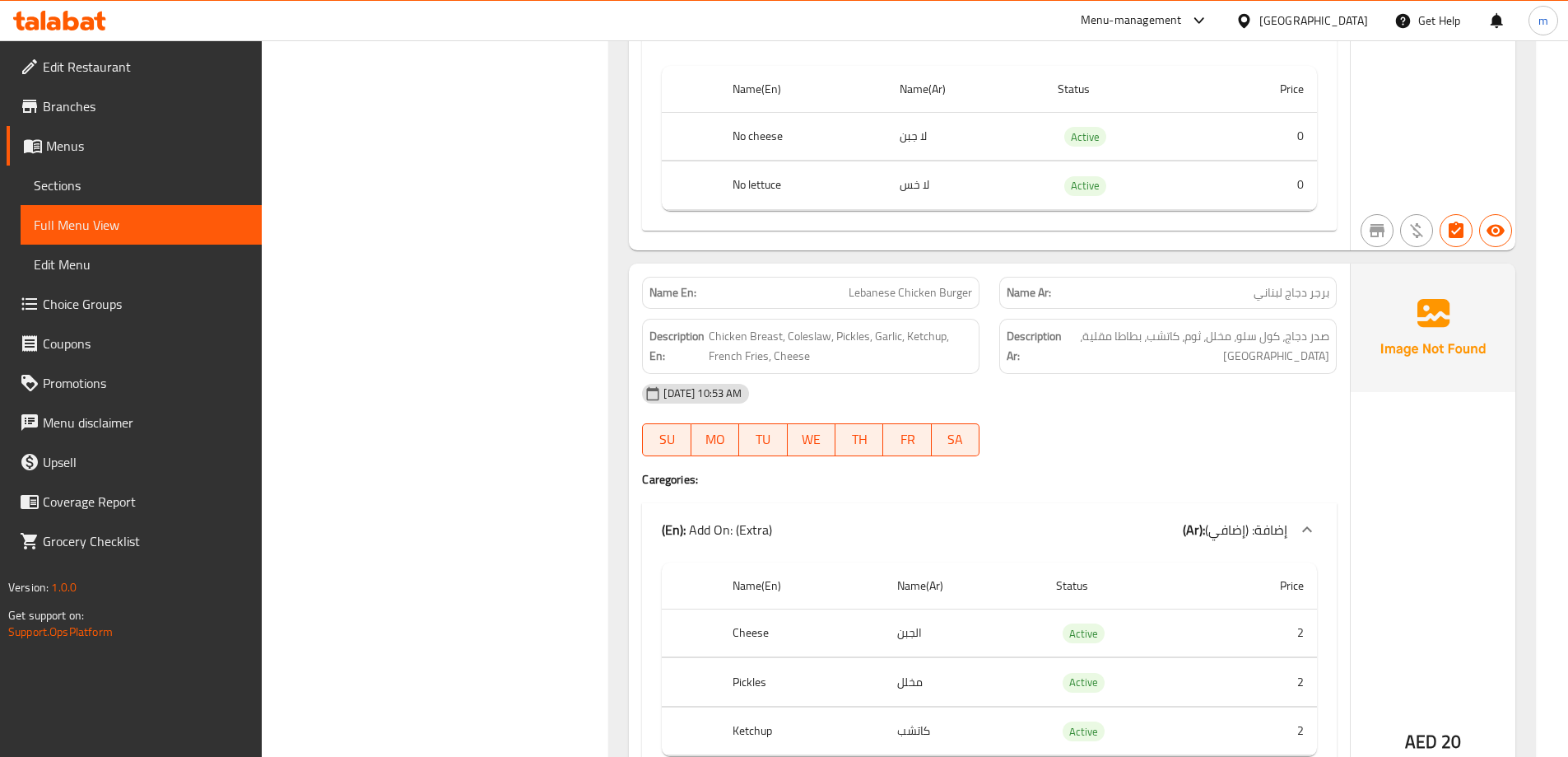
scroll to position [5881, 0]
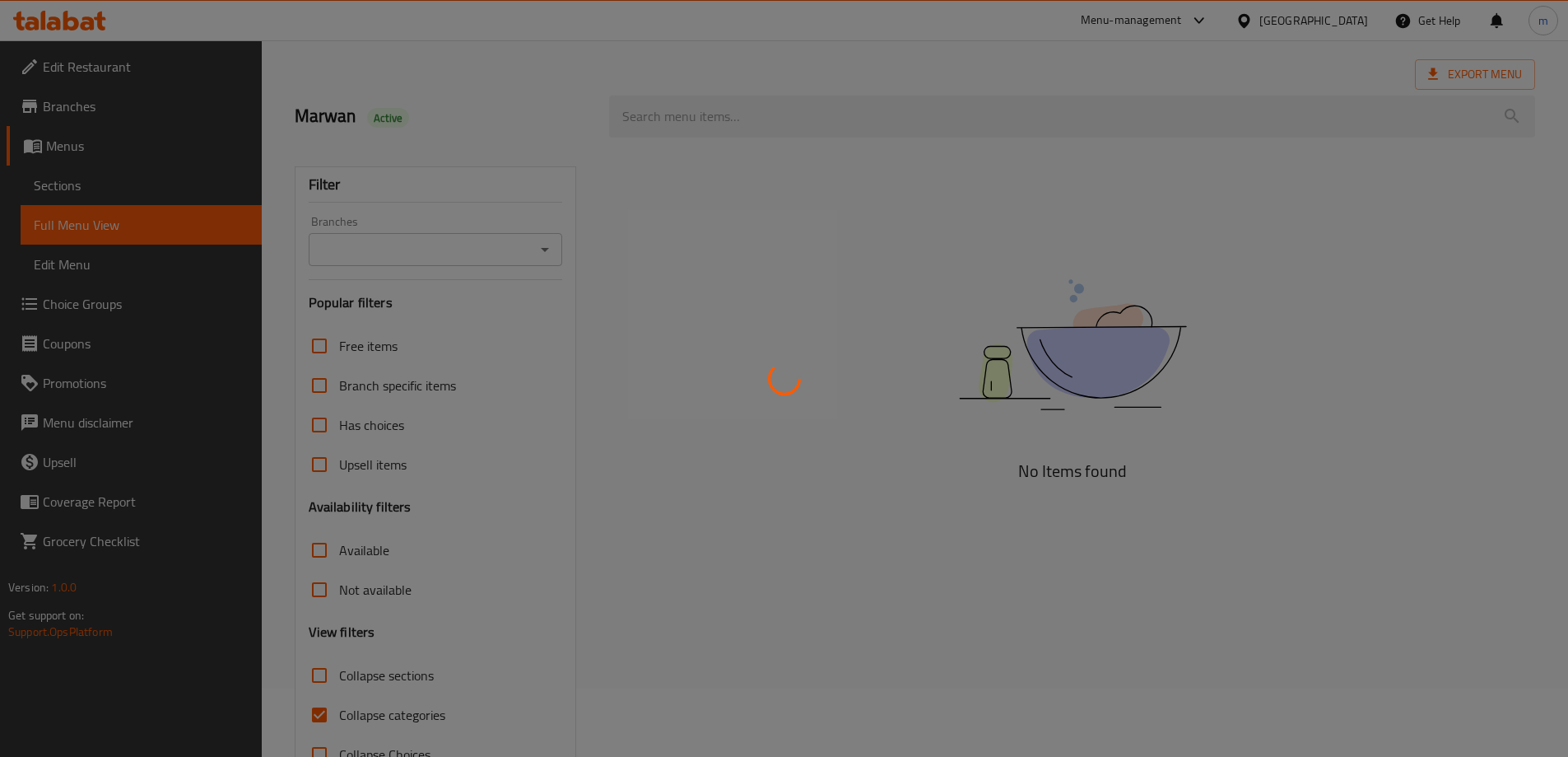
scroll to position [119, 0]
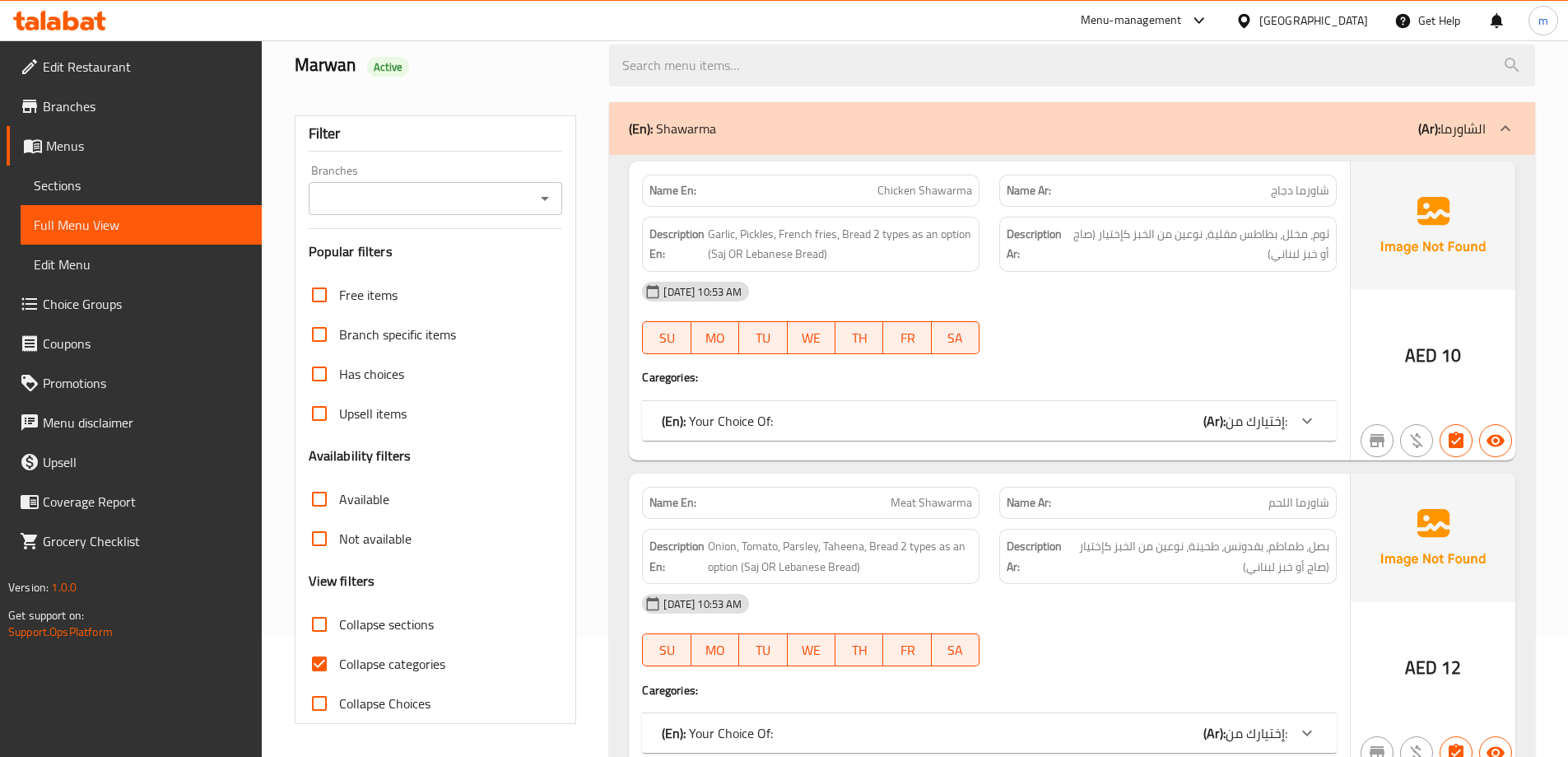
click at [367, 657] on span "Collapse categories" at bounding box center [392, 664] width 106 height 20
click at [339, 657] on input "Collapse categories" at bounding box center [319, 663] width 40 height 40
checkbox input "false"
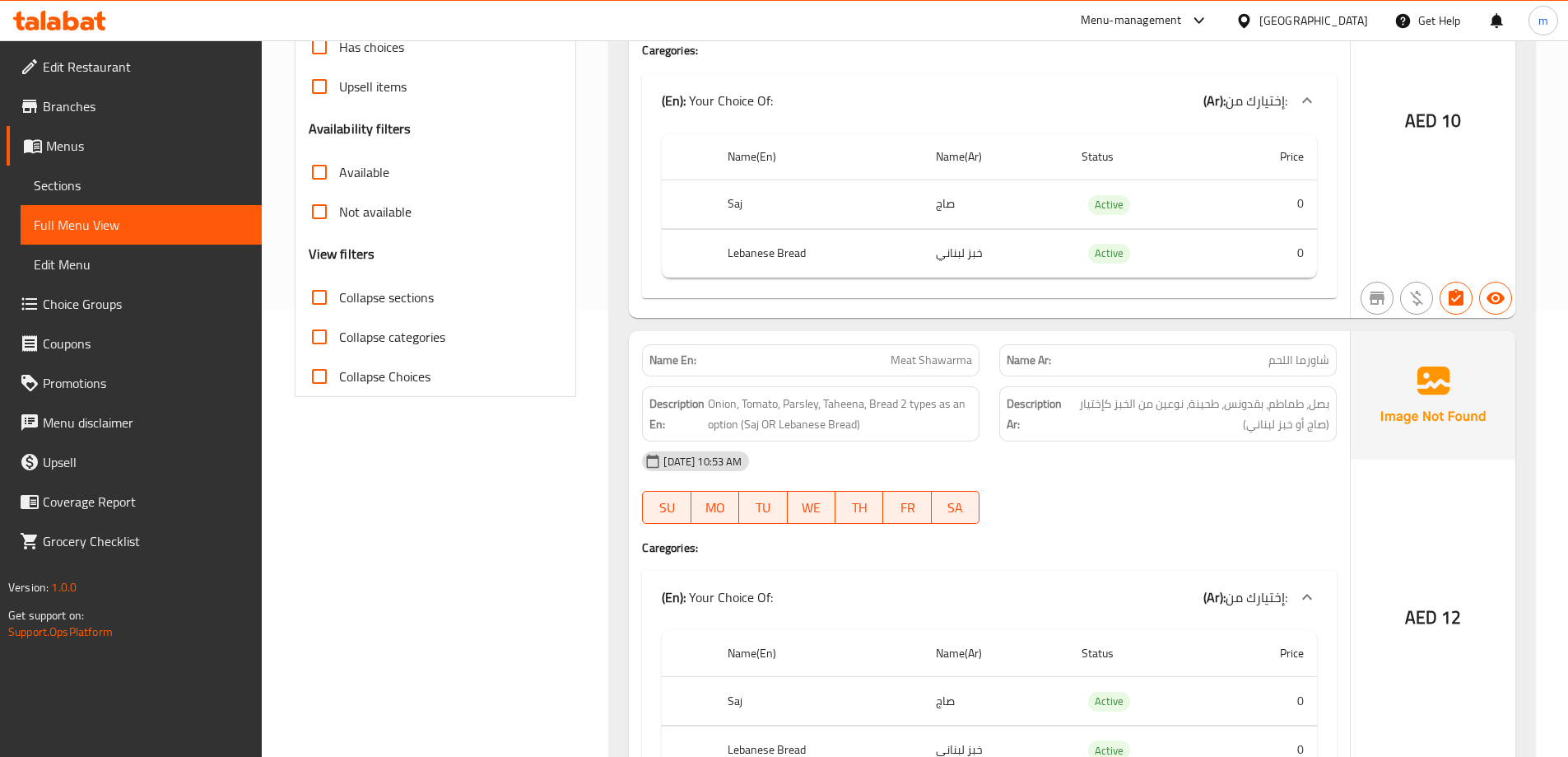
scroll to position [0, 0]
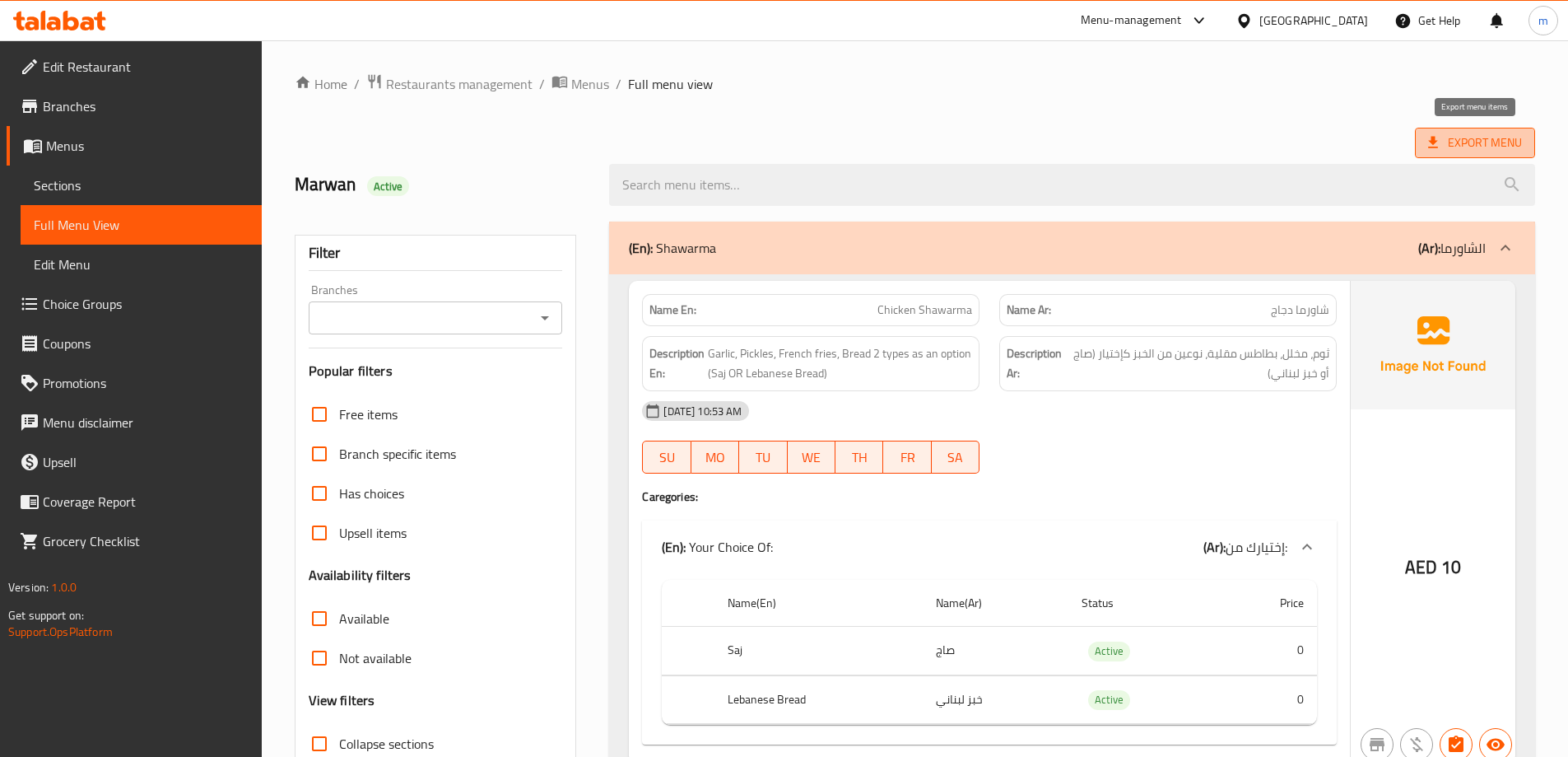
click at [1434, 141] on icon at bounding box center [1433, 142] width 10 height 11
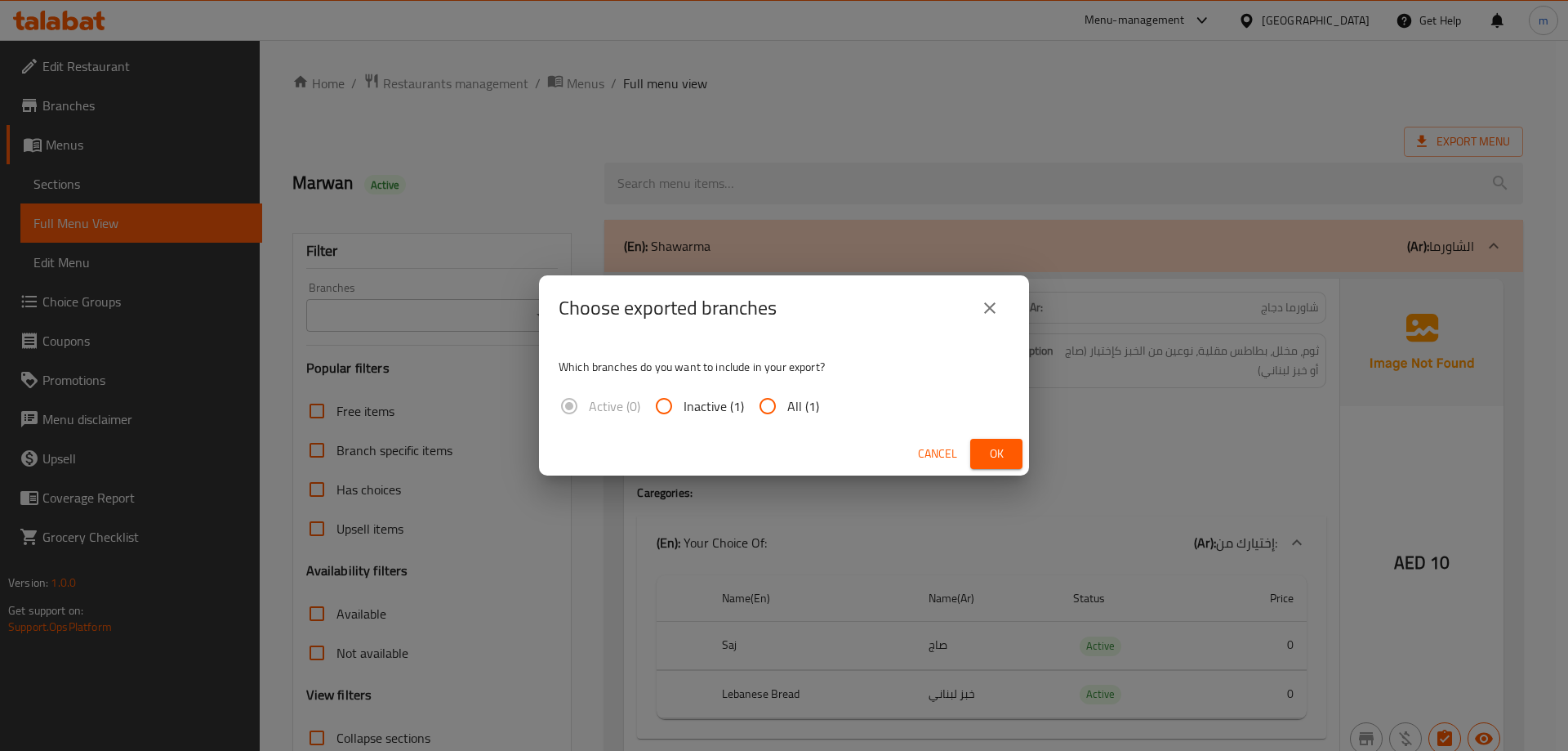
click at [767, 409] on input "All (1)" at bounding box center [767, 406] width 39 height 39
radio input "true"
click at [999, 452] on span "Ok" at bounding box center [997, 453] width 26 height 20
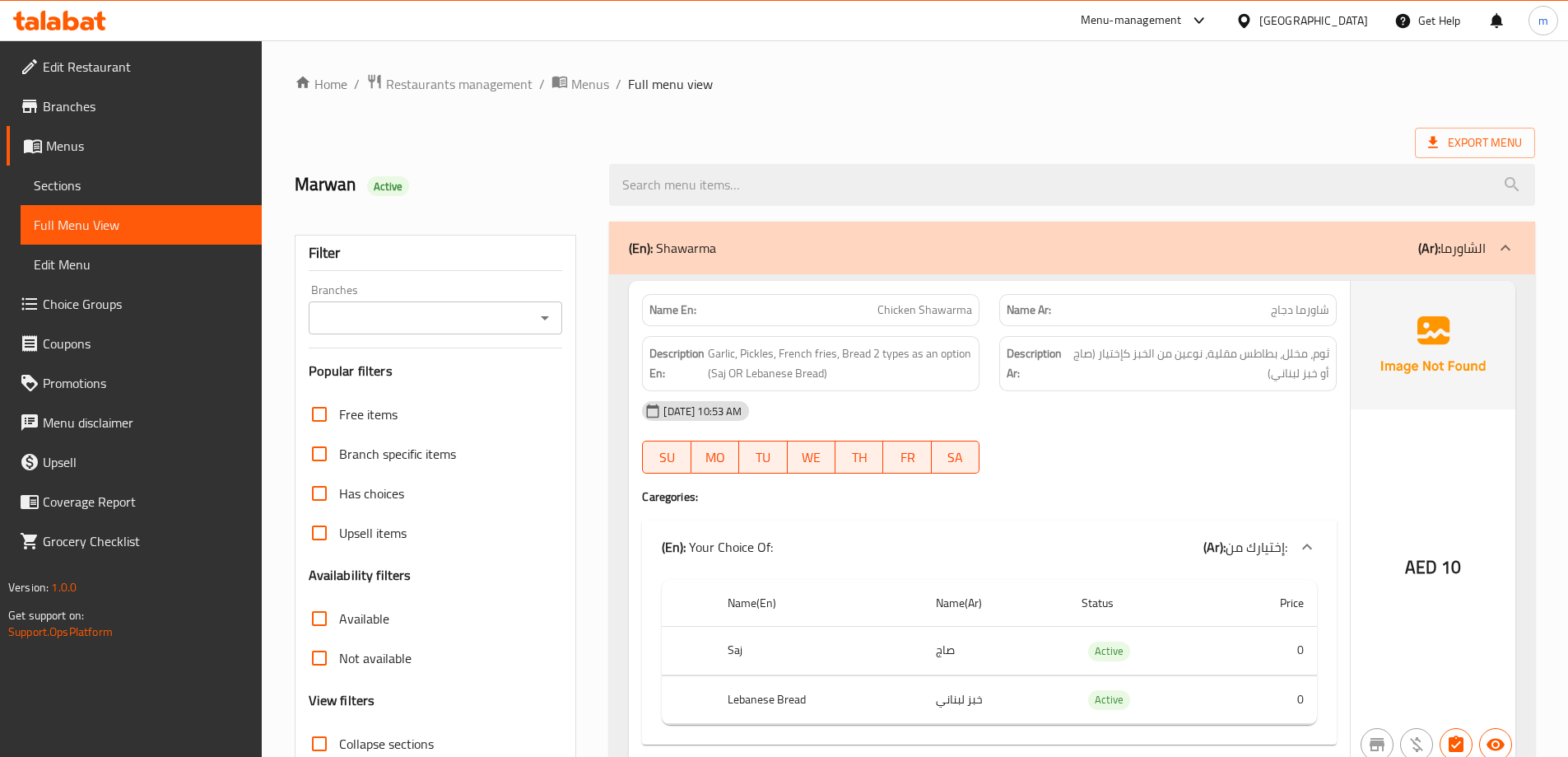
drag, startPoint x: 802, startPoint y: 85, endPoint x: 680, endPoint y: 121, distance: 127.2
click at [802, 85] on ol "Home / Restaurants management / Menus / Full menu view" at bounding box center [915, 83] width 1241 height 21
